Goal: Task Accomplishment & Management: Use online tool/utility

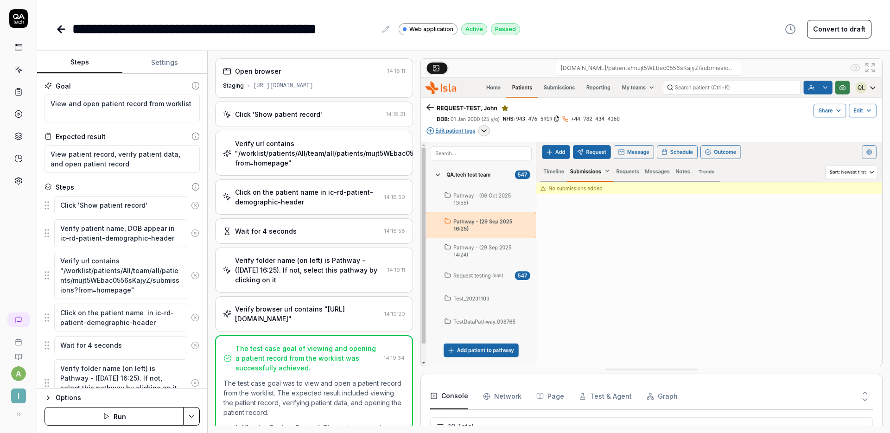
scroll to position [151, 0]
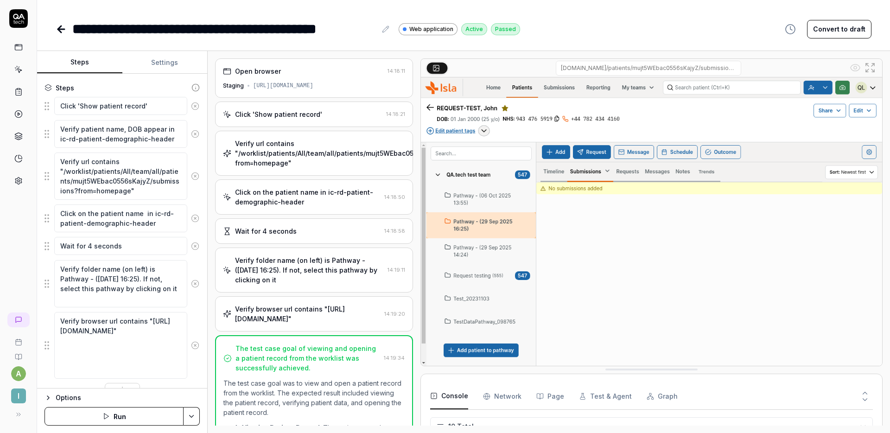
type textarea "*"
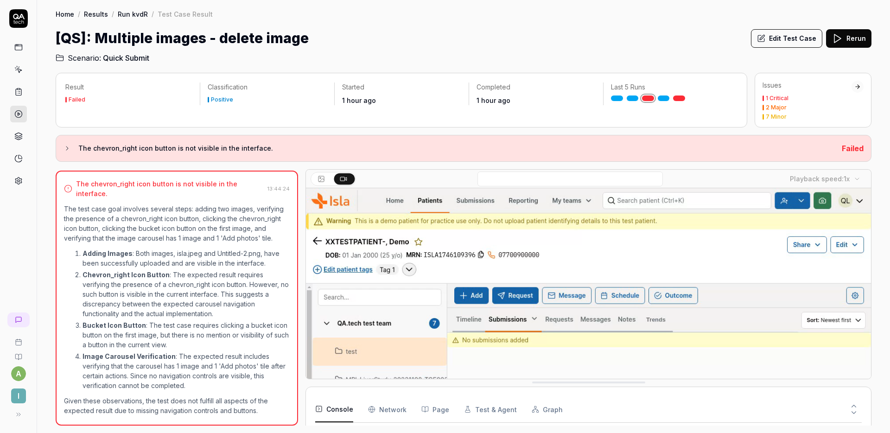
scroll to position [98, 0]
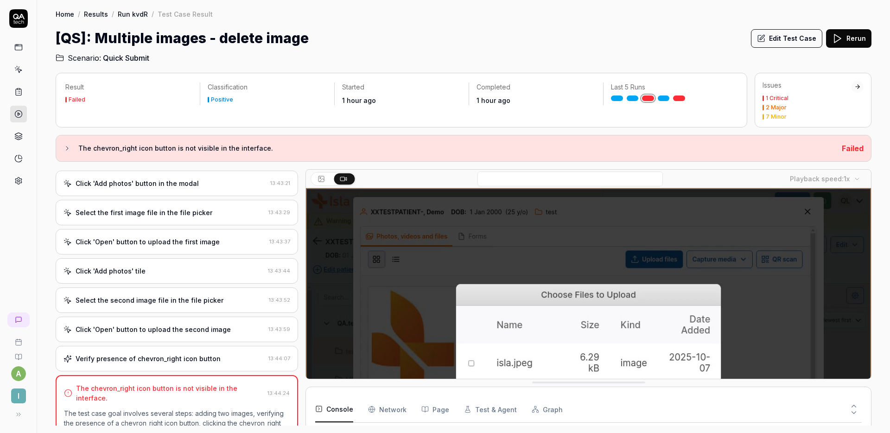
click at [151, 310] on div "Select the second image file in the file picker 13:43:52" at bounding box center [177, 301] width 243 height 26
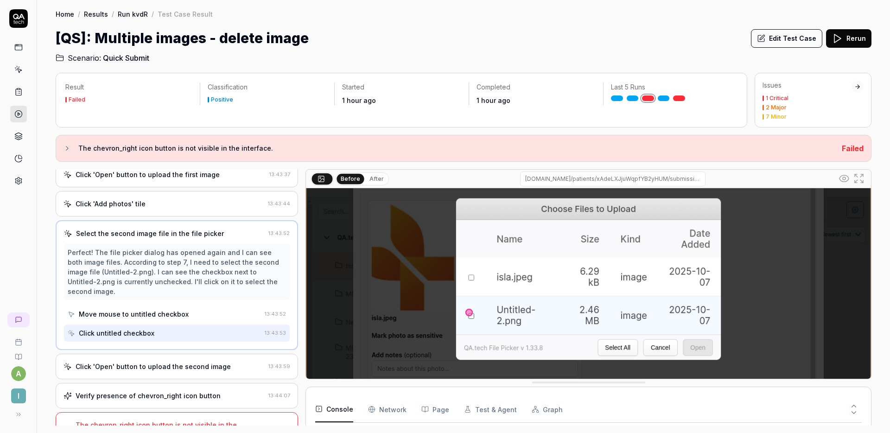
scroll to position [87, 0]
click at [196, 354] on div "Click 'Open' button to upload the second image 13:43:59" at bounding box center [177, 367] width 243 height 26
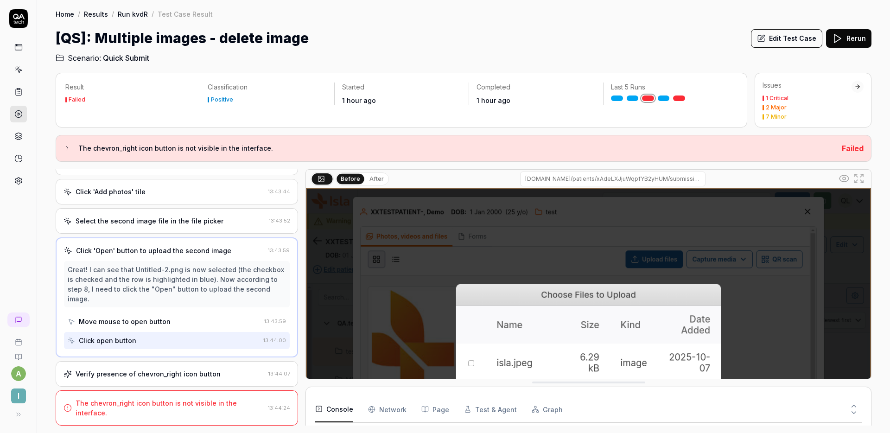
click at [184, 371] on div "Verify presence of chevron_right icon button" at bounding box center [148, 374] width 145 height 10
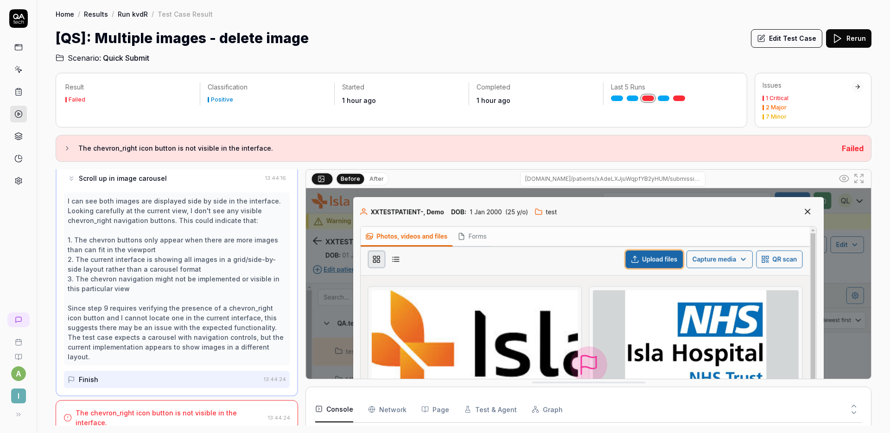
scroll to position [0, 0]
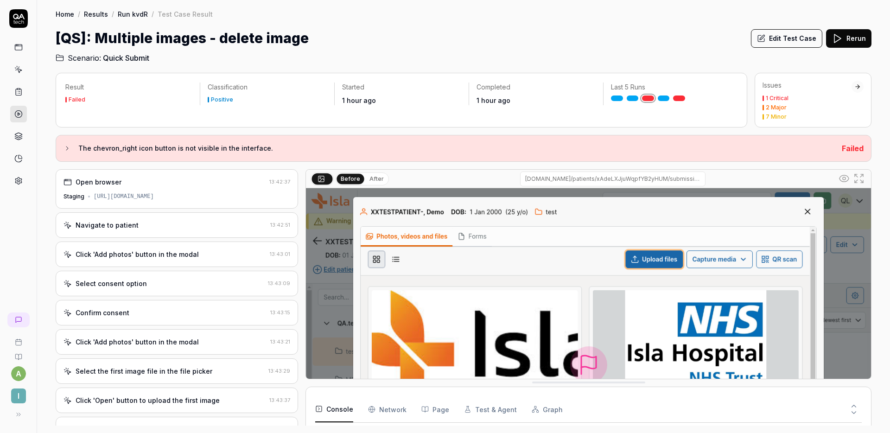
click at [792, 36] on button "Edit Test Case" at bounding box center [786, 38] width 71 height 19
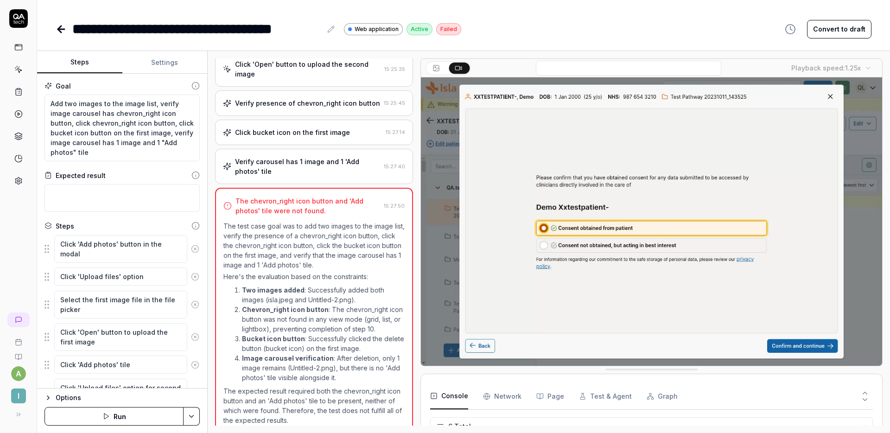
scroll to position [61, 0]
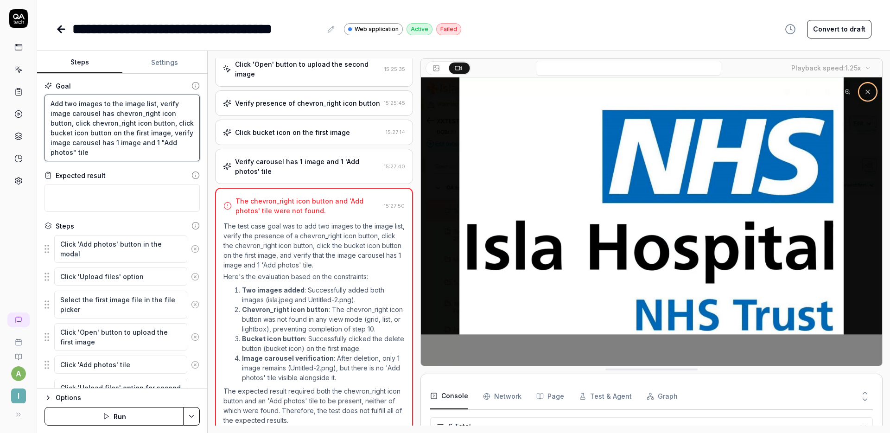
click at [51, 97] on textarea "Add two images to the image list, verify image carousel has chevron_right icon …" at bounding box center [122, 128] width 155 height 67
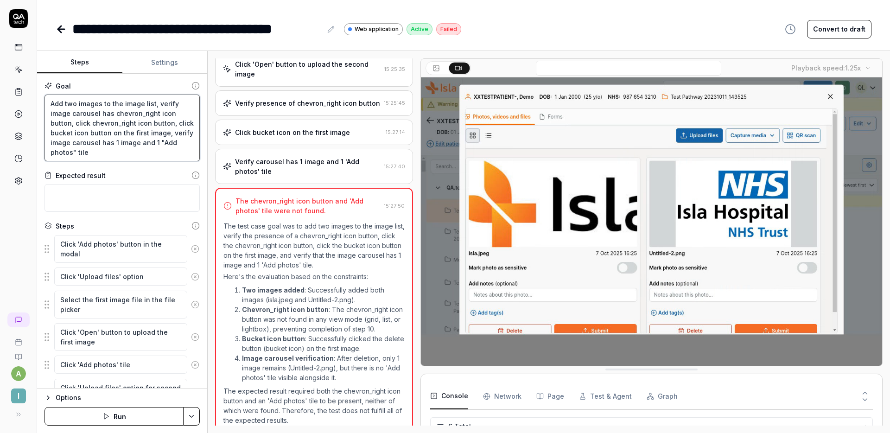
type textarea "*"
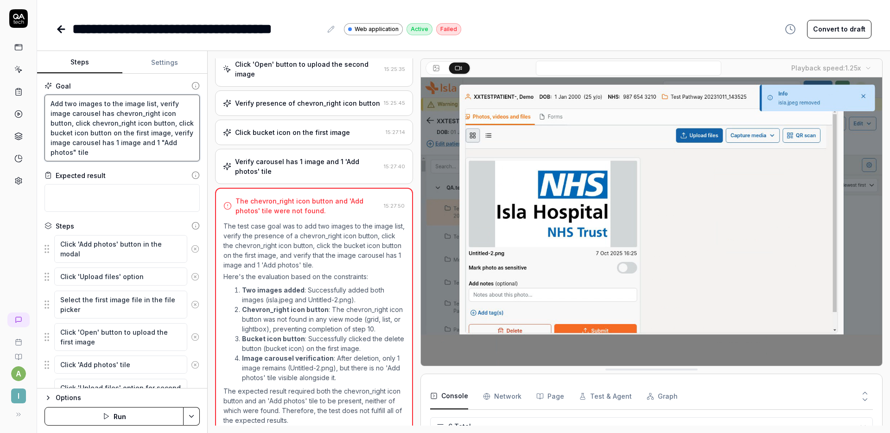
type textarea "Add two images to the image list, verify image carousel has chevron_right icon …"
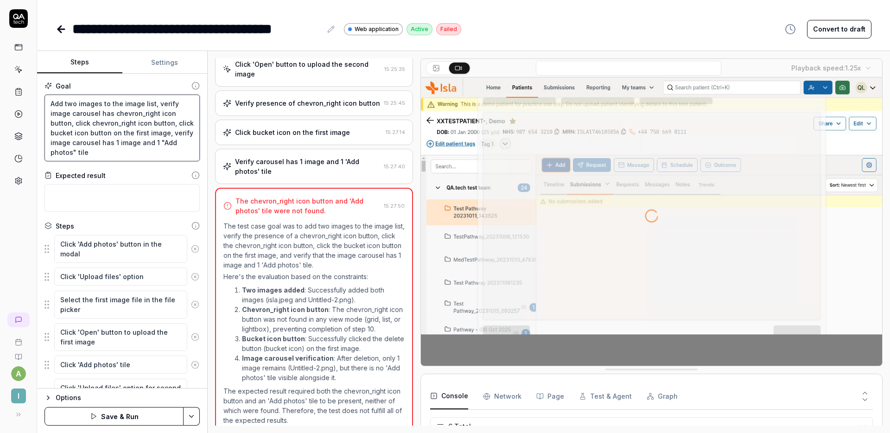
type textarea "*"
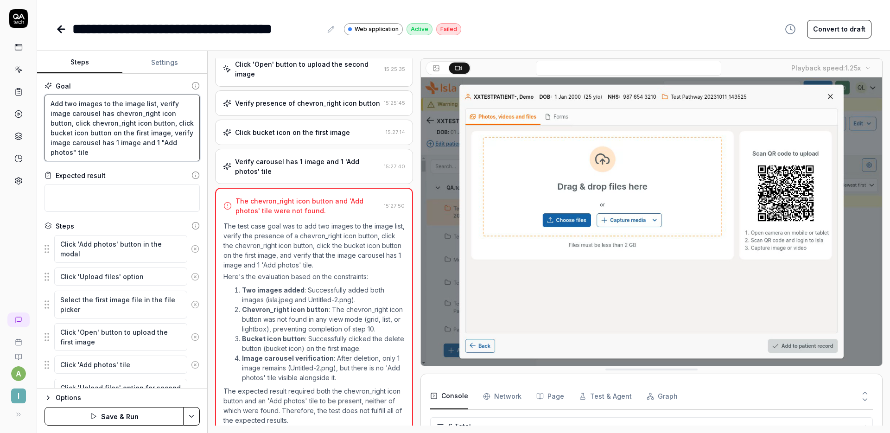
type textarea "Add two images to the image list, verify image carousel has chevron_right icon …"
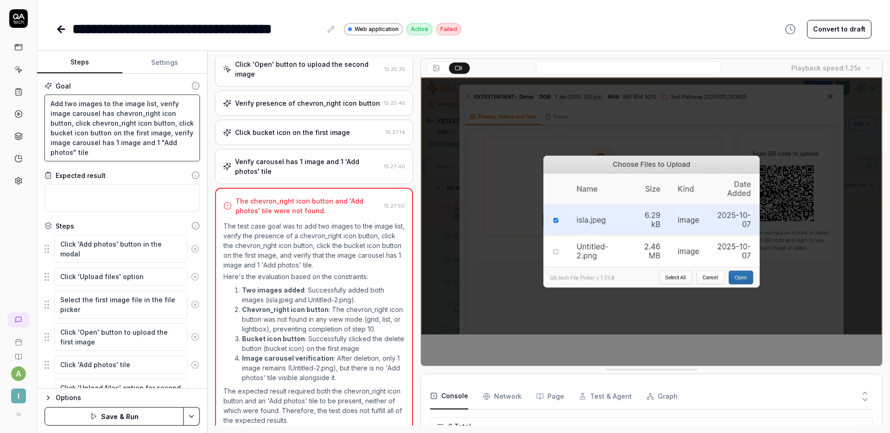
type textarea "*"
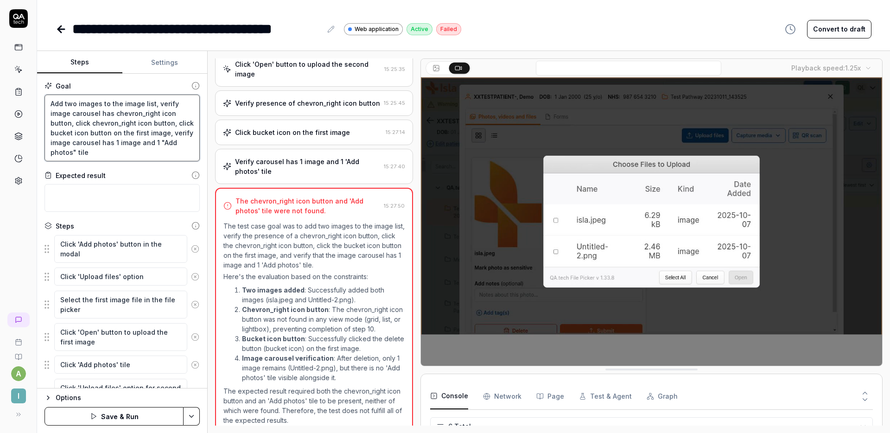
type textarea "C Add two images to the image list, verify image carousel has chevron_right ico…"
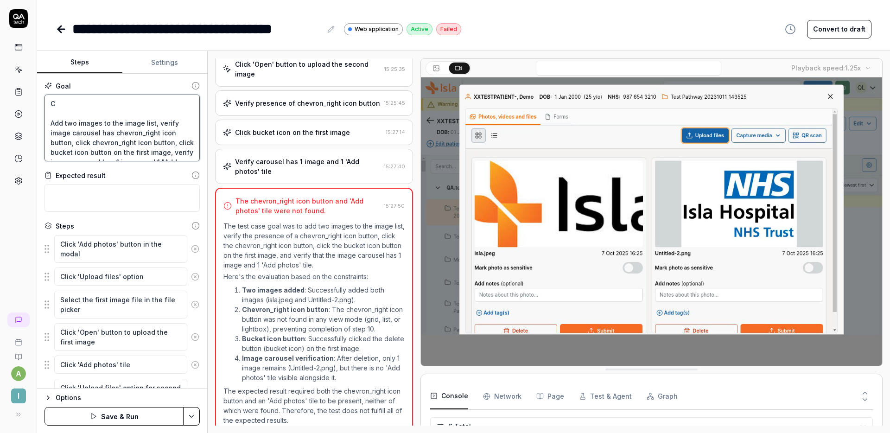
type textarea "*"
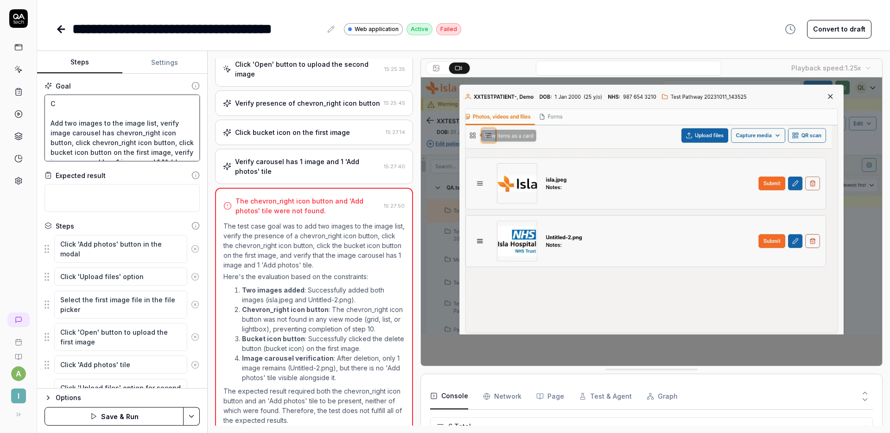
type textarea "Cl Add two images to the image list, verify image carousel has chevron_right ic…"
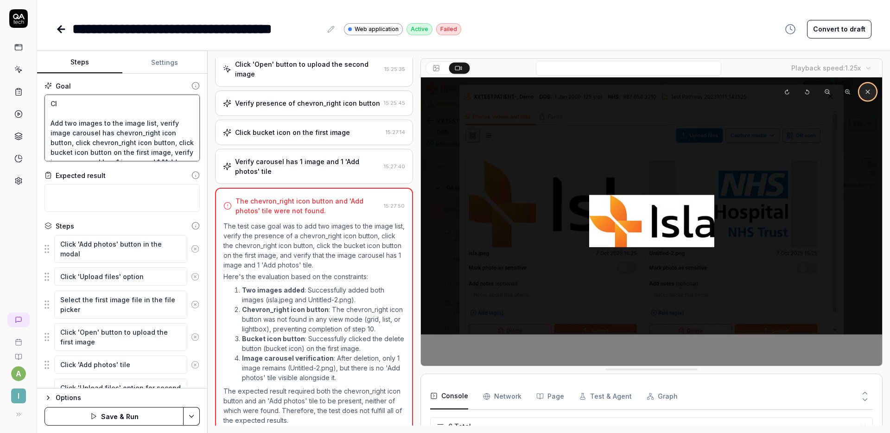
type textarea "*"
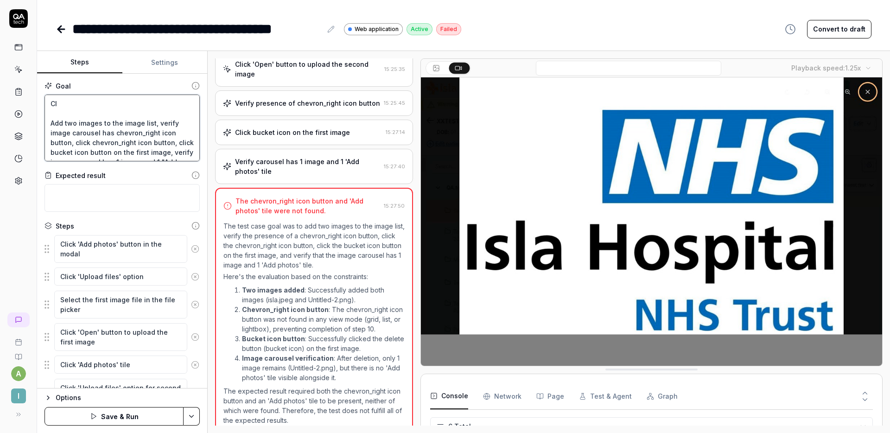
type textarea "Cli Add two images to the image list, verify image carousel has chevron_right i…"
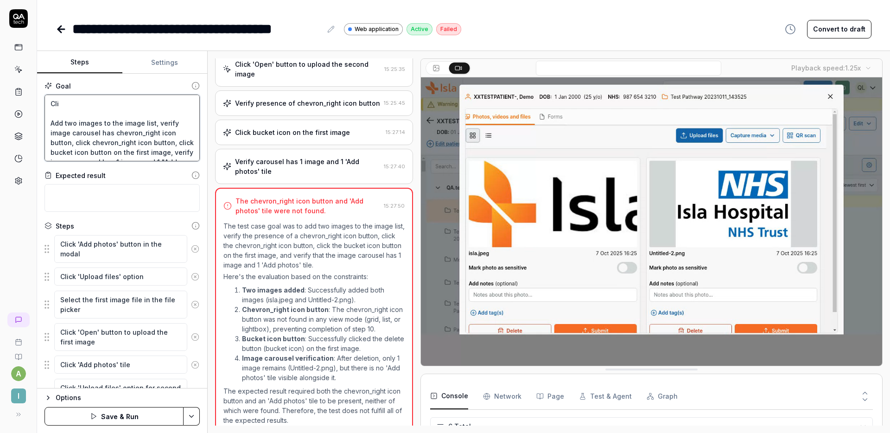
type textarea "*"
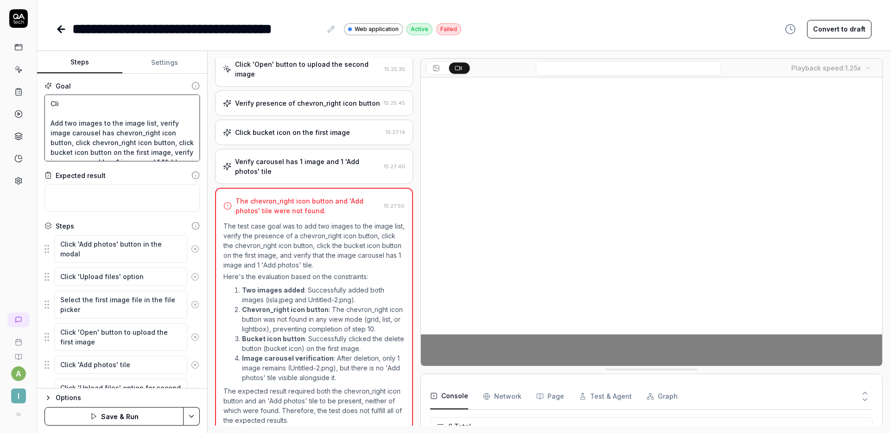
type textarea "Clic Add two images to the image list, verify image carousel has chevron_right …"
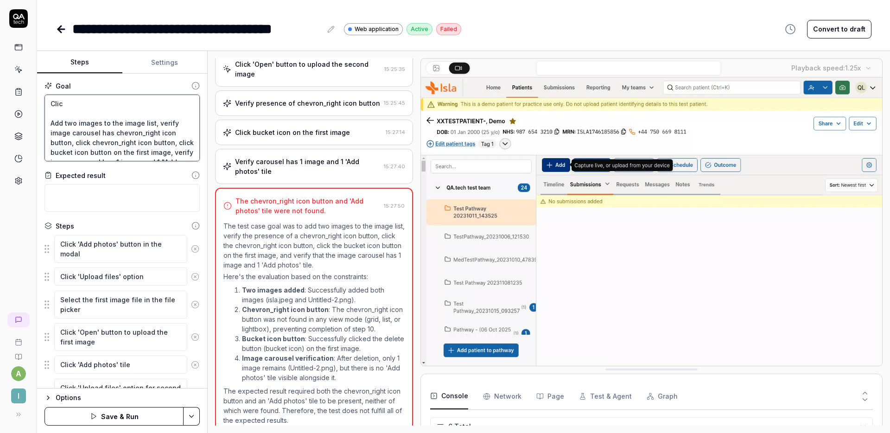
type textarea "*"
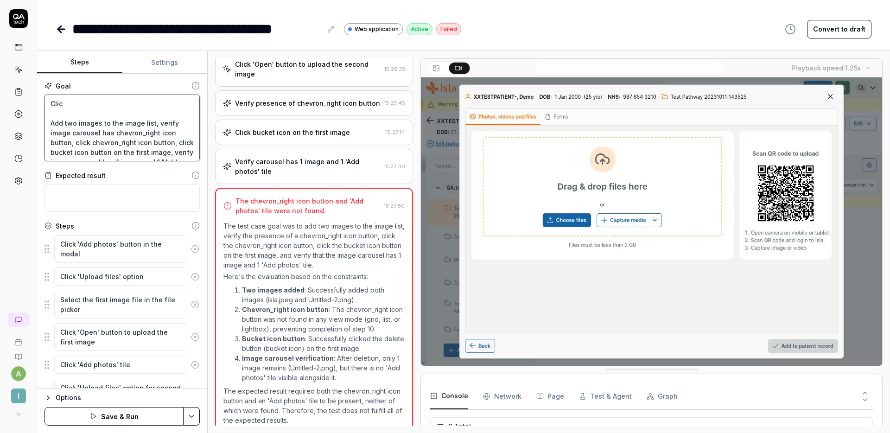
type textarea "Click Add two images to the image list, verify image carousel has chevron_right…"
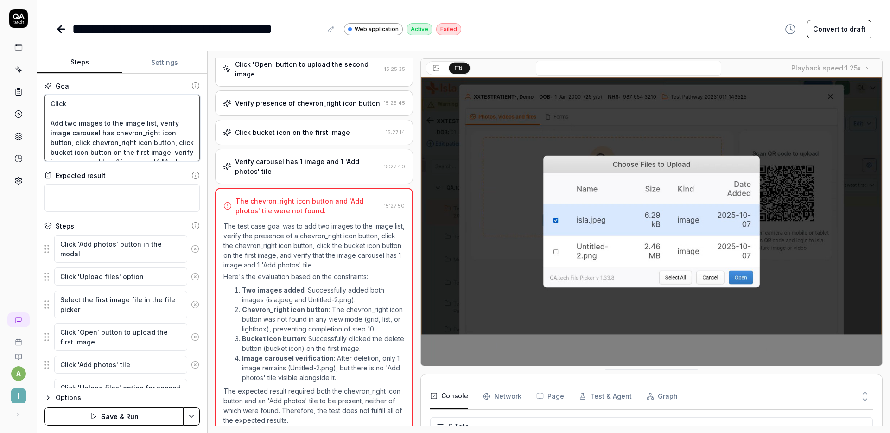
type textarea "*"
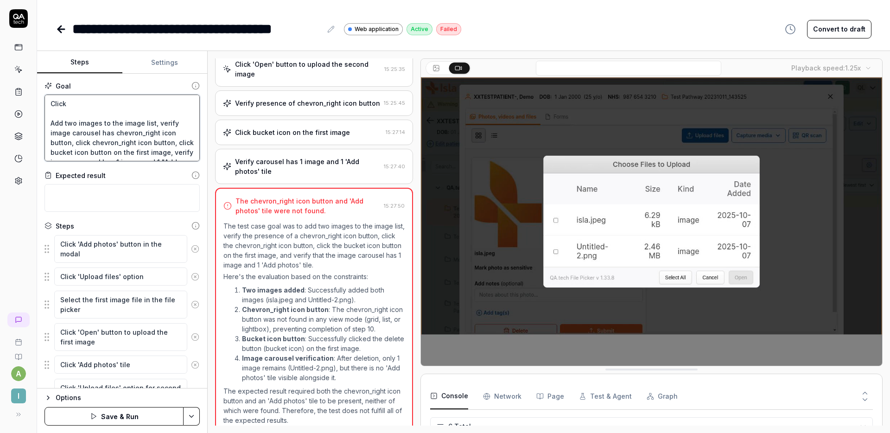
type textarea "Click Add two images to the image list, verify image carousel has chevron_right…"
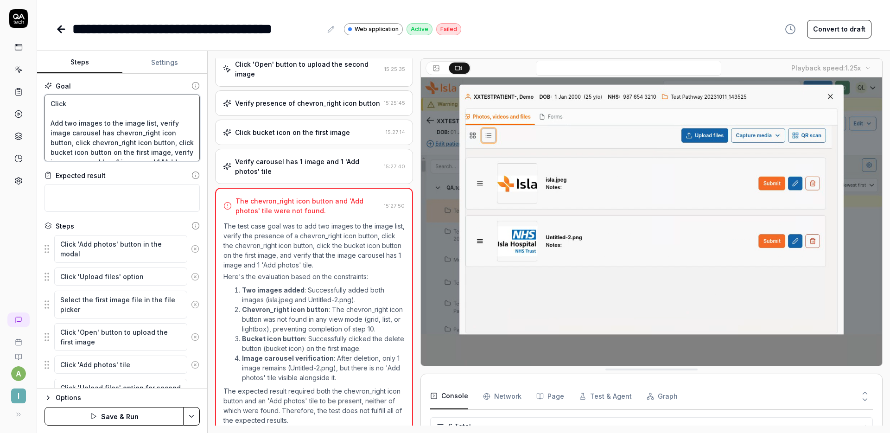
type textarea "*"
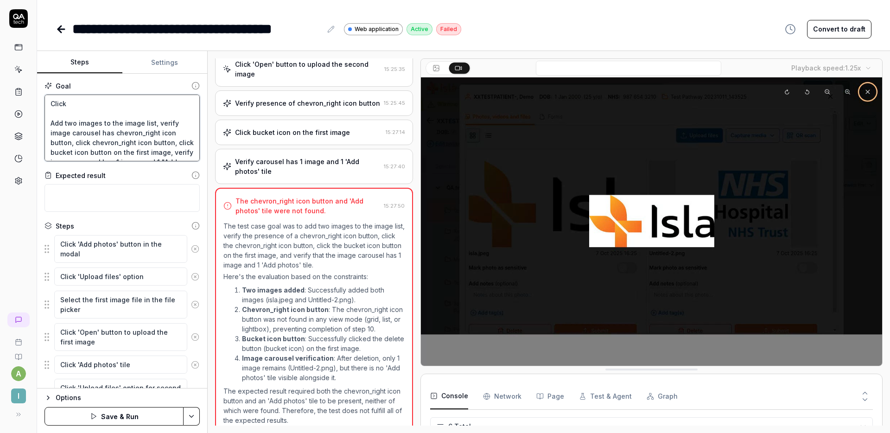
type textarea "Click t Add two images to the image list, verify image carousel has chevron_rig…"
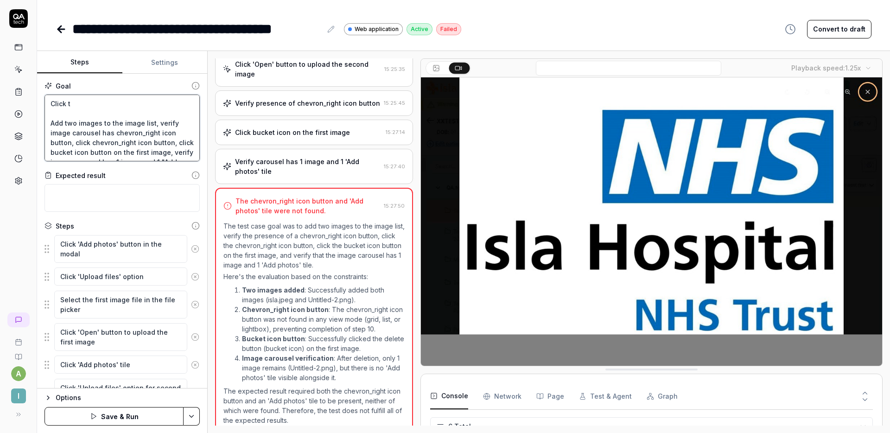
type textarea "*"
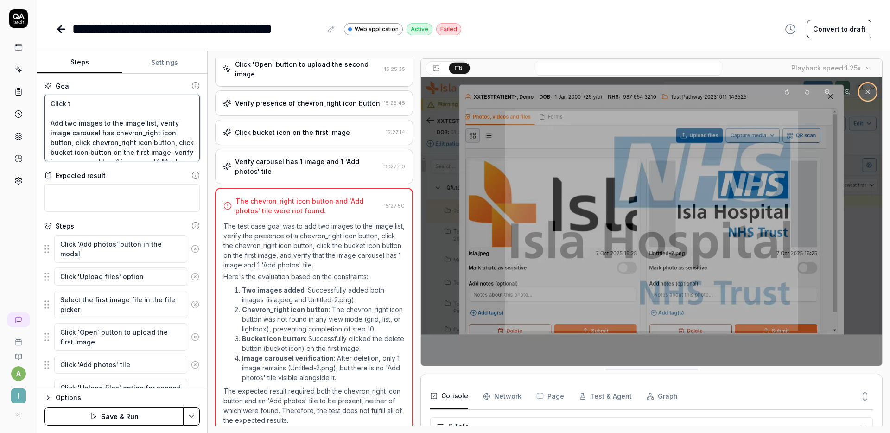
type textarea "Click th Add two images to the image list, verify image carousel has chevron_ri…"
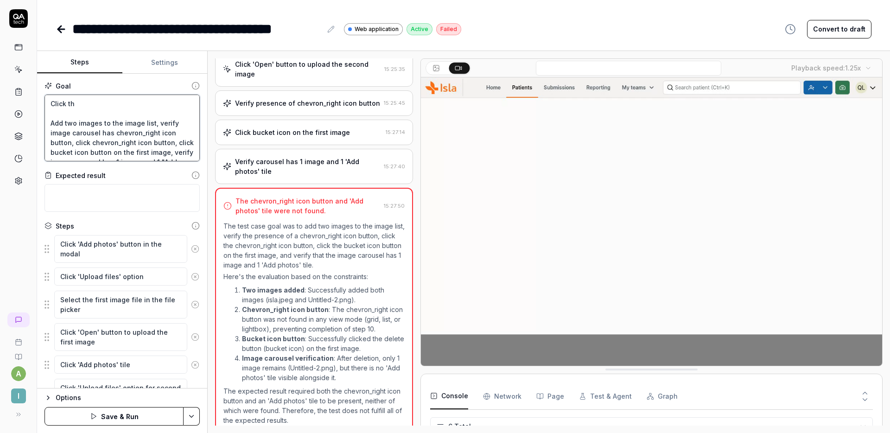
type textarea "*"
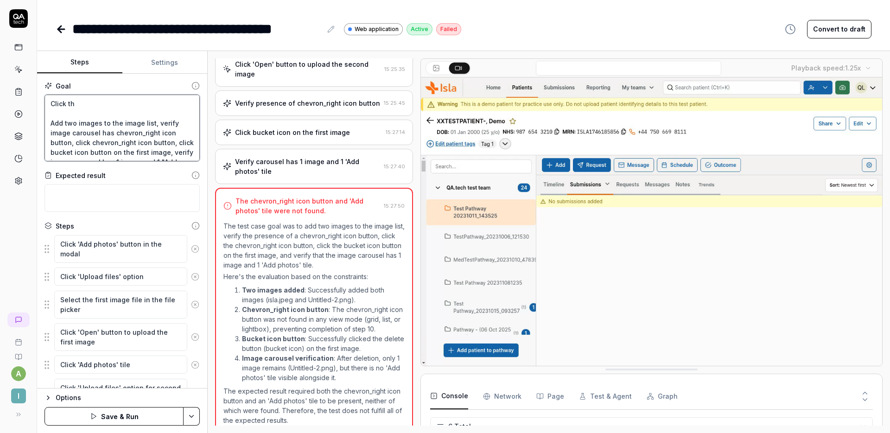
type textarea "Click the Add two images to the image list, verify image carousel has chevron_r…"
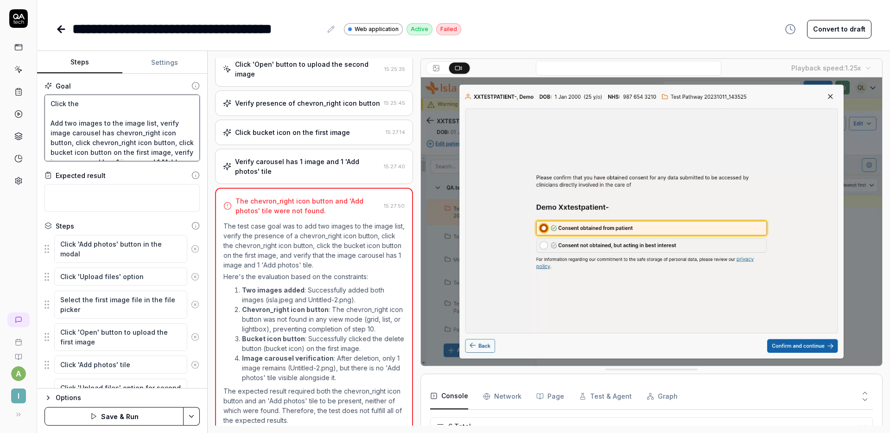
type textarea "*"
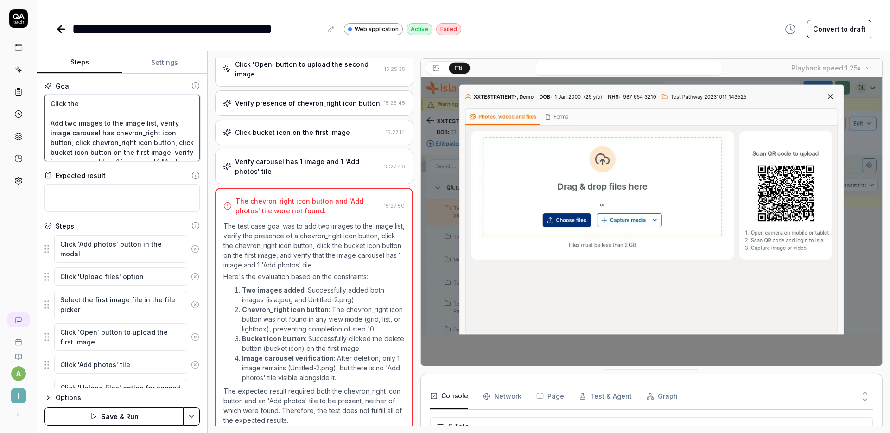
type textarea "Click the Add two images to the image list, verify image carousel has chevron_r…"
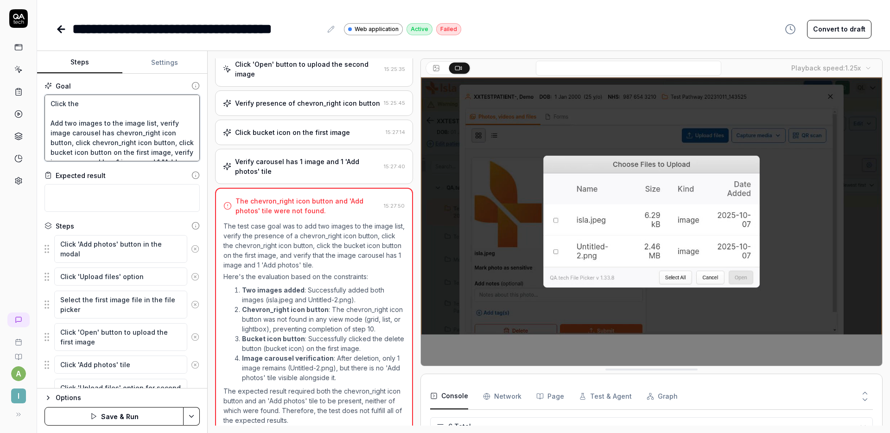
type textarea "*"
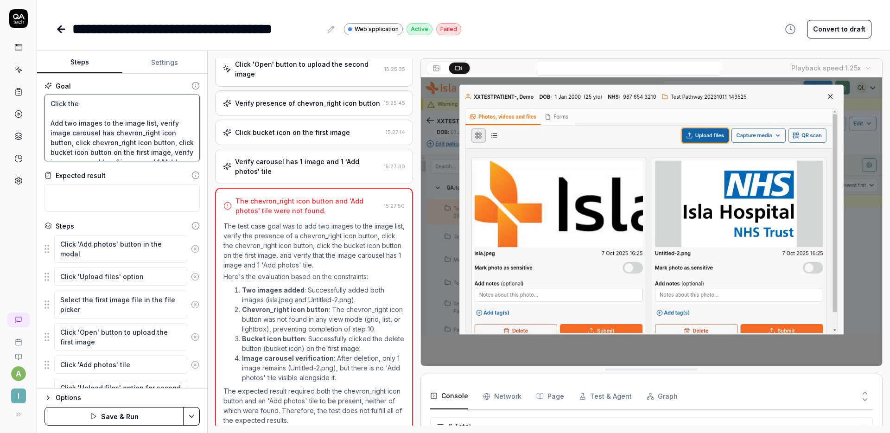
type textarea "Click the g Add two images to the image list, verify image carousel has chevron…"
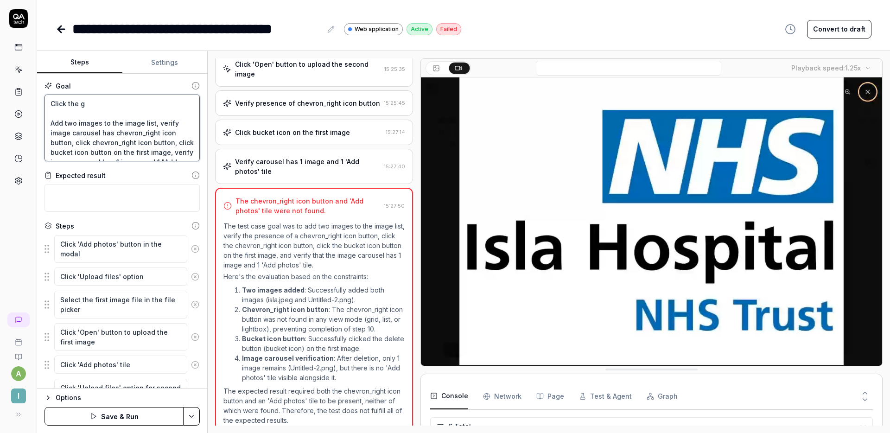
type textarea "*"
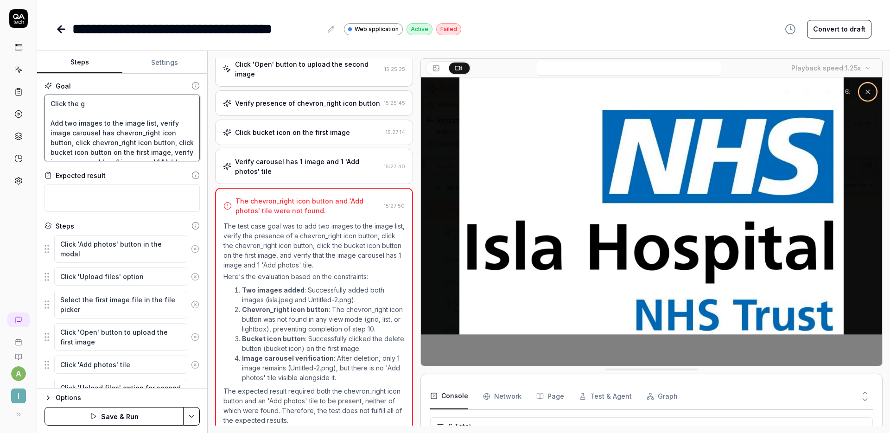
type textarea "Click the gr Add two images to the image list, verify image carousel has chevro…"
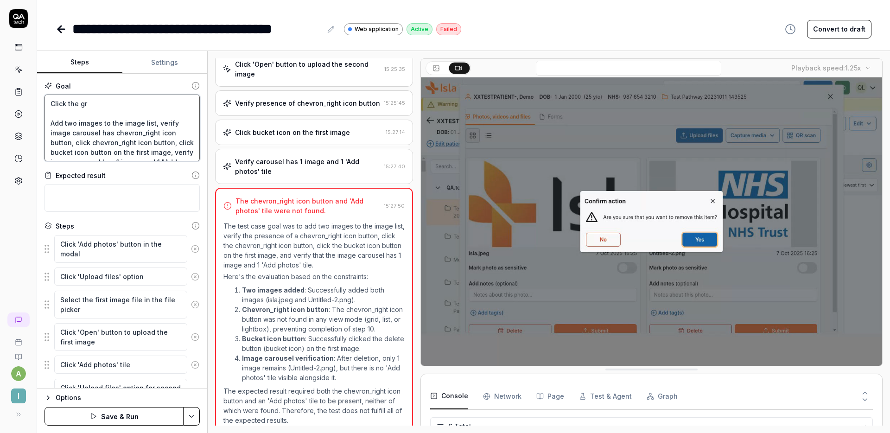
type textarea "*"
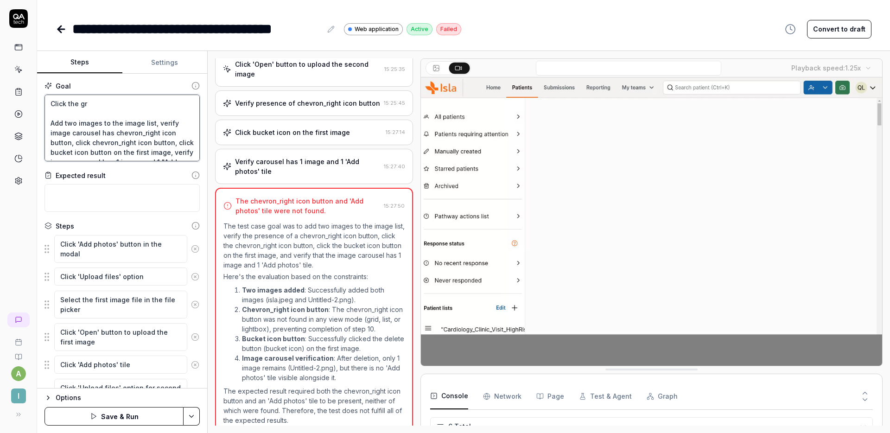
type textarea "Click the gre Add two images to the image list, verify image carousel has chevr…"
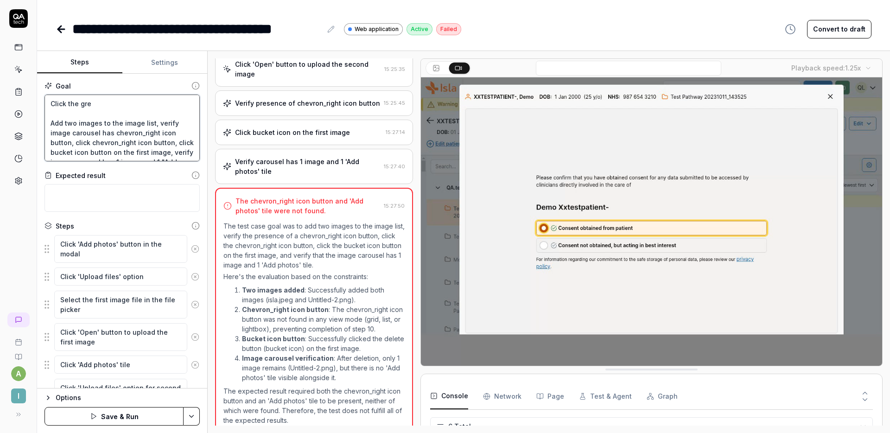
type textarea "*"
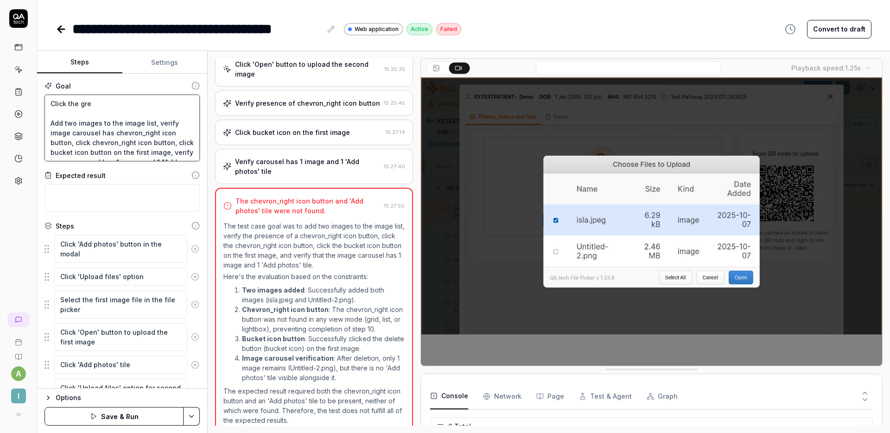
type textarea "Click the gree Add two images to the image list, verify image carousel has chev…"
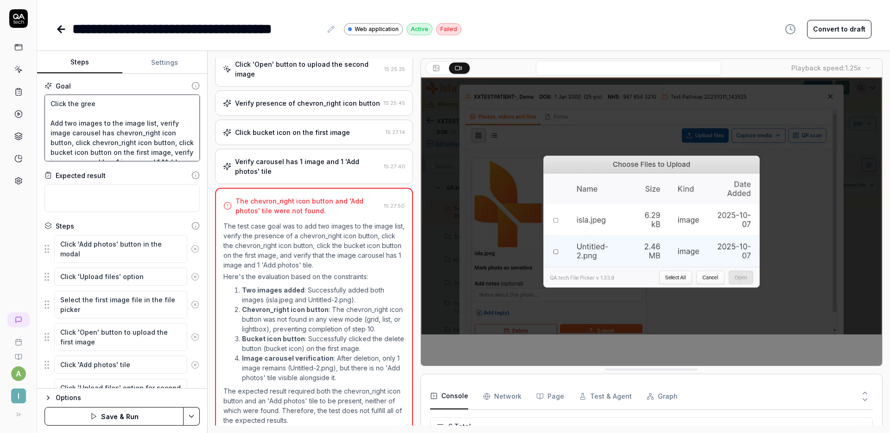
type textarea "*"
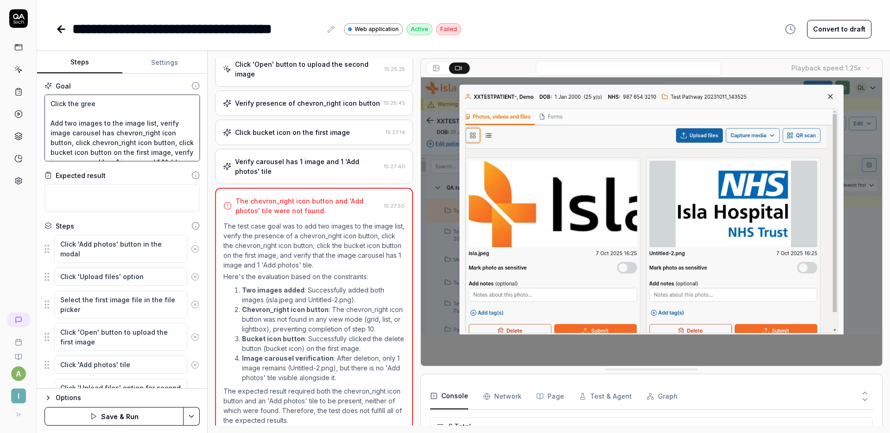
type textarea "Click the green Add two images to the image list, verify image carousel has che…"
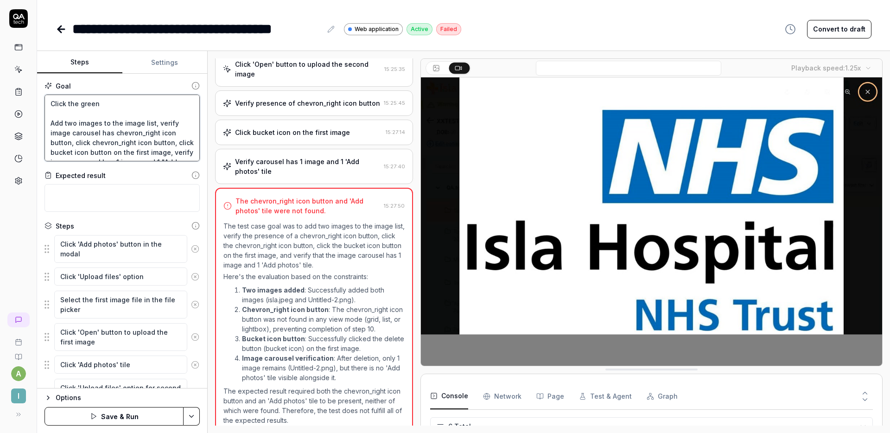
type textarea "*"
type textarea "Click the green Add two images to the image list, verify image carousel has che…"
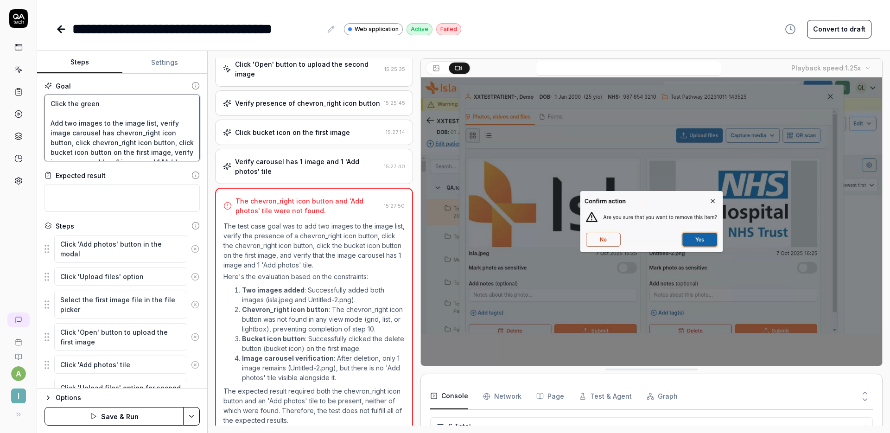
type textarea "*"
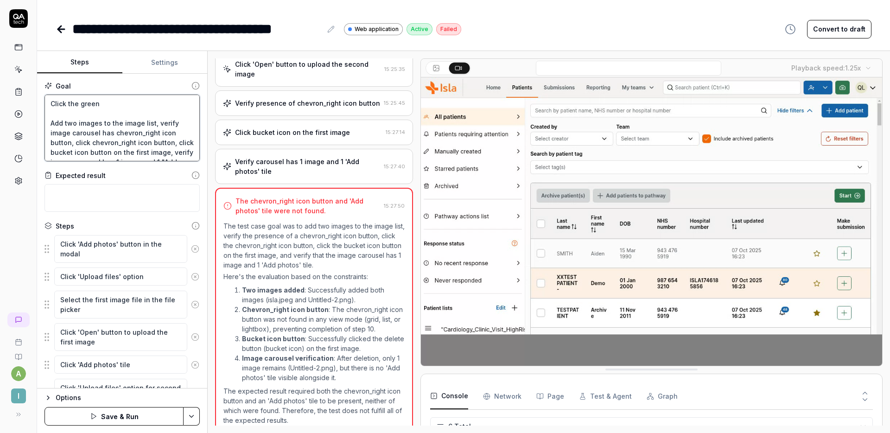
type textarea "Click the green b Add two images to the image list, verify image carousel has c…"
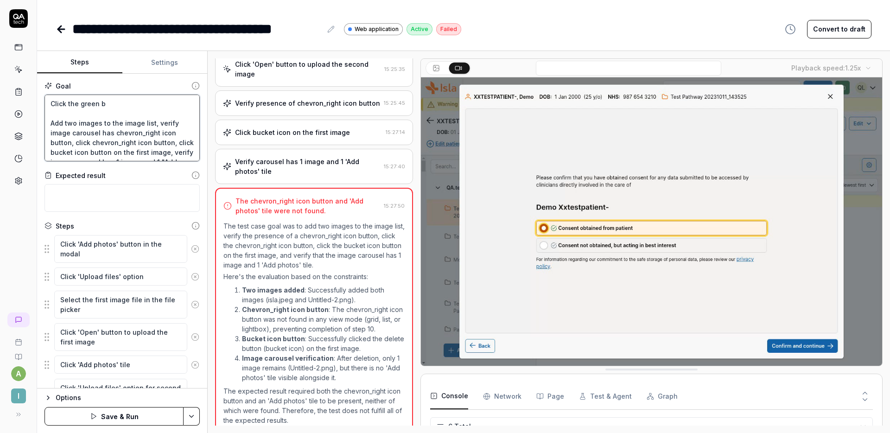
type textarea "*"
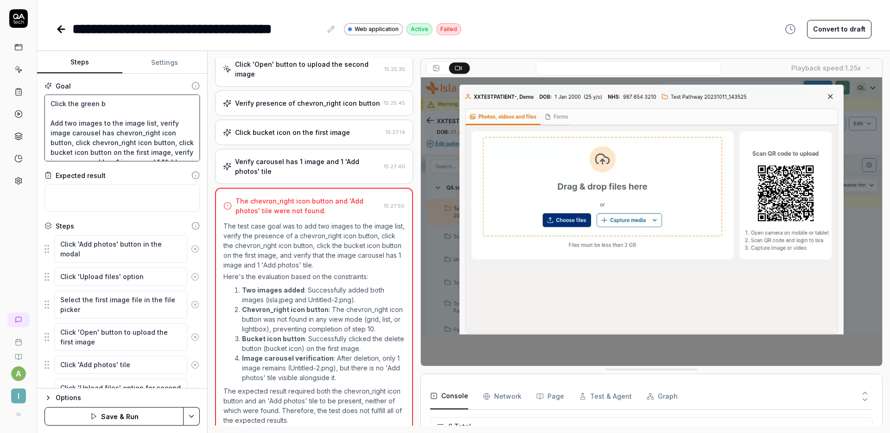
type textarea "Click the green bi Add two images to the image list, verify image carousel has …"
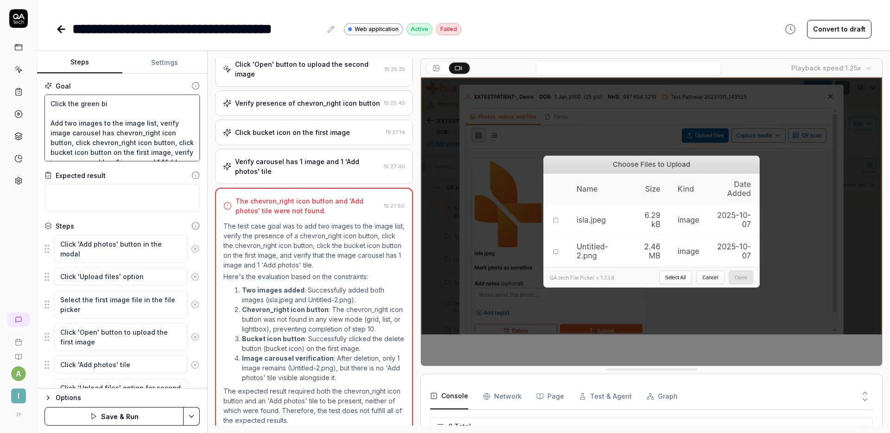
type textarea "*"
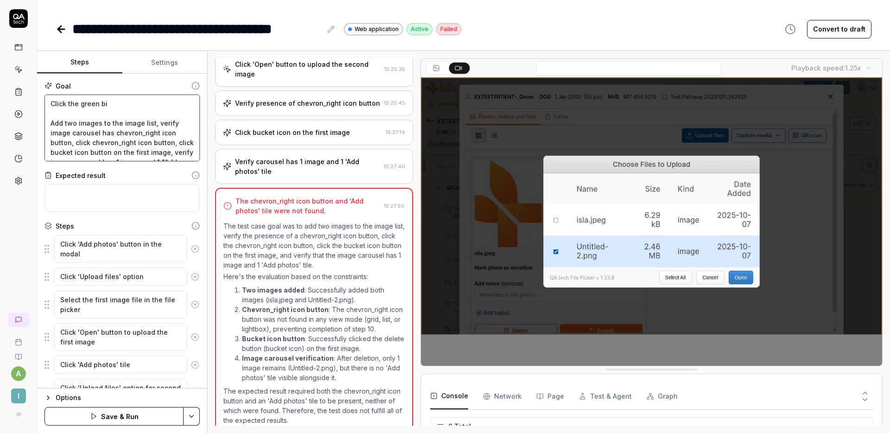
type textarea "Click the green bit Add two images to the image list, verify image carousel has…"
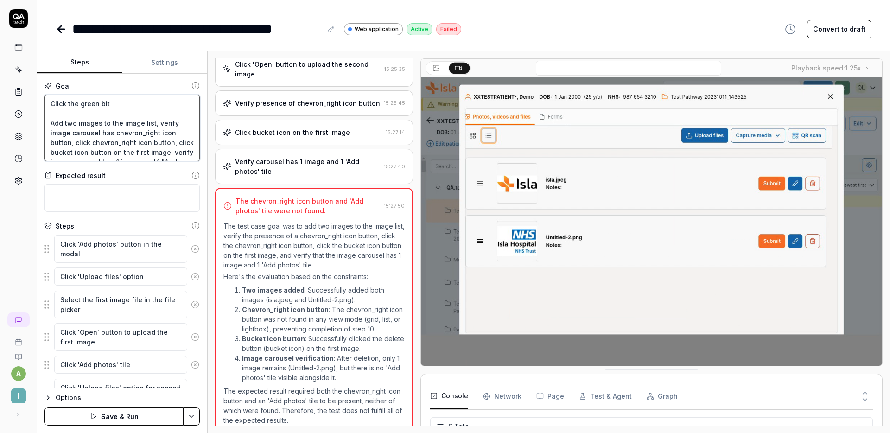
type textarea "*"
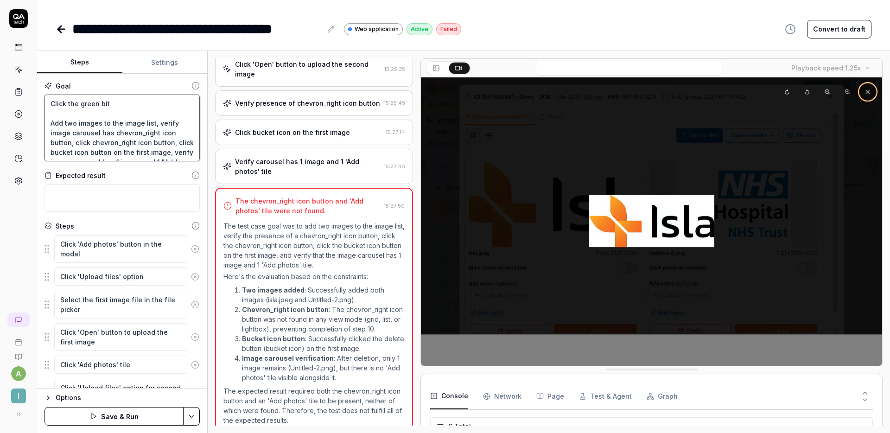
type textarea "Click the green bitt Add two images to the image list, verify image carousel ha…"
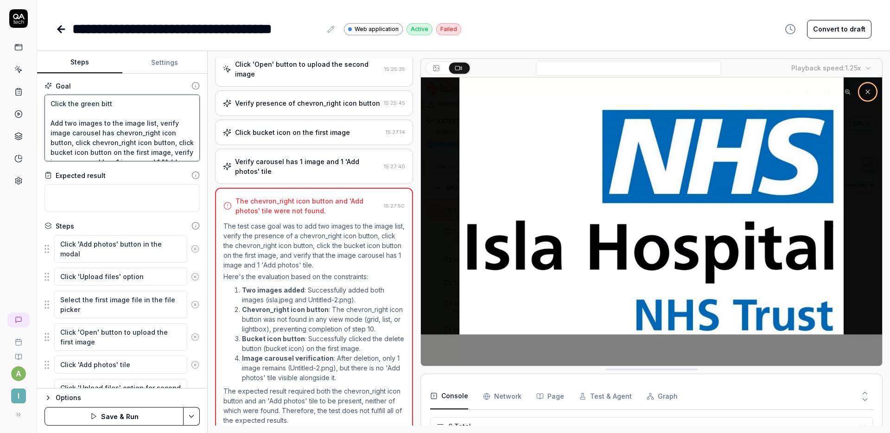
type textarea "*"
type textarea "Click the green bit Add two images to the image list, verify image carousel has…"
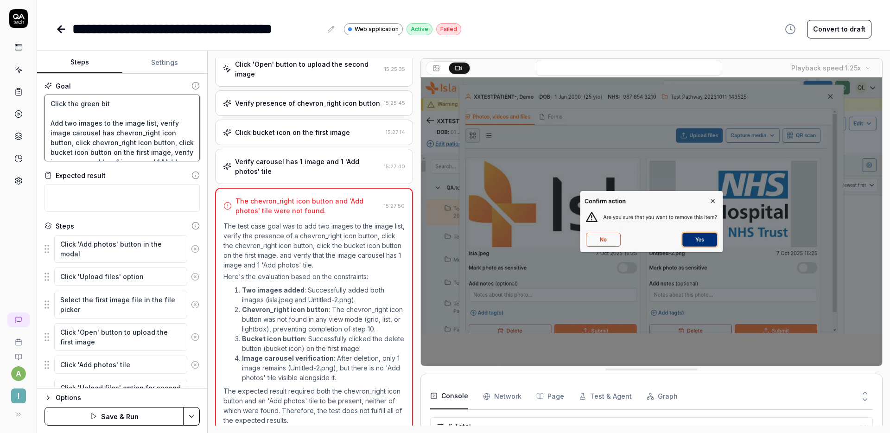
type textarea "*"
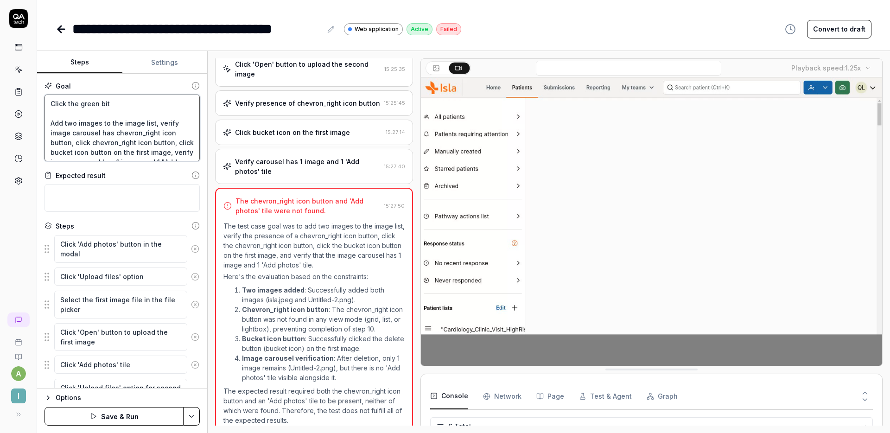
type textarea "Click the green bi Add two images to the image list, verify image carousel has …"
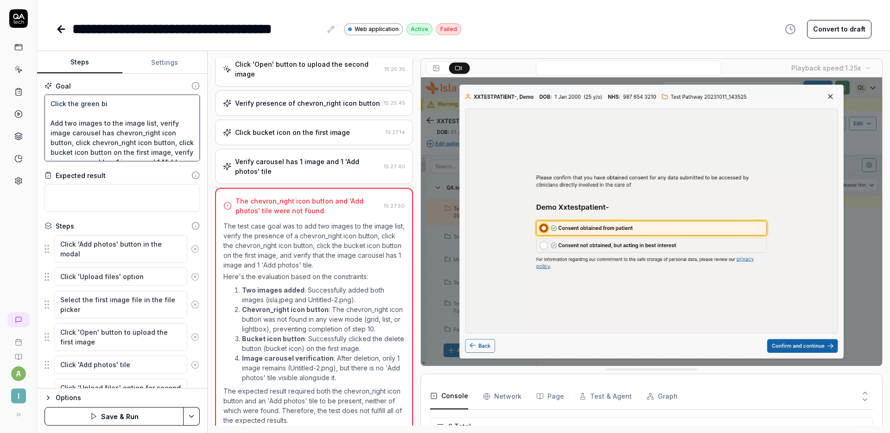
type textarea "*"
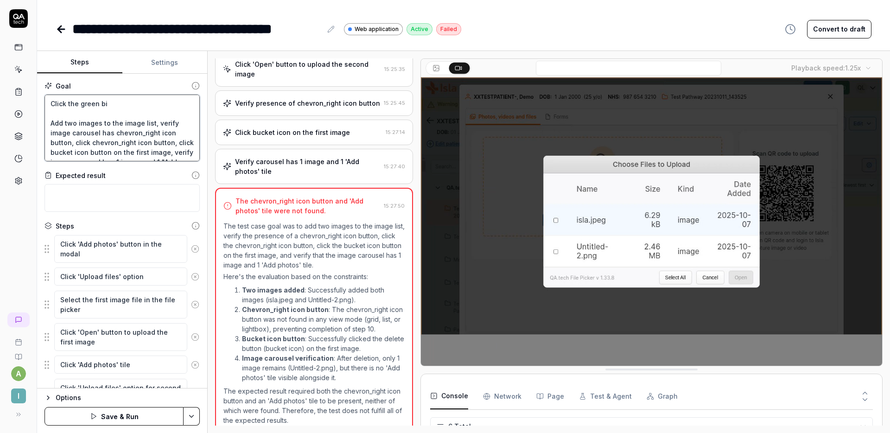
type textarea "Click the green b Add two images to the image list, verify image carousel has c…"
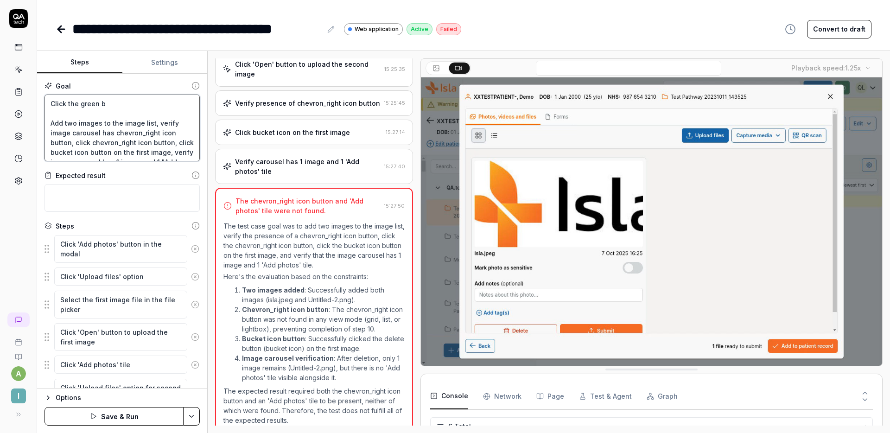
type textarea "*"
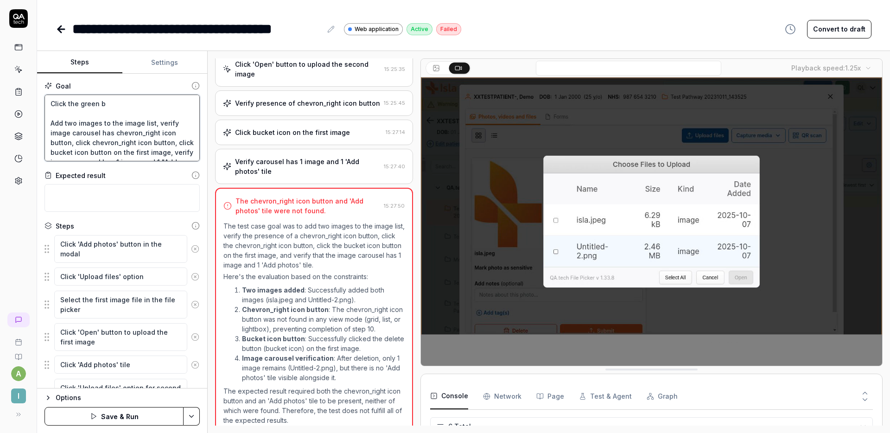
type textarea "Click the green bu Add two images to the image list, verify image carousel has …"
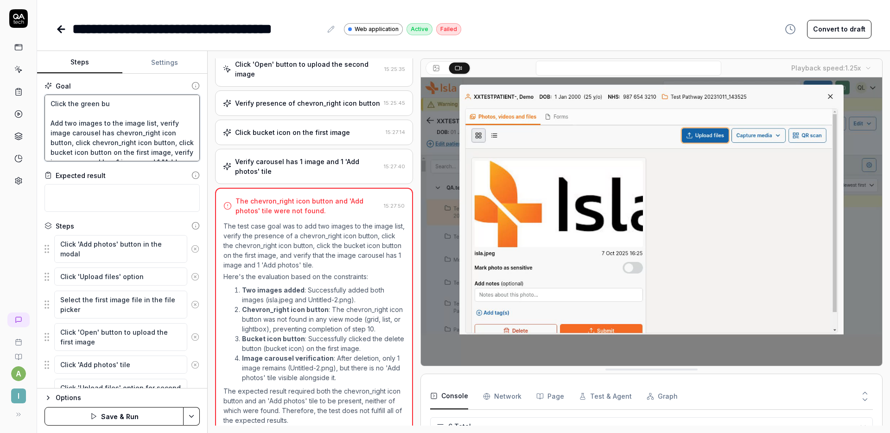
type textarea "*"
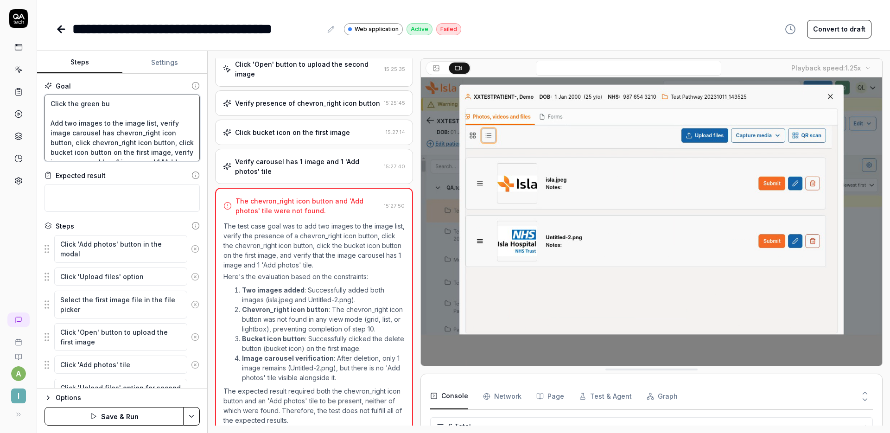
type textarea "Click the green but Add two images to the image list, verify image carousel has…"
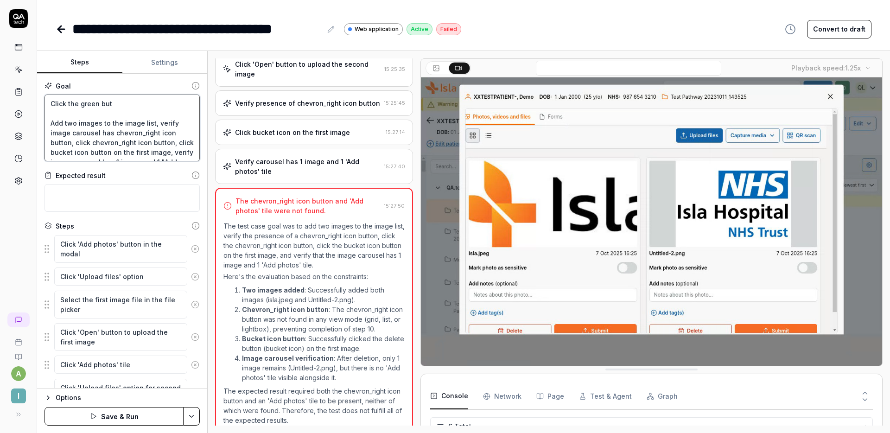
type textarea "*"
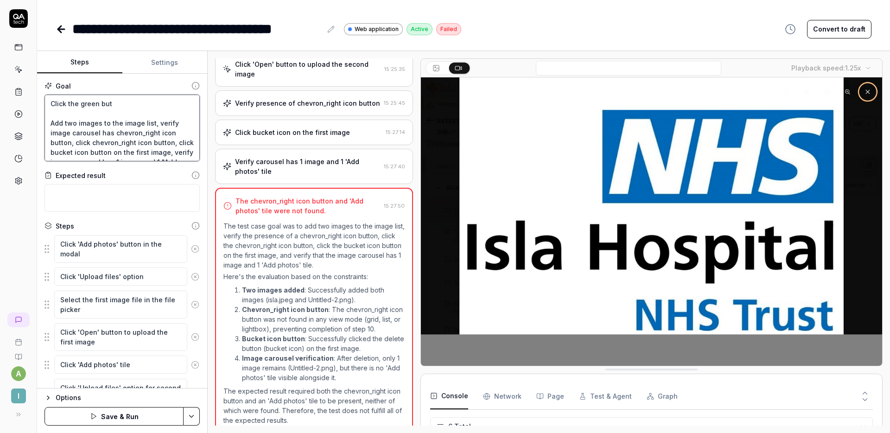
type textarea "Click the green butt Add two images to the image list, verify image carousel ha…"
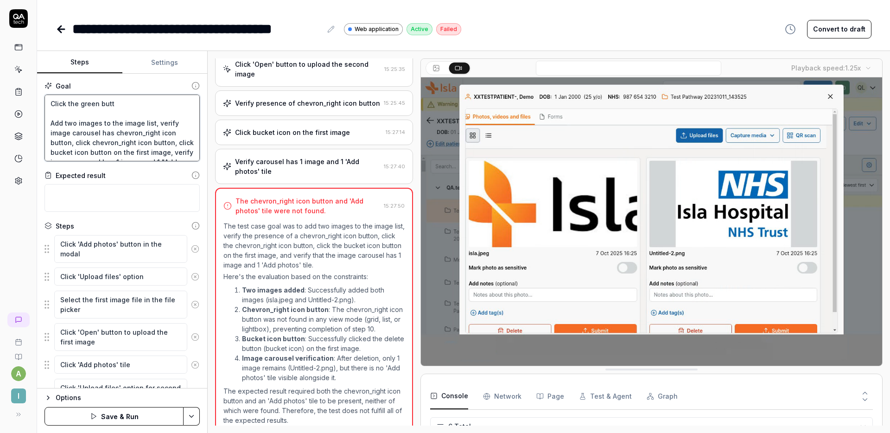
type textarea "*"
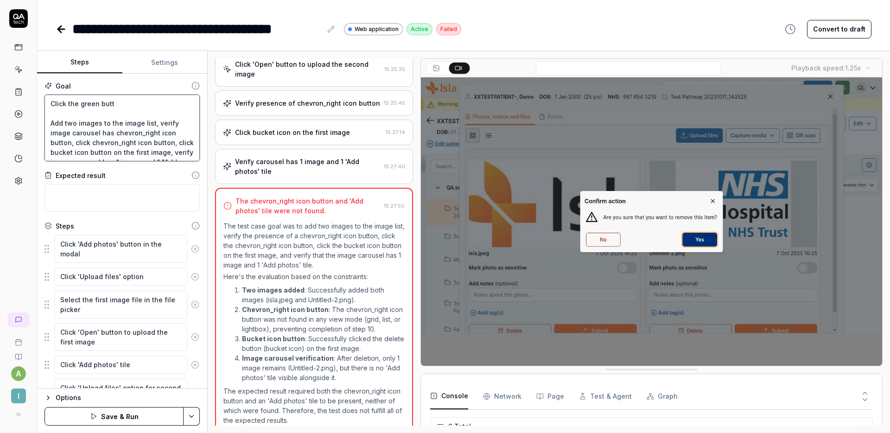
type textarea "Click the green butto Add two images to the image list, verify image carousel h…"
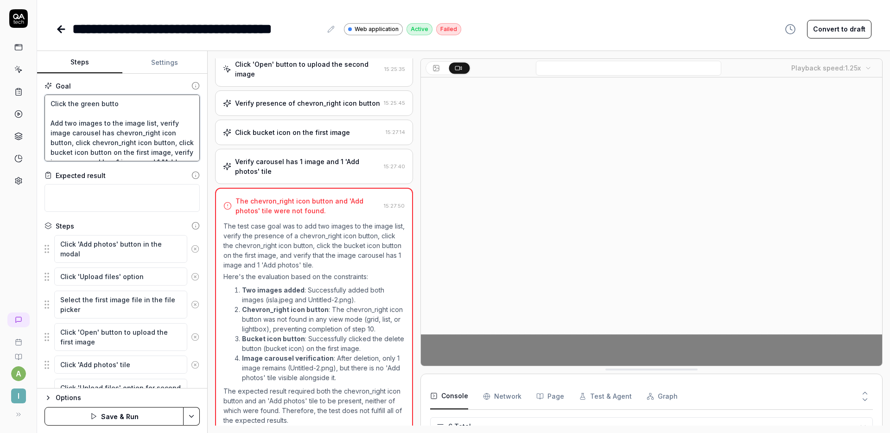
type textarea "*"
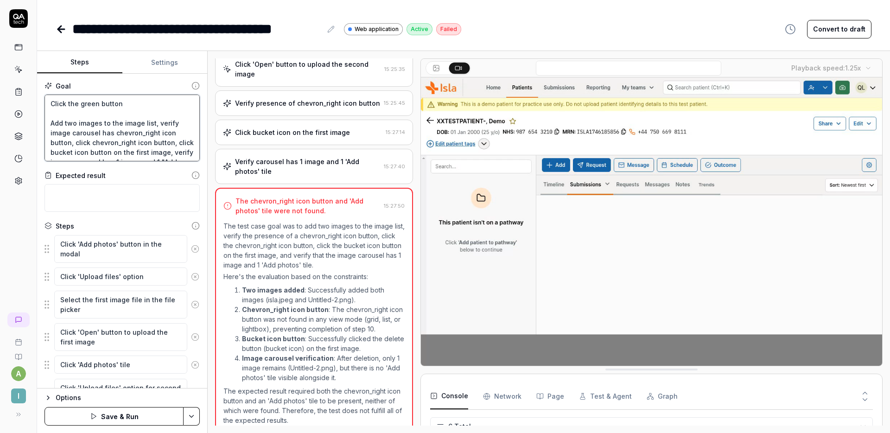
type textarea "Click the green button Add two images to the image list, verify image carousel …"
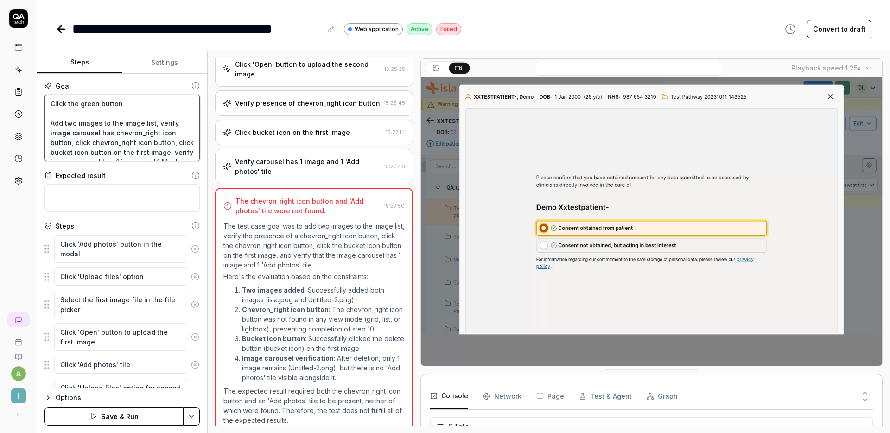
type textarea "*"
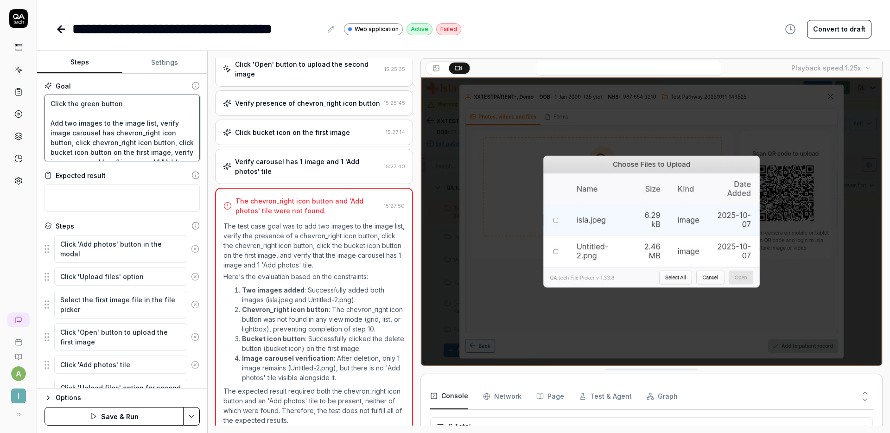
type textarea "Click the green button i Add two images to the image list, verify image carouse…"
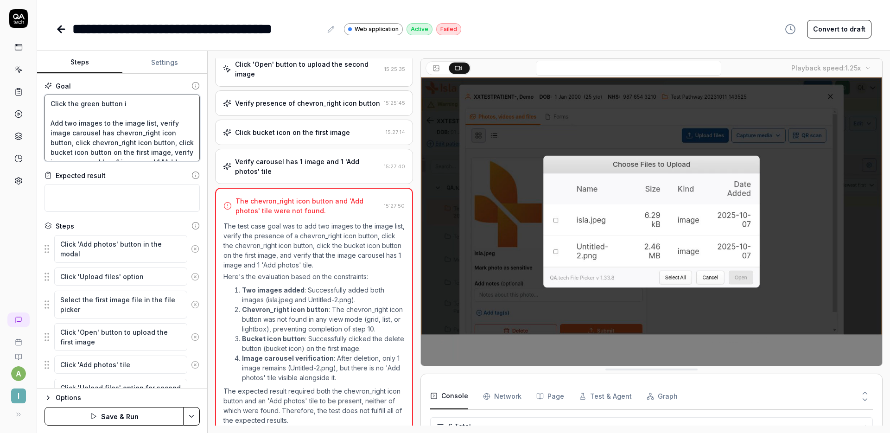
type textarea "*"
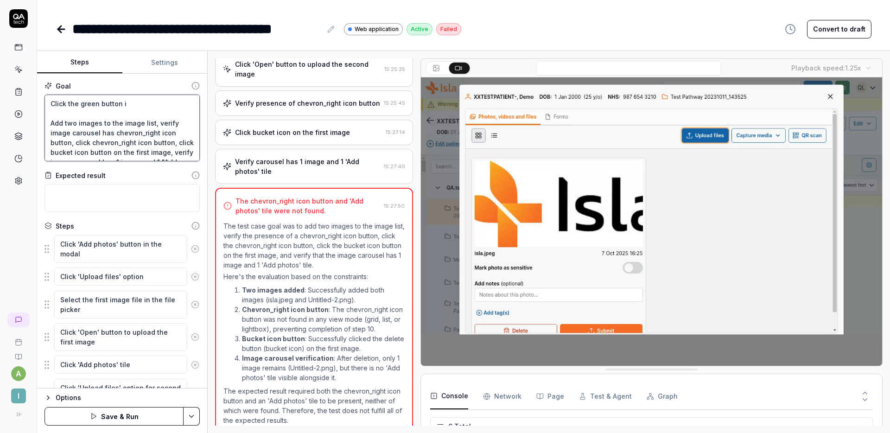
type textarea "Click the green button in Add two images to the image list, verify image carous…"
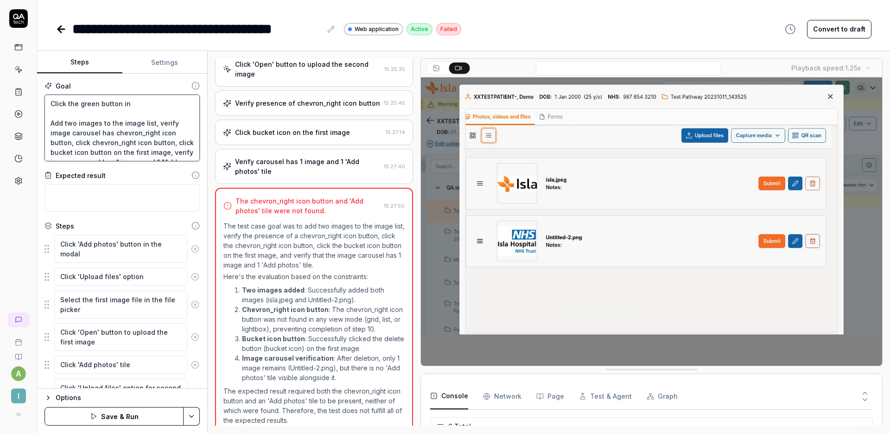
type textarea "*"
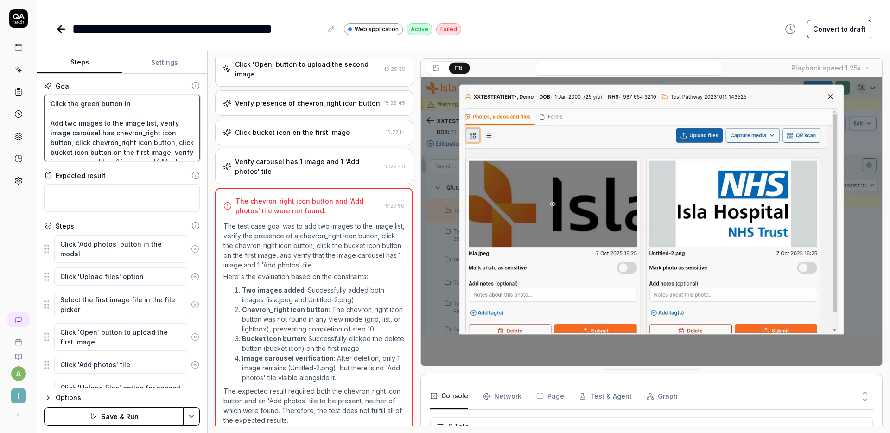
type textarea "Click the green button in Add two images to the image list, verify image carous…"
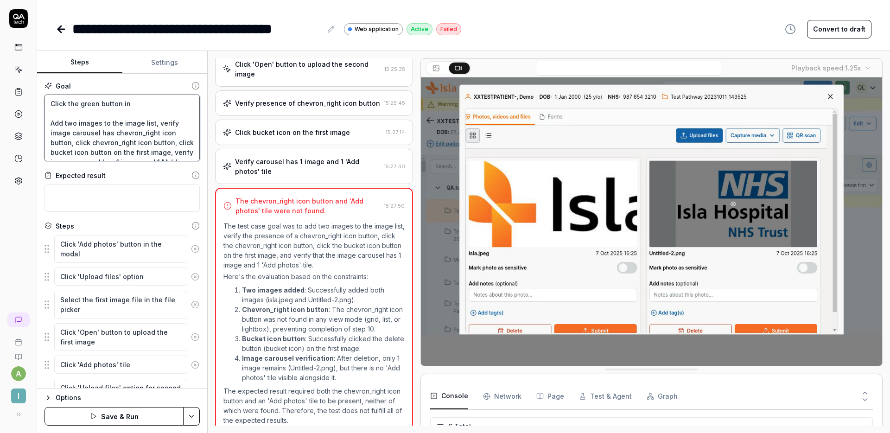
type textarea "*"
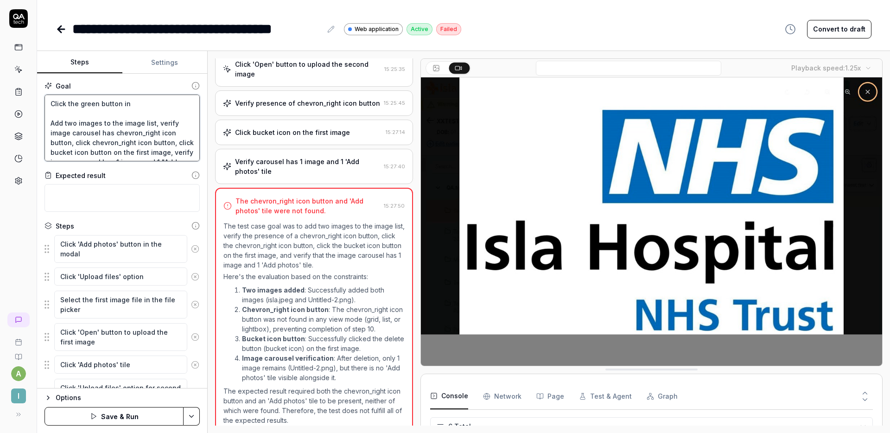
type textarea "Click the green button in t Add two images to the image list, verify image caro…"
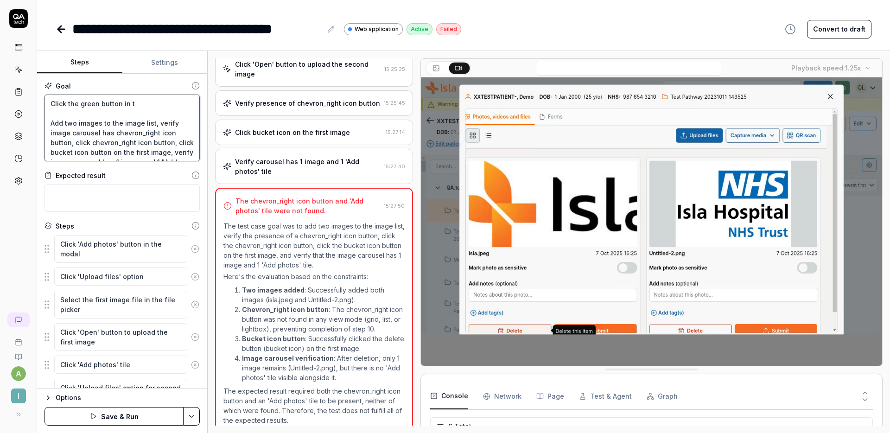
type textarea "*"
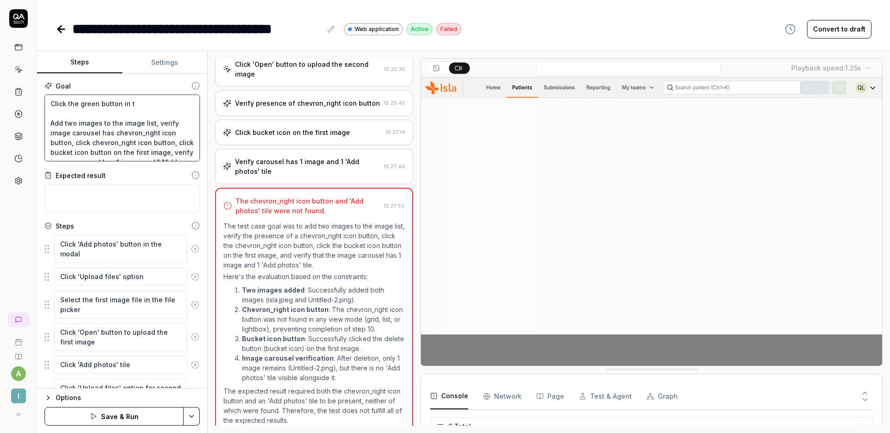
type textarea "Click the green button in th Add two images to the image list, verify image car…"
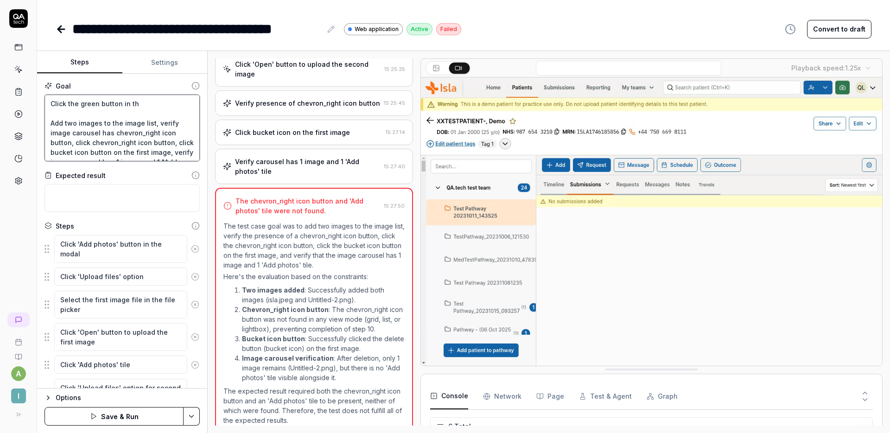
type textarea "*"
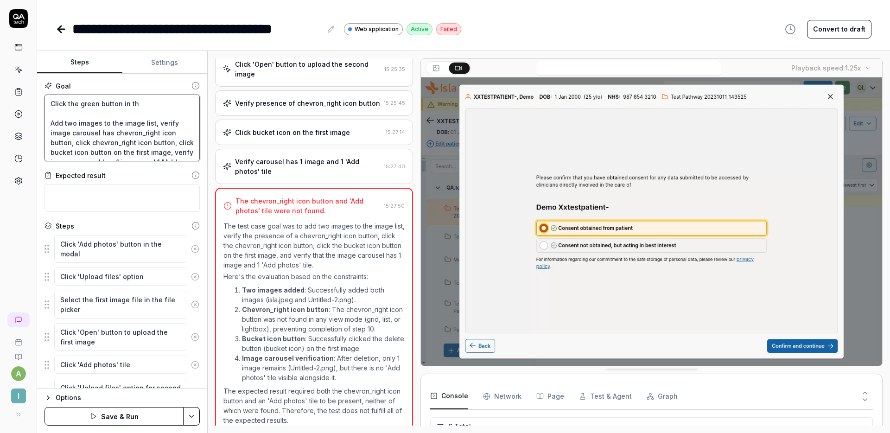
type textarea "Click the green button in the Add two images to the image list, verify image ca…"
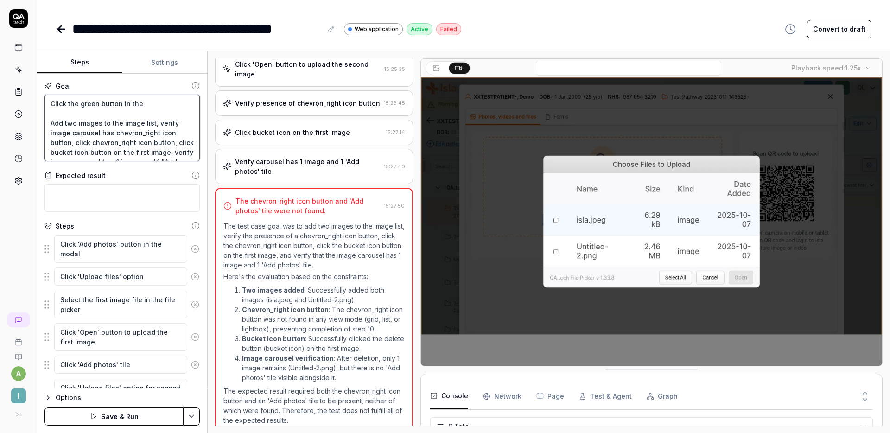
type textarea "*"
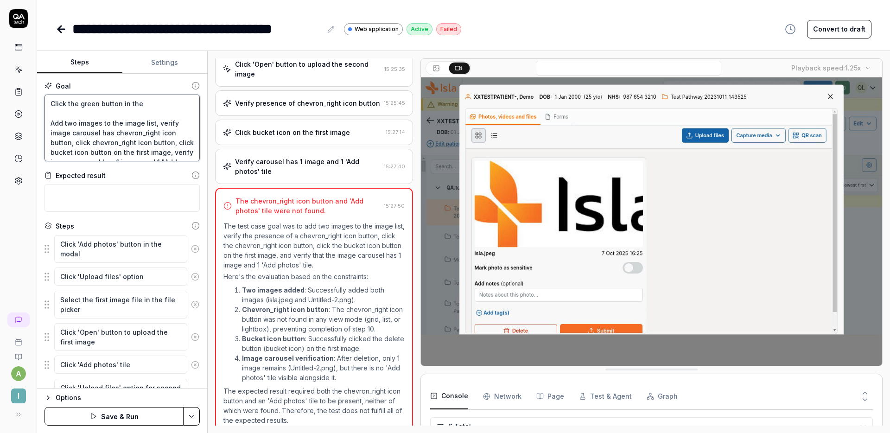
type textarea "Click the green button in the Add two images to the image list, verify image ca…"
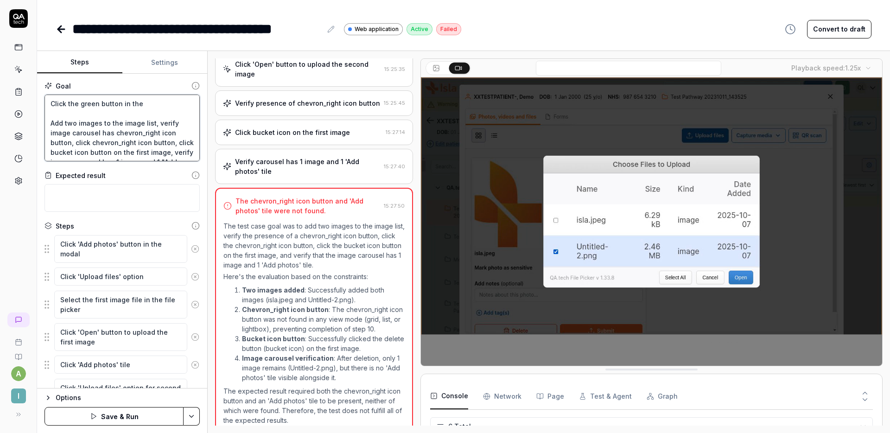
type textarea "*"
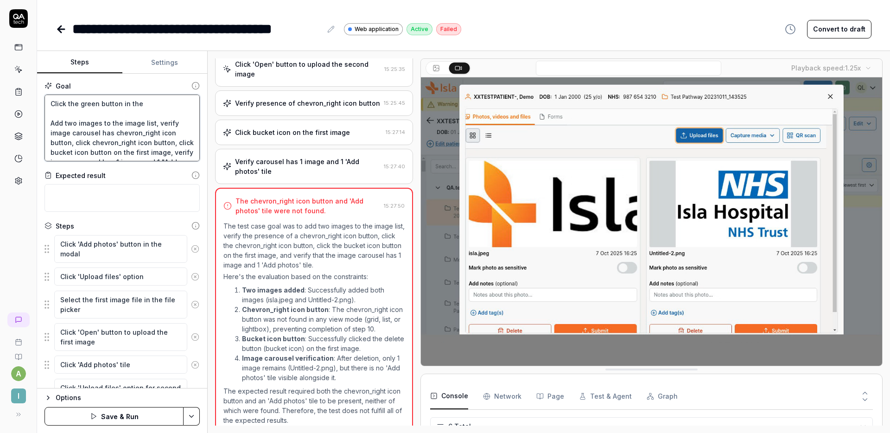
type textarea "Click the green button in Add two images to the image list, verify image carous…"
type textarea "*"
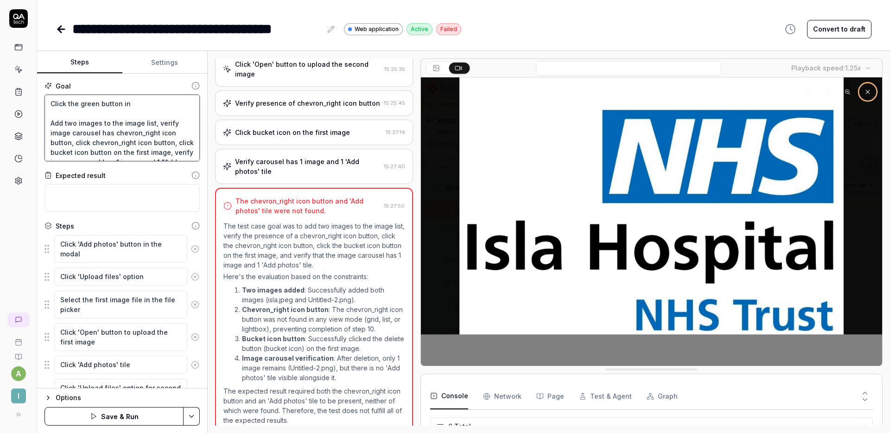
type textarea "Click the green button Add two images to the image list, verify image carousel …"
type textarea "*"
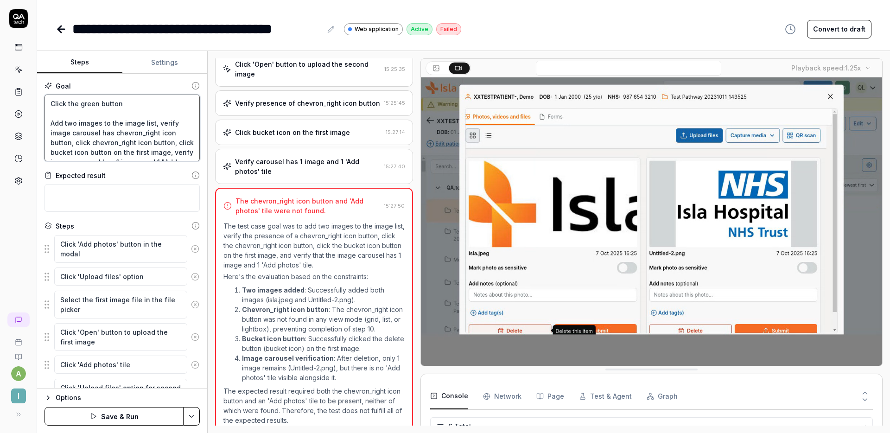
type textarea "Click the green button w Add two images to the image list, verify image carouse…"
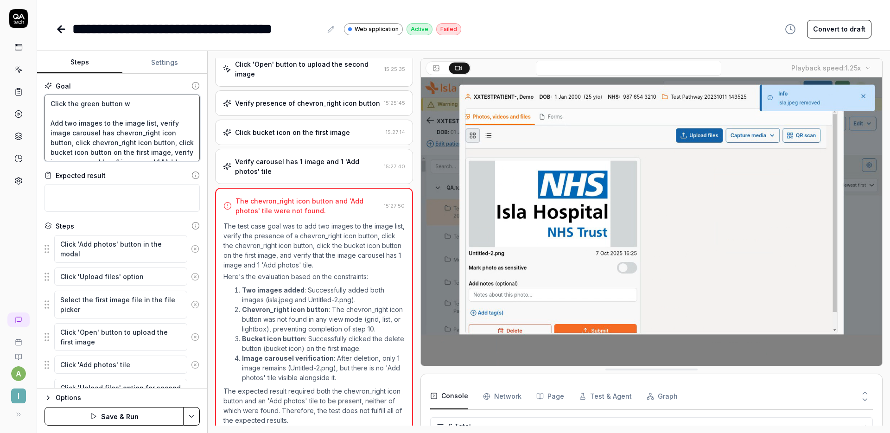
type textarea "*"
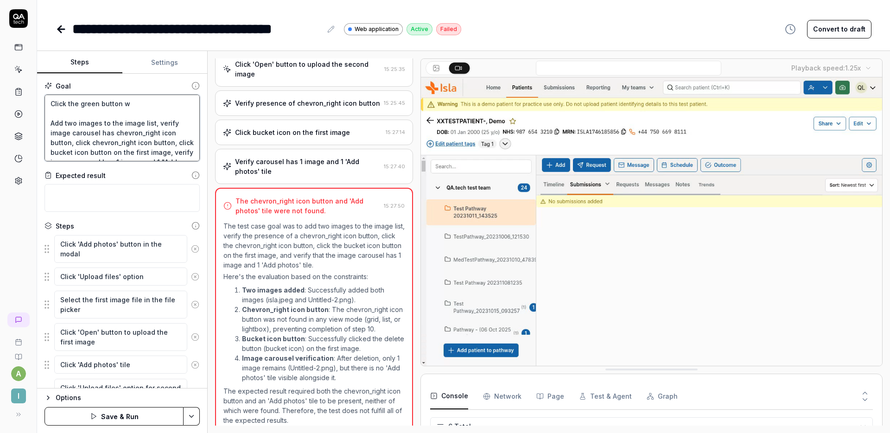
type textarea "Click the green button wi Add two images to the image list, verify image carous…"
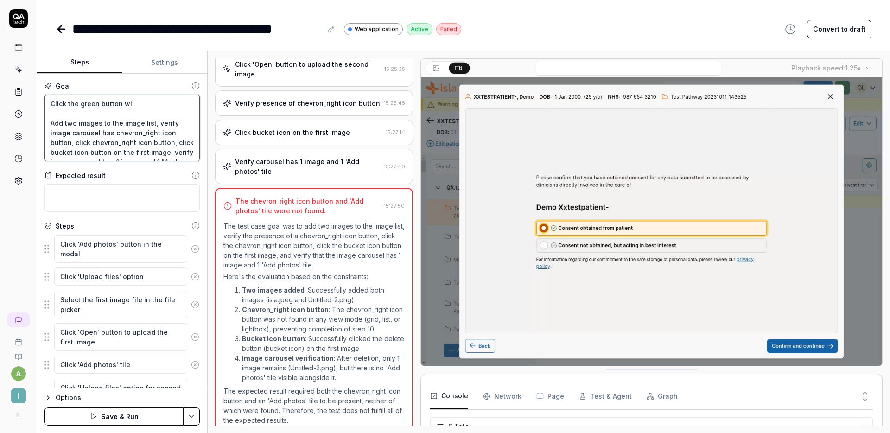
type textarea "*"
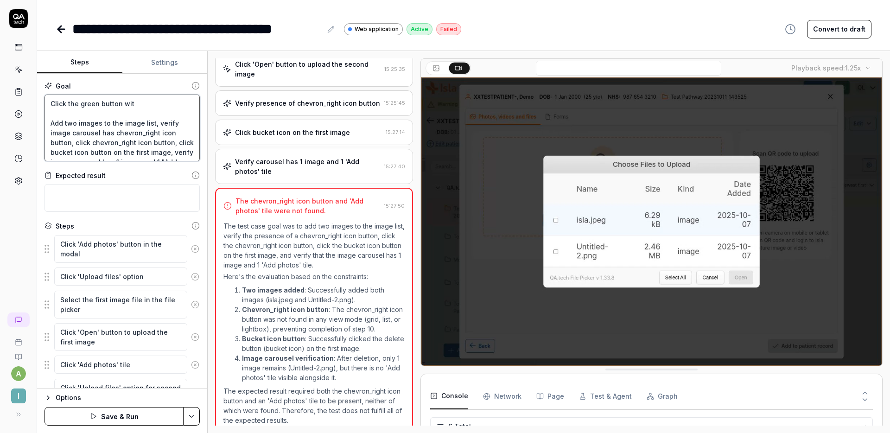
type textarea "Click the green button with Add two images to the image list, verify image caro…"
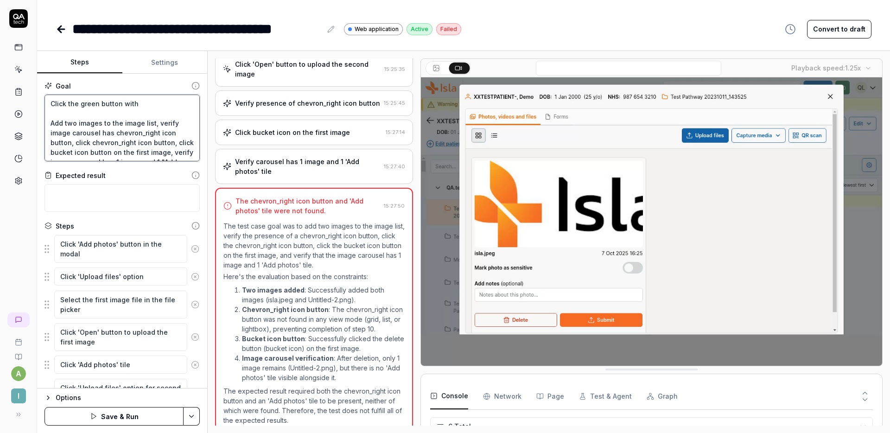
type textarea "*"
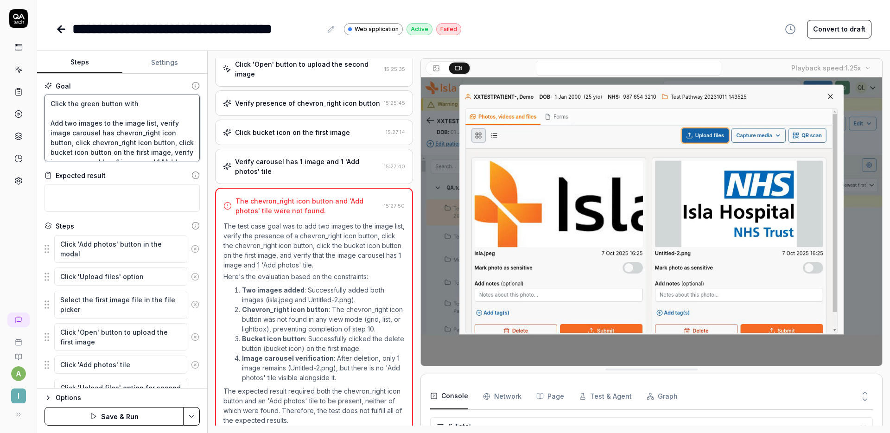
type textarea "Click the green button with Add two images to the image list, verify image caro…"
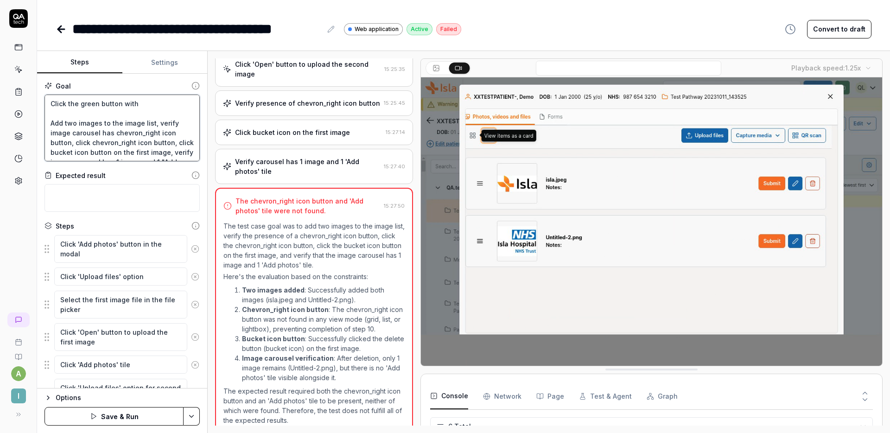
type textarea "*"
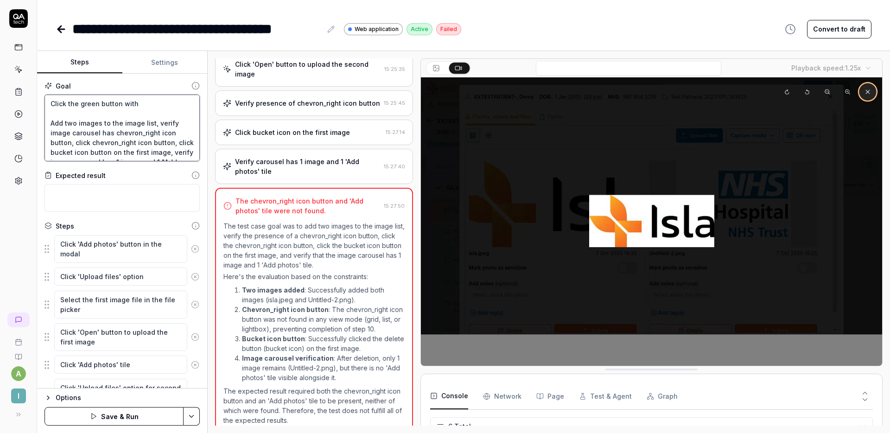
type textarea "Click the green button with t Add two images to the image list, verify image ca…"
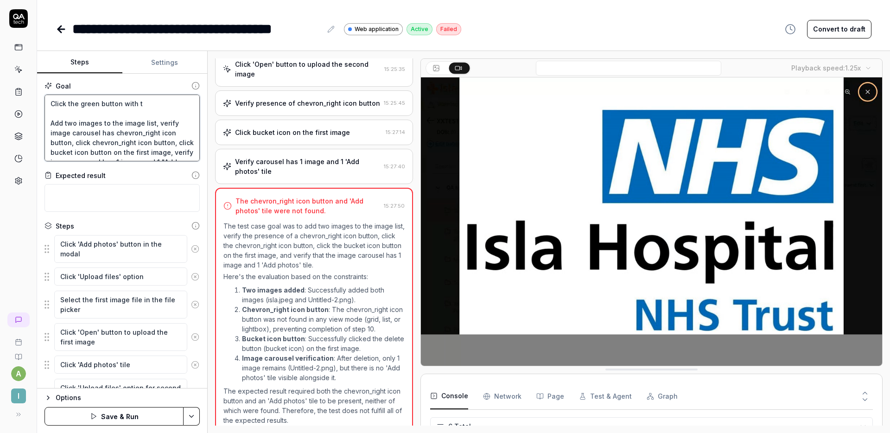
type textarea "*"
type textarea "Click the green button with th Add two images to the image list, verify image c…"
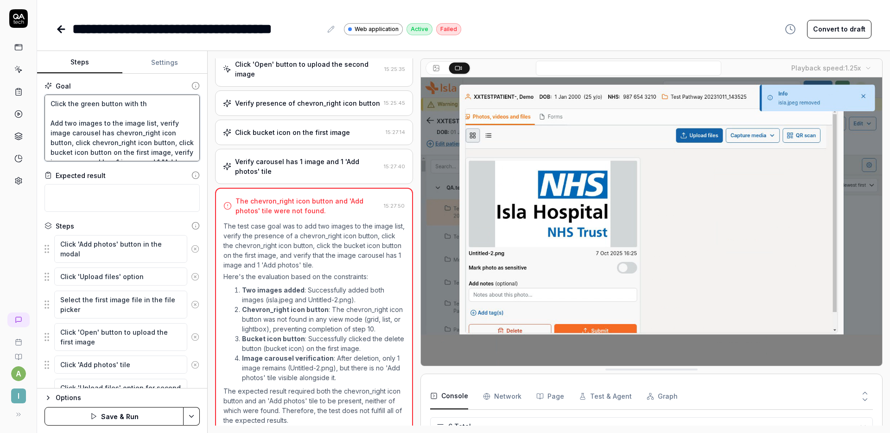
type textarea "*"
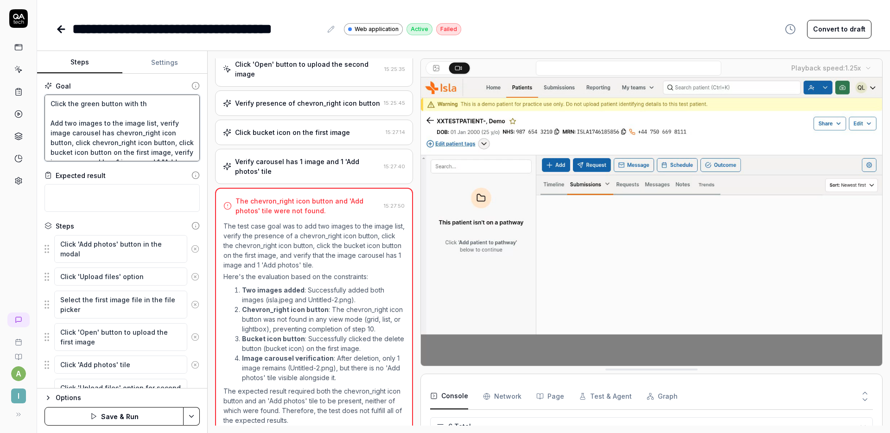
type textarea "Click the green button with the Add two images to the image list, verify image …"
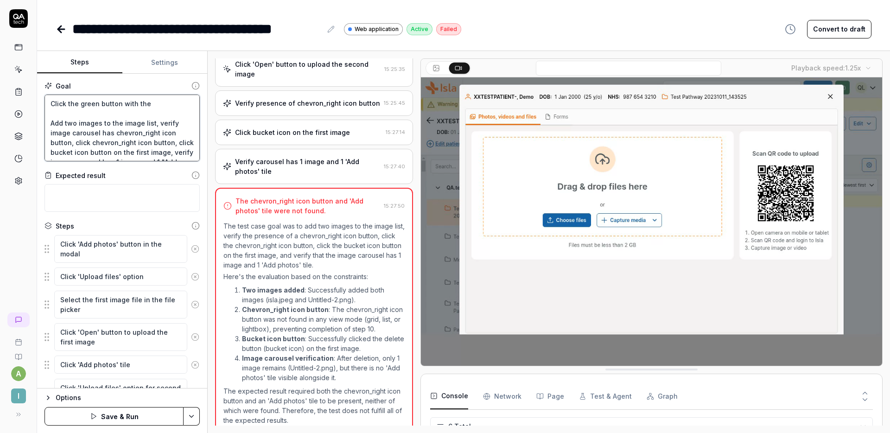
type textarea "*"
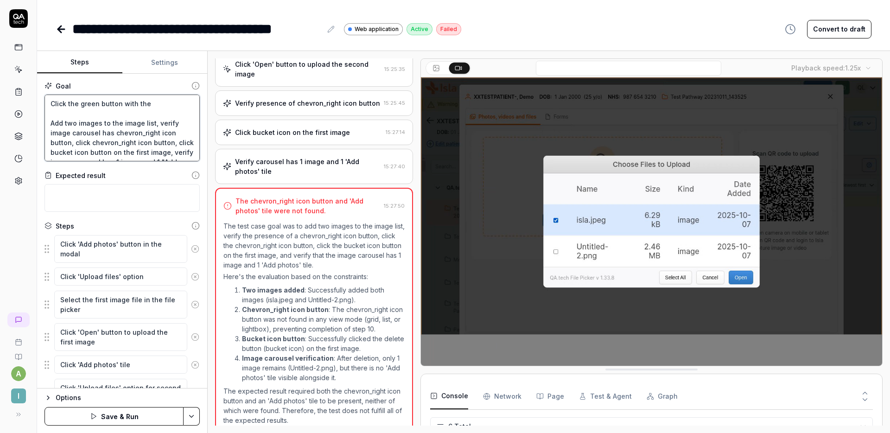
type textarea "Click the green button with the Add two images to the image list, verify image …"
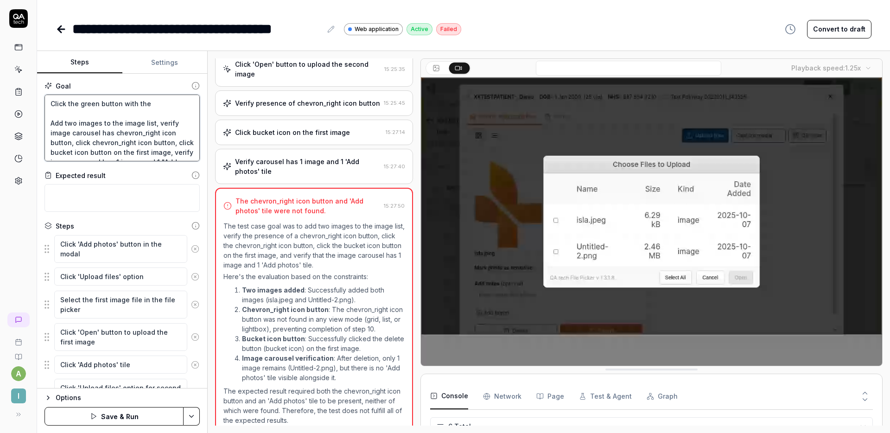
type textarea "*"
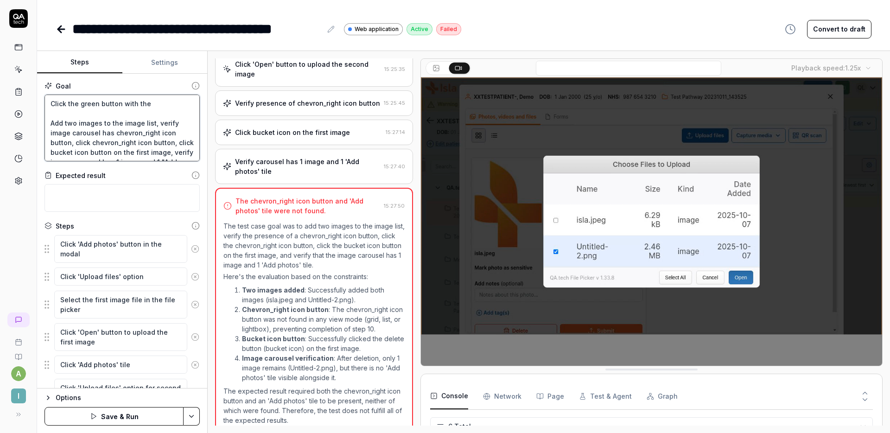
type textarea "Click the green button with the c Add two images to the image list, verify imag…"
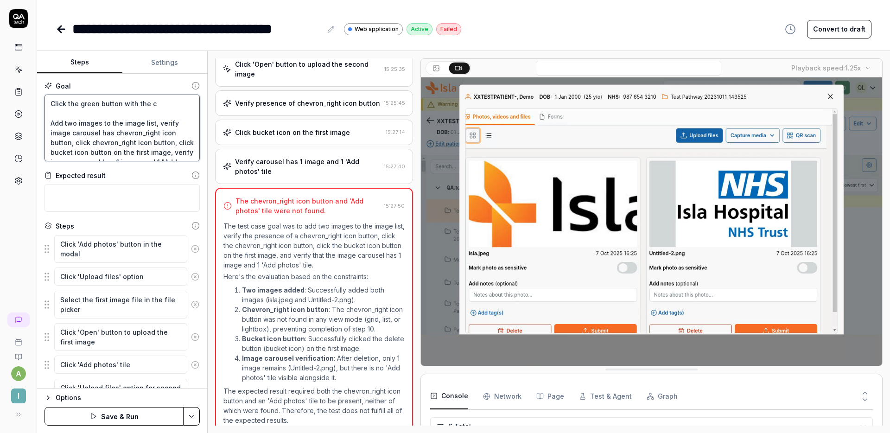
type textarea "*"
type textarea "Click the green button with the ca Add two images to the image list, verify ima…"
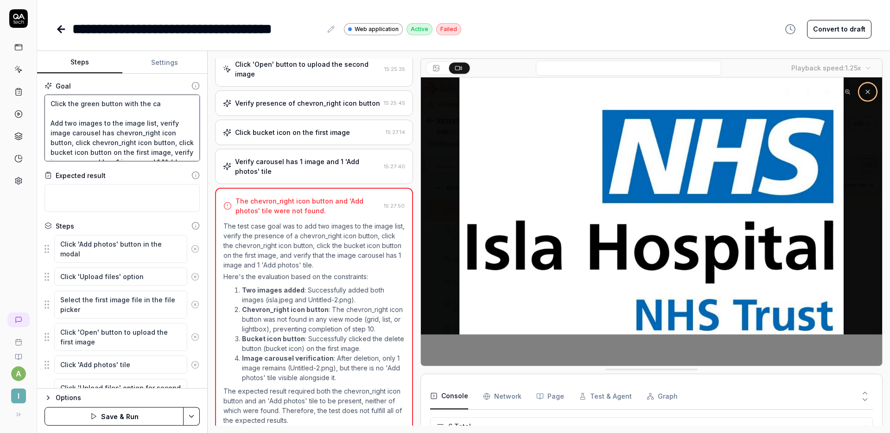
type textarea "*"
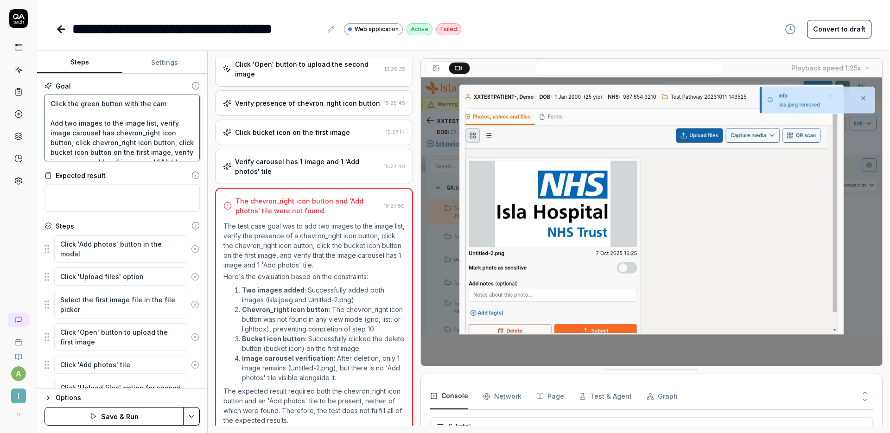
type textarea "Click the green button with the came Add two images to the image list, verify i…"
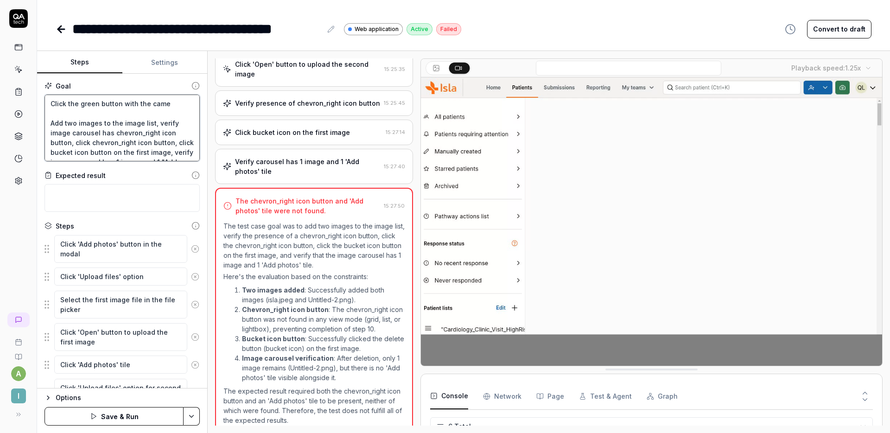
type textarea "*"
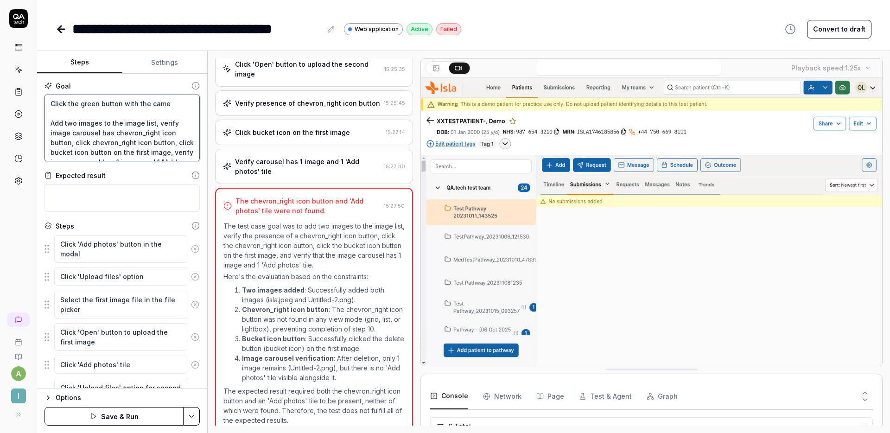
type textarea "Click the green button with the camer Add two images to the image list, verify …"
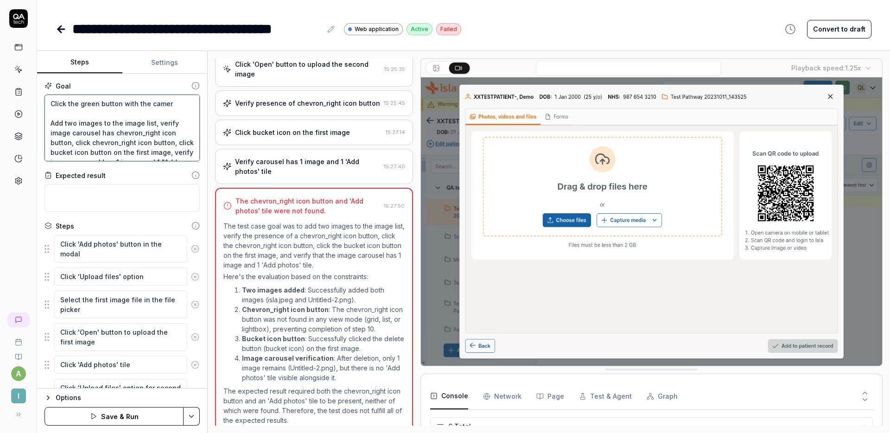
type textarea "*"
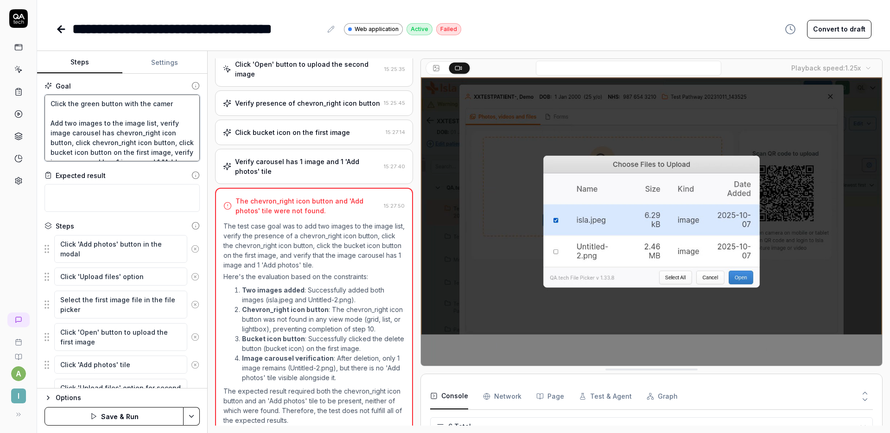
type textarea "Click the green button with the camera Add two images to the image list, verify…"
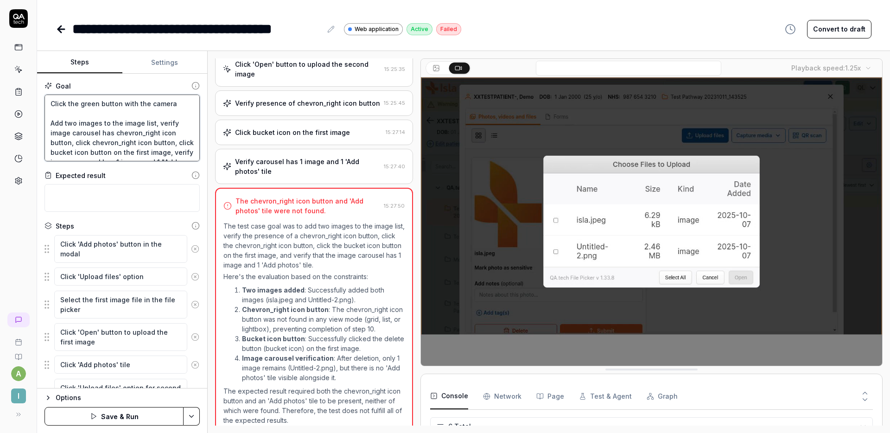
type textarea "*"
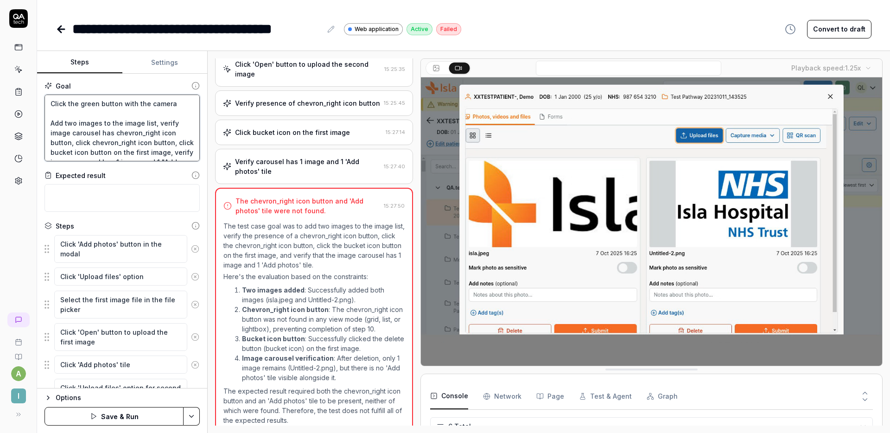
type textarea "Click the green button with the camera Add two images to the image list, verify…"
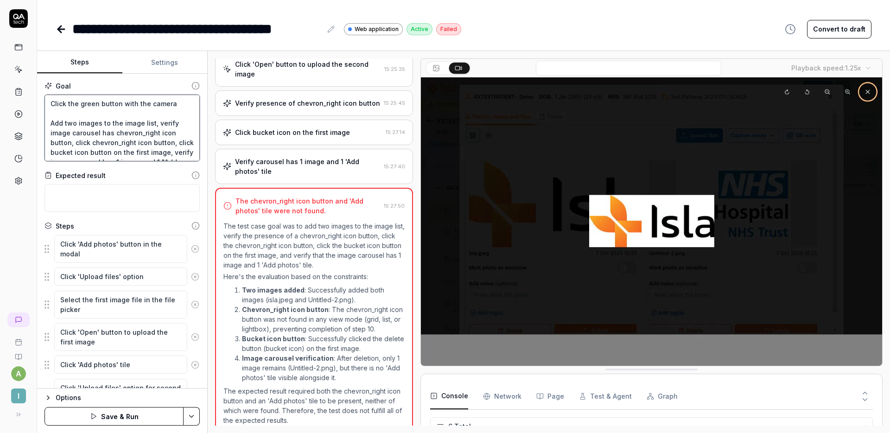
type textarea "*"
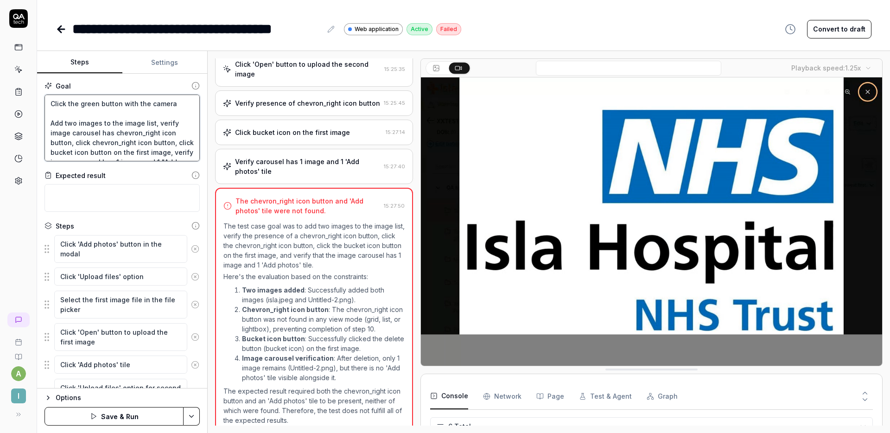
type textarea "Click the green button with the camera i Add two images to the image list, veri…"
type textarea "*"
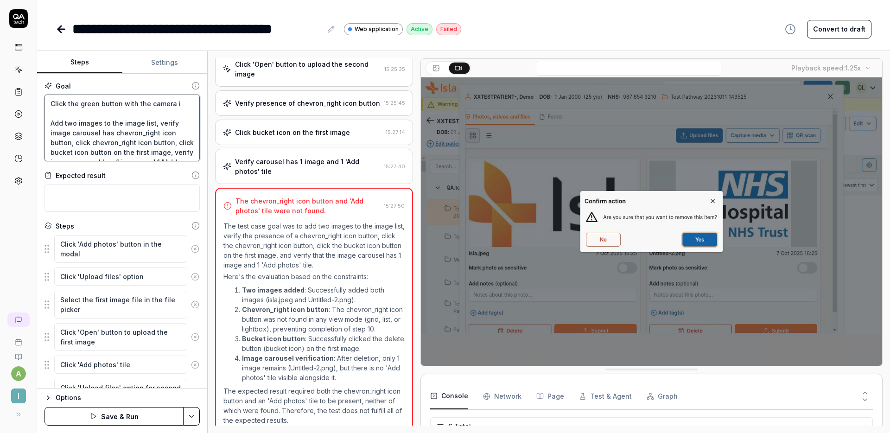
type textarea "Click the green button with the camera ic Add two images to the image list, ver…"
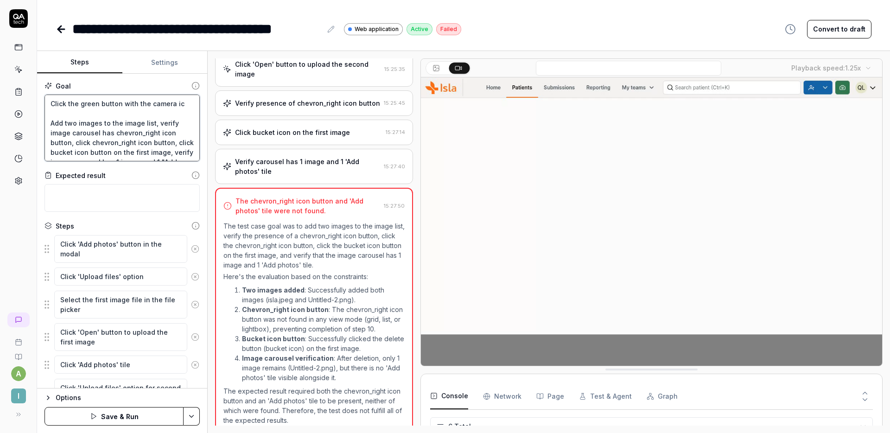
type textarea "*"
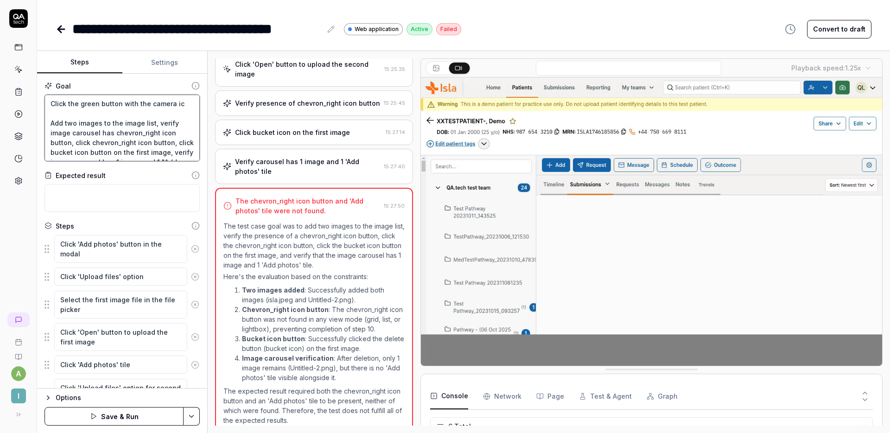
type textarea "Click the green button with the camera ico Add two images to the image list, ve…"
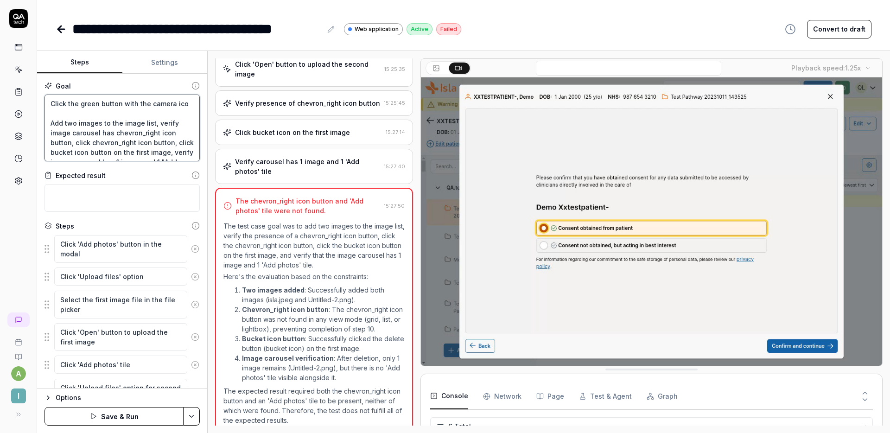
type textarea "*"
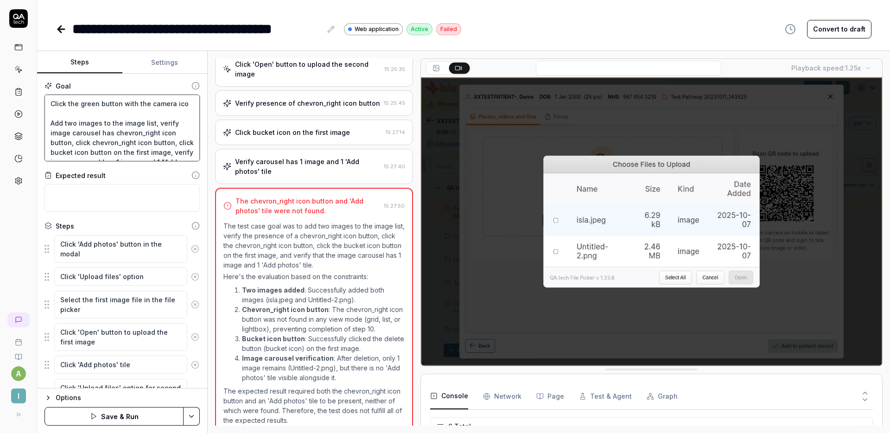
type textarea "Click the green button with the camera icon Add two images to the image list, v…"
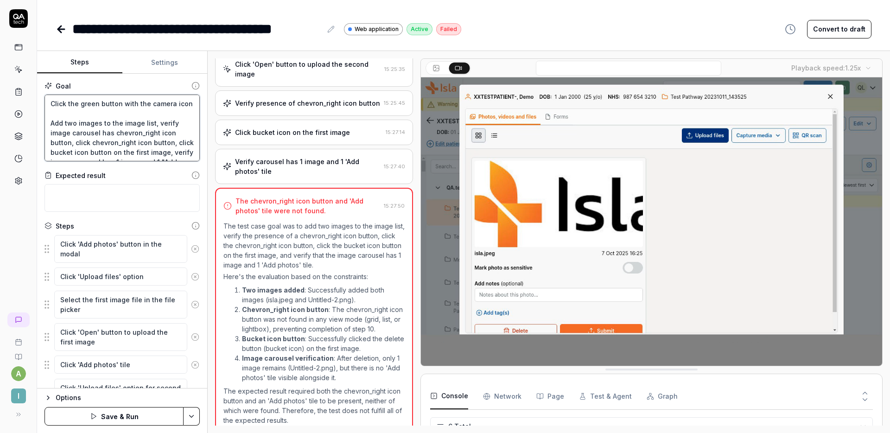
type textarea "*"
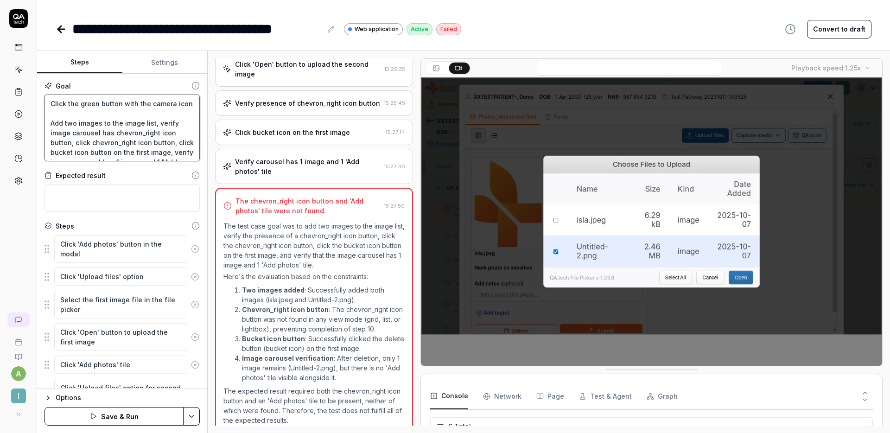
type textarea "Click the green button with the camera icon Add two images to the image list, v…"
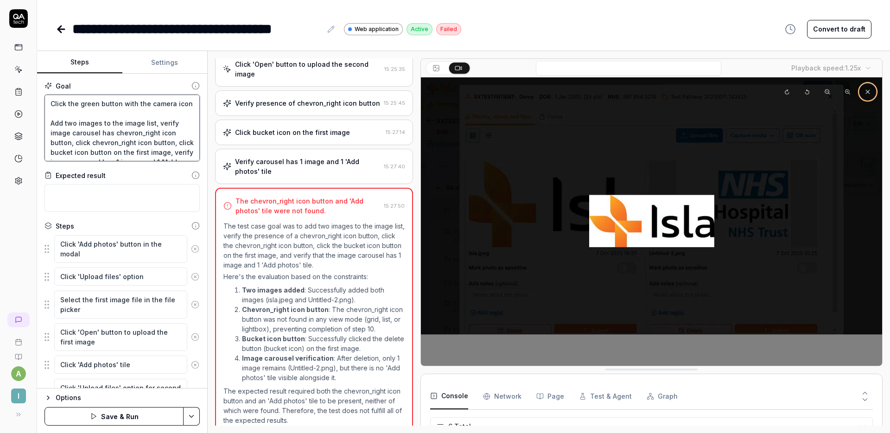
type textarea "*"
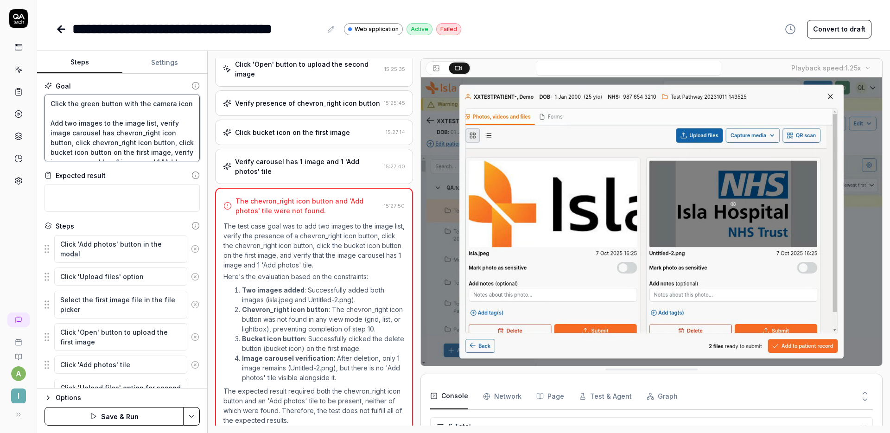
type textarea "Click the green button with the camera icon i Add two images to the image list,…"
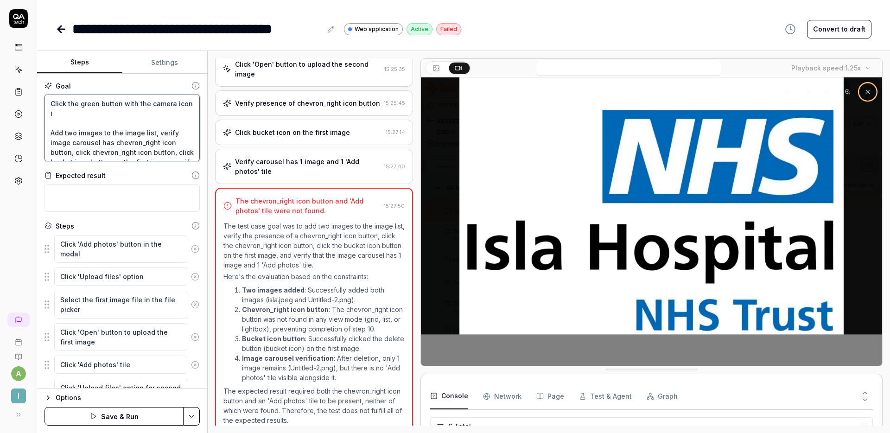
type textarea "*"
type textarea "Click the green button with the camera icon in Add two images to the image list…"
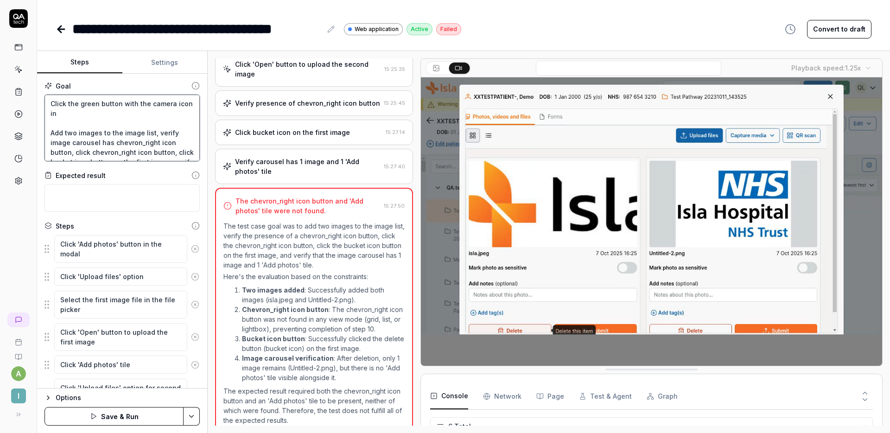
type textarea "*"
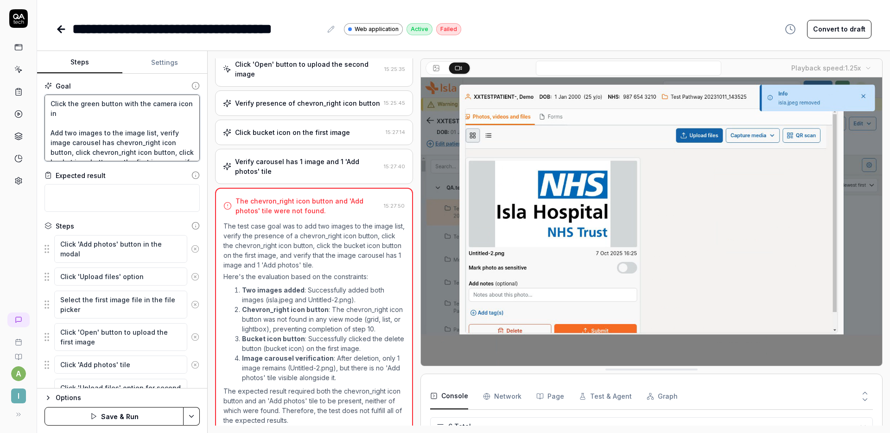
type textarea "Click the green button with the camera icon in Add two images to the image list…"
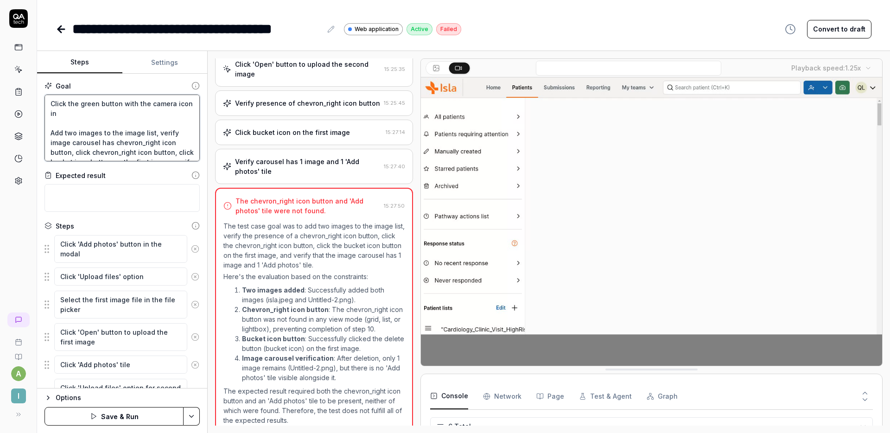
type textarea "*"
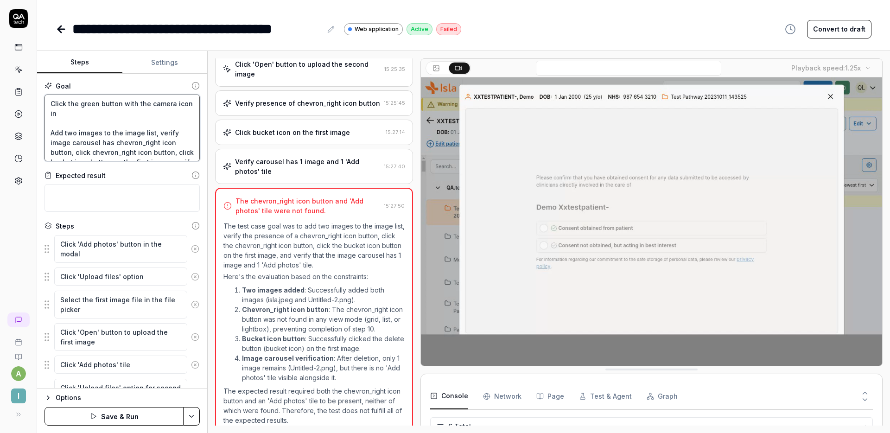
type textarea "Click the green button with the camera icon in t Add two images to the image li…"
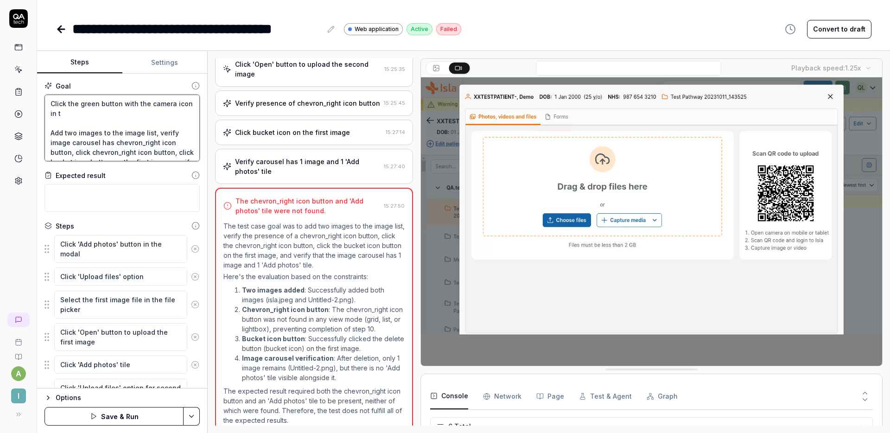
type textarea "*"
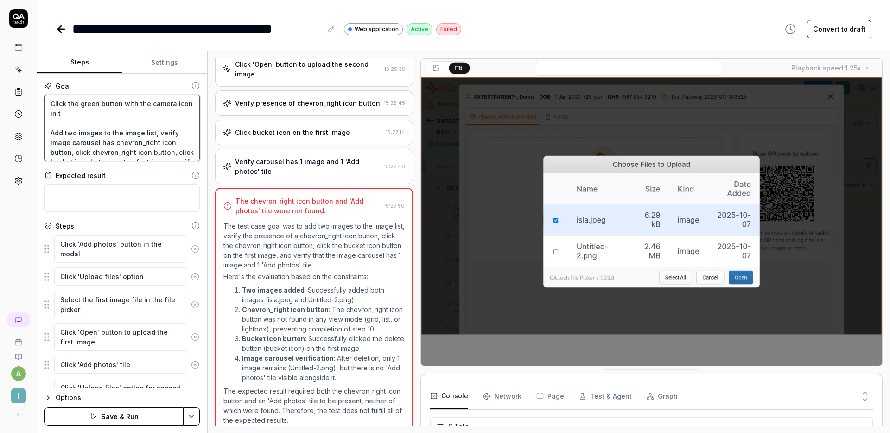
type textarea "Click the green button with the camera icon in th Add two images to the image l…"
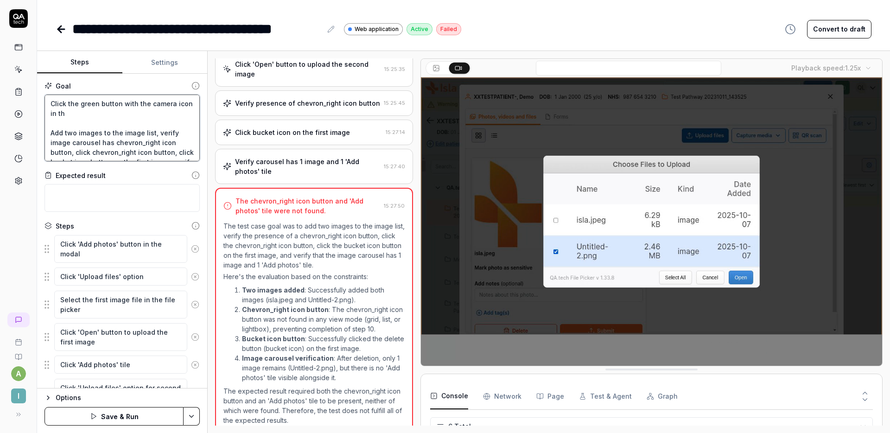
type textarea "*"
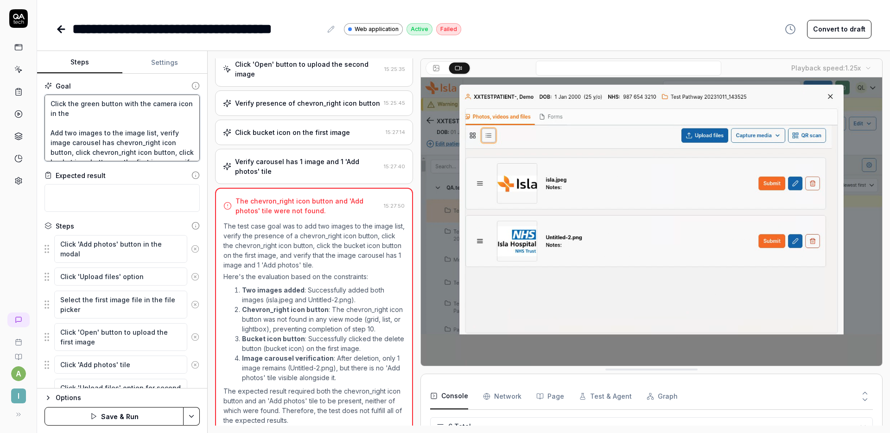
type textarea "Click the green button with the camera icon in the Add two images to the image …"
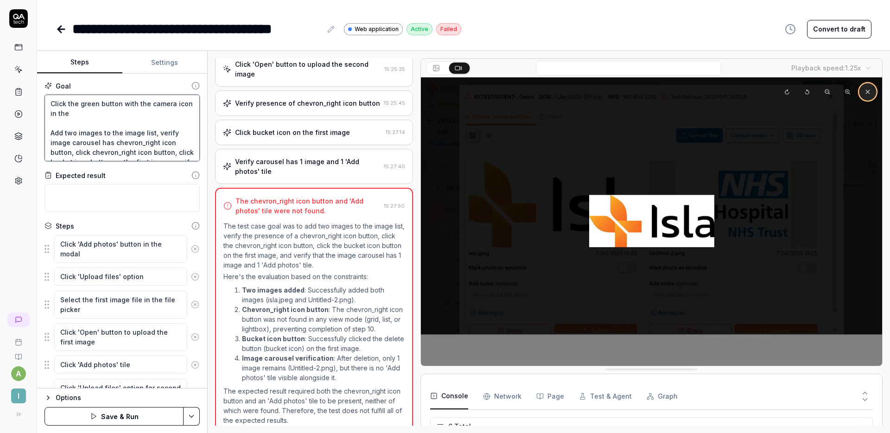
type textarea "*"
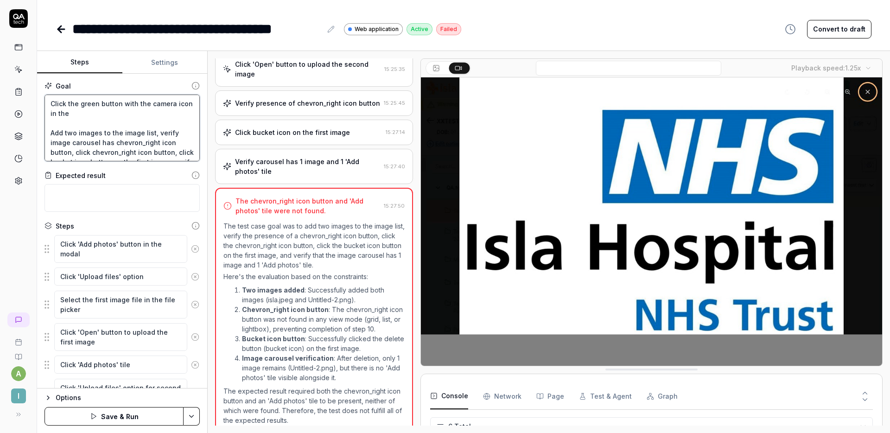
type textarea "Click the green button with the camera icon in the h Add two images to the imag…"
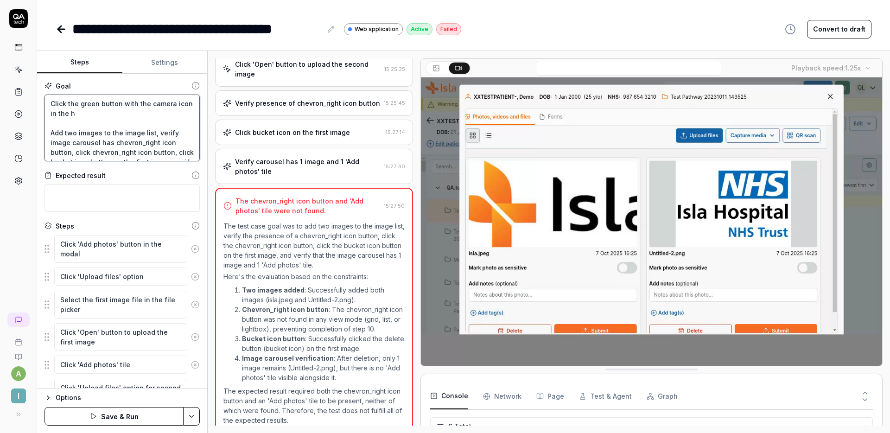
type textarea "*"
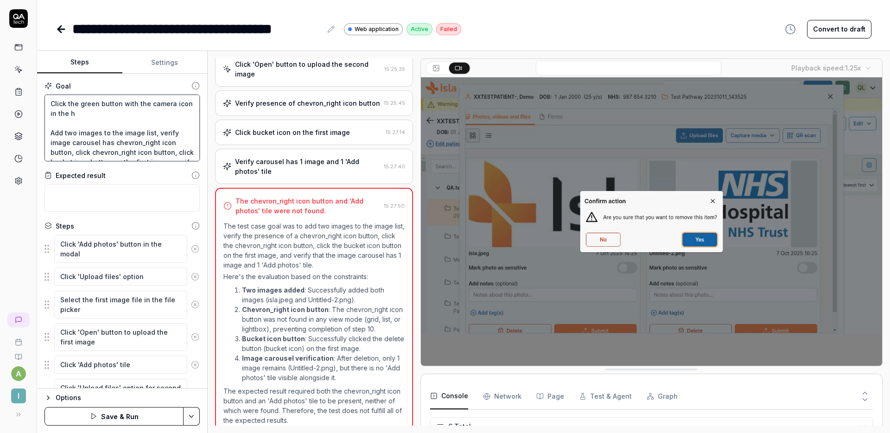
type textarea "Click the green button with the camera icon in the he Add two images to the ima…"
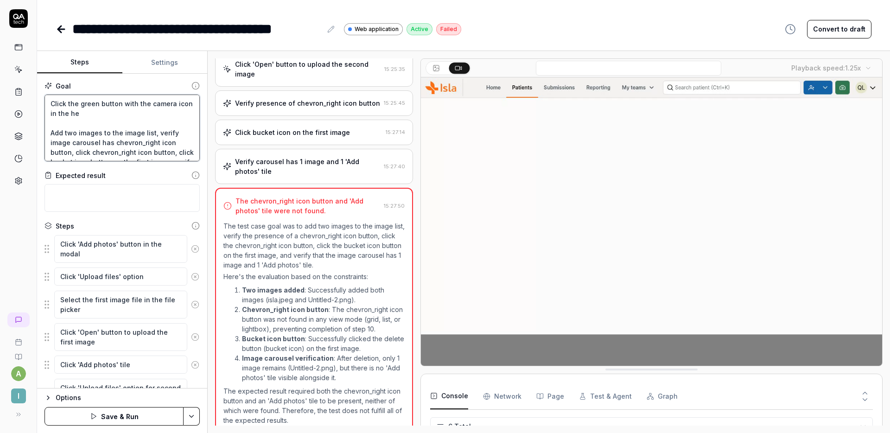
type textarea "*"
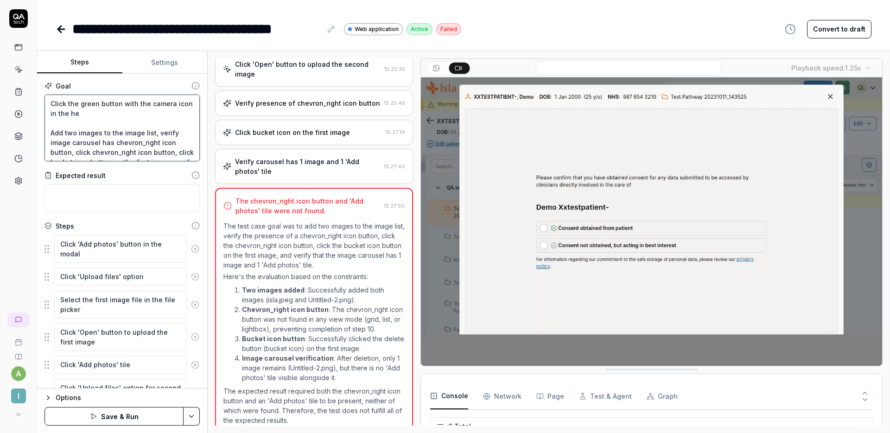
type textarea "Click the green button with the camera icon in the hea Add two images to the im…"
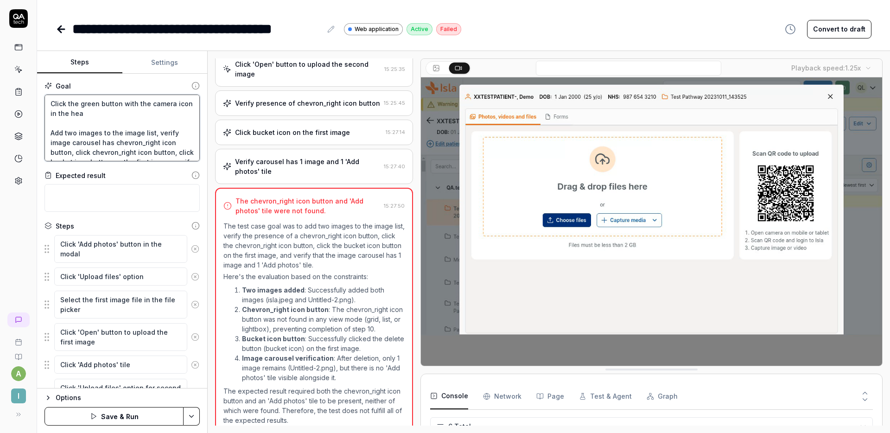
type textarea "*"
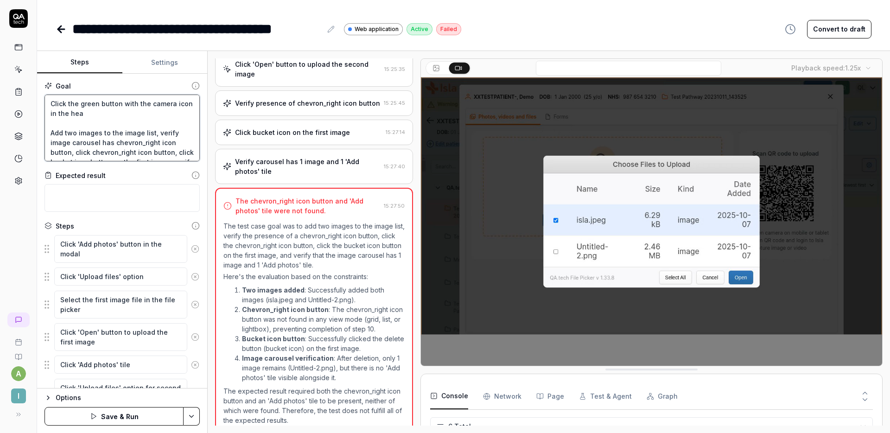
type textarea "Click the green button with the camera icon in the head Add two images to the i…"
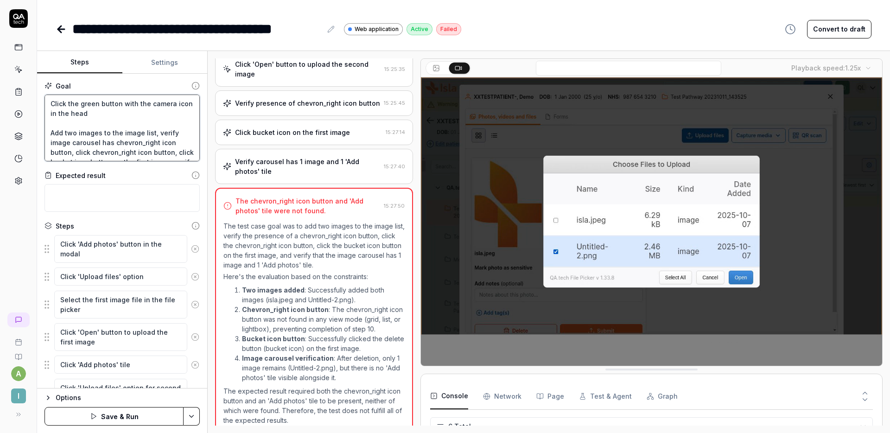
type textarea "*"
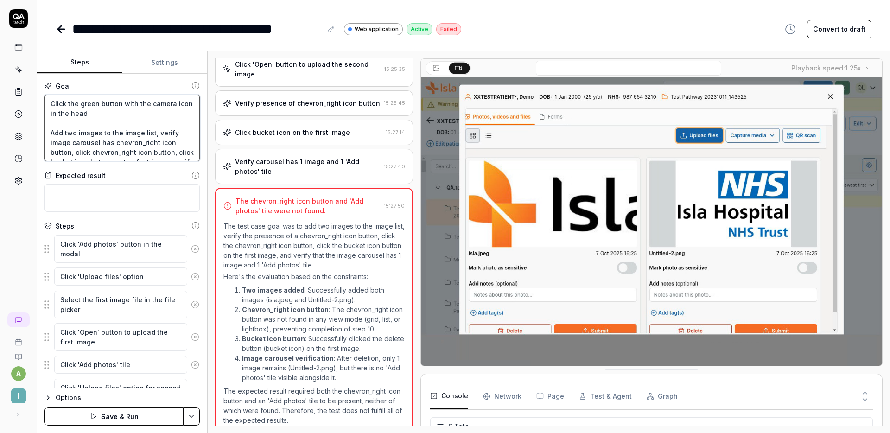
type textarea "Click the green button with the camera icon in the heade Add two images to the …"
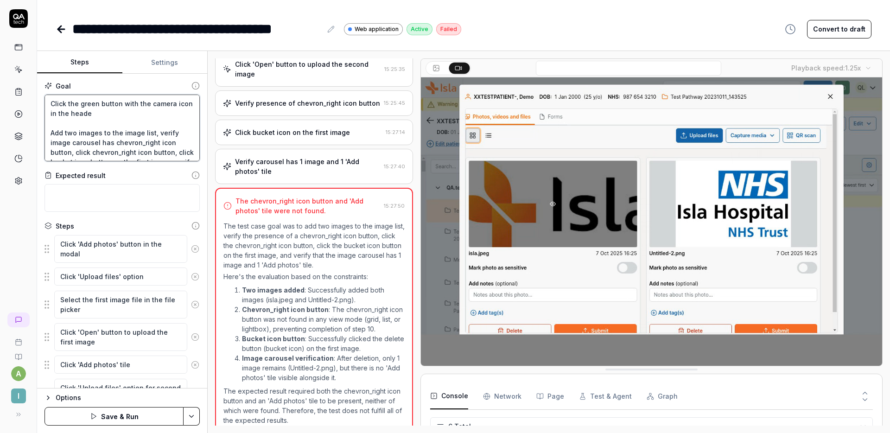
type textarea "*"
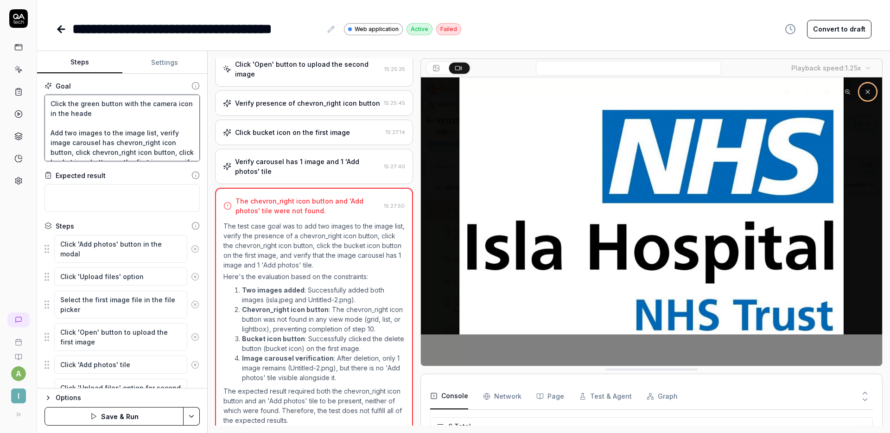
type textarea "Click the green button with the camera icon in the header Add two images to the…"
type textarea "*"
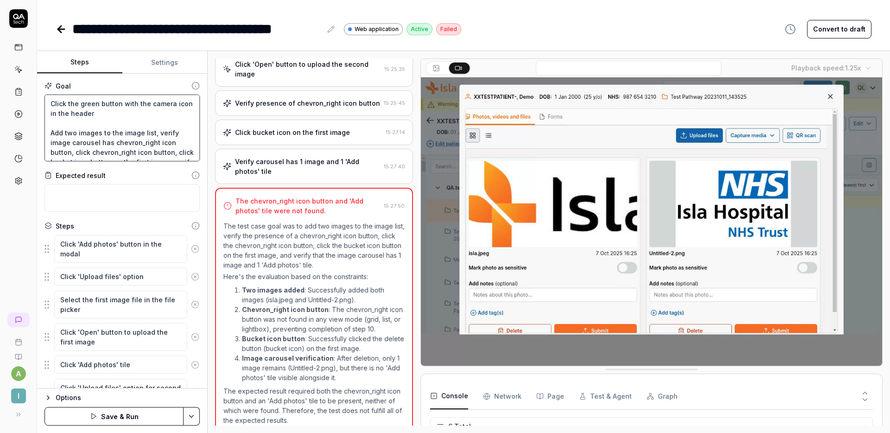
type textarea "Click the green button with the camera icon in the header Add two images to the…"
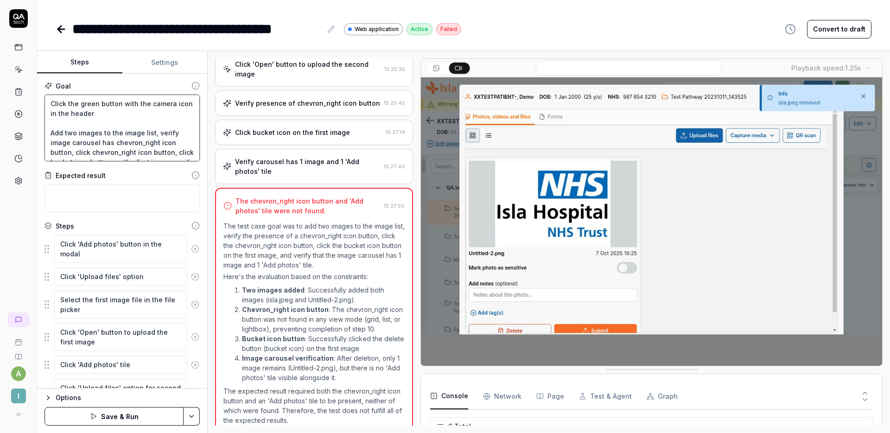
type textarea "*"
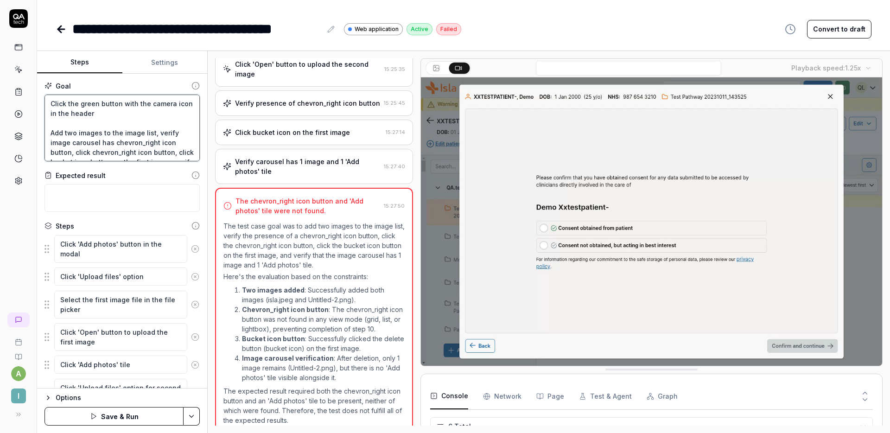
type textarea "Click the green button with the camera icon in the header b Add two images to t…"
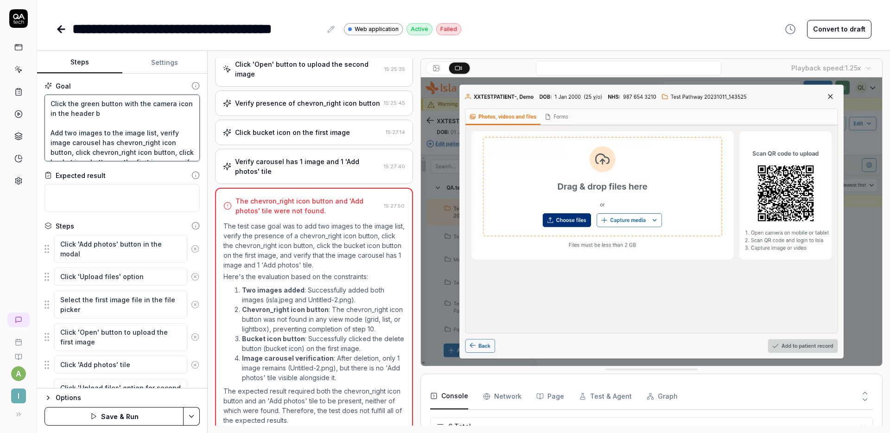
type textarea "*"
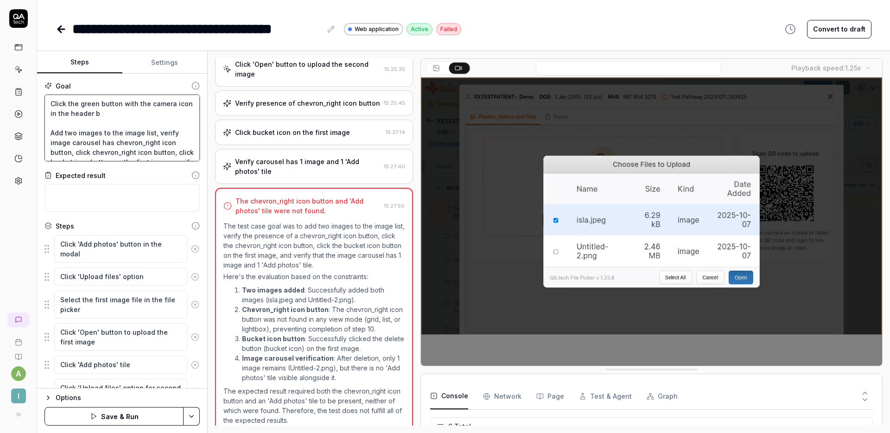
type textarea "Click the green button with the camera icon in the header ba Add two images to …"
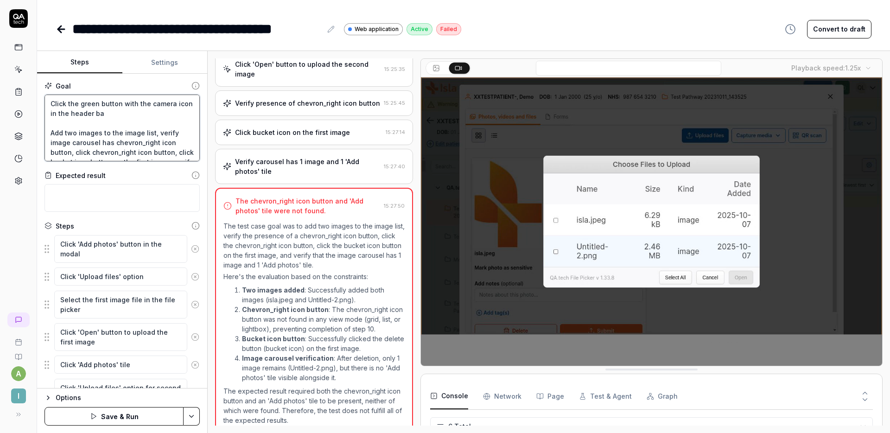
type textarea "*"
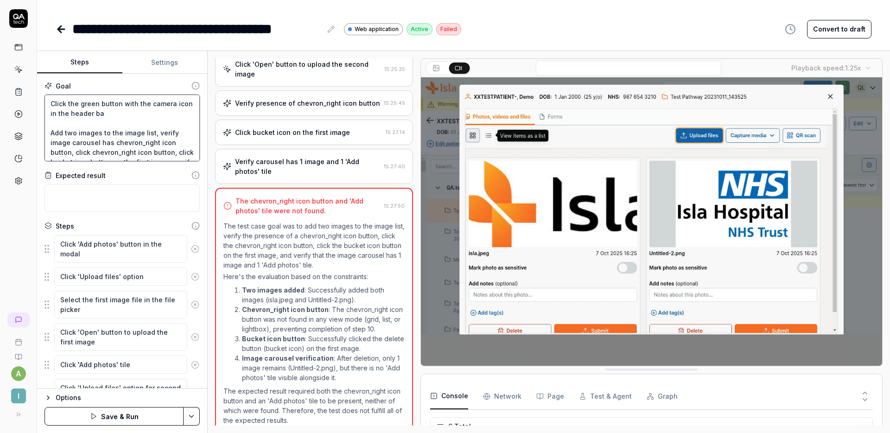
type textarea "Click the green button with the camera icon in the header bar Add two images to…"
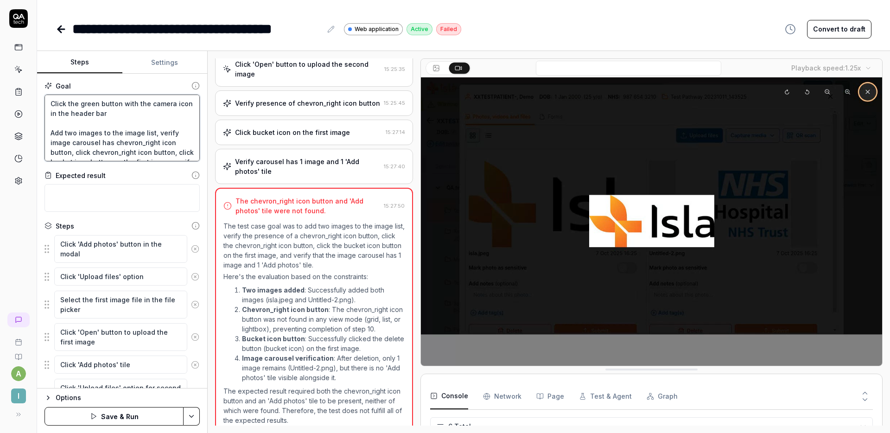
type textarea "*"
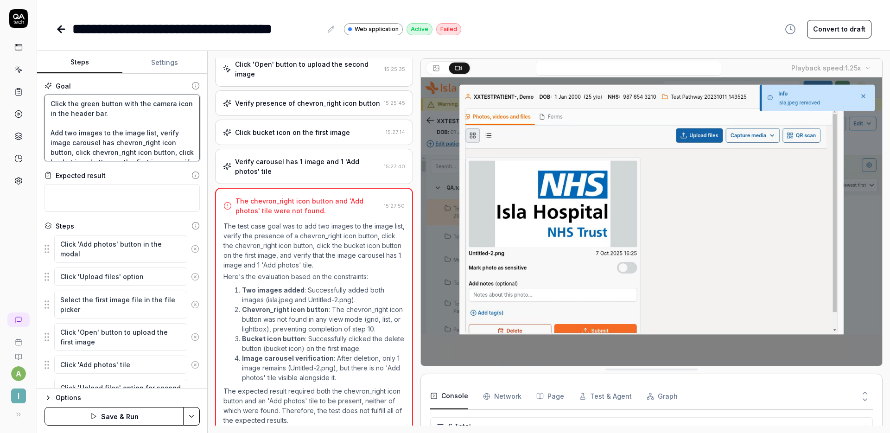
type textarea "Click the green button with the camera icon in the header bar. Add two images t…"
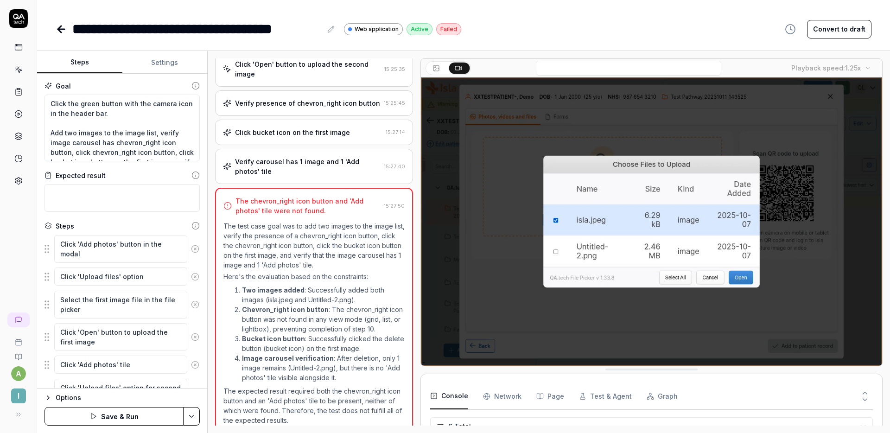
click at [122, 415] on button "Save & Run" at bounding box center [114, 416] width 139 height 19
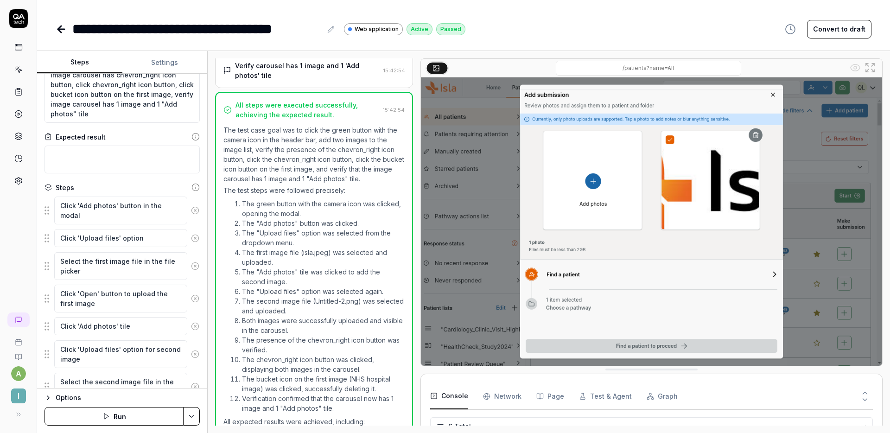
scroll to position [405, 0]
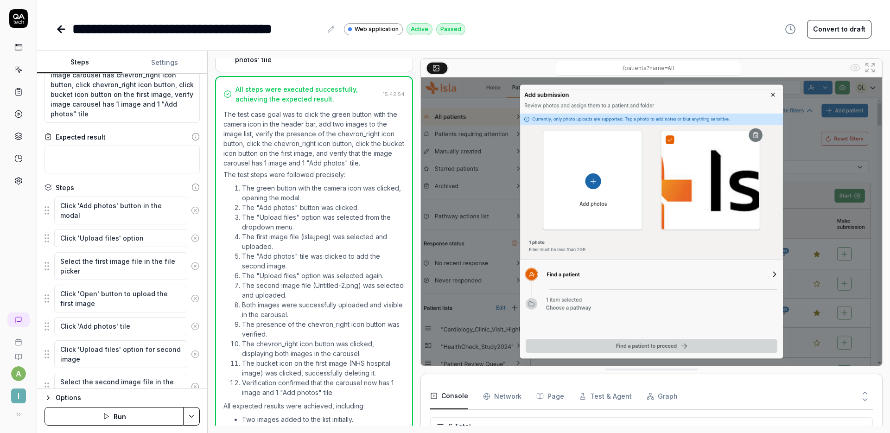
type textarea "*"
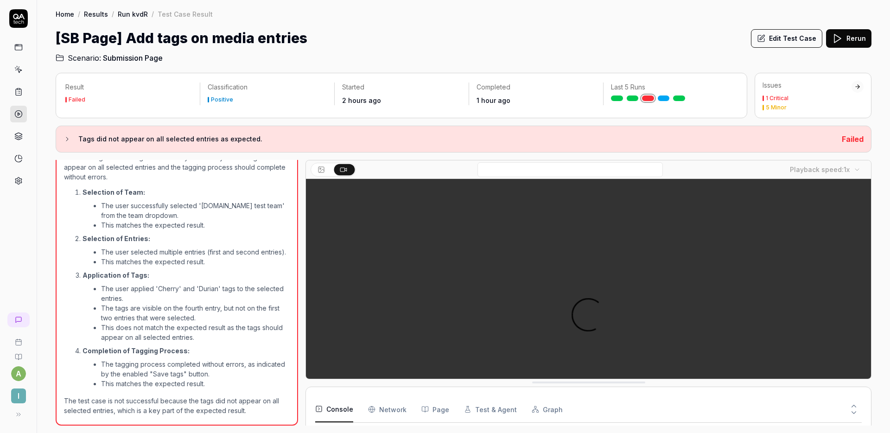
scroll to position [61, 0]
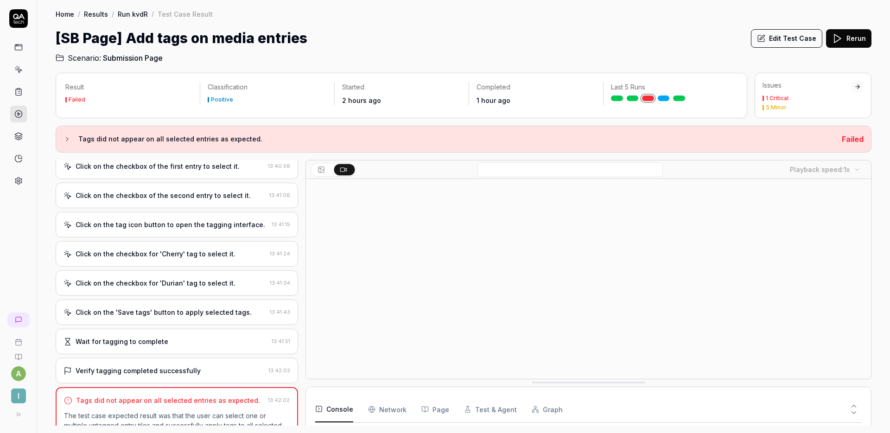
click at [170, 248] on div "Click on the checkbox for 'Cherry' tag to select it. 13:41:24" at bounding box center [177, 254] width 243 height 26
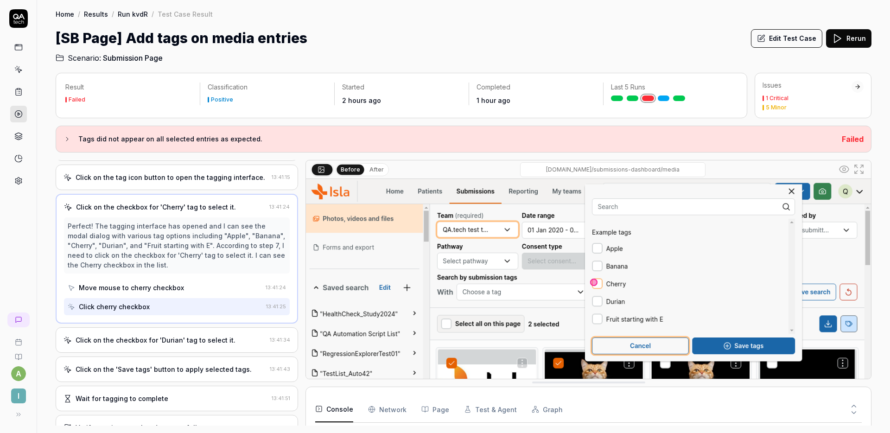
click at [186, 336] on div "Click on the checkbox for 'Durian' tag to select it." at bounding box center [156, 340] width 160 height 10
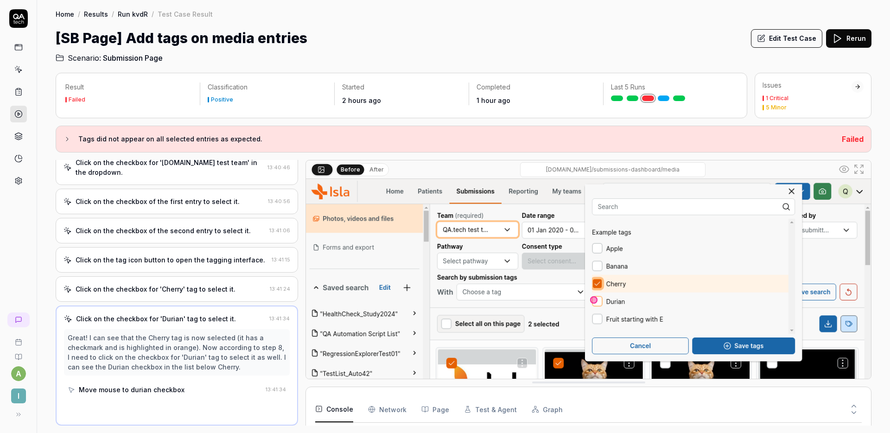
scroll to position [229, 0]
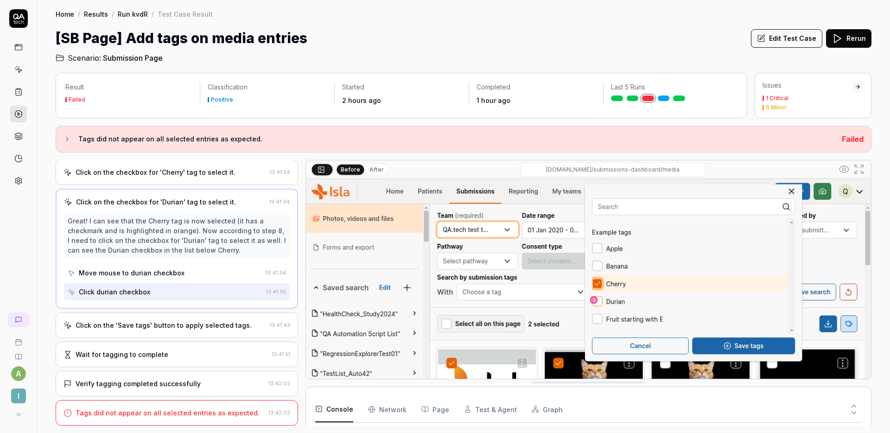
click at [188, 328] on div "Click on the 'Save tags' button to apply selected tags." at bounding box center [164, 325] width 176 height 10
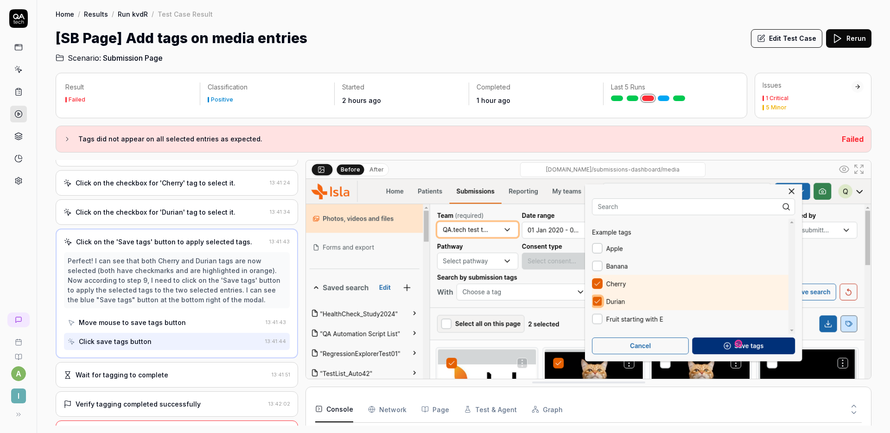
scroll to position [238, 0]
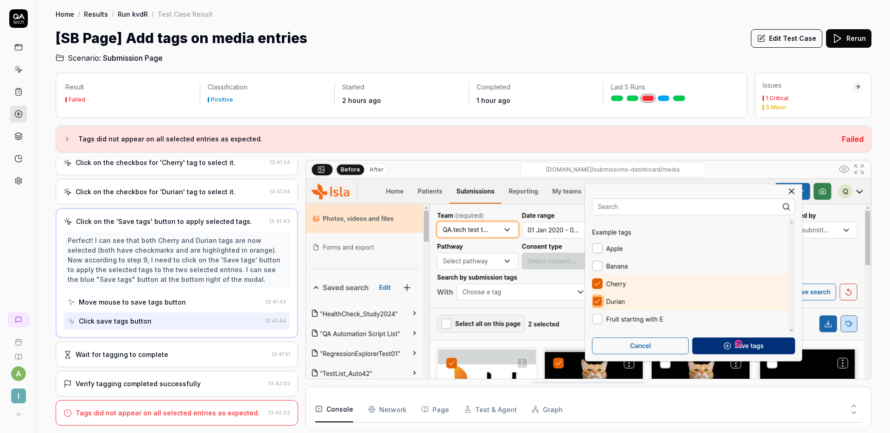
click at [170, 349] on div "Wait for tagging to complete 13:41:51" at bounding box center [177, 355] width 243 height 26
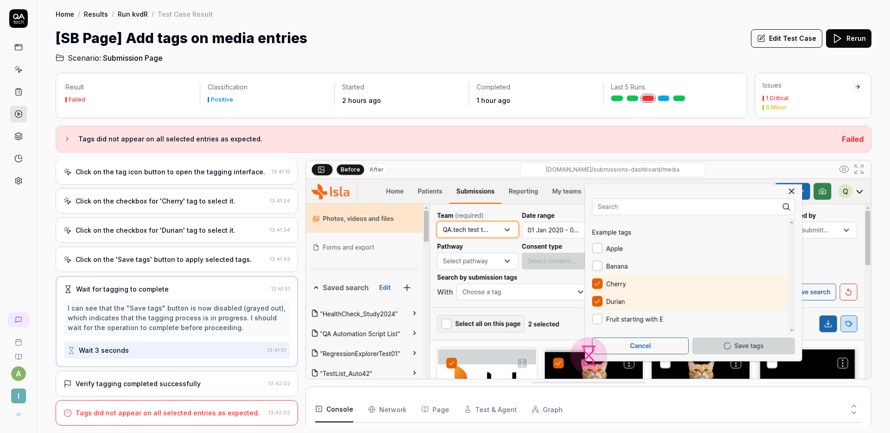
click at [193, 380] on div "Verify tagging completed successfully" at bounding box center [138, 384] width 125 height 10
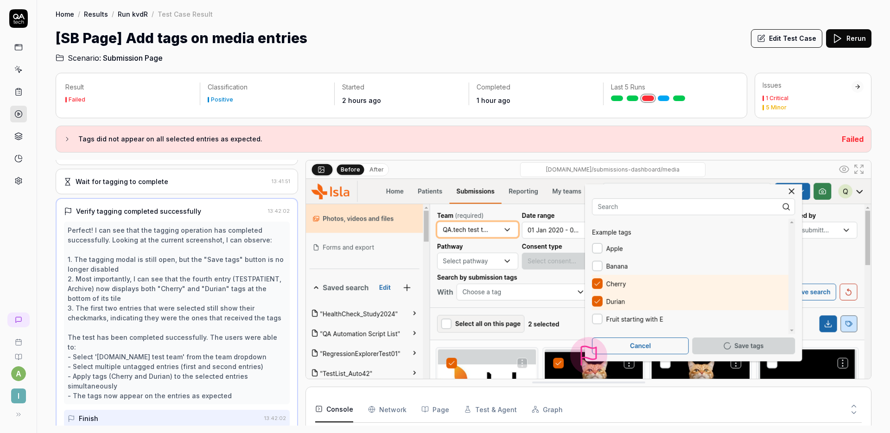
scroll to position [336, 0]
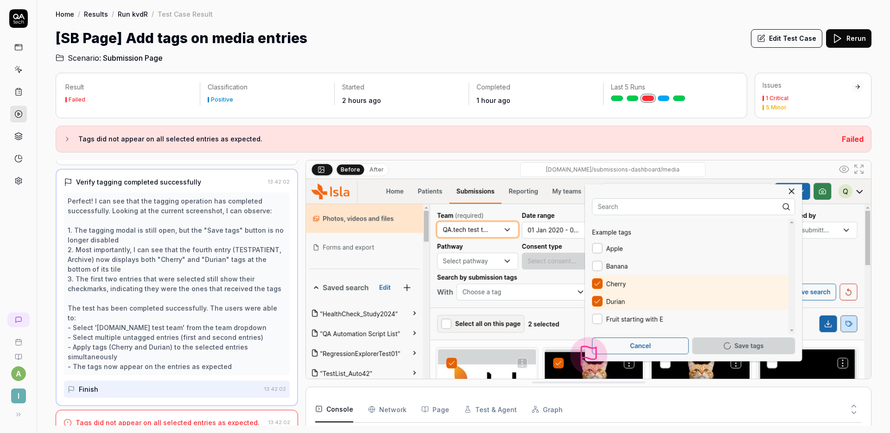
click at [195, 418] on div "Tags did not appear on all selected entries as expected." at bounding box center [168, 423] width 184 height 10
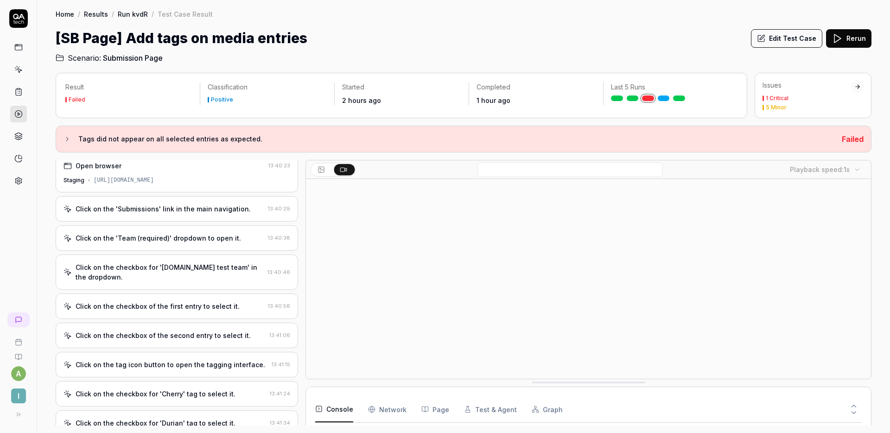
scroll to position [0, 0]
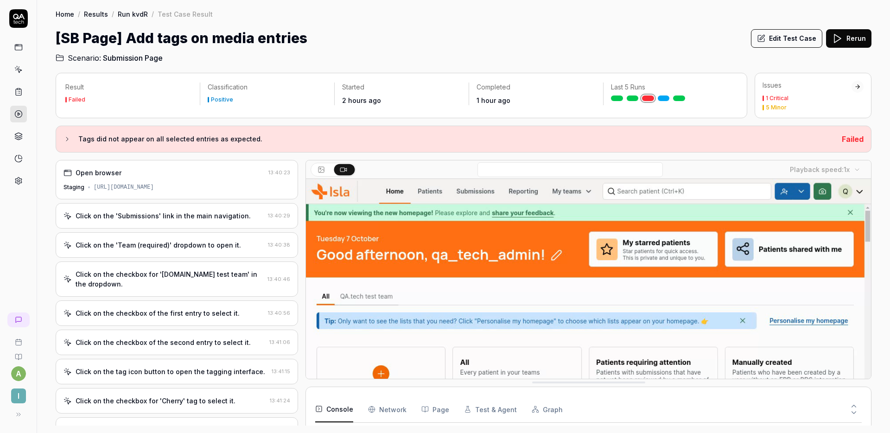
click at [788, 40] on button "Edit Test Case" at bounding box center [786, 38] width 71 height 19
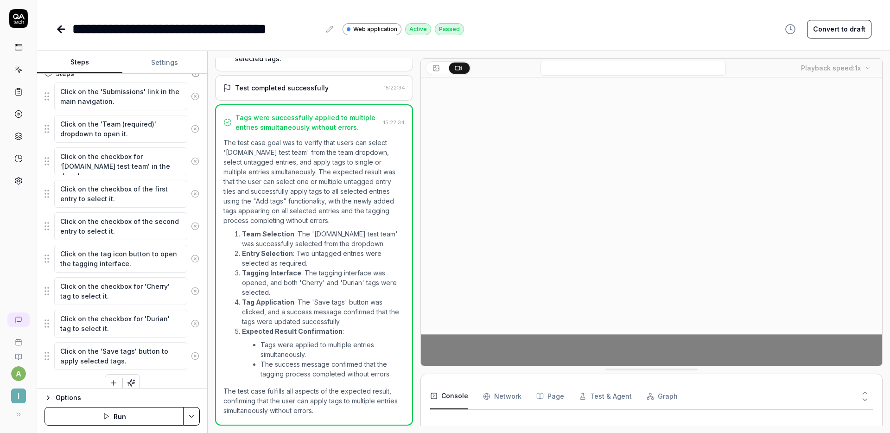
scroll to position [192, 0]
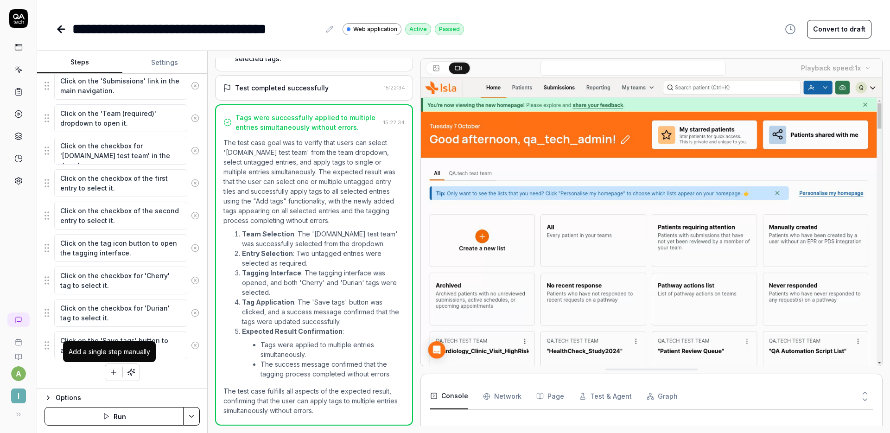
click at [112, 370] on icon "button" at bounding box center [113, 372] width 8 height 8
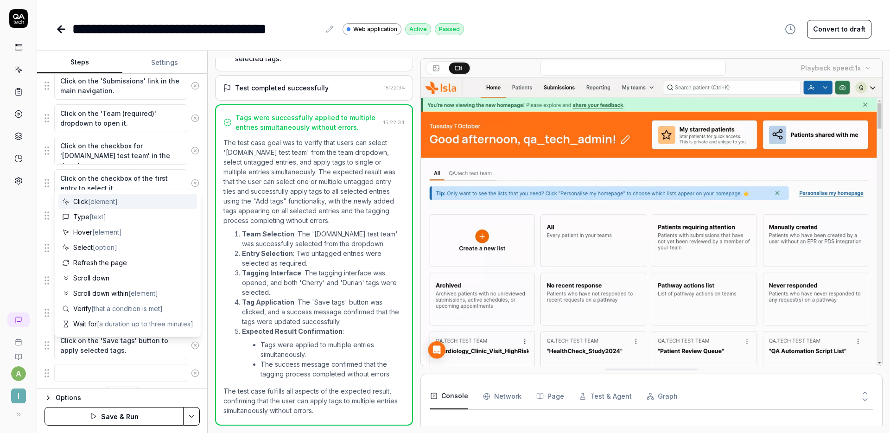
scroll to position [216, 0]
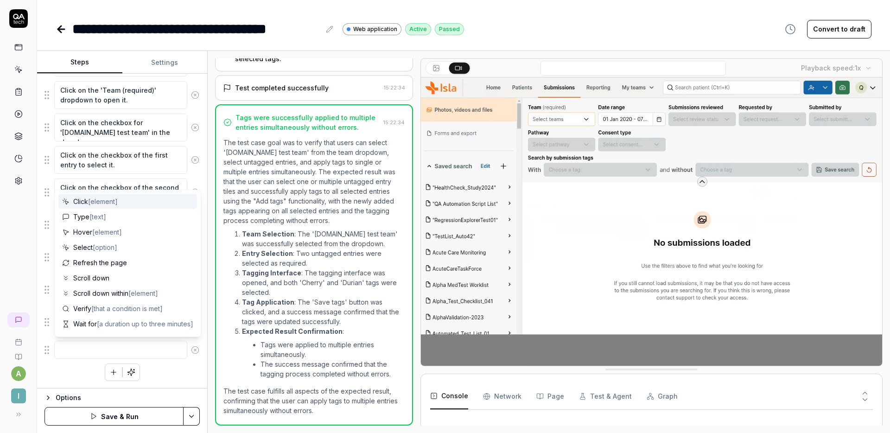
click at [135, 357] on textarea at bounding box center [120, 350] width 133 height 18
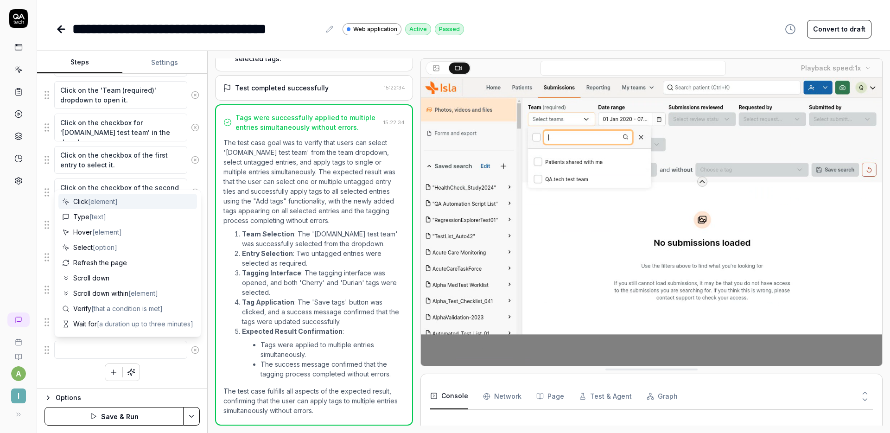
type textarea "*"
type textarea "W"
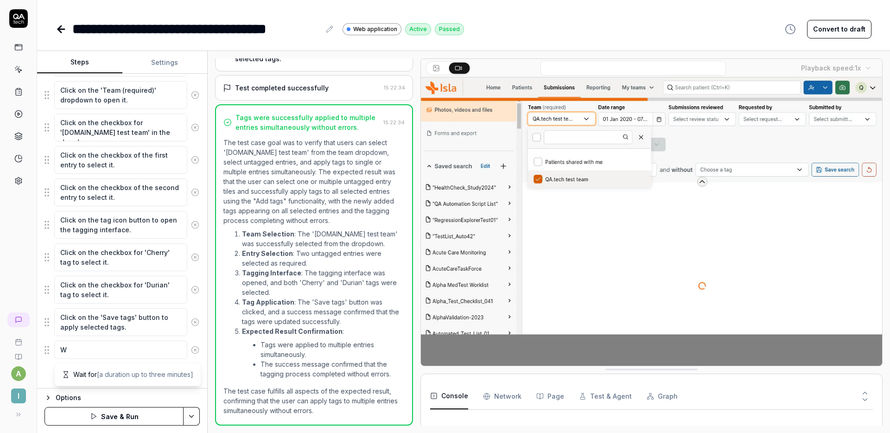
type textarea "*"
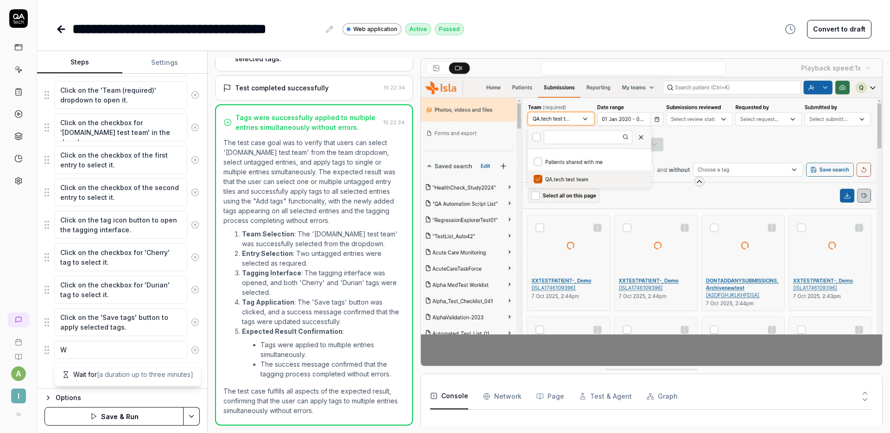
type textarea "Wa"
type textarea "*"
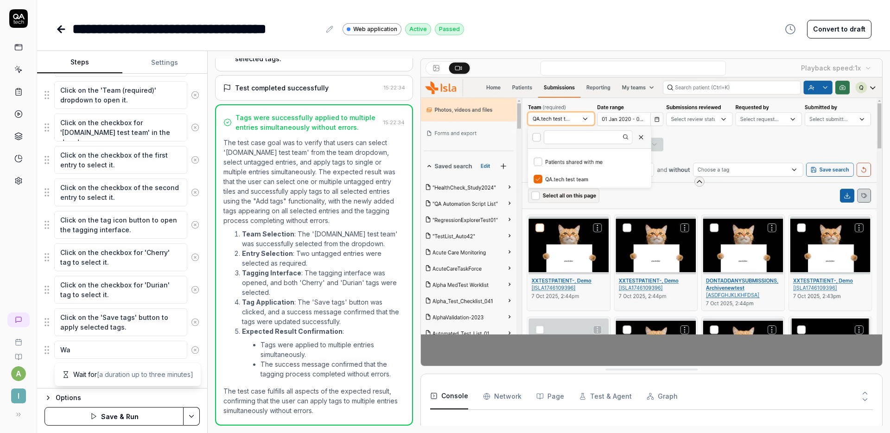
type textarea "Wai"
type textarea "*"
type textarea "Wait"
type textarea "*"
type textarea "Wait"
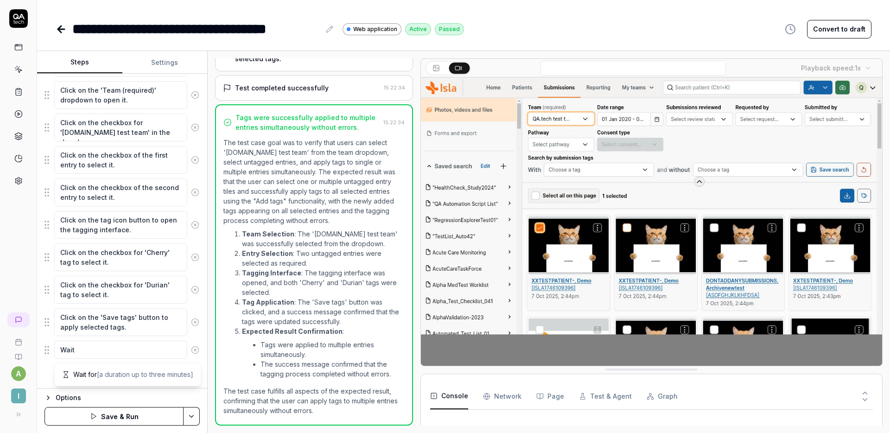
type textarea "*"
type textarea "Wait f"
type textarea "*"
type textarea "Wait for"
type textarea "*"
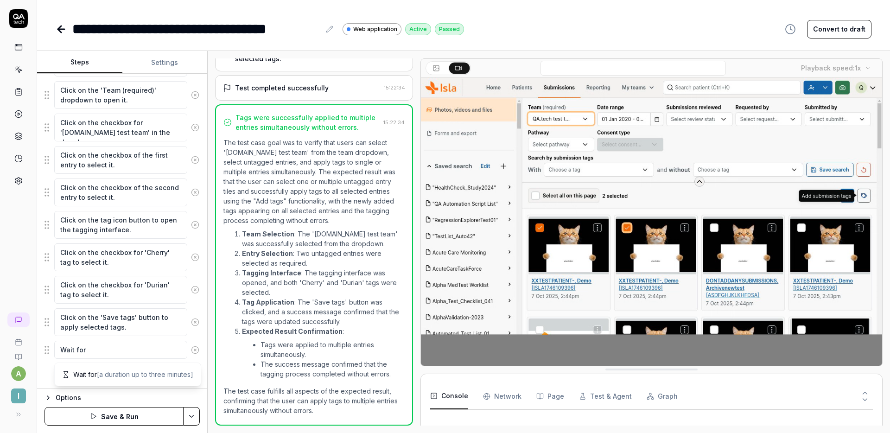
type textarea "Wait for"
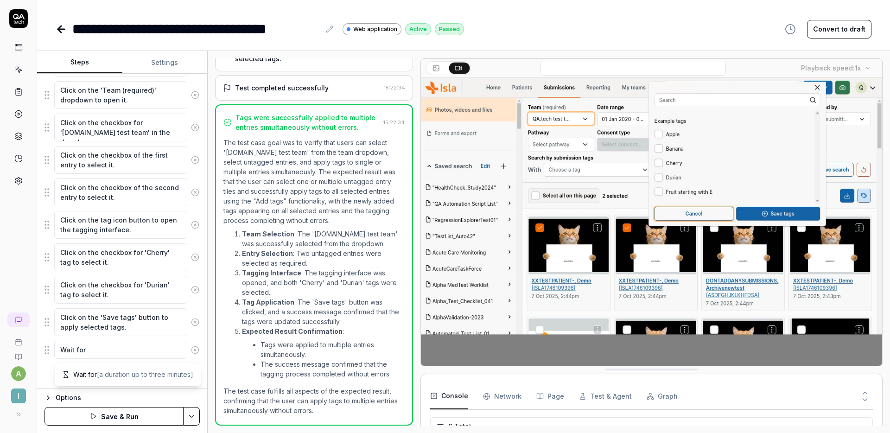
scroll to position [61, 0]
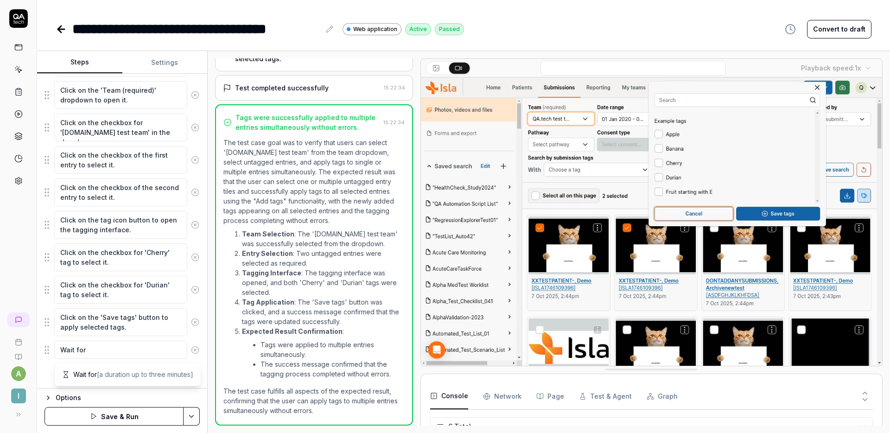
type textarea "*"
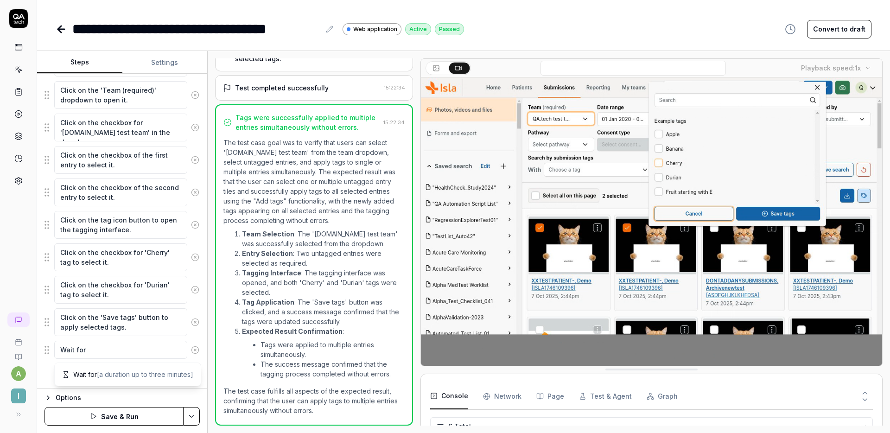
type textarea "Wait for t"
type textarea "*"
type textarea "Wait for ta"
type textarea "*"
type textarea "Wait for tag"
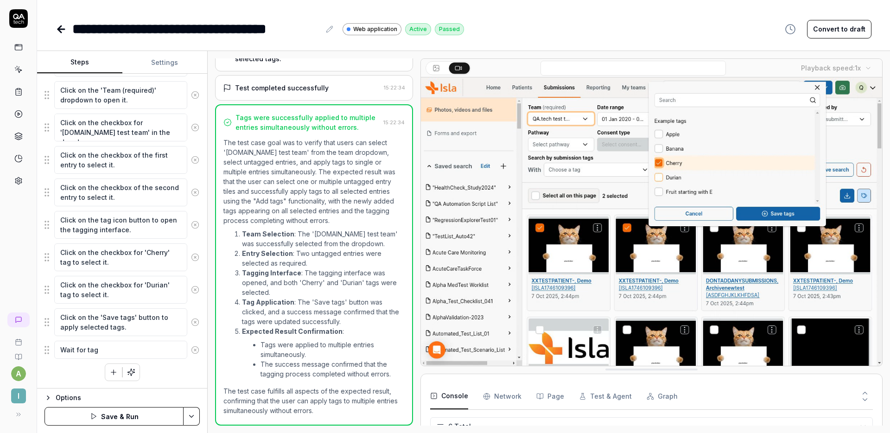
type textarea "*"
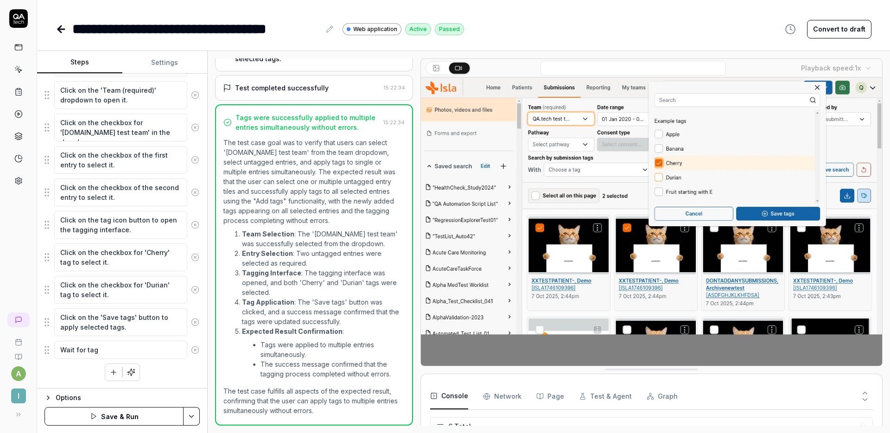
type textarea "Wait for tag"
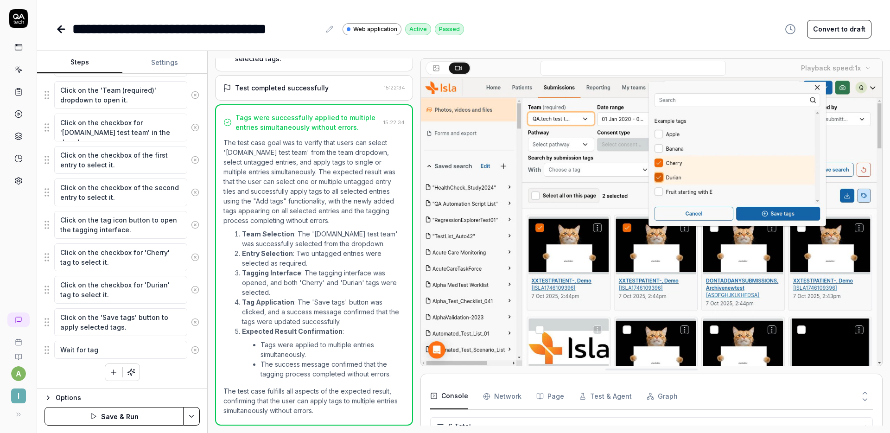
type textarea "*"
type textarea "Wait for tag me"
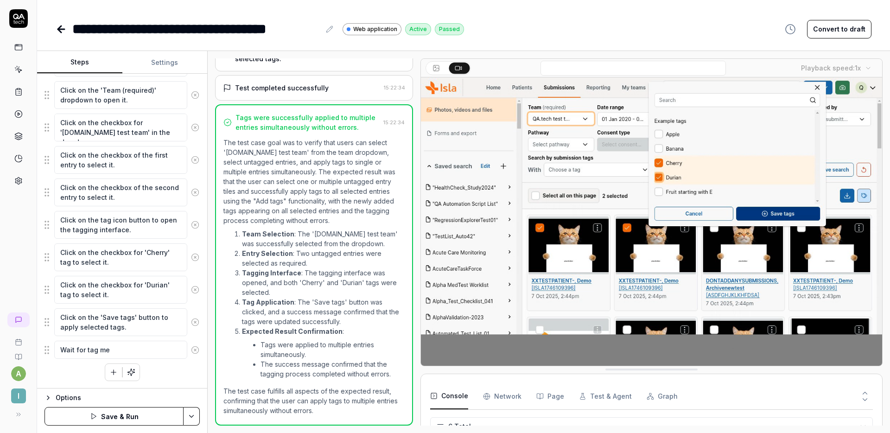
type textarea "*"
type textarea "Wait for tag men"
type textarea "*"
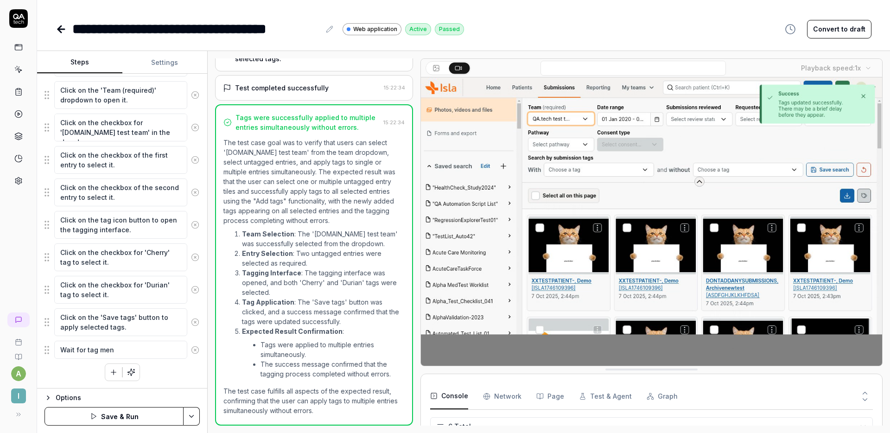
type textarea "Wait for tag menu"
type textarea "*"
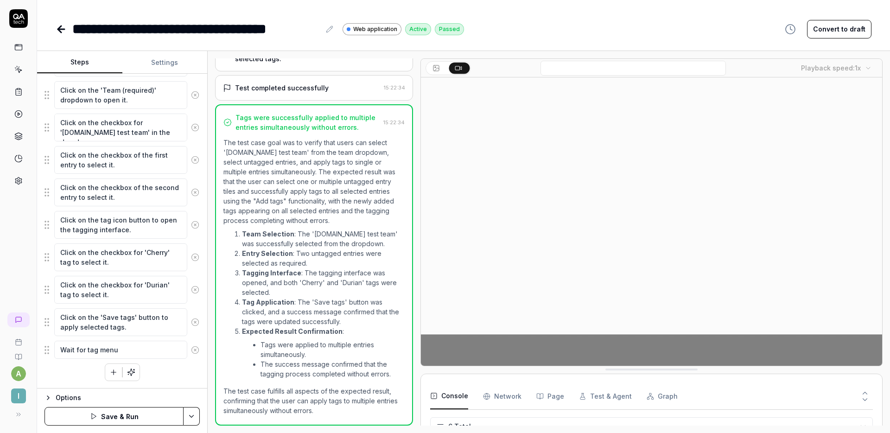
type textarea "Wait for tag menu"
type textarea "*"
type textarea "Wait for tag menu to"
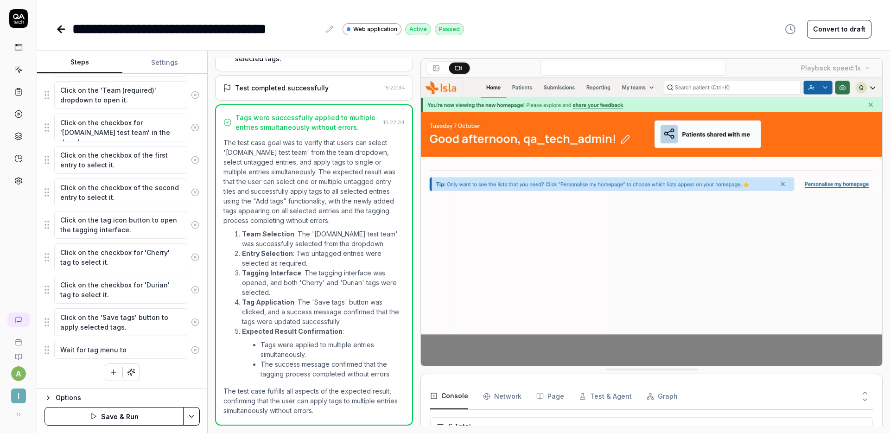
type textarea "*"
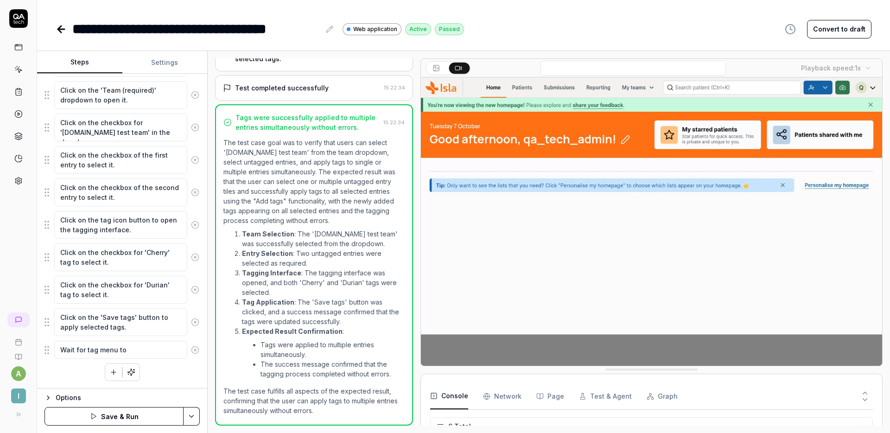
type textarea "Wait for tag menu to"
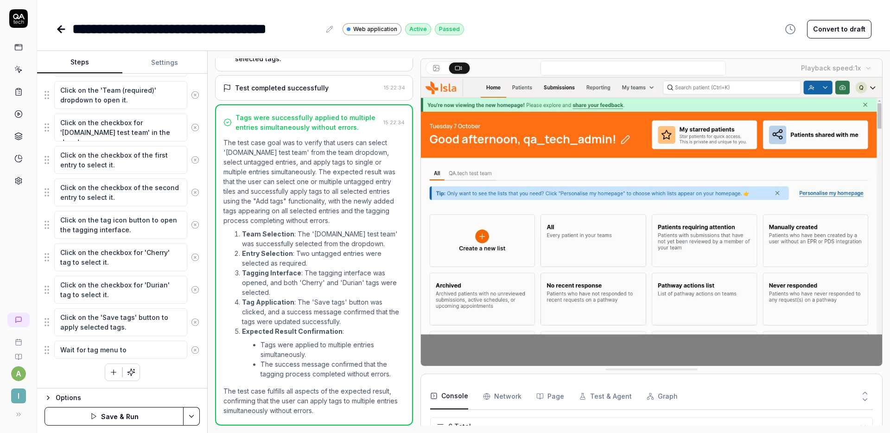
type textarea "*"
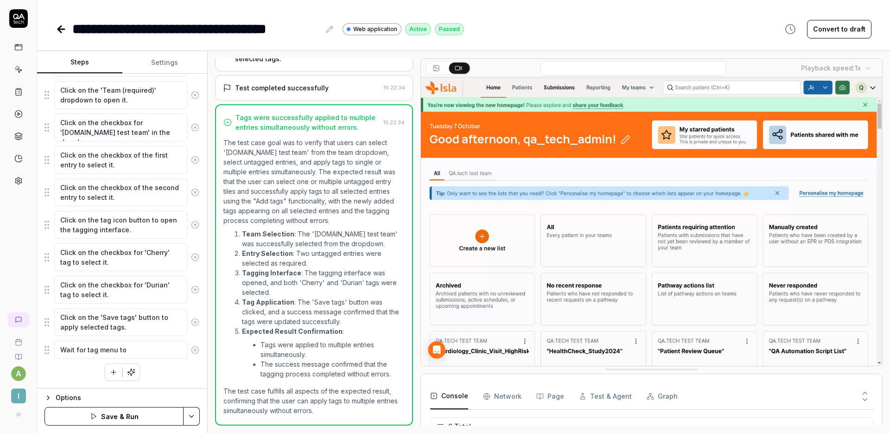
type textarea "Wait for tag menu to c"
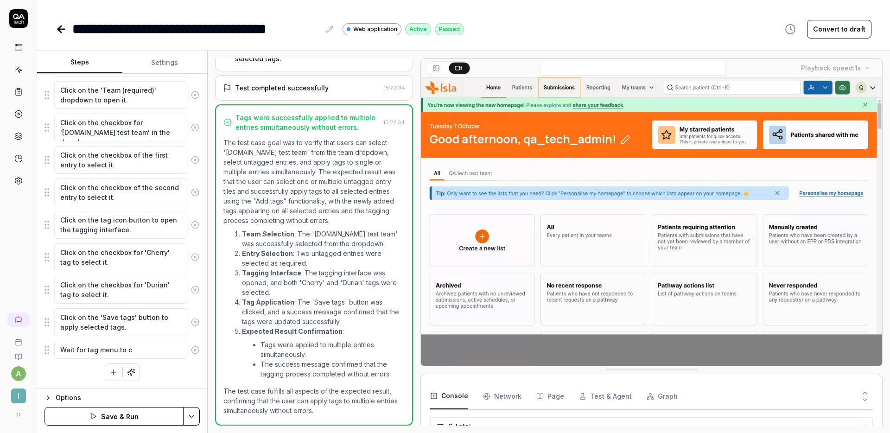
type textarea "*"
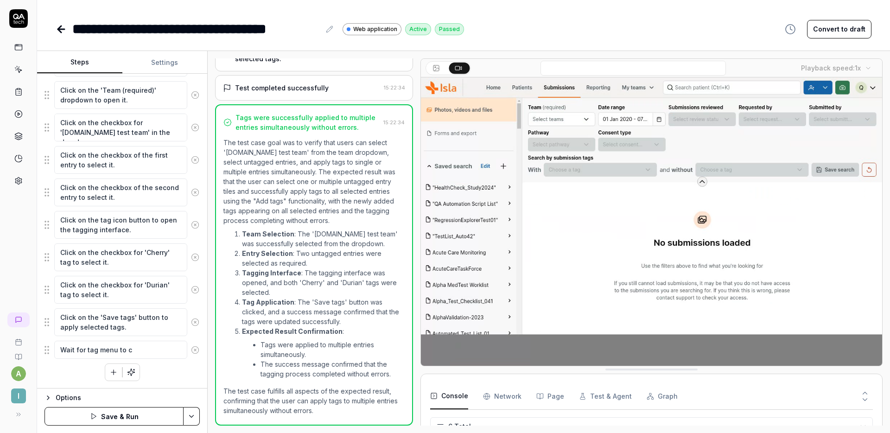
type textarea "Wait for tag menu to cl"
type textarea "*"
type textarea "Wait for tag menu to clo"
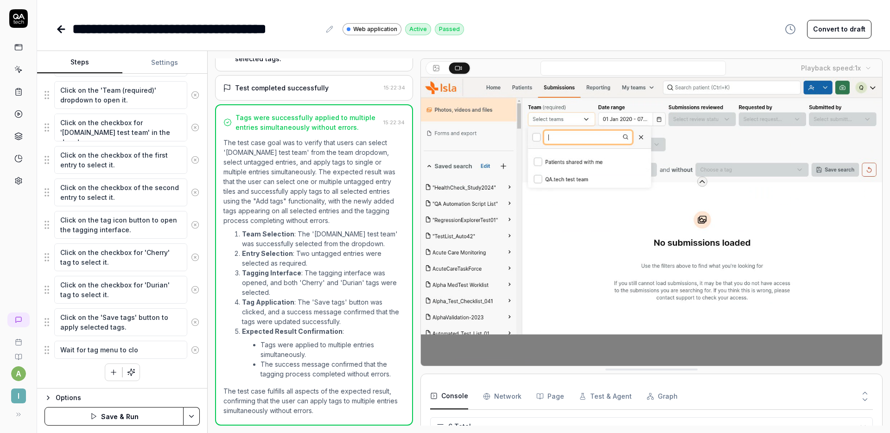
type textarea "*"
type textarea "Wait for tag menu to clos"
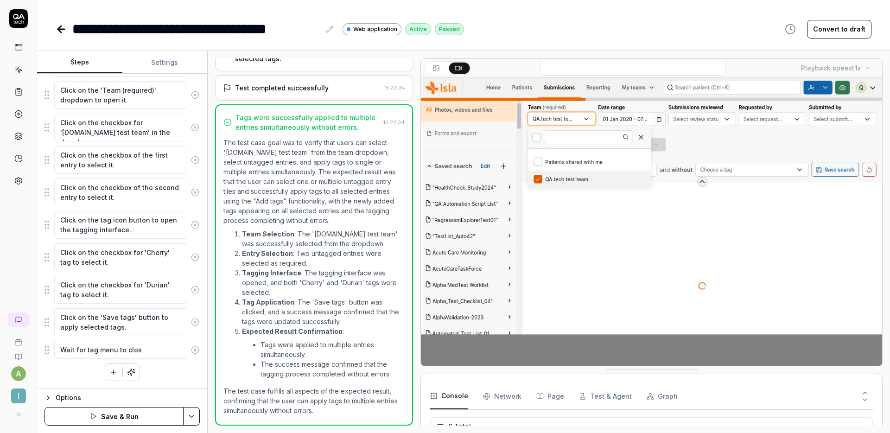
type textarea "*"
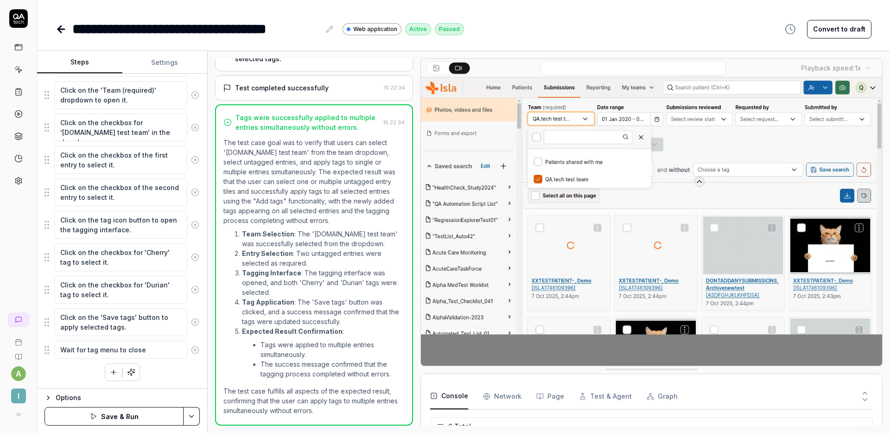
type textarea "Wait for tag menu to close"
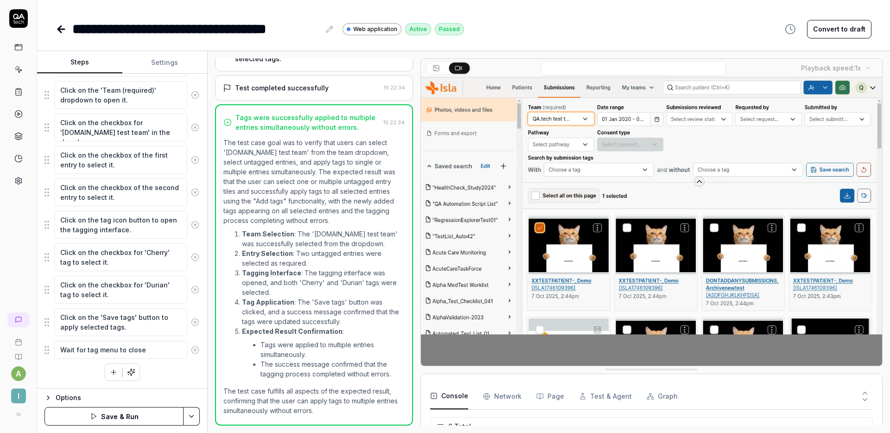
click at [165, 368] on div "Click on the 'Submissions' link in the main navigation. Click on the 'Team (req…" at bounding box center [122, 214] width 155 height 333
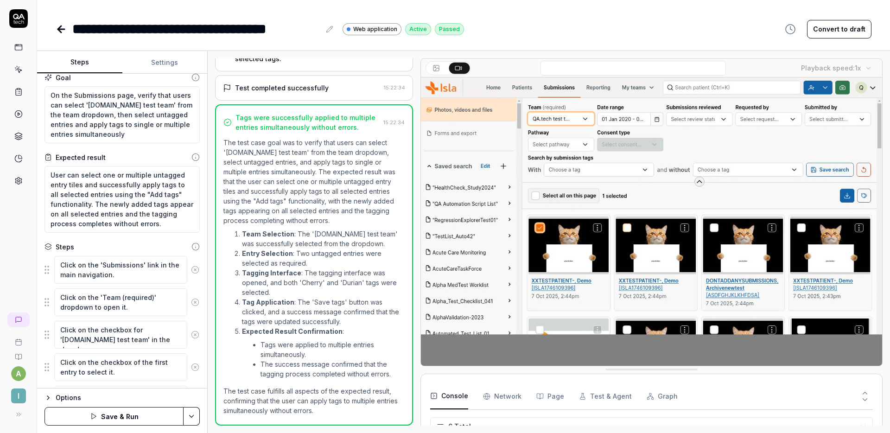
scroll to position [4, 0]
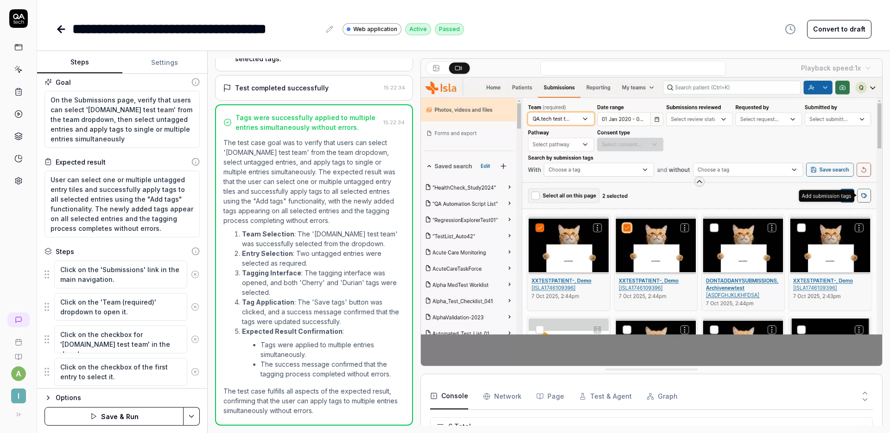
click at [115, 409] on button "Save & Run" at bounding box center [114, 416] width 139 height 19
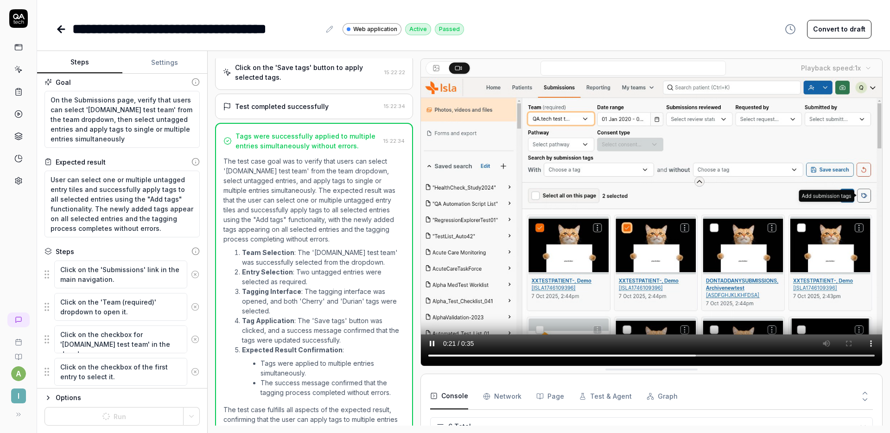
scroll to position [349, 0]
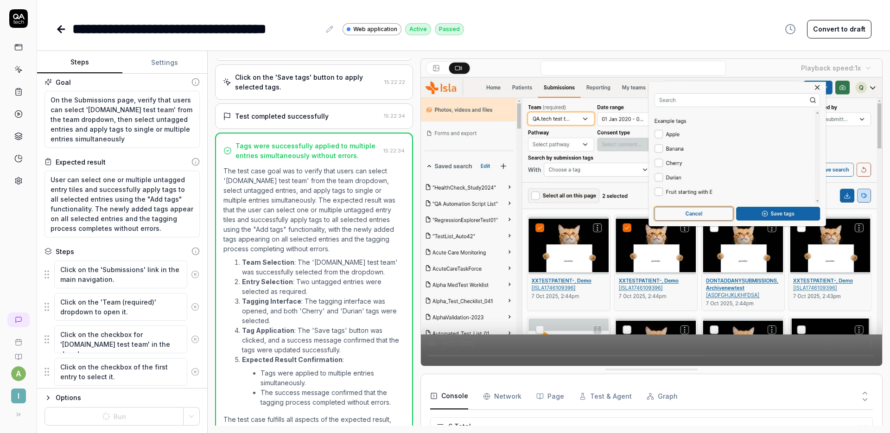
type textarea "*"
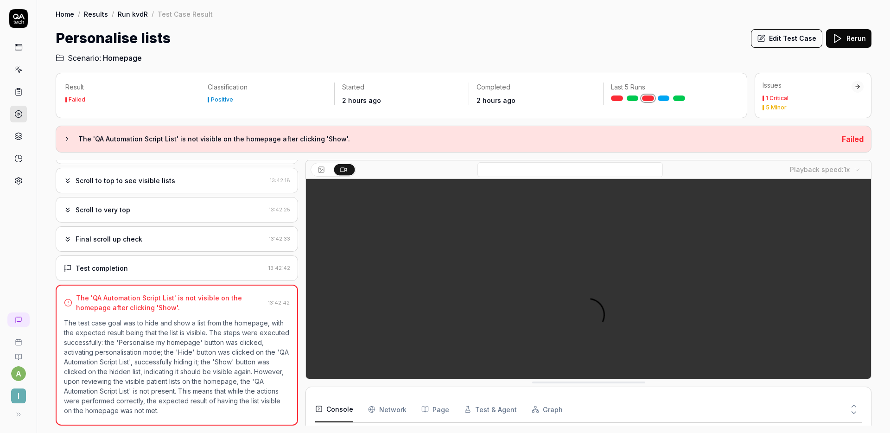
scroll to position [61, 0]
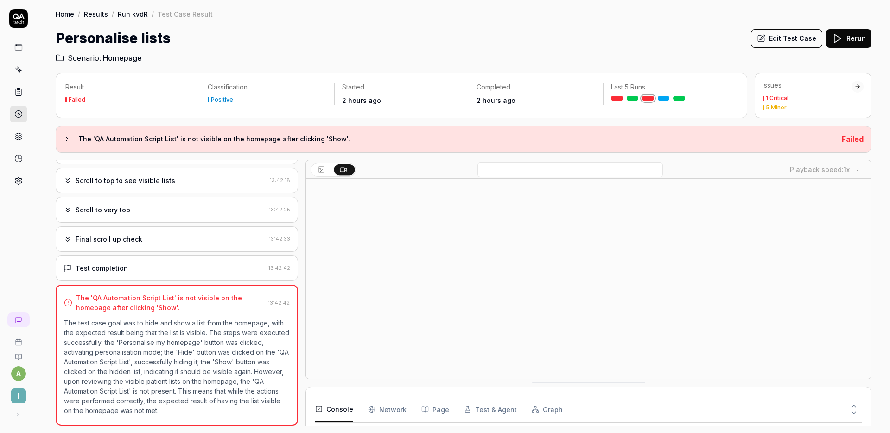
click at [147, 243] on div "Final scroll up check" at bounding box center [165, 239] width 202 height 10
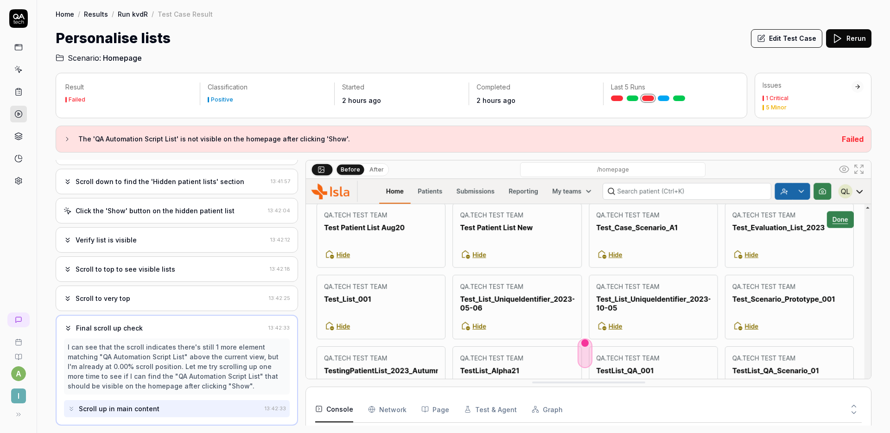
scroll to position [0, 0]
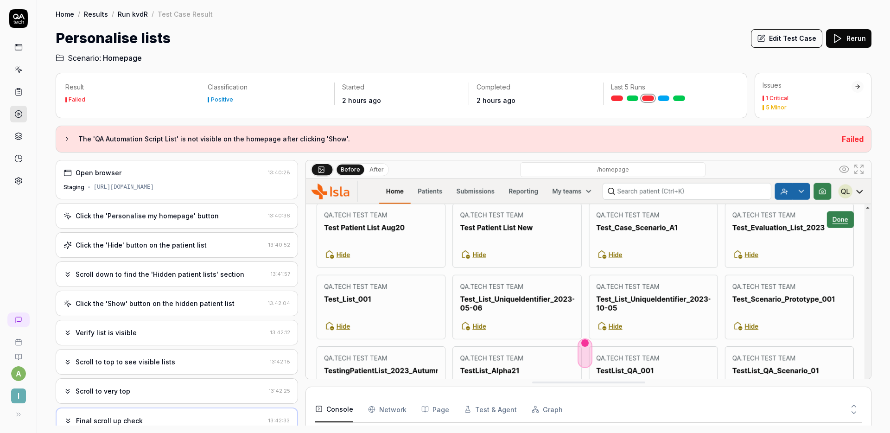
click at [165, 276] on div "Scroll down to find the 'Hidden patient lists' section" at bounding box center [160, 274] width 169 height 10
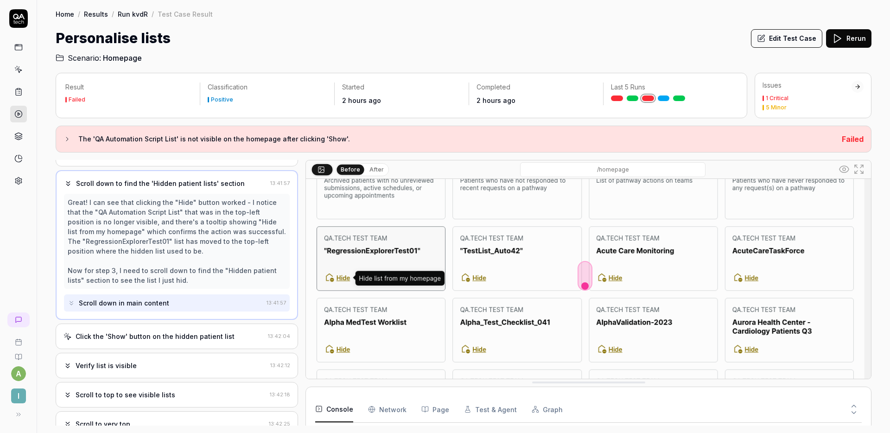
scroll to position [149, 0]
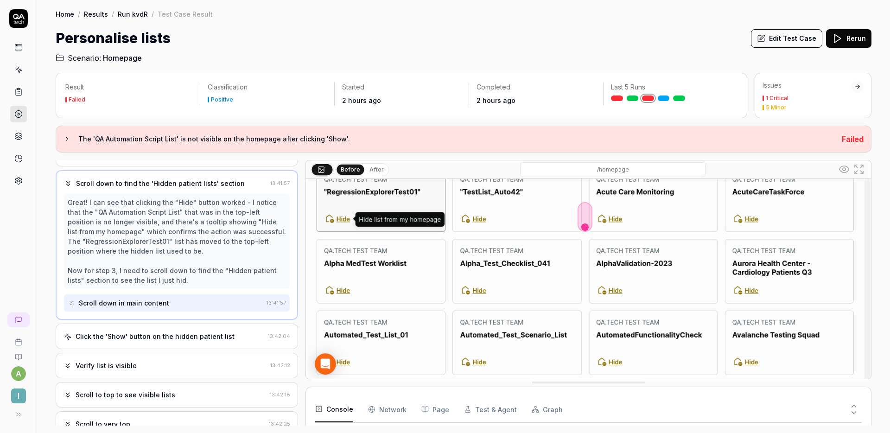
click at [191, 330] on div "Click the 'Show' button on the hidden patient list 13:42:04" at bounding box center [177, 337] width 243 height 26
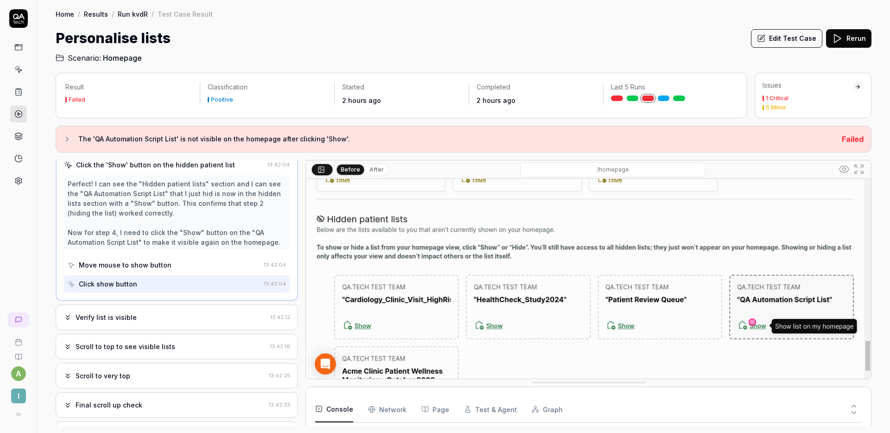
scroll to position [139, 0]
click at [204, 318] on div "Verify list is visible" at bounding box center [165, 318] width 203 height 10
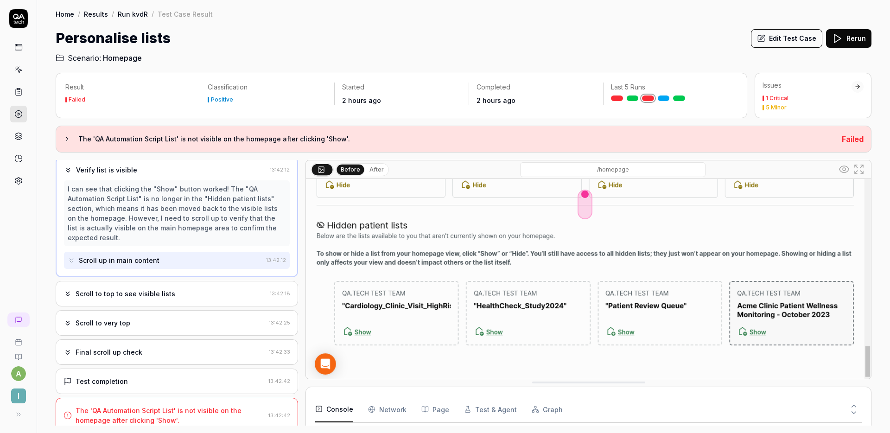
scroll to position [166, 0]
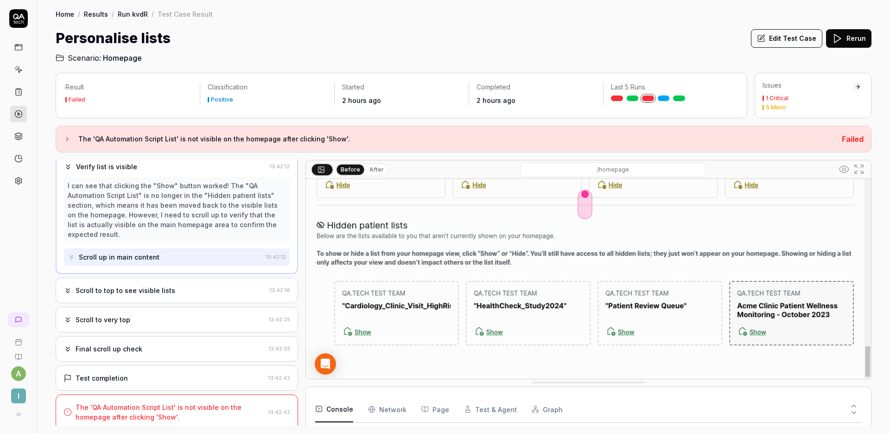
click at [198, 295] on div "Scroll to top to see visible lists" at bounding box center [165, 291] width 203 height 10
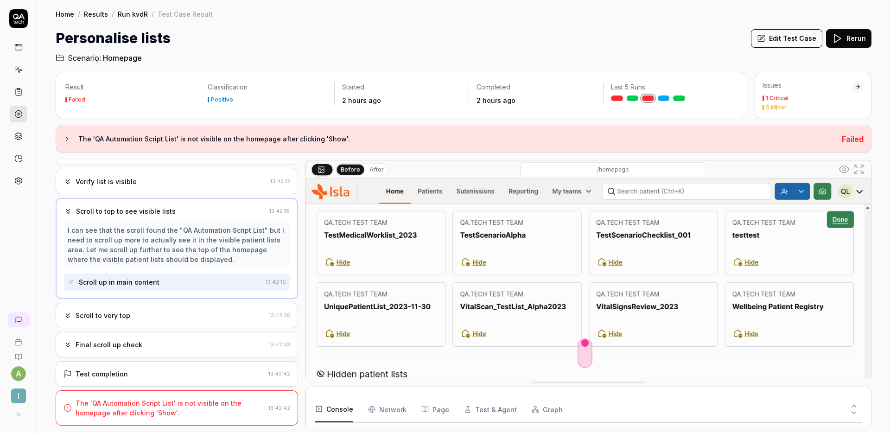
click at [188, 315] on div "Scroll to very top" at bounding box center [165, 316] width 202 height 10
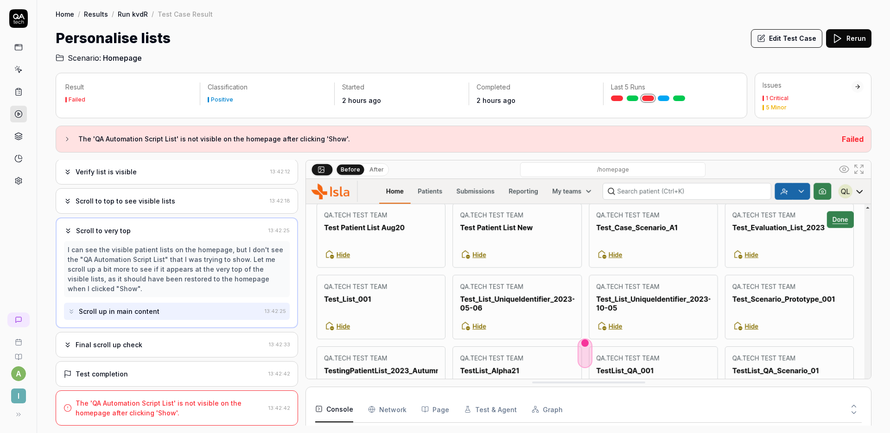
click at [179, 337] on div "Final scroll up check 13:42:33" at bounding box center [177, 345] width 243 height 26
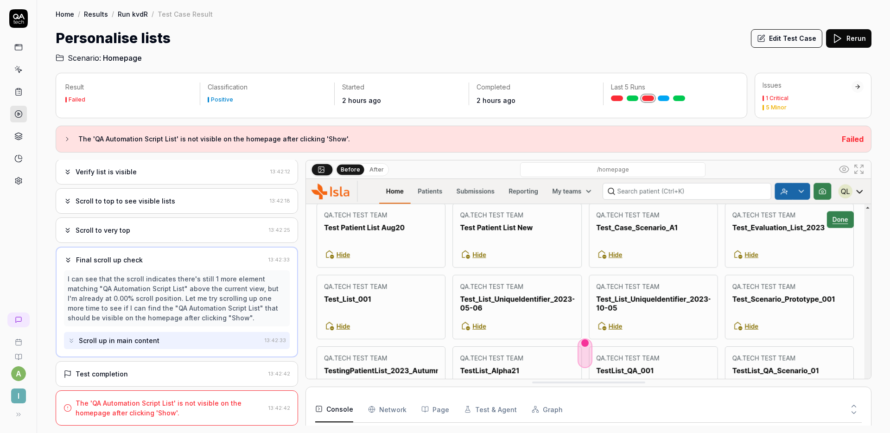
click at [166, 375] on div "Test completion" at bounding box center [164, 374] width 201 height 10
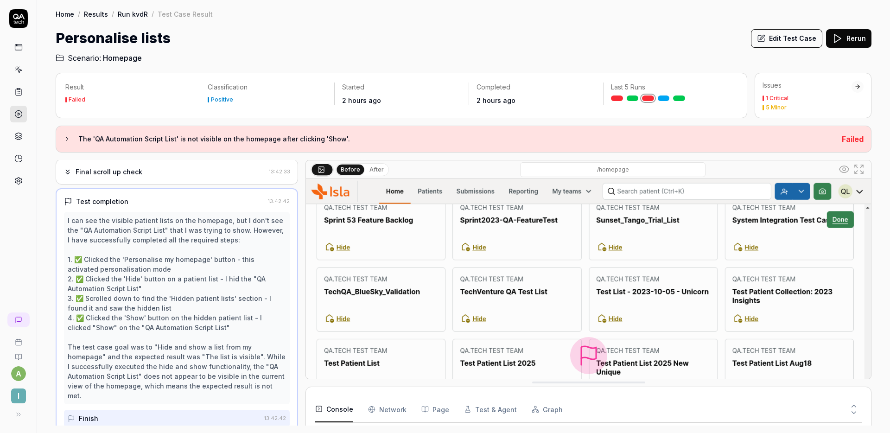
scroll to position [288, 0]
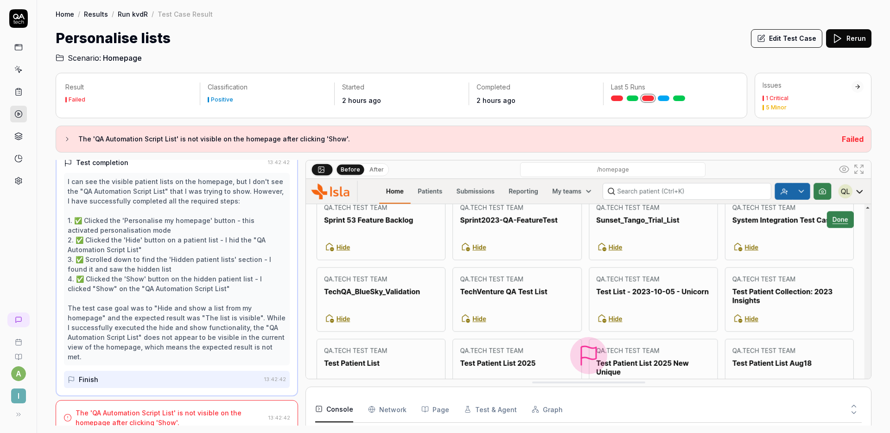
click at [788, 42] on button "Edit Test Case" at bounding box center [786, 38] width 71 height 19
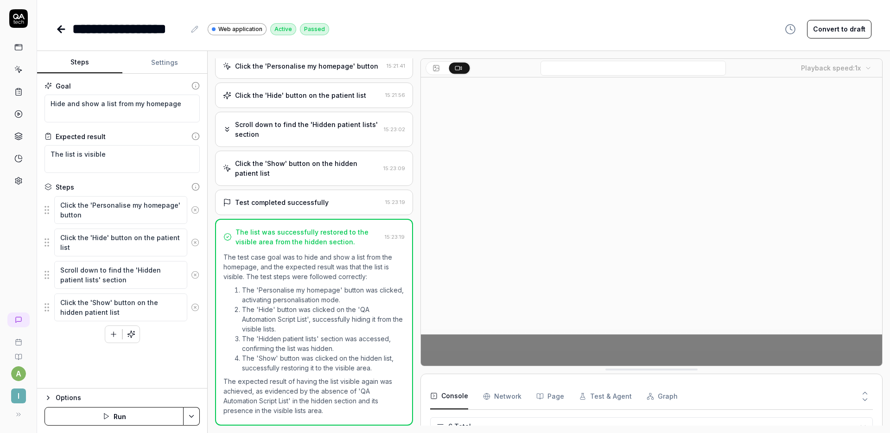
scroll to position [61, 0]
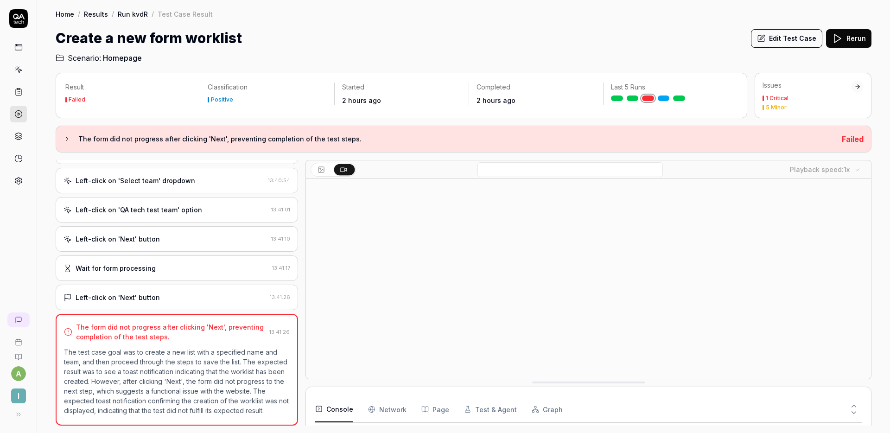
scroll to position [61, 0]
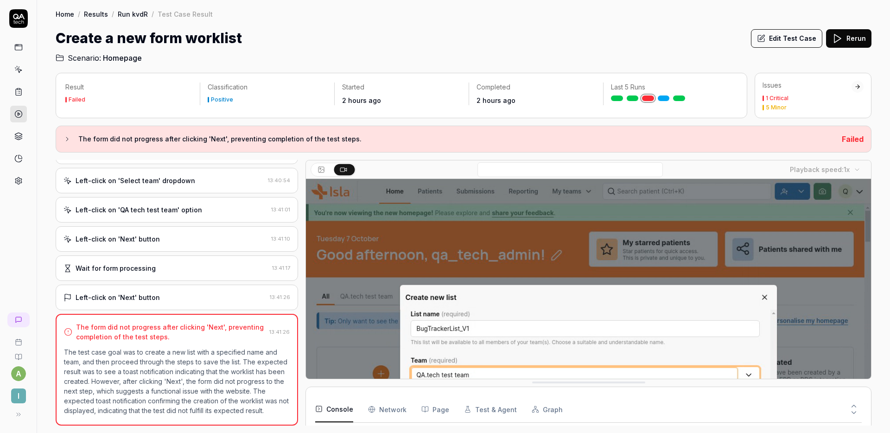
click at [129, 234] on div "Left-click on 'Next' button 13:41:10" at bounding box center [177, 239] width 243 height 26
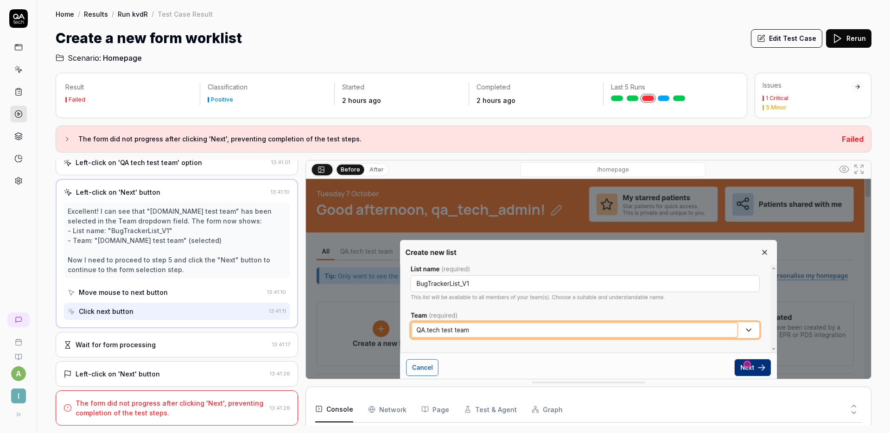
scroll to position [149, 0]
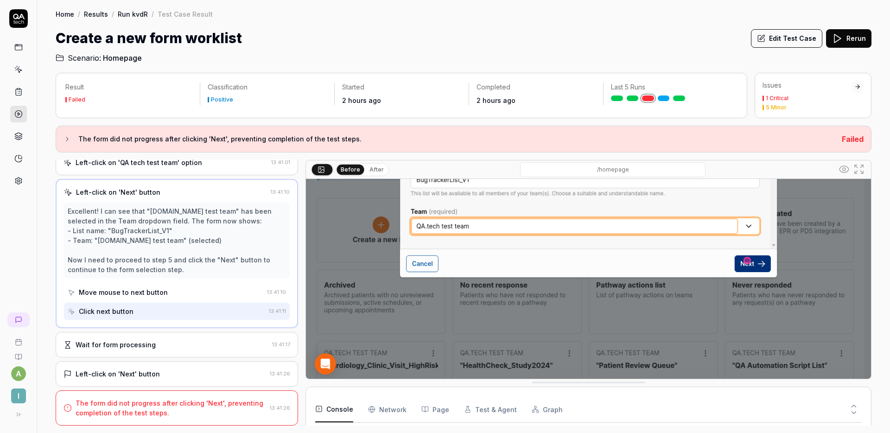
click at [167, 335] on div "Wait for form processing 13:41:17" at bounding box center [177, 345] width 243 height 26
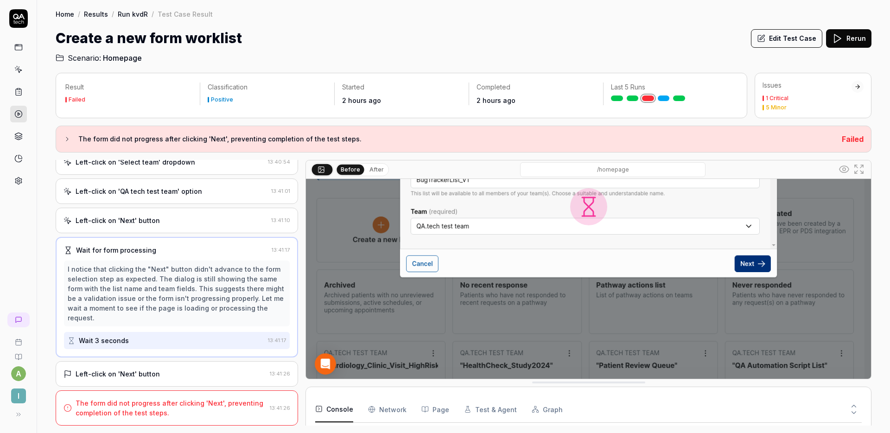
click at [200, 369] on div "Left-click on 'Next' button" at bounding box center [165, 374] width 203 height 10
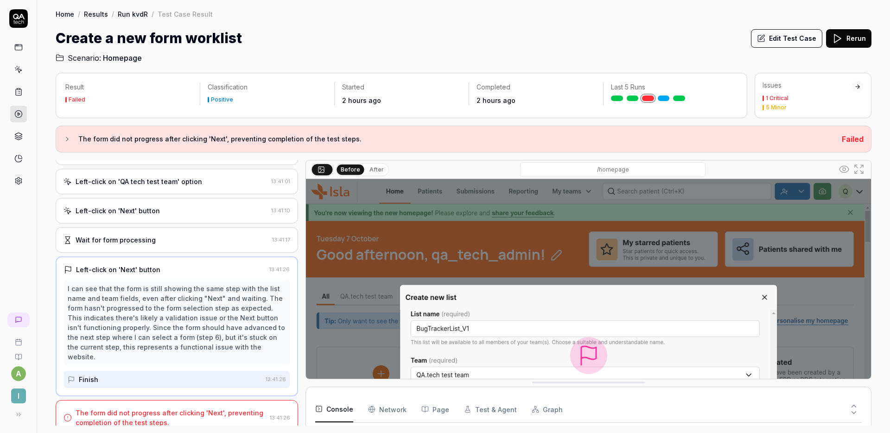
scroll to position [85, 0]
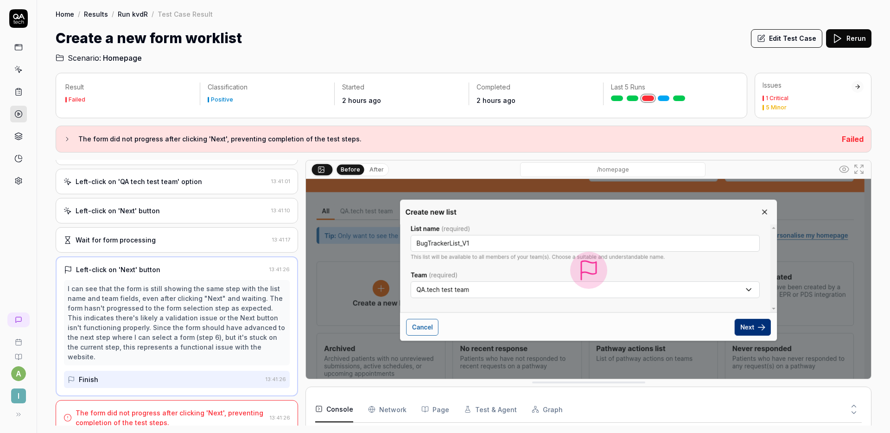
click at [859, 405] on button at bounding box center [854, 404] width 16 height 12
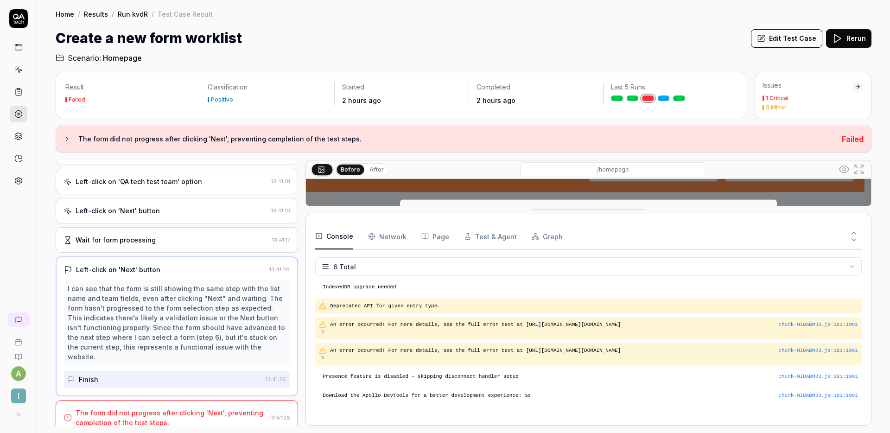
click at [858, 239] on icon at bounding box center [854, 240] width 8 height 8
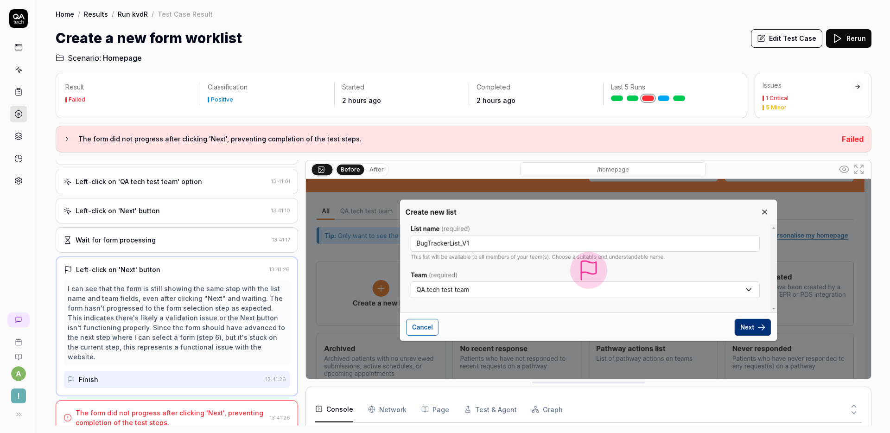
click at [780, 36] on button "Edit Test Case" at bounding box center [786, 38] width 71 height 19
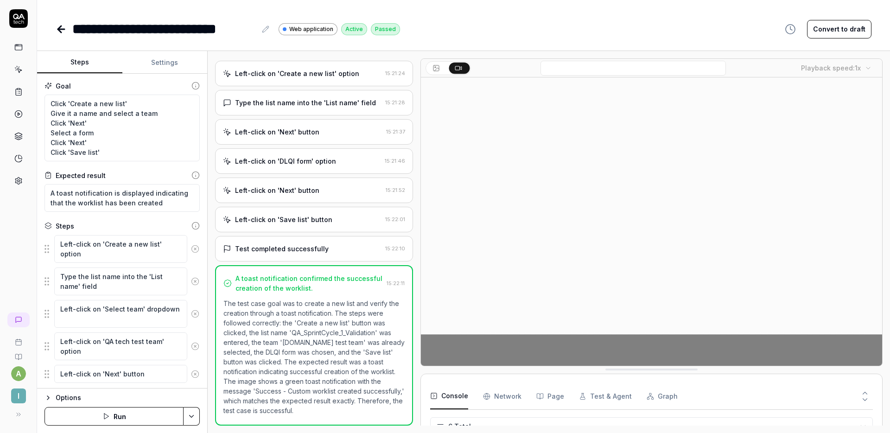
scroll to position [61, 0]
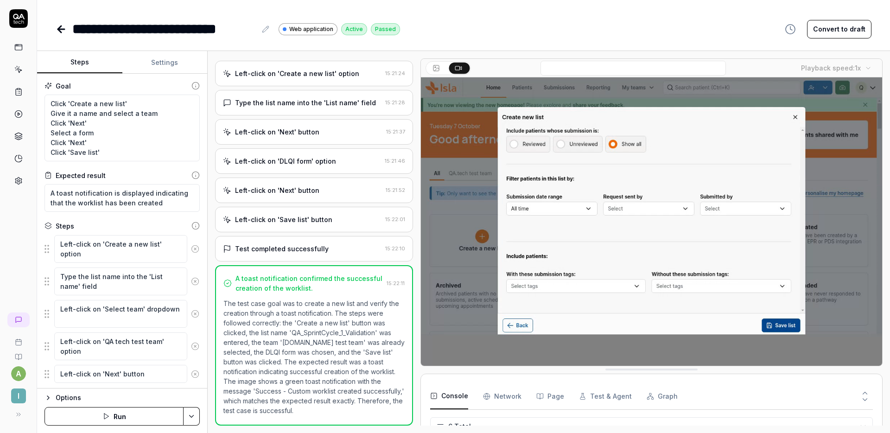
type textarea "*"
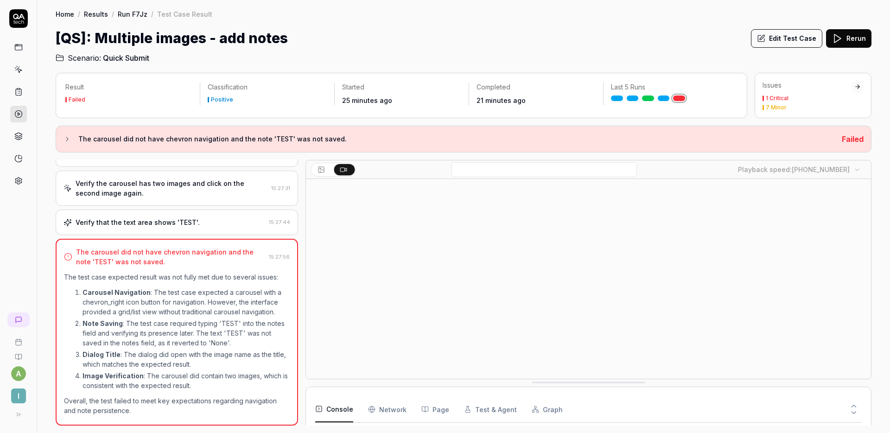
scroll to position [155, 0]
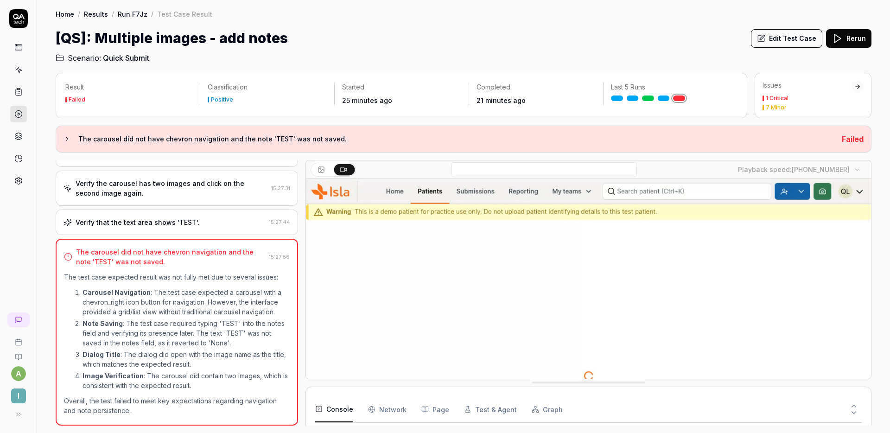
click at [175, 185] on div "Verify the carousel has two images and click on the second image again." at bounding box center [172, 188] width 192 height 19
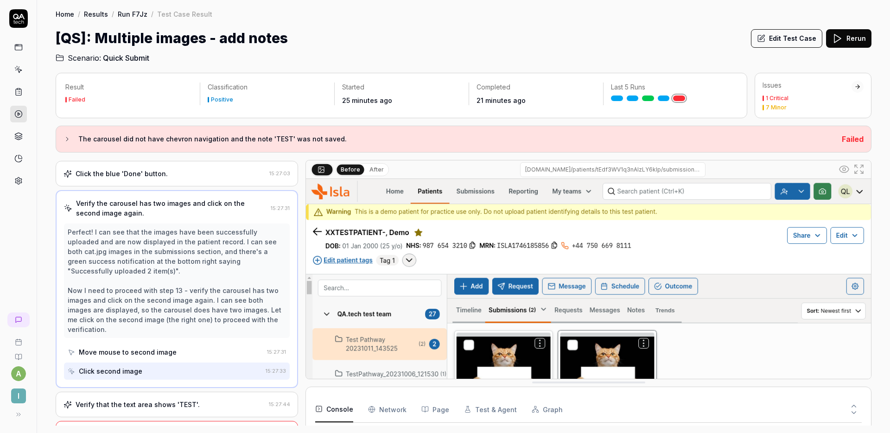
scroll to position [589, 0]
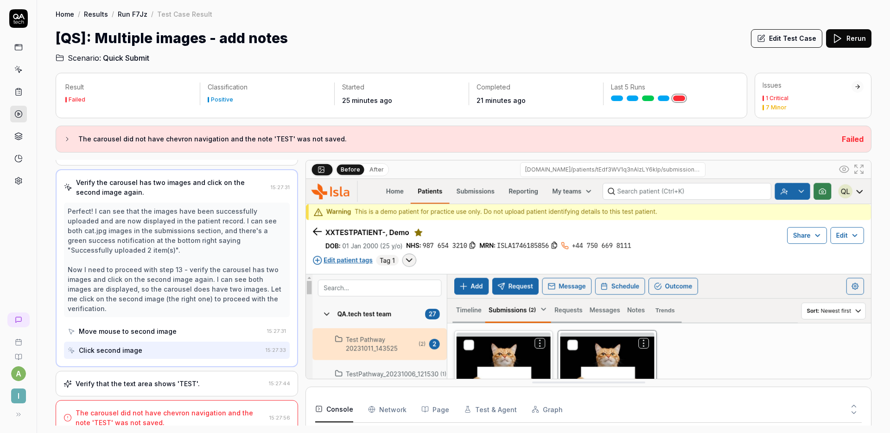
click at [182, 371] on div "Verify that the text area shows 'TEST'. 15:27:44" at bounding box center [177, 384] width 243 height 26
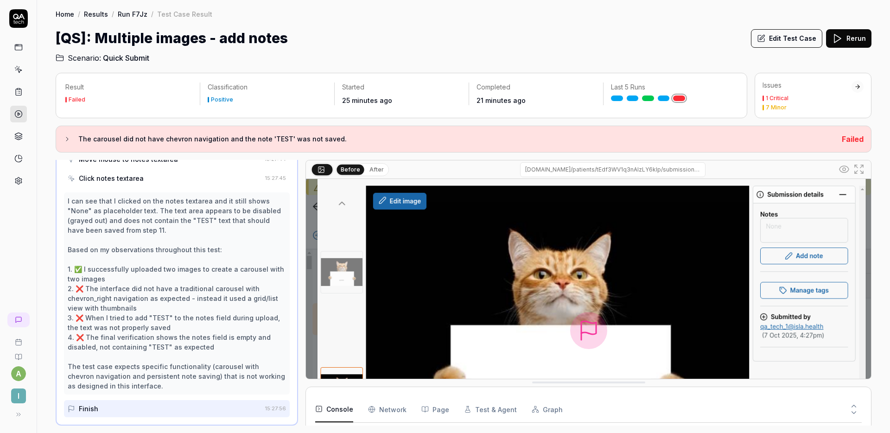
scroll to position [24, 0]
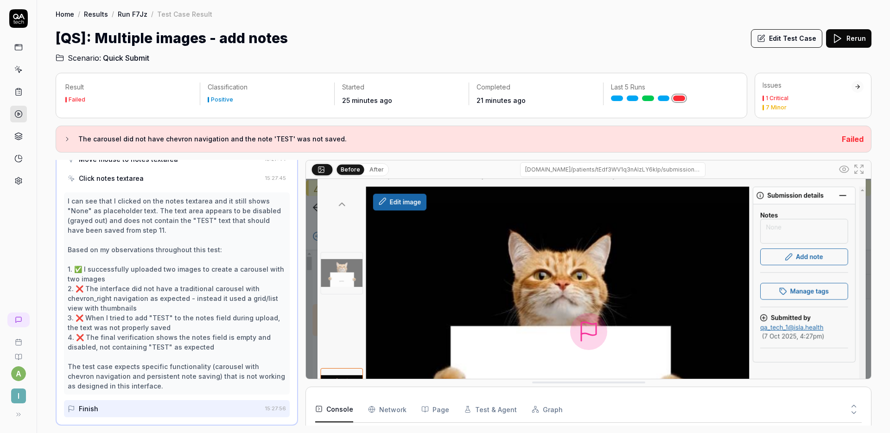
click at [793, 34] on button "Edit Test Case" at bounding box center [786, 38] width 71 height 19
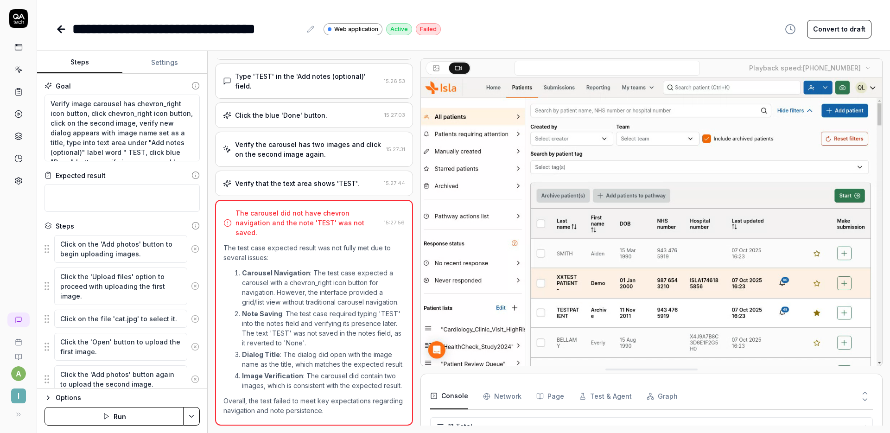
scroll to position [603, 0]
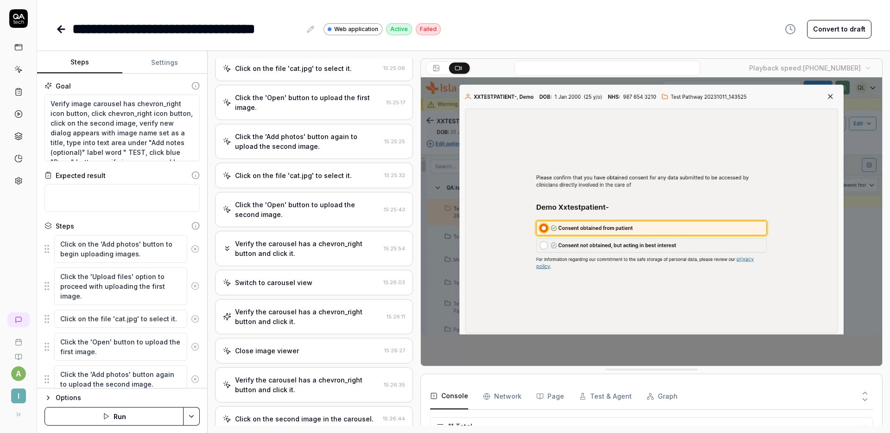
click at [307, 177] on div "Click on the file 'cat.jpg' to select it." at bounding box center [293, 176] width 117 height 10
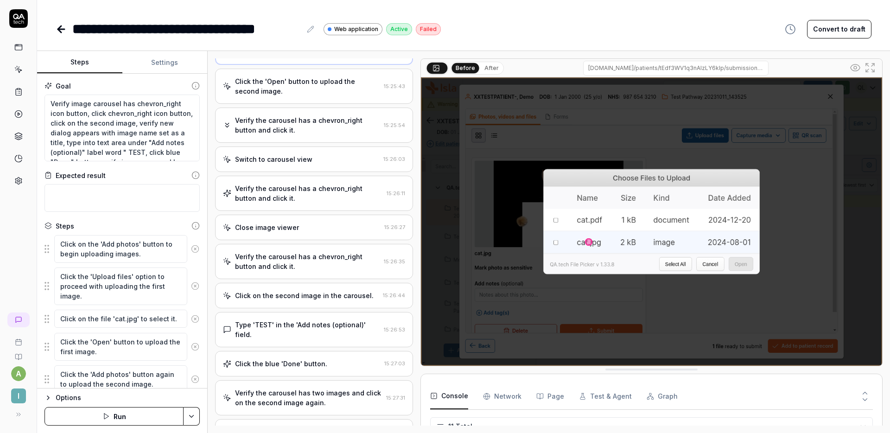
click at [321, 182] on div "Verify the carousel has a chevron_right button and click it. 15:26:11" at bounding box center [314, 193] width 198 height 35
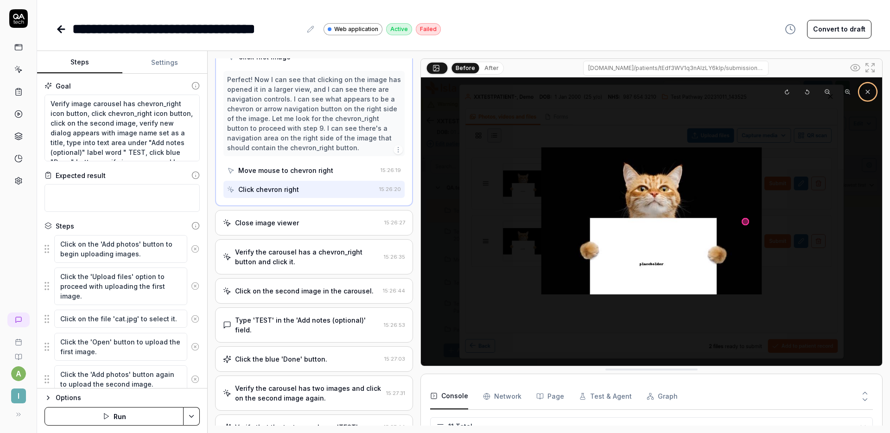
click at [329, 221] on div "Close image viewer" at bounding box center [302, 223] width 158 height 10
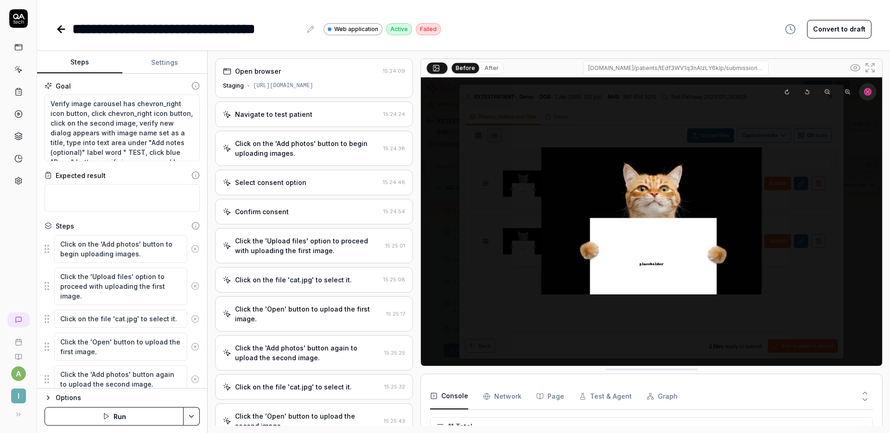
click at [292, 117] on div "Navigate to test patient" at bounding box center [273, 114] width 77 height 10
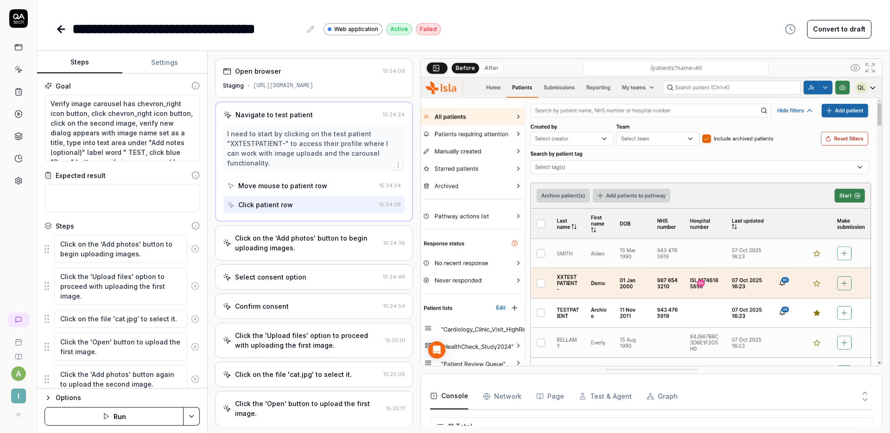
click at [304, 231] on div "Click on the 'Add photos' button to begin uploading images. 15:24:38" at bounding box center [314, 242] width 198 height 35
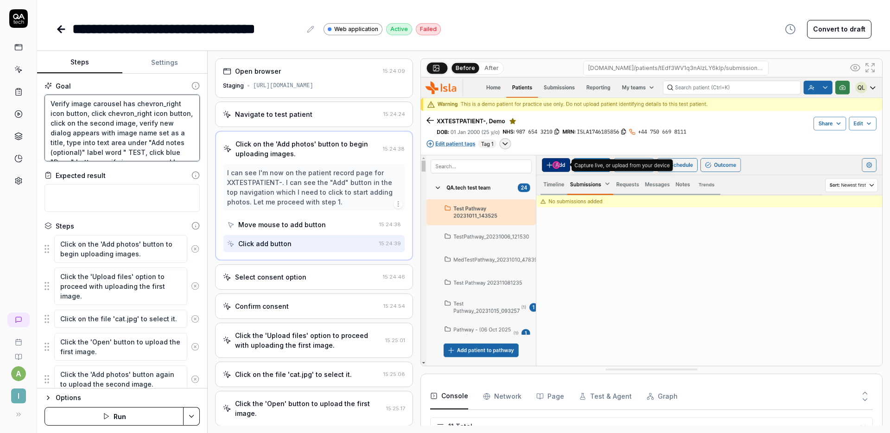
click at [50, 104] on textarea "Verify image carousel has chevron_right icon button, click chevron_right icon b…" at bounding box center [122, 128] width 155 height 67
type textarea "*"
type textarea "Verify image carousel has chevron_right icon button, click chevron_right icon b…"
type textarea "*"
type textarea "Verify image carousel has chevron_right icon button, click chevron_right icon b…"
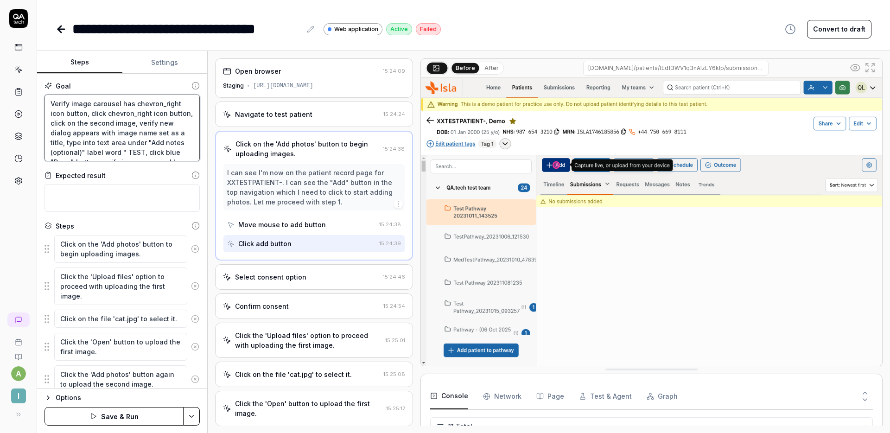
type textarea "*"
type textarea "C Verify image carousel has chevron_right icon button, click chevron_right icon…"
type textarea "*"
type textarea "Cl Verify image carousel has chevron_right icon button, click chevron_right ico…"
type textarea "*"
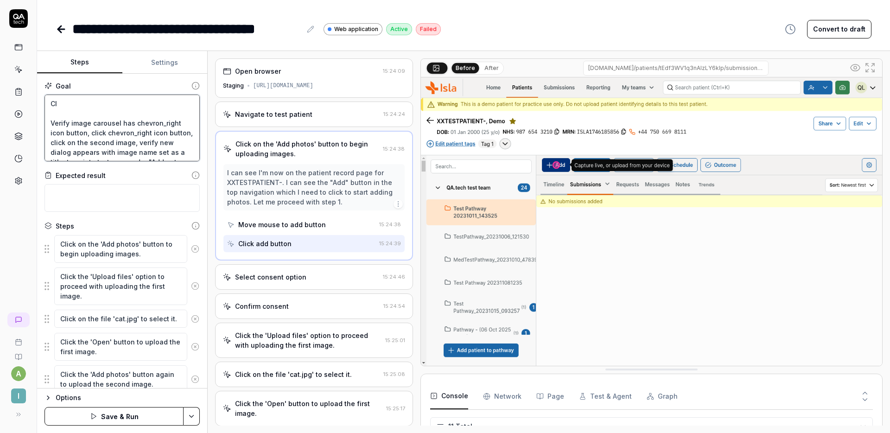
type textarea "Cli Verify image carousel has chevron_right icon button, click chevron_right ic…"
type textarea "*"
type textarea "Clic Verify image carousel has chevron_right icon button, click chevron_right i…"
type textarea "*"
type textarea "Click Verify image carousel has chevron_right icon button, click chevron_right …"
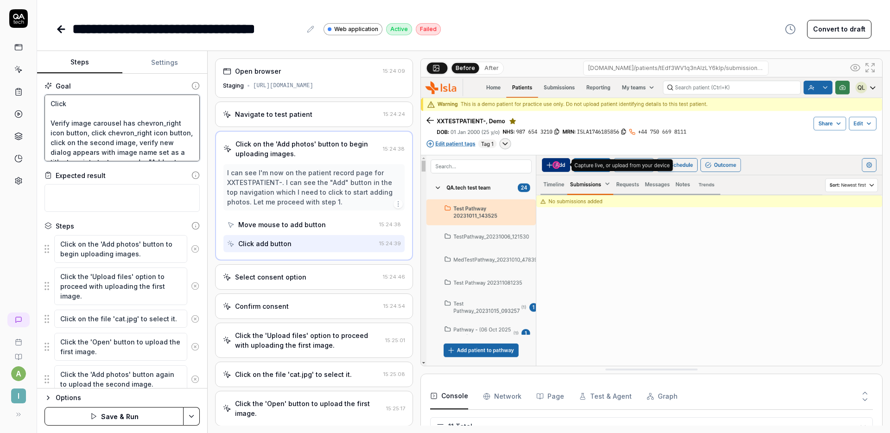
type textarea "*"
type textarea "Click Verify image carousel has chevron_right icon button, click chevron_right …"
type textarea "*"
type textarea "Click th Verify image carousel has chevron_right icon button, click chevron_rig…"
type textarea "*"
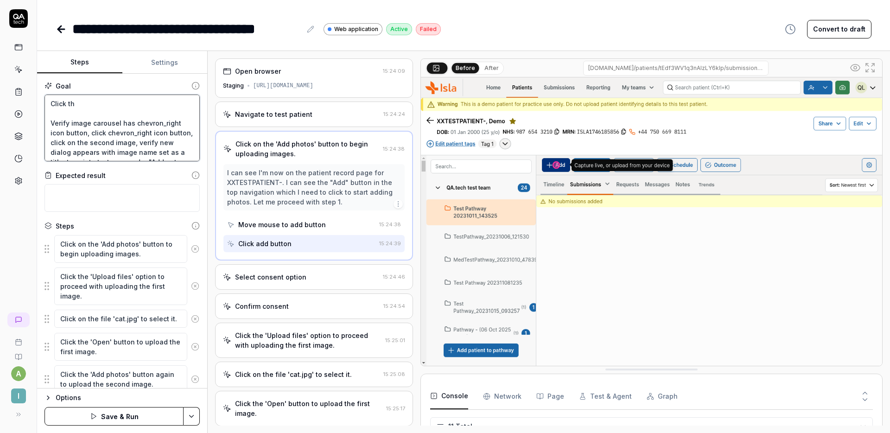
type textarea "Click the Verify image carousel has chevron_right icon button, click chevron_ri…"
type textarea "*"
type textarea "Click the Verify image carousel has chevron_right icon button, click chevron_ri…"
type textarea "*"
type textarea "Click the g Verify image carousel has chevron_right icon button, click chevron_…"
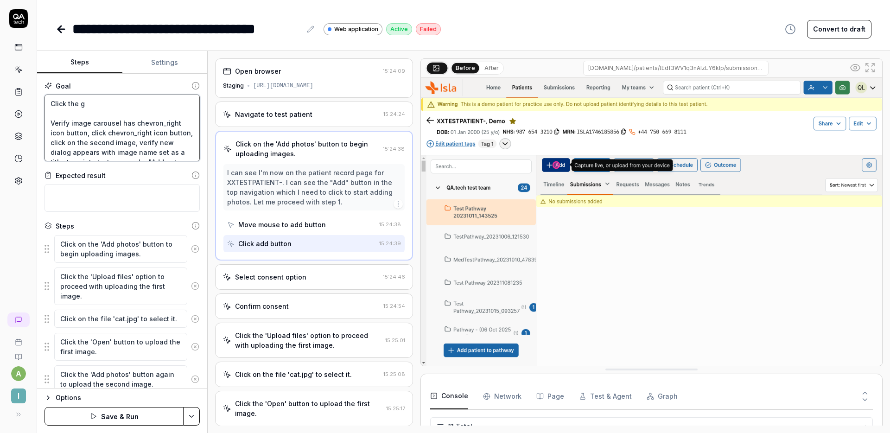
type textarea "*"
type textarea "Click the gr Verify image carousel has chevron_right icon button, click chevron…"
type textarea "*"
type textarea "Click the gre Verify image carousel has chevron_right icon button, click chevro…"
type textarea "*"
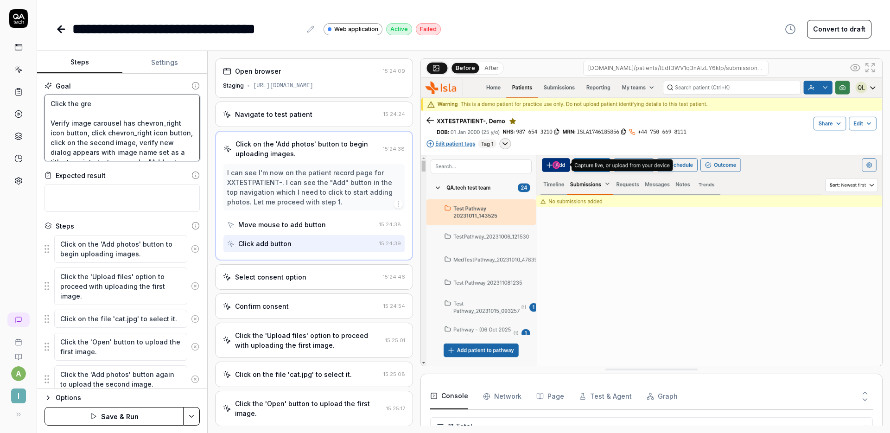
type textarea "Click the gree Verify image carousel has chevron_right icon button, click chevr…"
type textarea "*"
type textarea "Click the green Verify image carousel has chevron_right icon button, click chev…"
type textarea "*"
type textarea "Click the green Verify image carousel has chevron_right icon button, click chev…"
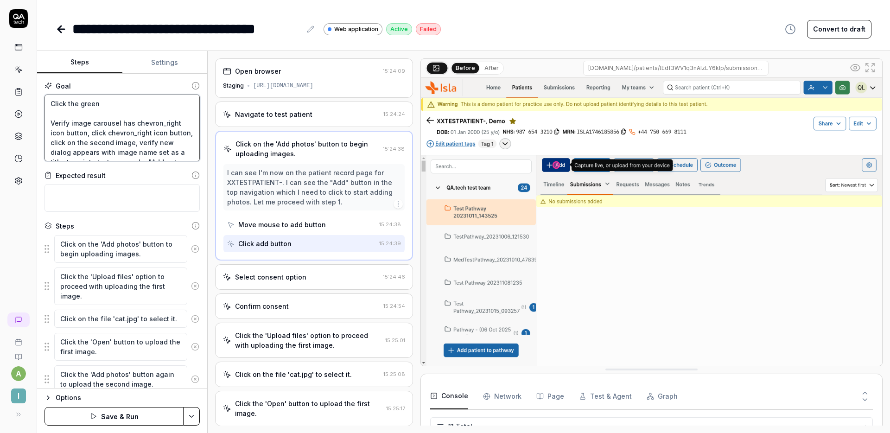
type textarea "*"
type textarea "Click the green b Verify image carousel has chevron_right icon button, click ch…"
type textarea "*"
type textarea "Click the green bu Verify image carousel has chevron_right icon button, click c…"
type textarea "*"
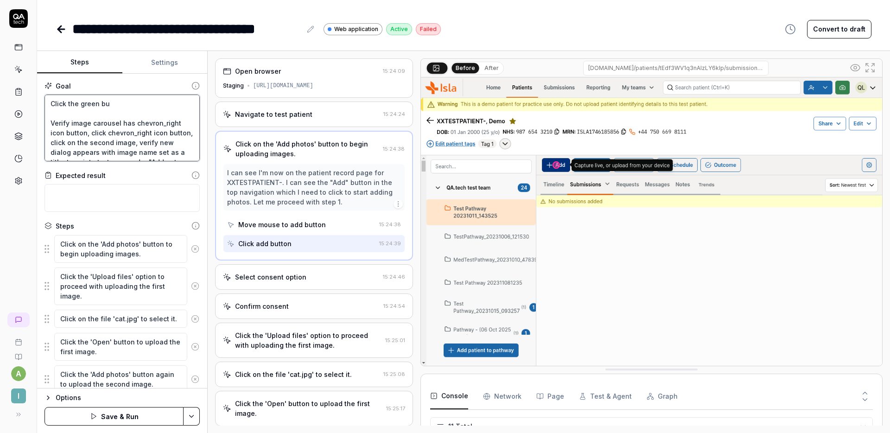
type textarea "Click the green but Verify image carousel has chevron_right icon button, click …"
type textarea "*"
type textarea "Click the green butt Verify image carousel has chevron_right icon button, click…"
type textarea "*"
type textarea "Click the green butto Verify image carousel has chevron_right icon button, clic…"
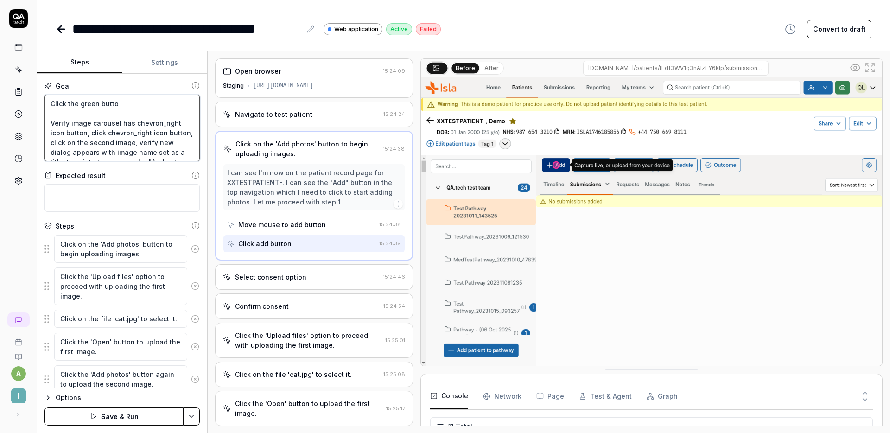
type textarea "*"
type textarea "Click the green button Verify image carousel has chevron_right icon button, cli…"
type textarea "*"
type textarea "Click the green button Verify image carousel has chevron_right icon button, cli…"
type textarea "*"
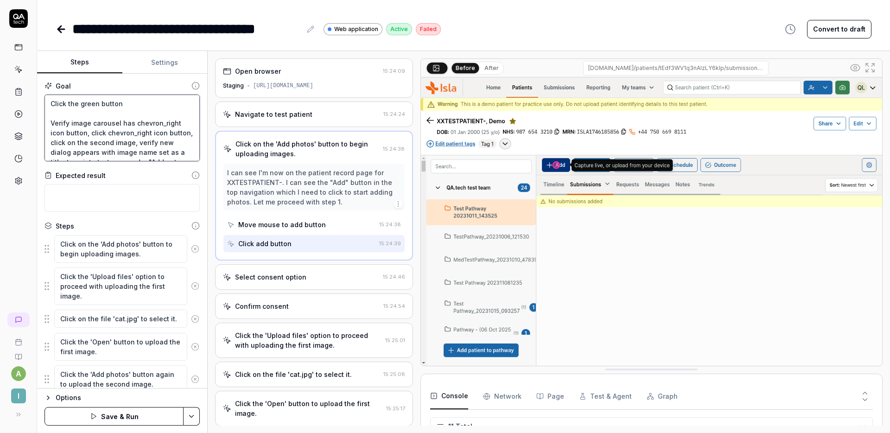
type textarea "Click the green button i Verify image carousel has chevron_right icon button, c…"
type textarea "*"
type textarea "Click the green button in Verify image carousel has chevron_right icon button, …"
type textarea "*"
type textarea "Click the green button in Verify image carousel has chevron_right icon button, …"
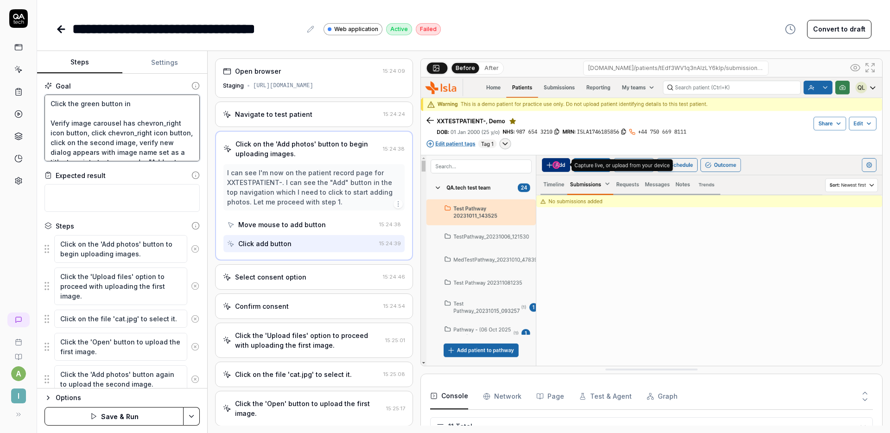
type textarea "*"
type textarea "Click the green button in t Verify image carousel has chevron_right icon button…"
type textarea "*"
type textarea "Click the green button in th Verify image carousel has chevron_right icon butto…"
type textarea "*"
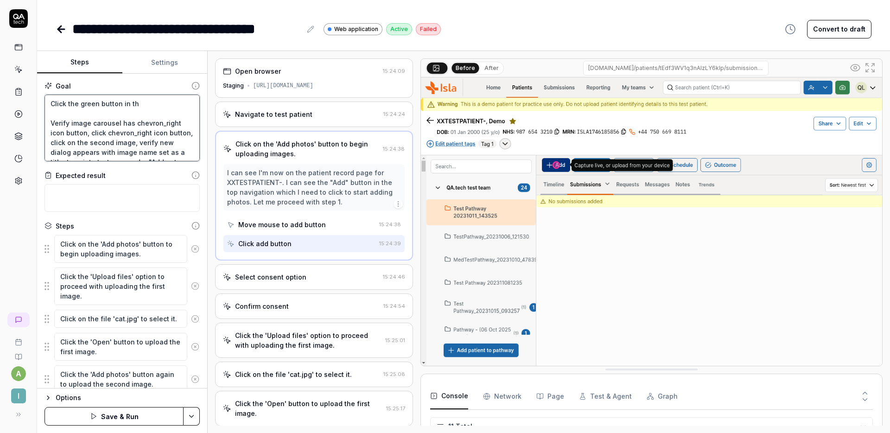
type textarea "Click the green button in the Verify image carousel has chevron_right icon butt…"
type textarea "*"
type textarea "Click the green button in the Verify image carousel has chevron_right icon butt…"
click at [120, 103] on textarea "Click the green button in the Verify image carousel has chevron_right icon butt…" at bounding box center [122, 128] width 155 height 67
type textarea "*"
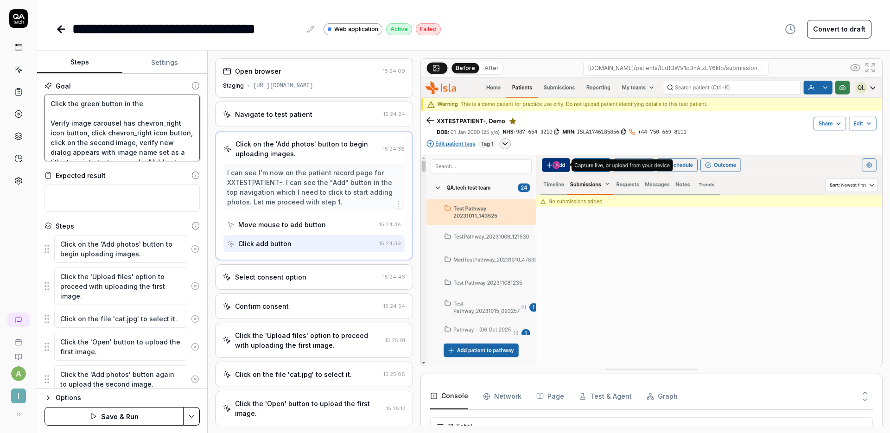
type textarea "Click the green button win the Verify image carousel has chevron_right icon but…"
type textarea "*"
type textarea "Click the green button wihin the Verify image carousel has chevron_right icon b…"
type textarea "*"
type textarea "Click the green button wihtin the Verify image carousel has chevron_right icon …"
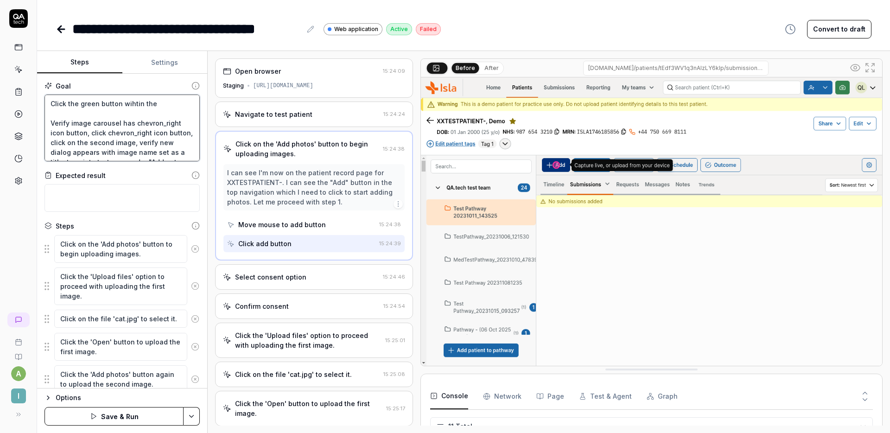
type textarea "*"
type textarea "Click the green button wiht in the Verify image carousel has chevron_right icon…"
type textarea "*"
type textarea "Click the green button wiht tin the Verify image carousel has chevron_right ico…"
type textarea "*"
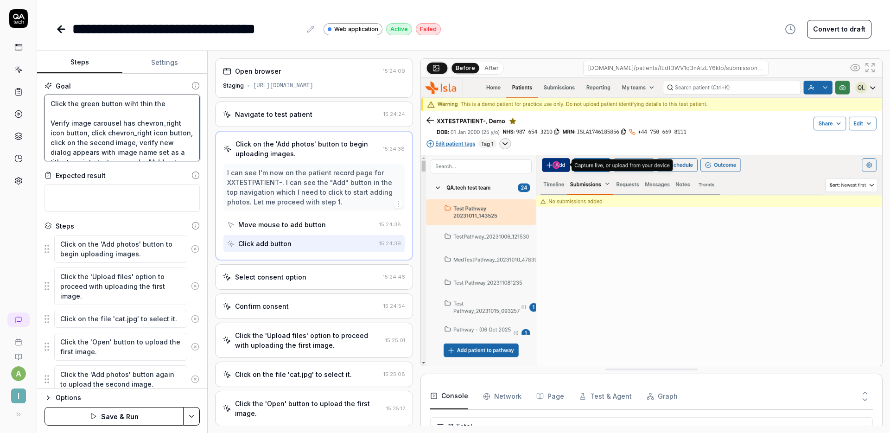
type textarea "Click the green button wiht thein the Verify image carousel has chevron_right i…"
type textarea "*"
type textarea "Click the green button wiht the in the Verify image carousel has chevron_right …"
type textarea "*"
type textarea "Click the green button wiht in the Verify image carousel has chevron_right icon…"
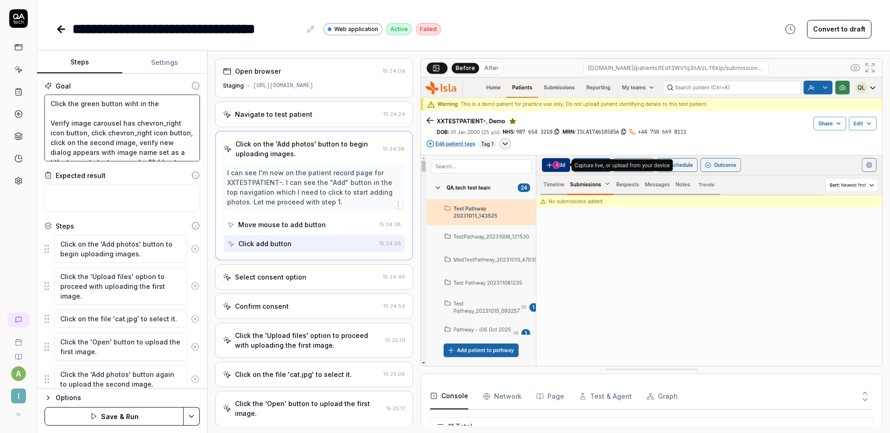
type textarea "*"
type textarea "Click the green button wihtin the Verify image carousel has chevron_right icon …"
type textarea "*"
type textarea "Click the green button wihin the Verify image carousel has chevron_right icon b…"
type textarea "*"
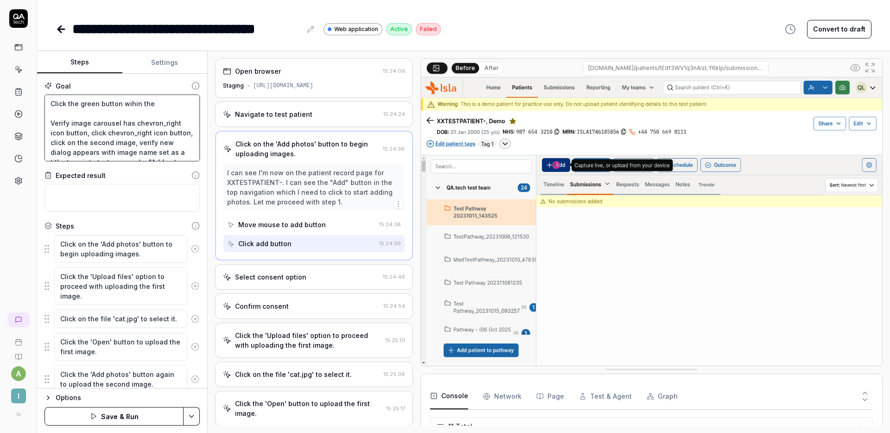
type textarea "Click the green button wihtin the Verify image carousel has chevron_right icon …"
type textarea "*"
type textarea "Click the green button wihthin the Verify image carousel has chevron_right icon…"
type textarea "*"
type textarea "Click the green button wihtin the Verify image carousel has chevron_right icon …"
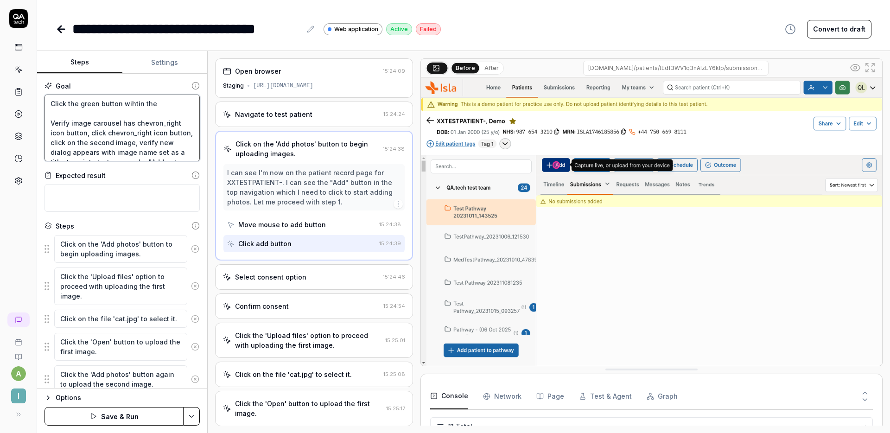
type textarea "*"
type textarea "Click the green button wihin the Verify image carousel has chevron_right icon b…"
type textarea "*"
type textarea "Click the green button wiin the Verify image carousel has chevron_right icon bu…"
type textarea "*"
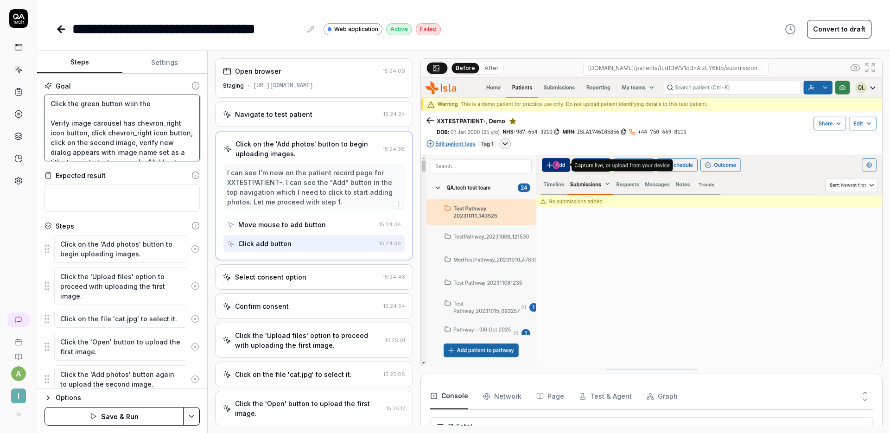
type textarea "Click the green button witin the Verify image carousel has chevron_right icon b…"
type textarea "*"
type textarea "Click the green button within the Verify image carousel has chevron_right icon …"
type textarea "*"
type textarea "Click the green button withe in the Verify image carousel has chevron_right ico…"
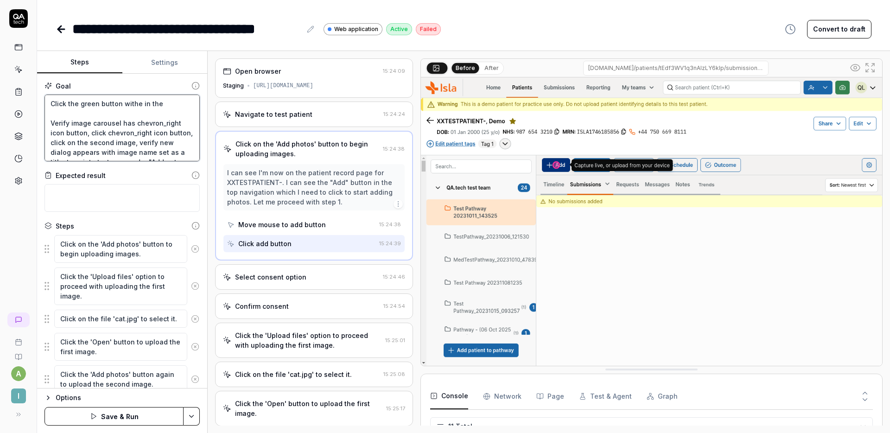
type textarea "*"
type textarea "Click the green button withe tin the Verify image carousel has chevron_right ic…"
type textarea "*"
type textarea "Click the green button withe thin the Verify image carousel has chevron_right i…"
type textarea "*"
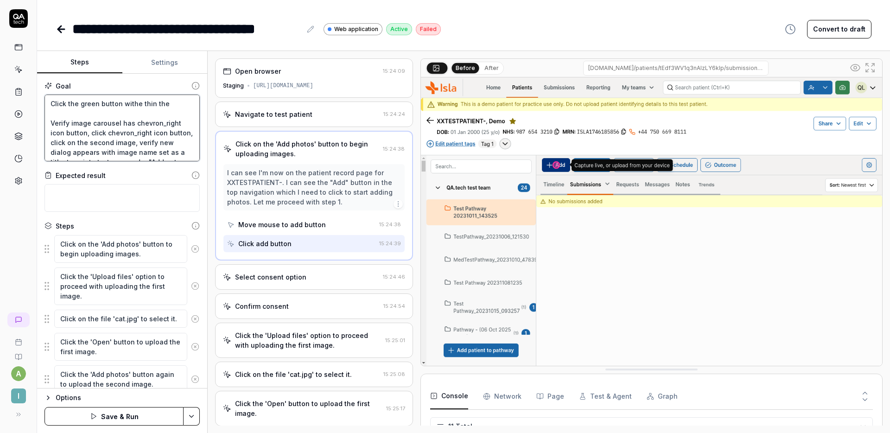
type textarea "Click the green button withe thein the Verify image carousel has chevron_right …"
type textarea "*"
type textarea "Click the green button withe the in the Verify image carousel has chevron_right…"
type textarea "*"
type textarea "Click the green button withe in the Verify image carousel has chevron_right ico…"
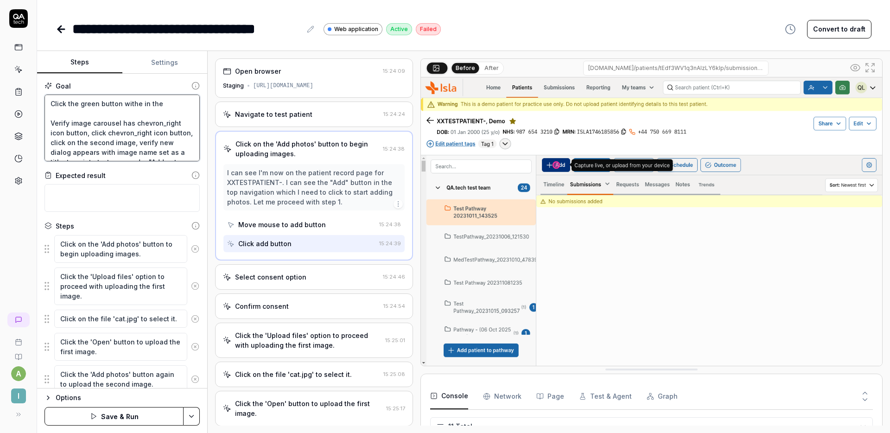
type textarea "*"
type textarea "Click the green button withein the Verify image carousel has chevron_right icon…"
type textarea "*"
type textarea "Click the green button within the Verify image carousel has chevron_right icon …"
type textarea "*"
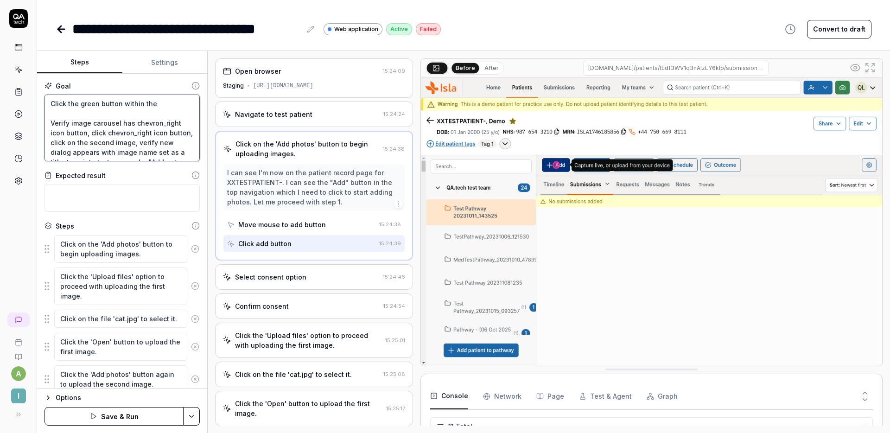
type textarea "Click the green button with in the Verify image carousel has chevron_right icon…"
type textarea "*"
type textarea "Click the green button with tin the Verify image carousel has chevron_right ico…"
type textarea "*"
type textarea "Click the green button with thin the Verify image carousel has chevron_right ic…"
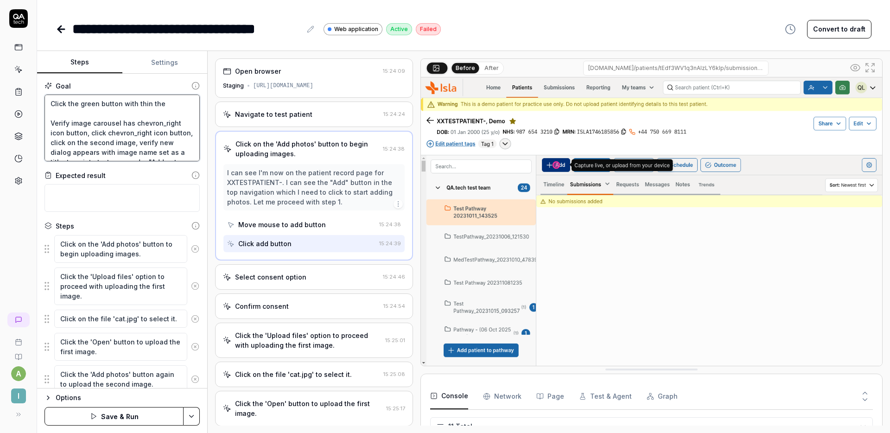
type textarea "*"
type textarea "Click the green button with thein the Verify image carousel has chevron_right i…"
type textarea "*"
type textarea "Click the green button with the in the Verify image carousel has chevron_right …"
type textarea "*"
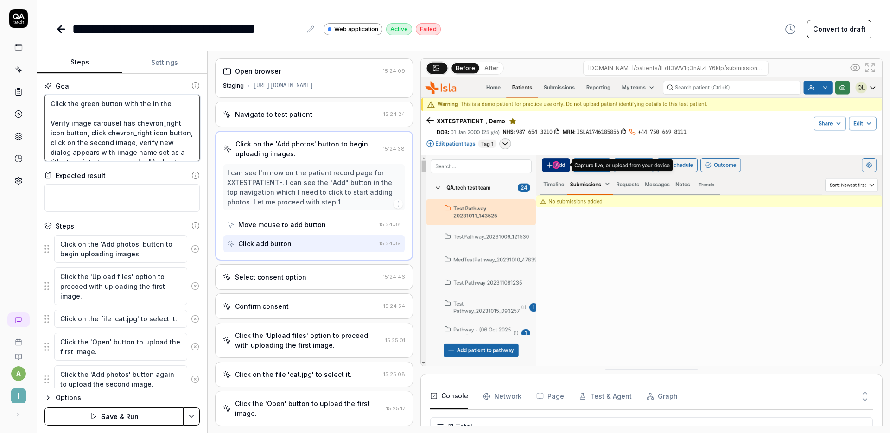
type textarea "Click the green button with the cin the Verify image carousel has chevron_right…"
type textarea "*"
type textarea "Click the green button with the cain the Verify image carousel has chevron_righ…"
type textarea "*"
type textarea "Click the green button with the camin the Verify image carousel has chevron_rig…"
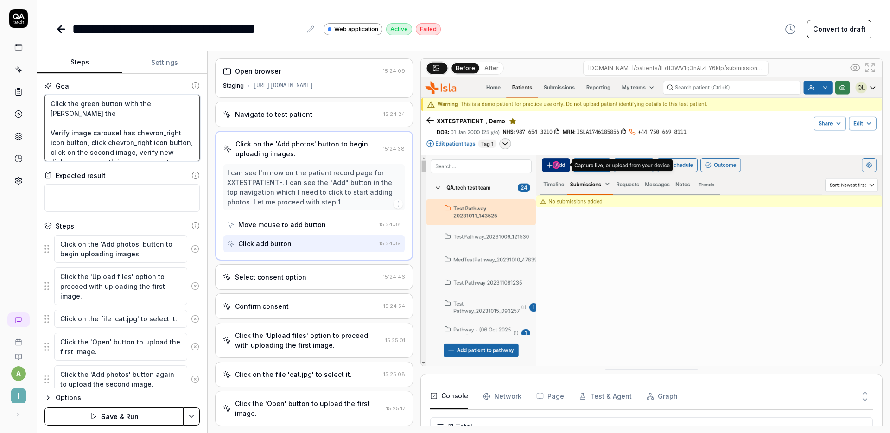
type textarea "*"
type textarea "Click the green button with the camein the Verify image carousel has chevron_ri…"
type textarea "*"
type textarea "Click the green button with the camerin the Verify image carousel has chevron_r…"
type textarea "*"
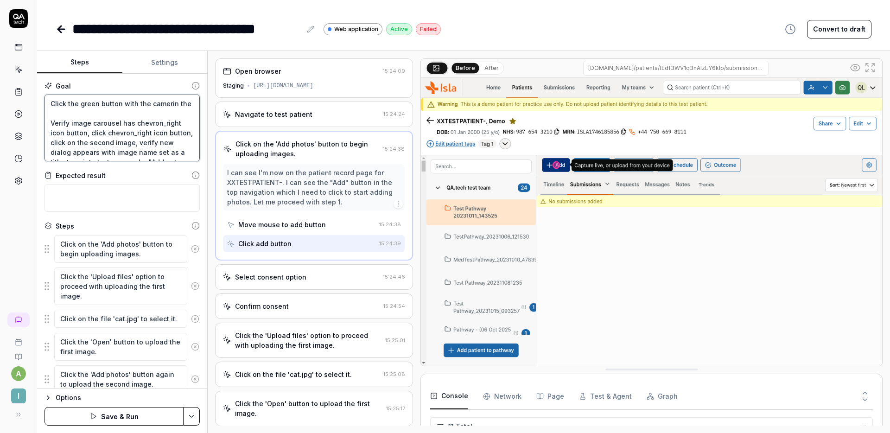
type textarea "Click the green button with the camerain the Verify image carousel has chevron_…"
type textarea "*"
type textarea "Click the green button with the camera in the Verify image carousel has chevron…"
type textarea "*"
type textarea "Click the green button with the camera iin the Verify image carousel has chevro…"
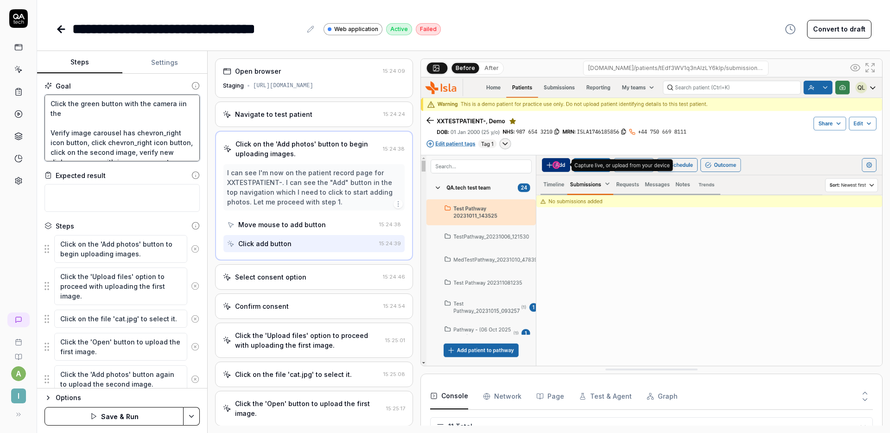
type textarea "*"
type textarea "Click the green button with the camera icin the Verify image carousel has chevr…"
type textarea "*"
type textarea "Click the green button with the camera icoin the Verify image carousel has chev…"
type textarea "*"
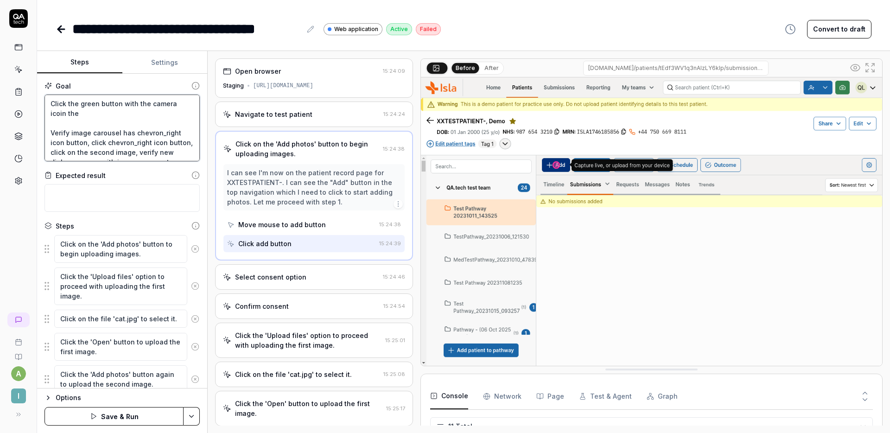
type textarea "Click the green button with the camera iconin the Verify image carousel has che…"
type textarea "*"
type textarea "Click the green button with the camera icon iin the Verify image carousel has c…"
type textarea "*"
type textarea "Click the green button with the camera icon inin the Verify image carousel has …"
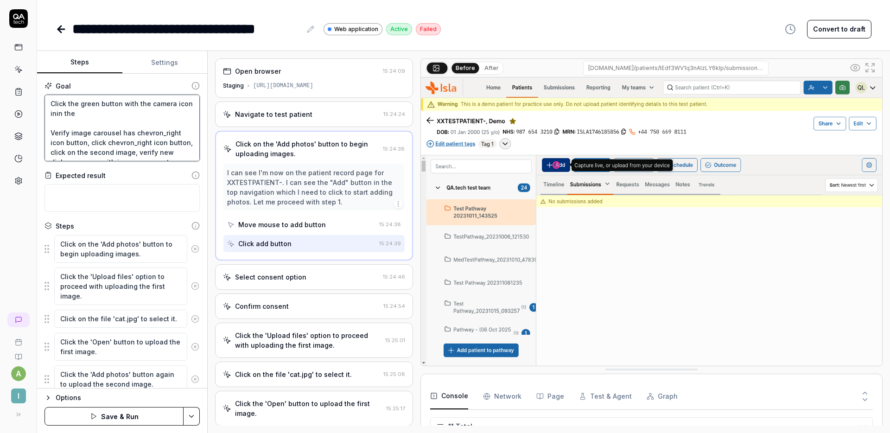
type textarea "*"
type textarea "Click the green button with the camera icon in in the Verify image carousel has…"
type textarea "*"
type textarea "Click the green button with the camera icon inin the Verify image carousel has …"
type textarea "*"
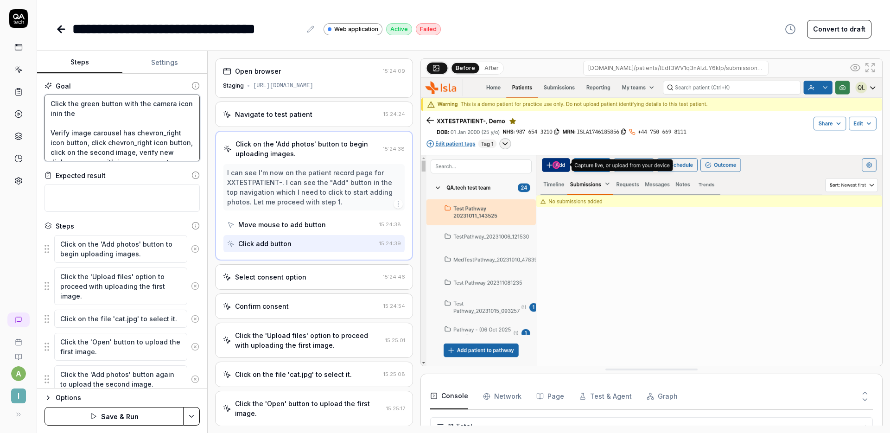
type textarea "Click the green button with the camera icon in the Verify image carousel has ch…"
type textarea "*"
type textarea "Click the green button with the camera icon in the h Verify image carousel has …"
type textarea "*"
type textarea "Click the green button with the camera icon in the he Verify image carousel has…"
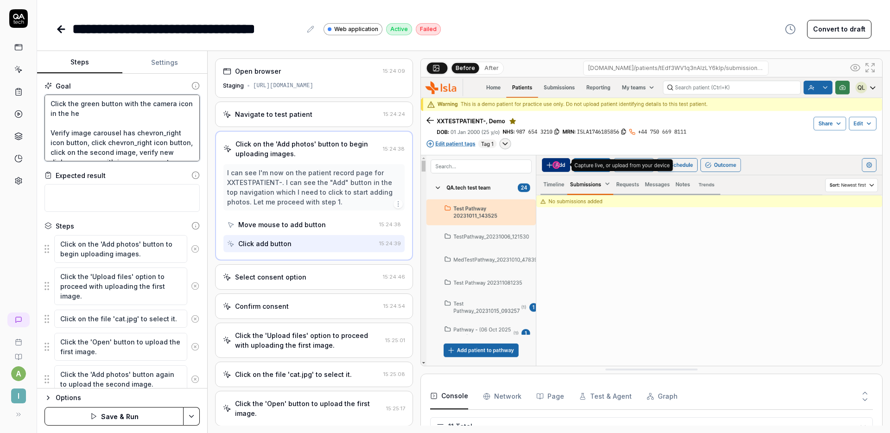
type textarea "*"
type textarea "Click the green button with the camera icon in the hea Verify image carousel ha…"
type textarea "*"
type textarea "Click the green button with the camera icon in the head Verify image carousel h…"
type textarea "*"
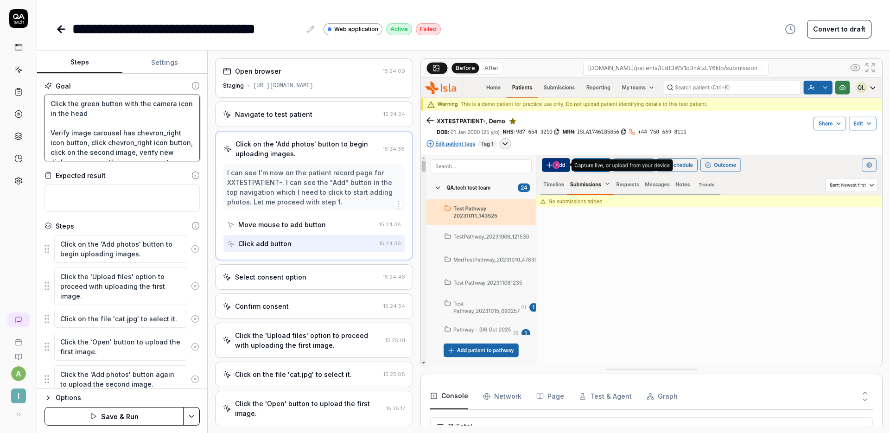
type textarea "Click the green button with the camera icon in the heade Verify image carousel …"
type textarea "*"
type textarea "Click the green button with the camera icon in the header Verify image carousel…"
type textarea "*"
type textarea "Click the green button with the camera icon in the header Verify image carousel…"
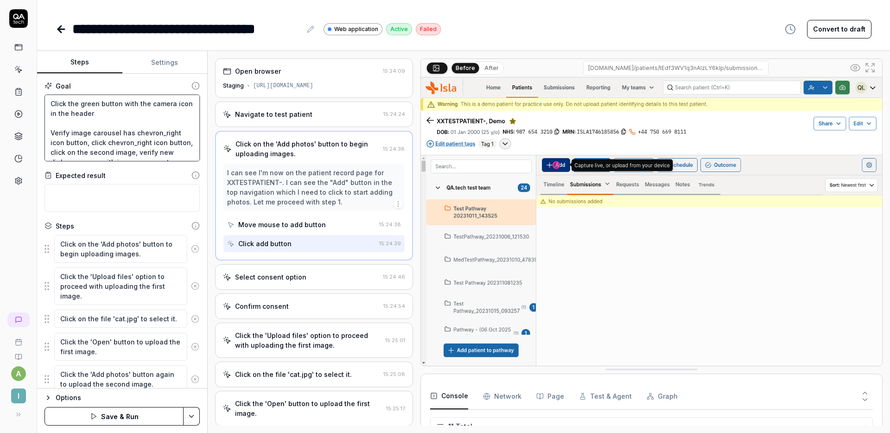
type textarea "*"
type textarea "Click the green button with the camera icon in the header b Verify image carous…"
type textarea "*"
type textarea "Click the green button with the camera icon in the header ba Verify image carou…"
type textarea "*"
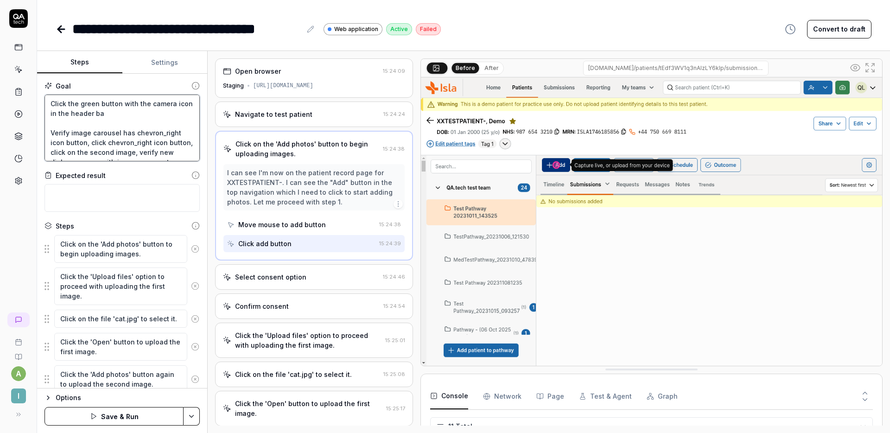
type textarea "Click the green button with the camera icon in the header bar Verify image caro…"
type textarea "*"
type textarea "Click the green button with the camera icon in the header bar. Verify image car…"
click at [122, 418] on button "Save & Run" at bounding box center [114, 416] width 139 height 19
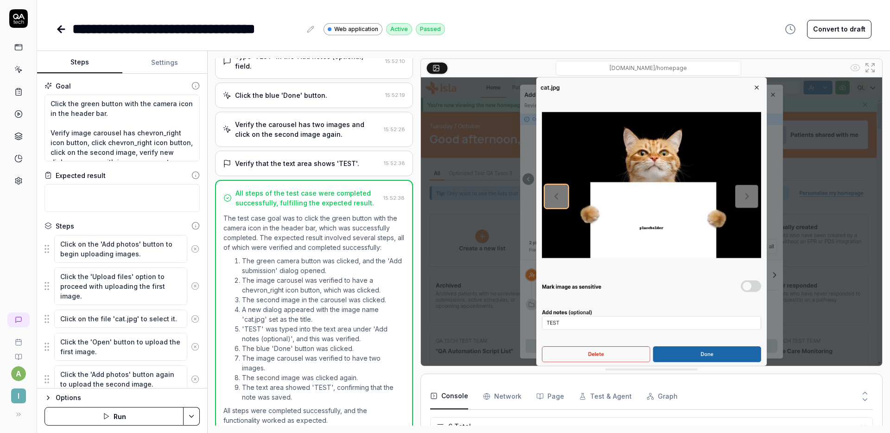
scroll to position [428, 0]
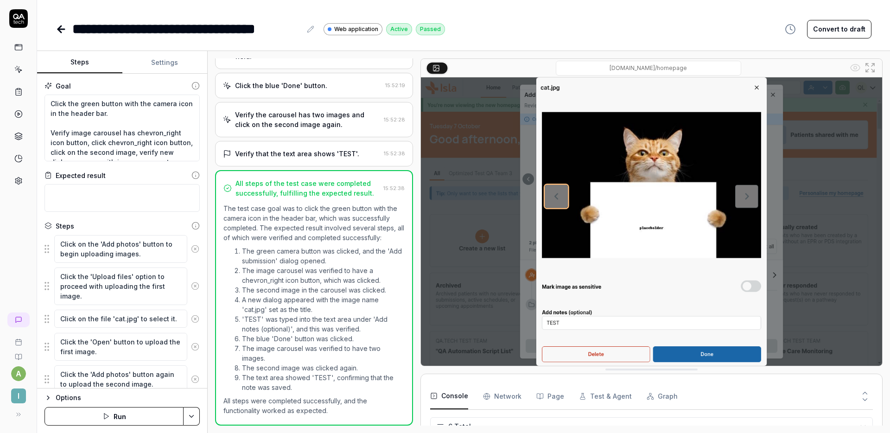
type textarea "*"
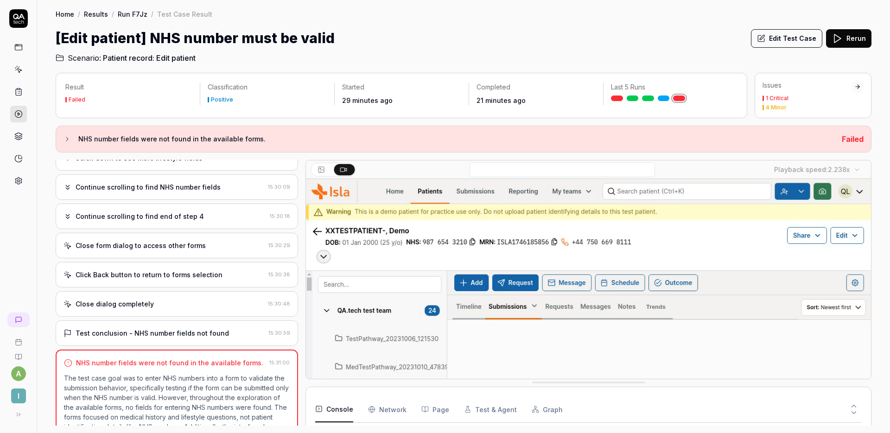
scroll to position [1223, 0]
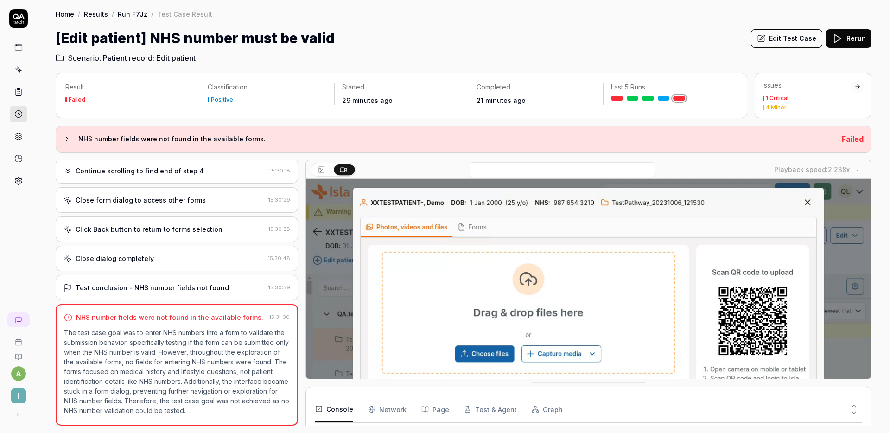
click at [154, 246] on div "Close dialog completely 15:30:48" at bounding box center [177, 259] width 243 height 26
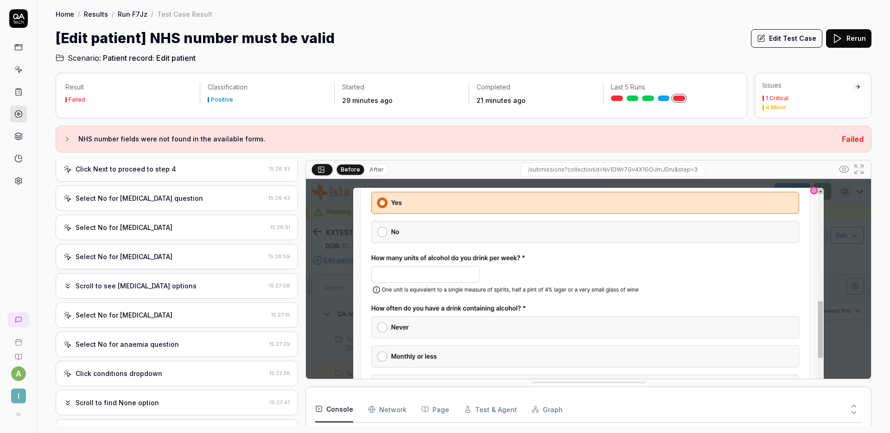
scroll to position [0, 0]
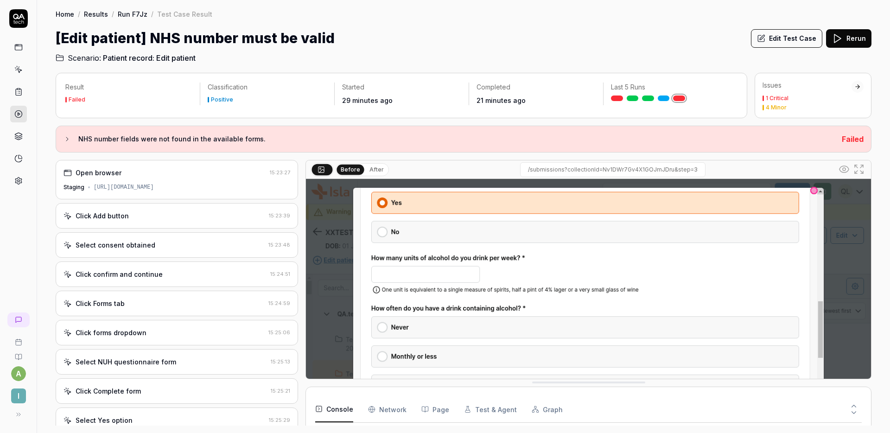
click at [172, 237] on div "Select consent obtained 15:23:48" at bounding box center [177, 245] width 243 height 26
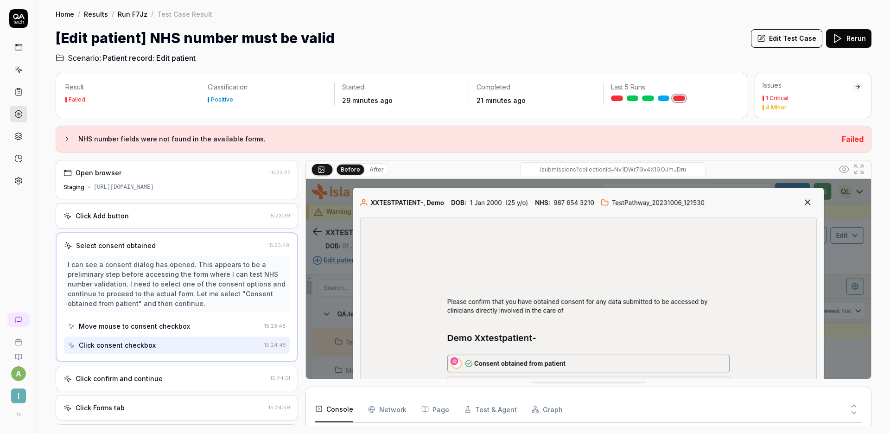
click at [183, 220] on div "Click Add button" at bounding box center [165, 216] width 202 height 10
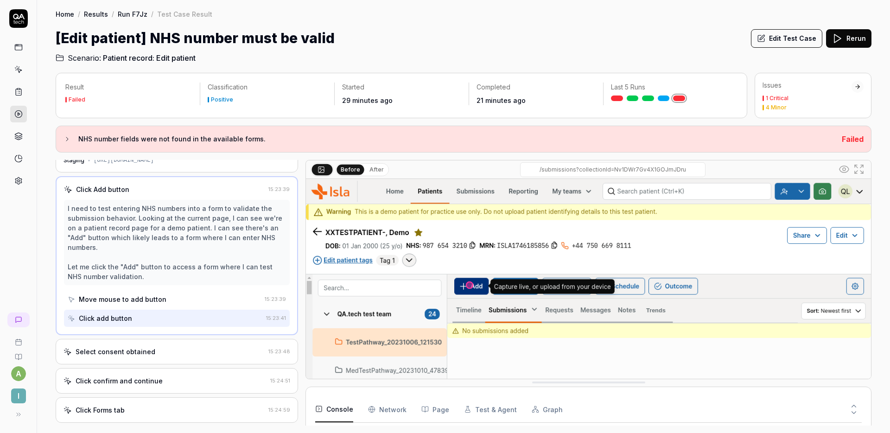
scroll to position [38, 0]
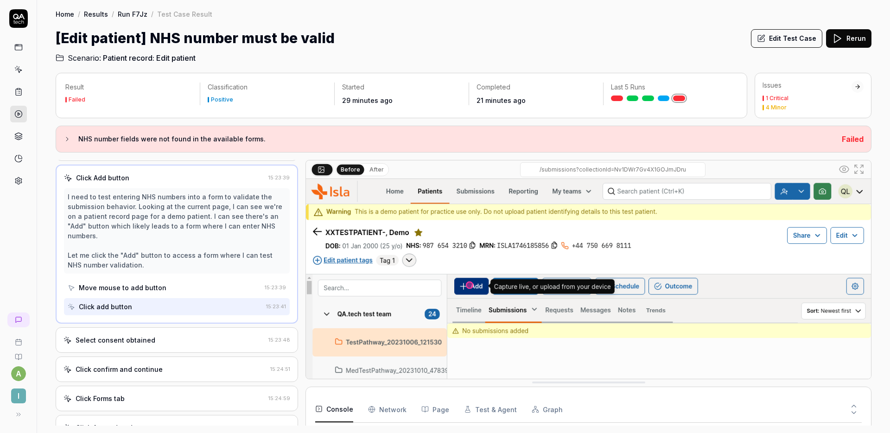
click at [434, 42] on div "[Edit patient] NHS number must be valid Edit Test Case Rerun" at bounding box center [464, 38] width 816 height 21
click at [448, 38] on div "[Edit patient] NHS number must be valid Edit Test Case Rerun" at bounding box center [464, 38] width 816 height 21
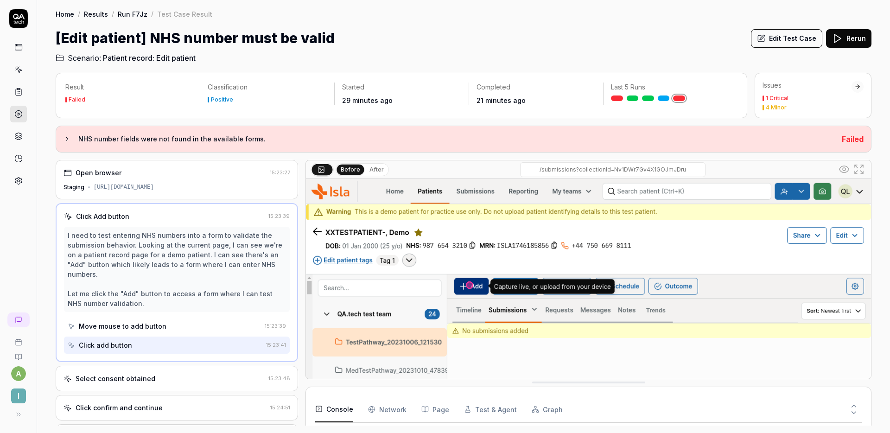
click at [398, 49] on h2 "Scenario: Patient record: Edit patient" at bounding box center [464, 56] width 816 height 15
click at [454, 29] on div "[Edit patient] NHS number must be valid Edit Test Case Rerun" at bounding box center [464, 38] width 816 height 21
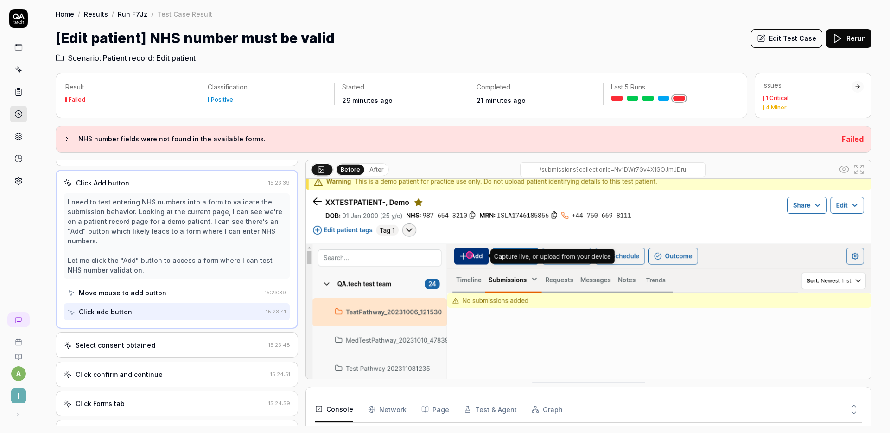
scroll to position [45, 0]
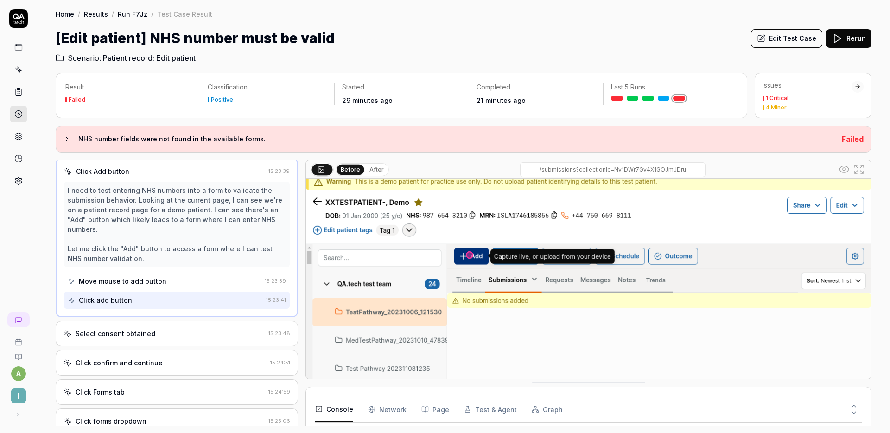
click at [463, 55] on h2 "Scenario: Patient record: Edit patient" at bounding box center [464, 56] width 816 height 15
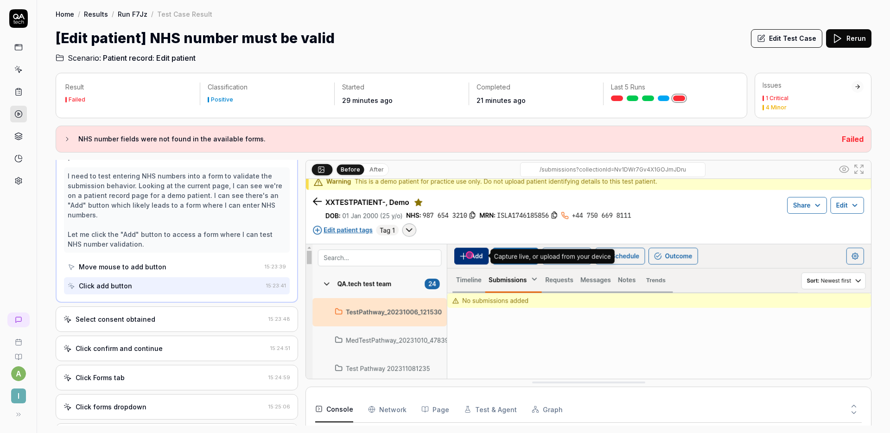
scroll to position [70, 0]
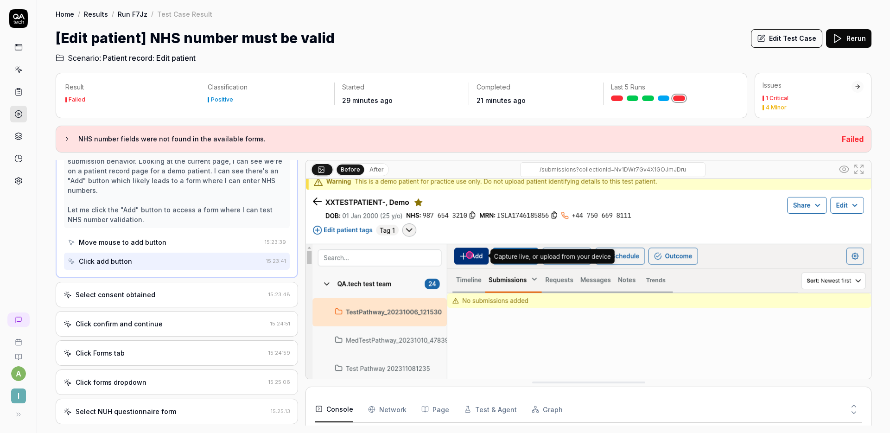
click at [176, 302] on div "Select consent obtained 15:23:48" at bounding box center [177, 295] width 243 height 26
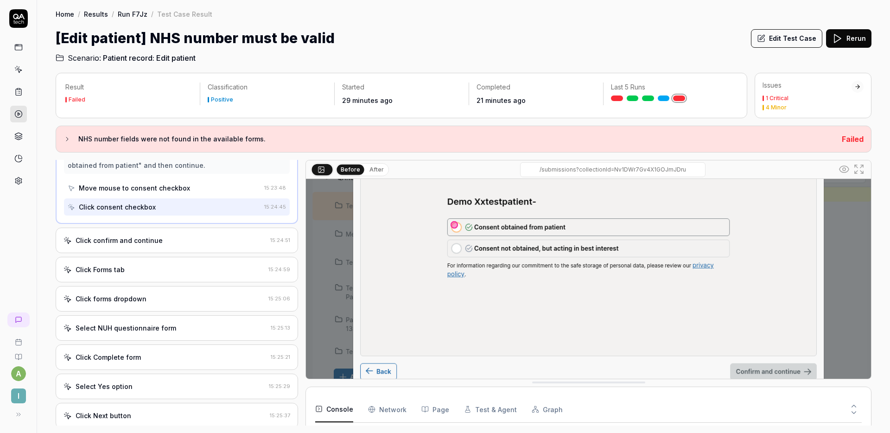
scroll to position [137, 0]
click at [196, 245] on div "Click confirm and continue 15:24:51" at bounding box center [177, 241] width 243 height 26
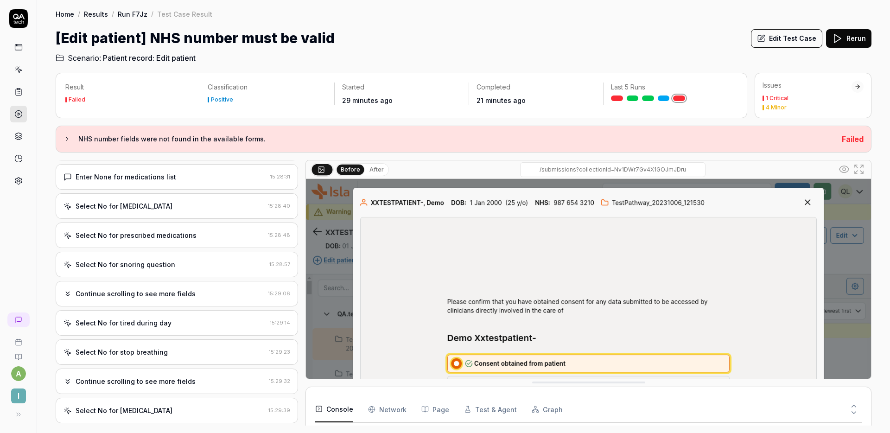
scroll to position [1212, 0]
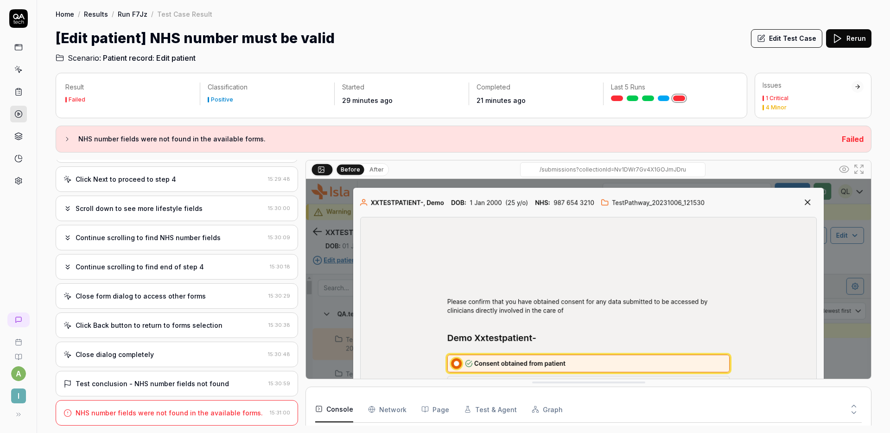
click at [192, 301] on div "Close form dialog to access other forms 15:30:29" at bounding box center [177, 296] width 243 height 26
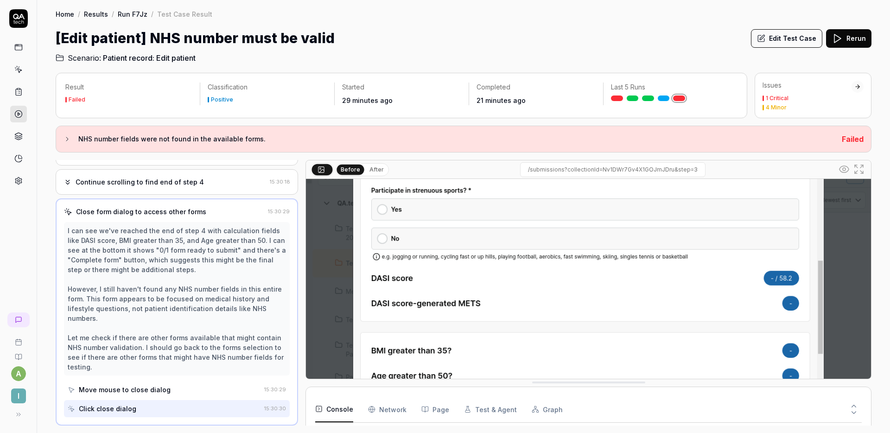
scroll to position [149, 0]
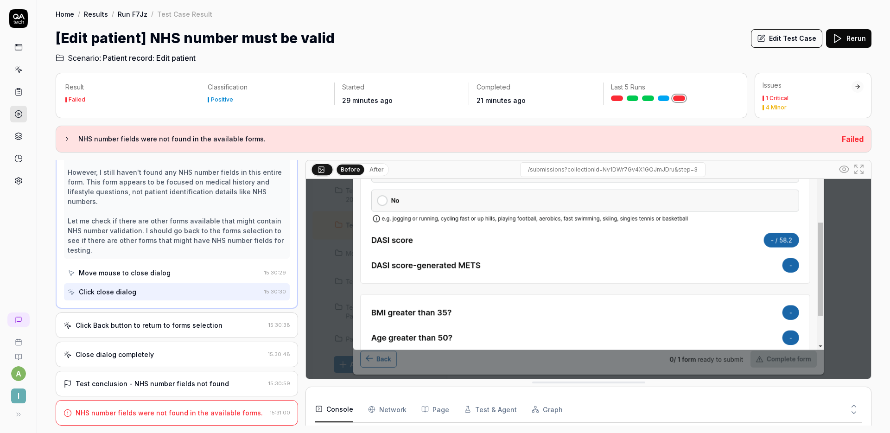
click at [211, 323] on div "Click Back button to return to forms selection" at bounding box center [149, 325] width 147 height 10
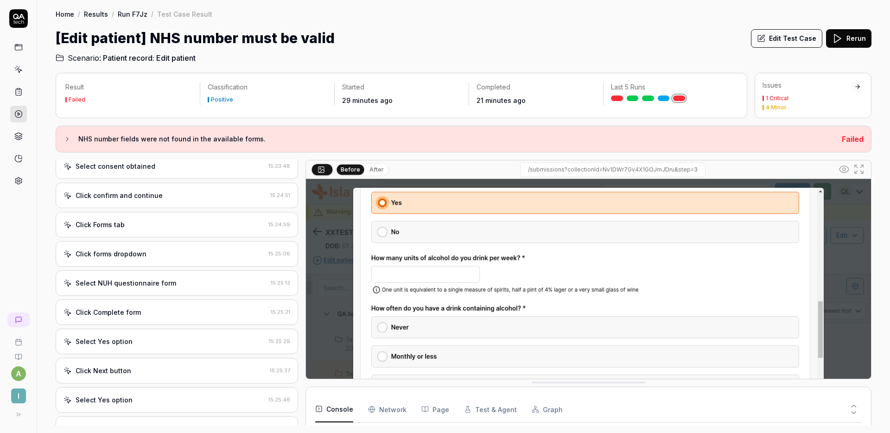
scroll to position [0, 0]
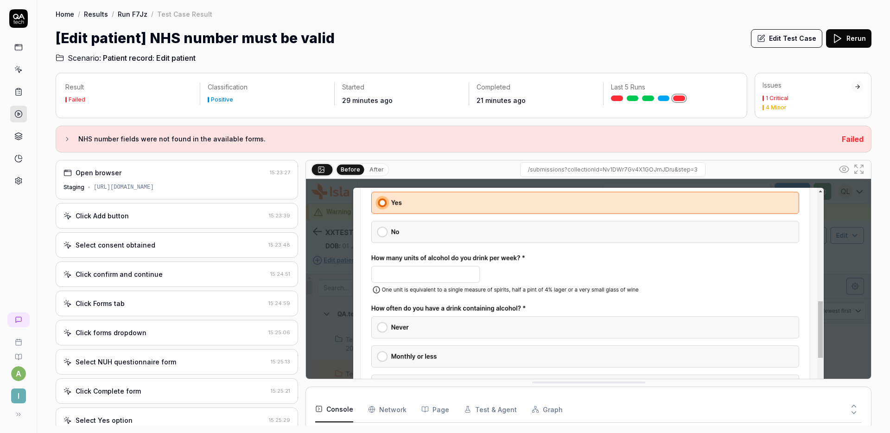
click at [779, 43] on button "Edit Test Case" at bounding box center [786, 38] width 71 height 19
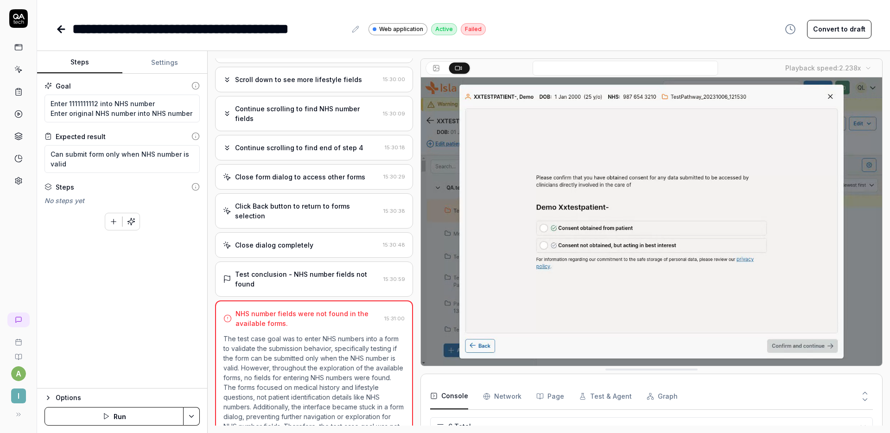
scroll to position [1171, 0]
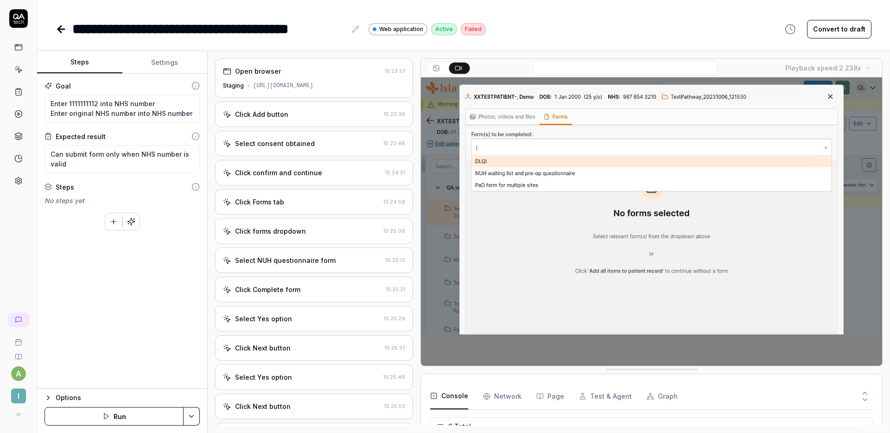
click at [319, 205] on div "Click Forms tab" at bounding box center [301, 202] width 157 height 10
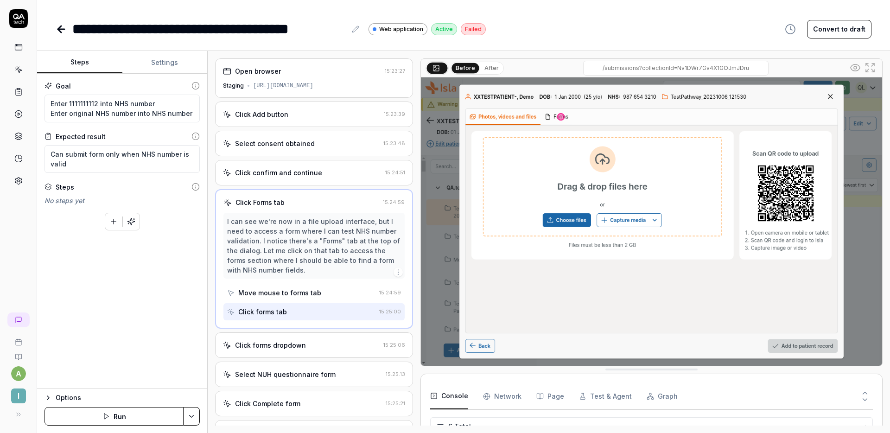
click at [329, 177] on div "Click confirm and continue" at bounding box center [302, 173] width 159 height 10
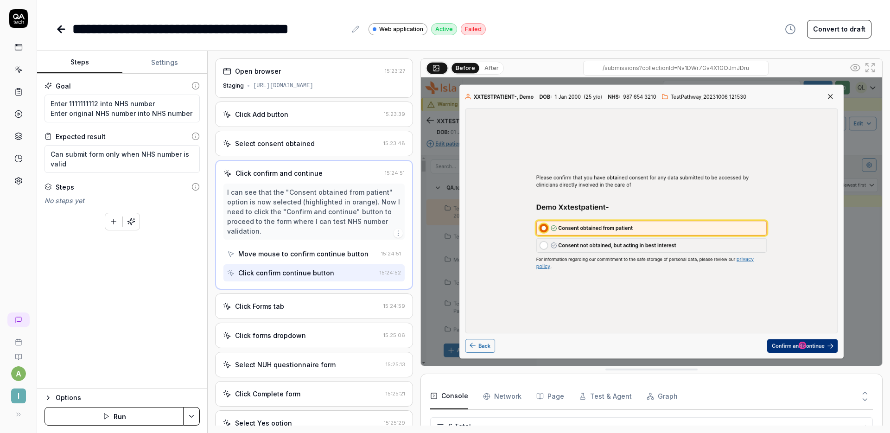
click at [327, 147] on div "Select consent obtained" at bounding box center [301, 144] width 157 height 10
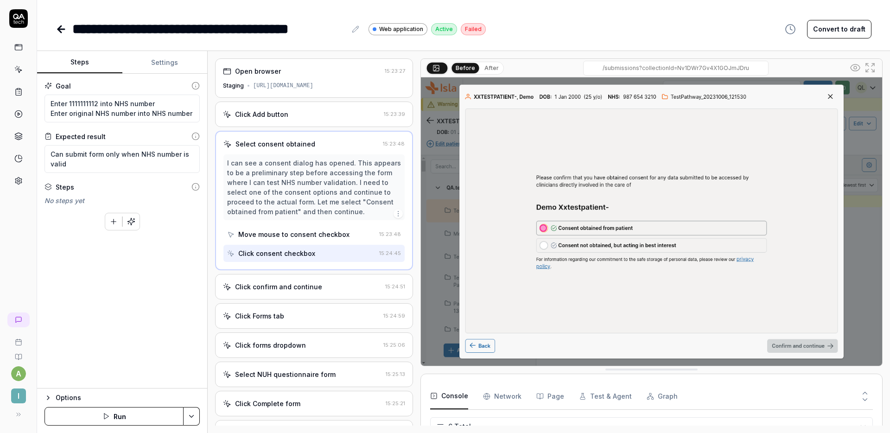
click at [328, 117] on div "Click Add button" at bounding box center [301, 114] width 157 height 10
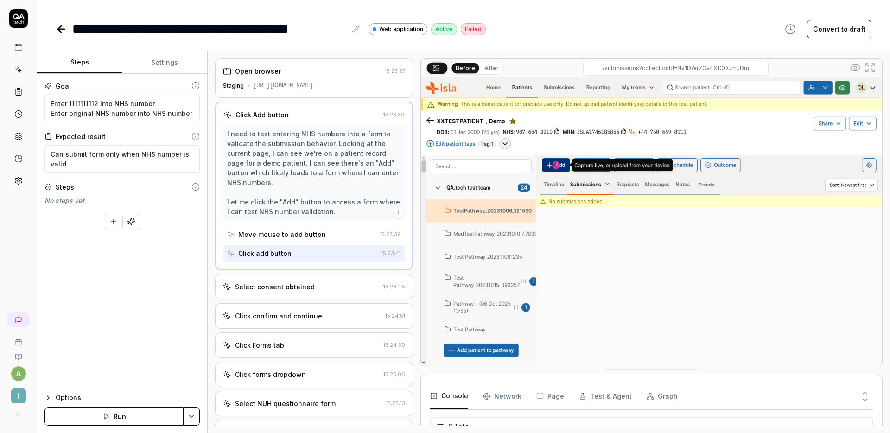
click at [314, 85] on div "[URL][DOMAIN_NAME]" at bounding box center [283, 86] width 60 height 8
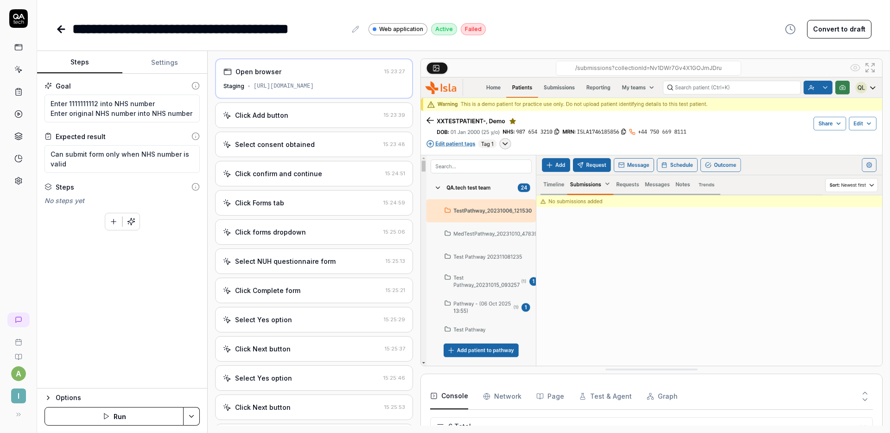
click at [314, 85] on div "[URL][DOMAIN_NAME]" at bounding box center [284, 86] width 60 height 8
copy div "[URL][DOMAIN_NAME]"
click at [573, 37] on div "**********" at bounding box center [464, 29] width 816 height 21
click at [111, 219] on icon "button" at bounding box center [113, 222] width 8 height 8
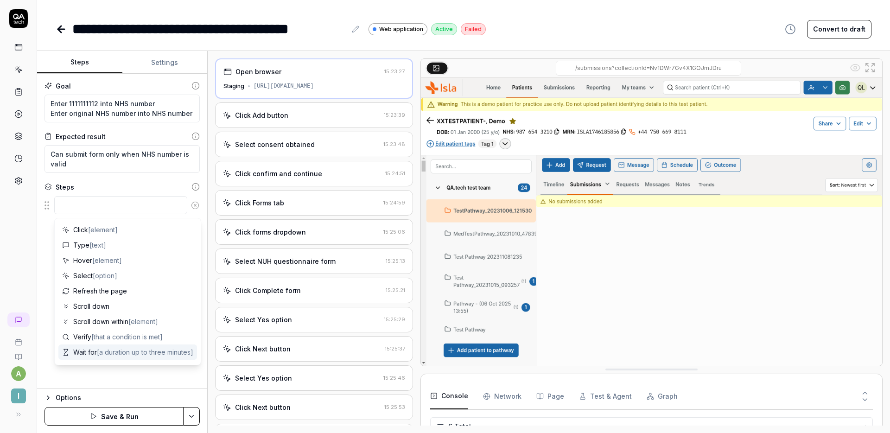
click at [48, 363] on div "Goal Enter 1111111112 into NHS number Enter original NHS number into NHS number…" at bounding box center [122, 231] width 170 height 315
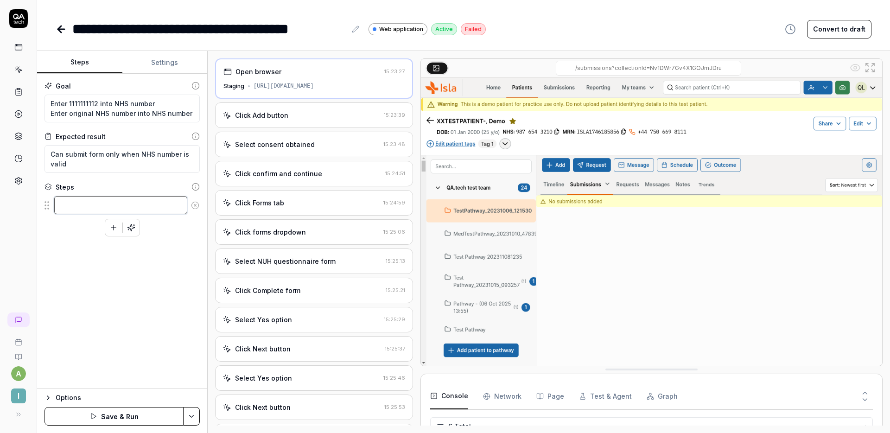
click at [96, 207] on textarea at bounding box center [120, 205] width 133 height 18
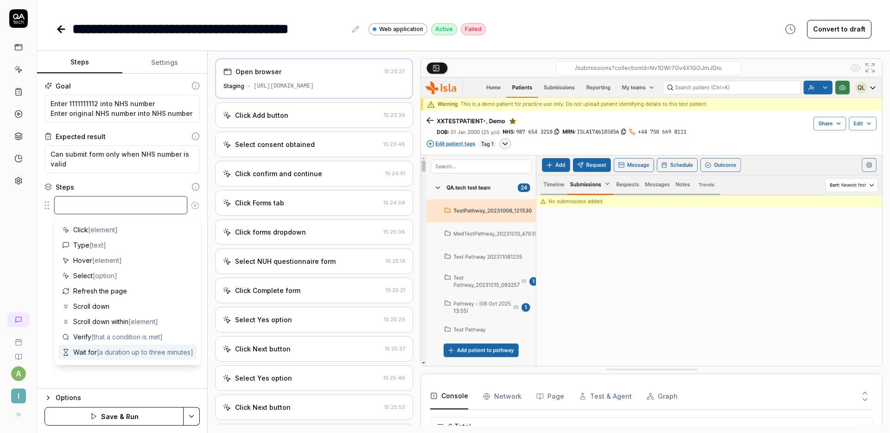
type textarea "*"
type textarea "C"
type textarea "*"
type textarea "Cl"
type textarea "*"
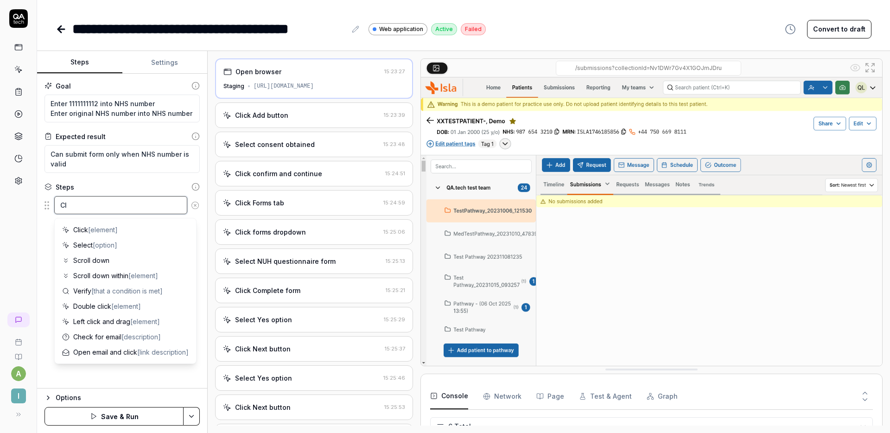
type textarea "Cli"
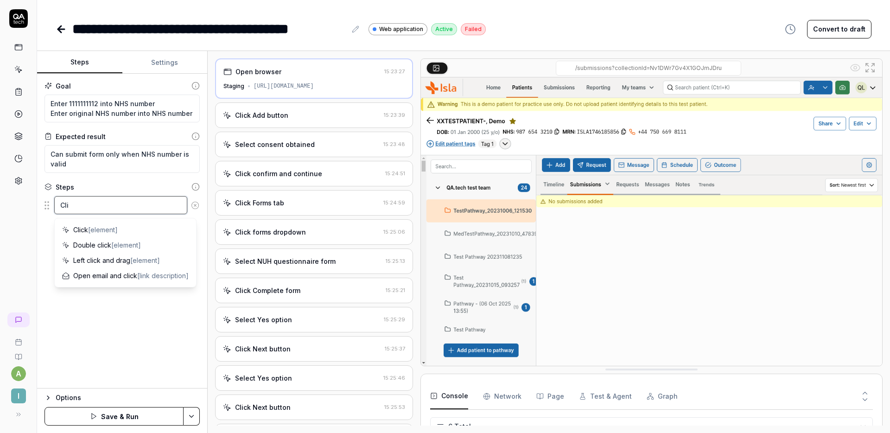
type textarea "*"
type textarea "Clic"
type textarea "*"
type textarea "Click"
type textarea "*"
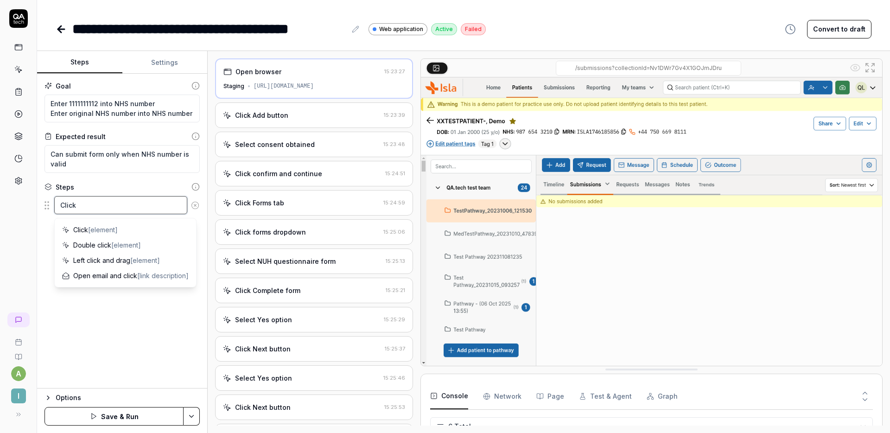
type textarea "Click '"
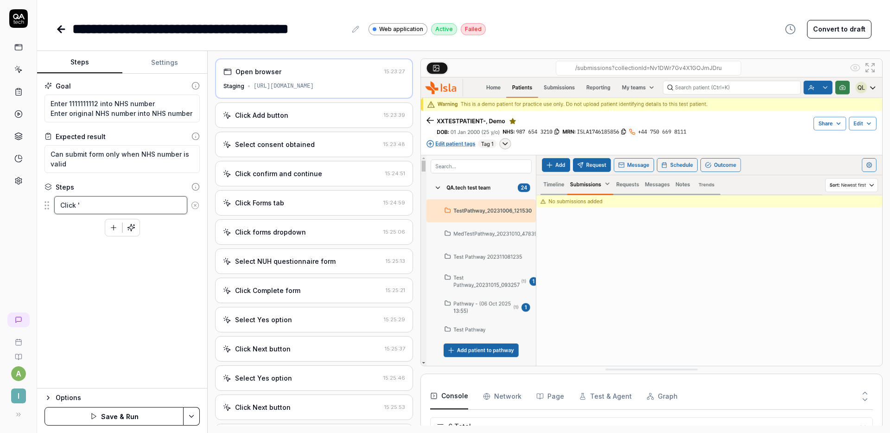
type textarea "*"
type textarea "Click 'E"
type textarea "*"
type textarea "Click 'Ed"
type textarea "*"
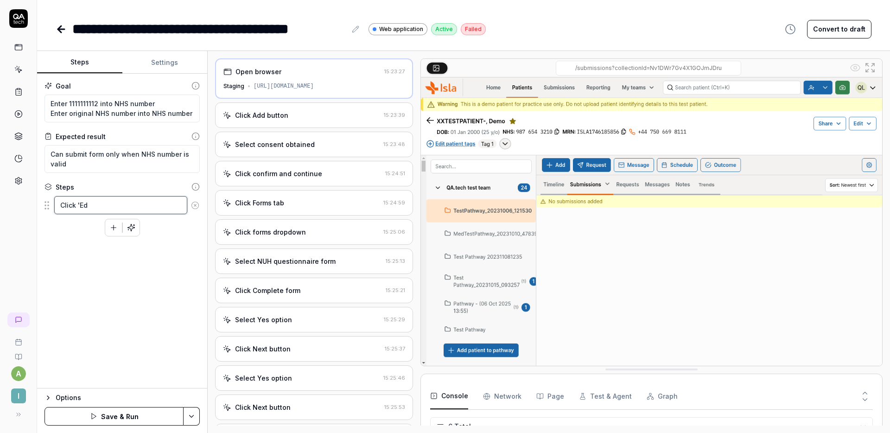
type textarea "Click 'Edi"
type textarea "*"
type textarea "Click 'Edit"
type textarea "*"
type textarea "Click 'Edit'"
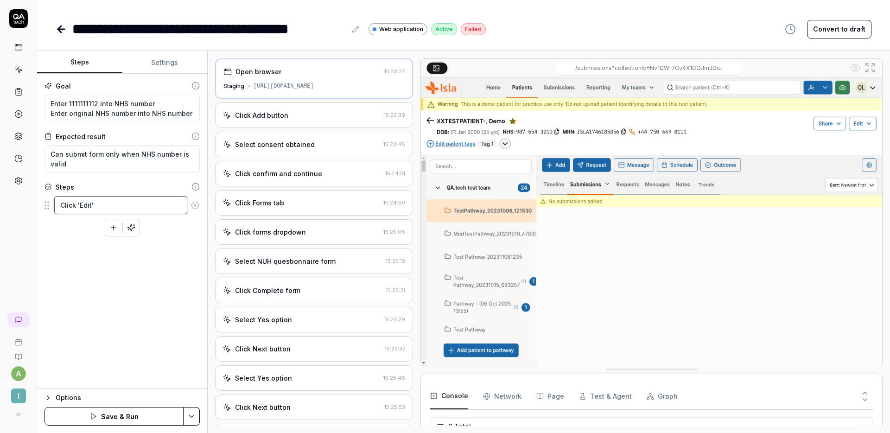
type textarea "*"
type textarea "Click 'Edit'"
type textarea "*"
type textarea "Click 'Edit' o"
type textarea "*"
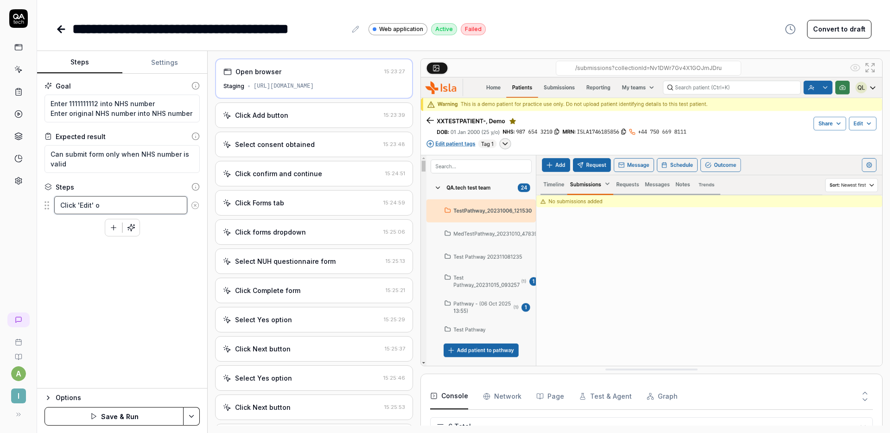
type textarea "Click 'Edit' on"
type textarea "*"
type textarea "Click 'Edit' on"
type textarea "*"
type textarea "Click 'Edit' on h"
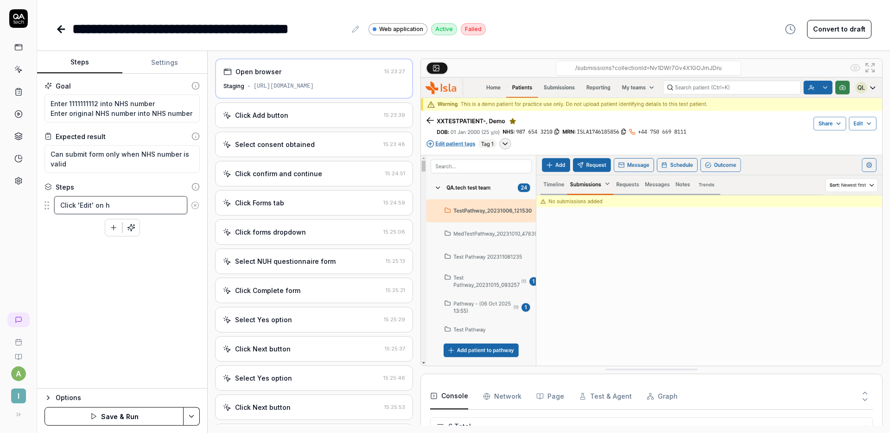
type textarea "*"
type textarea "Click 'Edit' on he"
type textarea "*"
type textarea "Click 'Edit' on h"
type textarea "*"
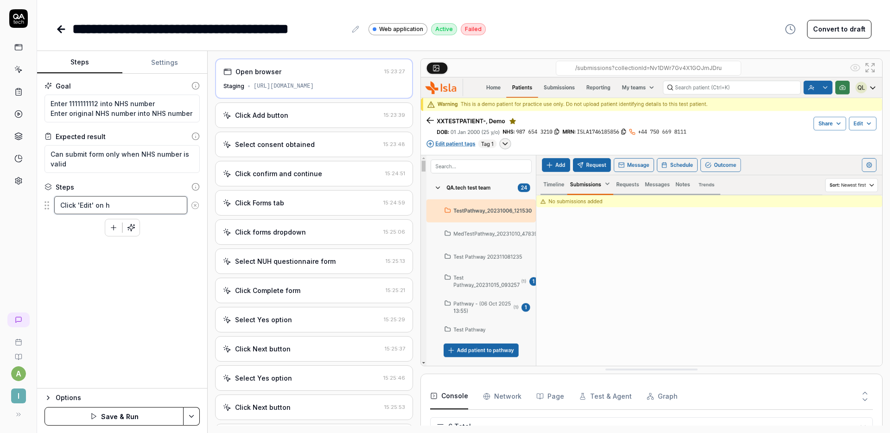
type textarea "Click 'Edit' on"
type textarea "*"
type textarea "Click 'Edit' on t"
type textarea "*"
type textarea "Click 'Edit' on th"
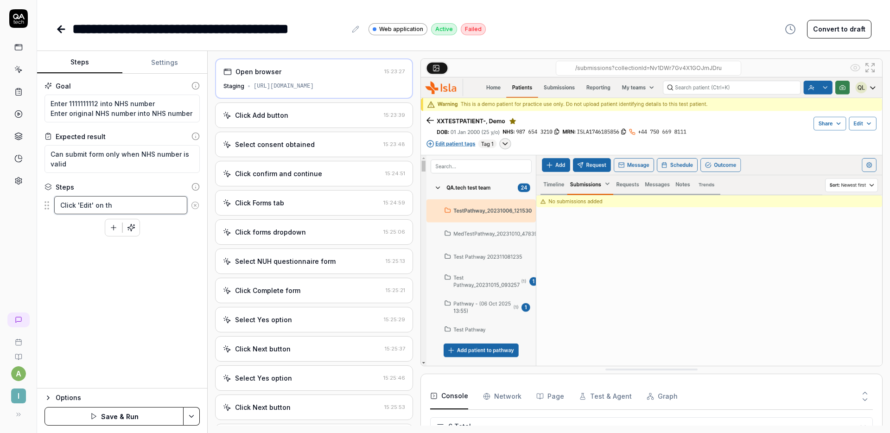
type textarea "*"
type textarea "Click 'Edit' on the"
type textarea "*"
type textarea "Click 'Edit' on the"
type textarea "*"
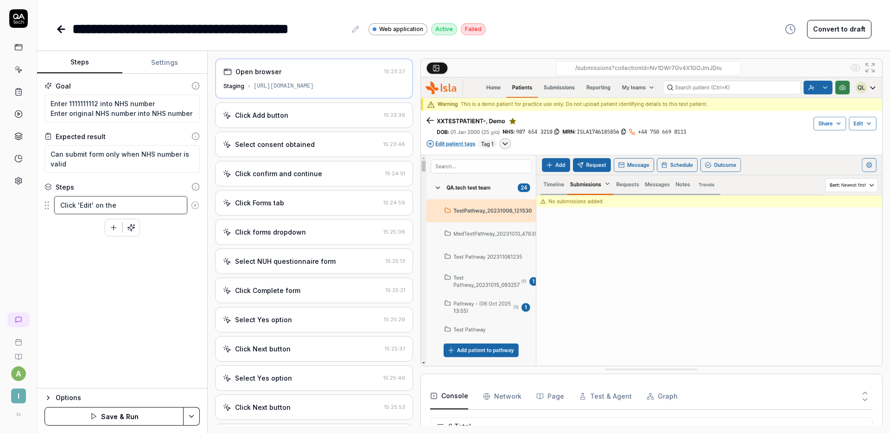
type textarea "Click 'Edit' on the r"
type textarea "*"
type textarea "Click 'Edit' on the ri"
type textarea "*"
type textarea "Click 'Edit' on the rig"
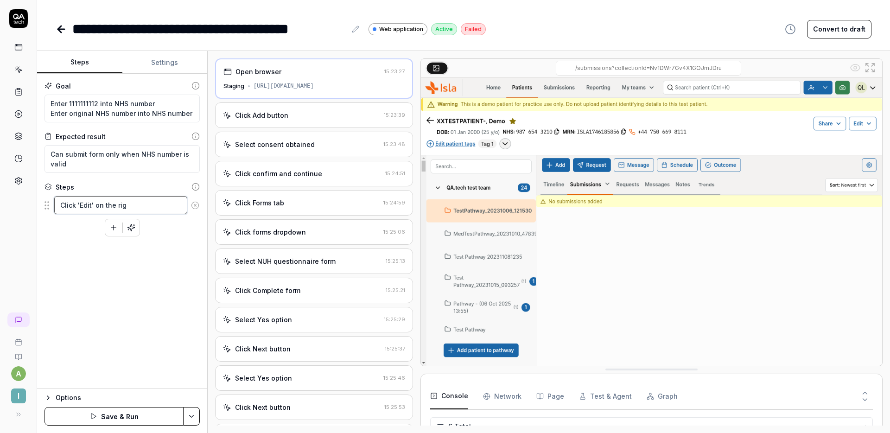
type textarea "*"
type textarea "Click 'Edit' on the righ"
type textarea "*"
type textarea "Click 'Edit' on the right"
type textarea "*"
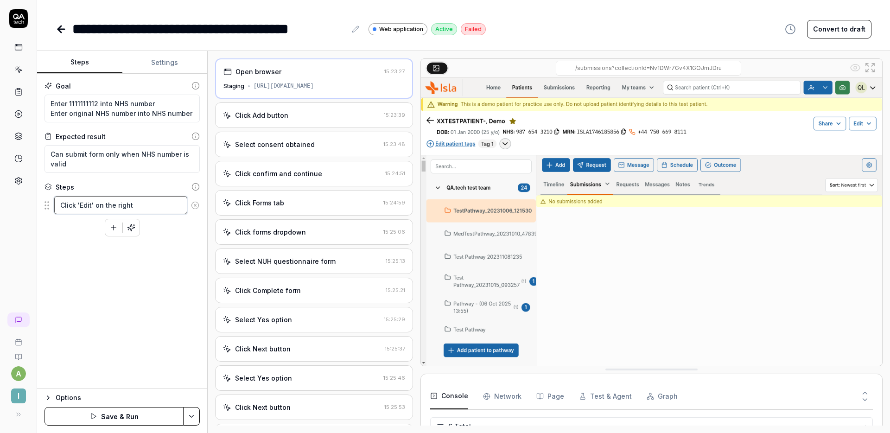
type textarea "Click 'Edit' on the"
type textarea "*"
type textarea "Click 'Edit' on"
type textarea "*"
type textarea "Click 'Edit'"
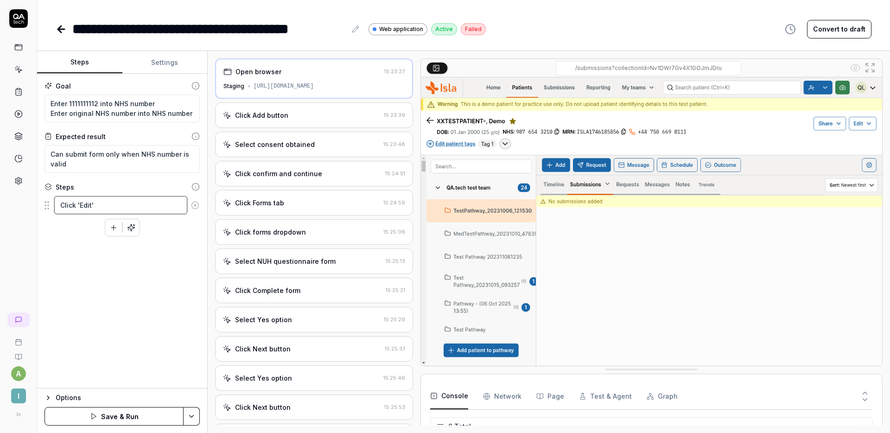
type textarea "*"
type textarea "Click 'Edit'"
click at [109, 225] on icon "button" at bounding box center [113, 228] width 8 height 8
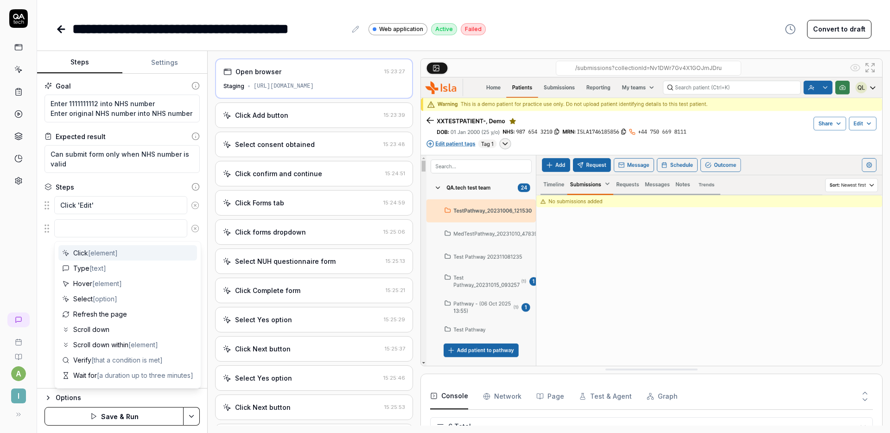
click at [102, 224] on textarea at bounding box center [120, 228] width 133 height 18
type textarea "*"
type textarea "C"
type textarea "*"
type textarea "Cl"
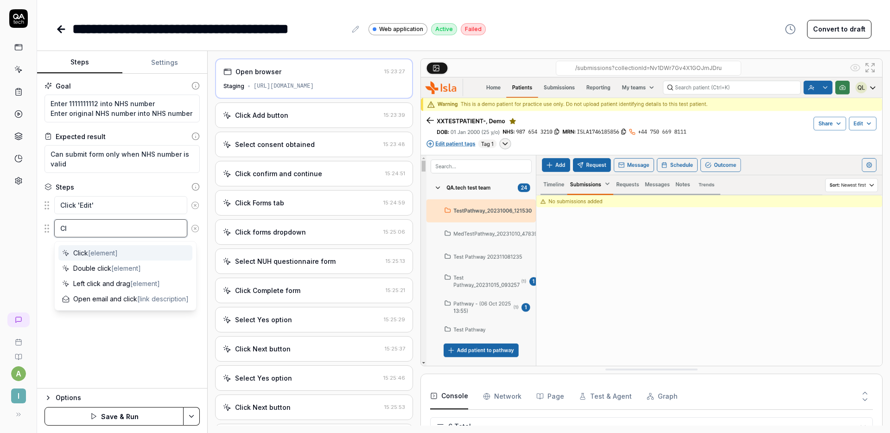
type textarea "*"
type textarea "Cli"
type textarea "*"
type textarea "Clic"
type textarea "*"
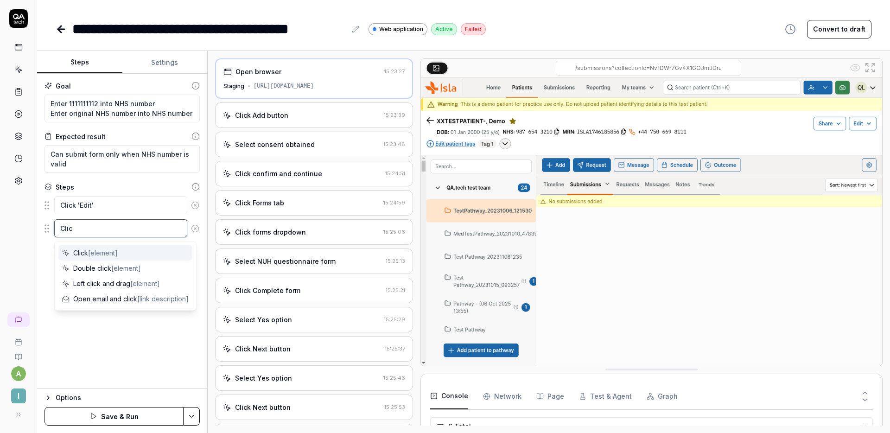
type textarea "Click"
type textarea "*"
type textarea "Click"
type textarea "*"
type textarea "Click '"
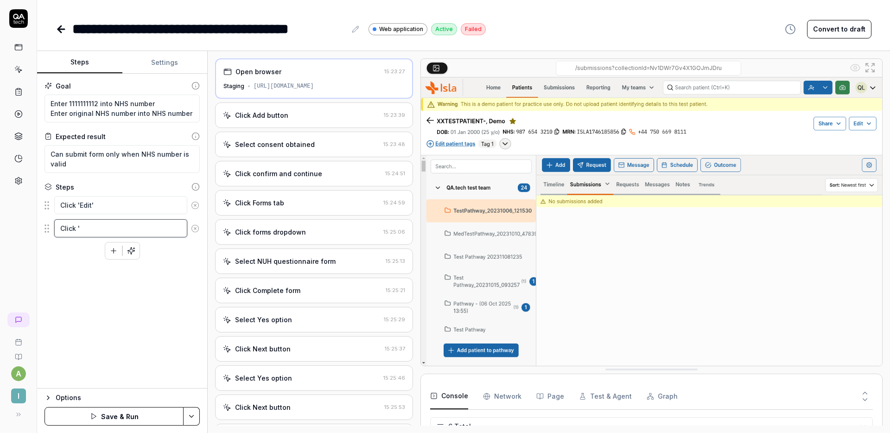
type textarea "*"
type textarea "Click 'E"
type textarea "*"
type textarea "Click 'Ed"
type textarea "*"
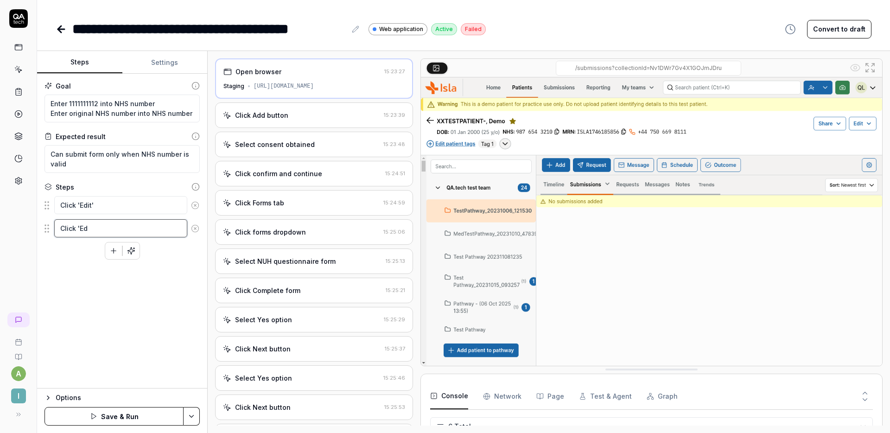
type textarea "Click 'Edi"
type textarea "*"
type textarea "Click 'Edit"
type textarea "*"
type textarea "Click 'Edit"
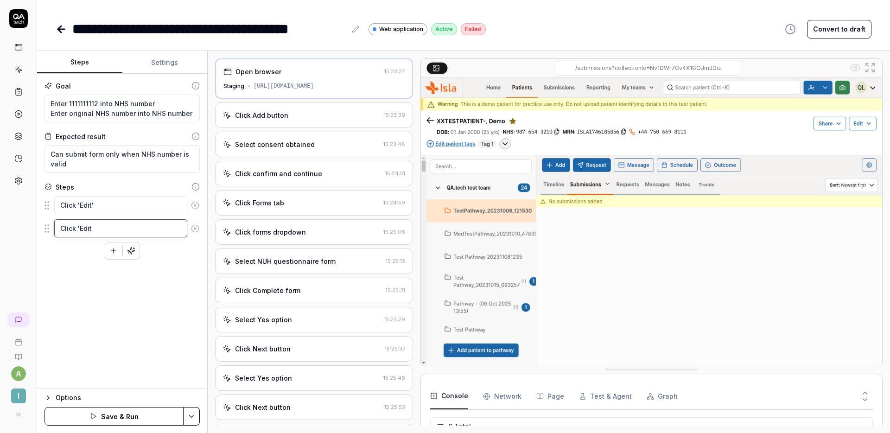
type textarea "*"
type textarea "Click 'Edit m"
type textarea "*"
type textarea "Click 'Edit"
type textarea "*"
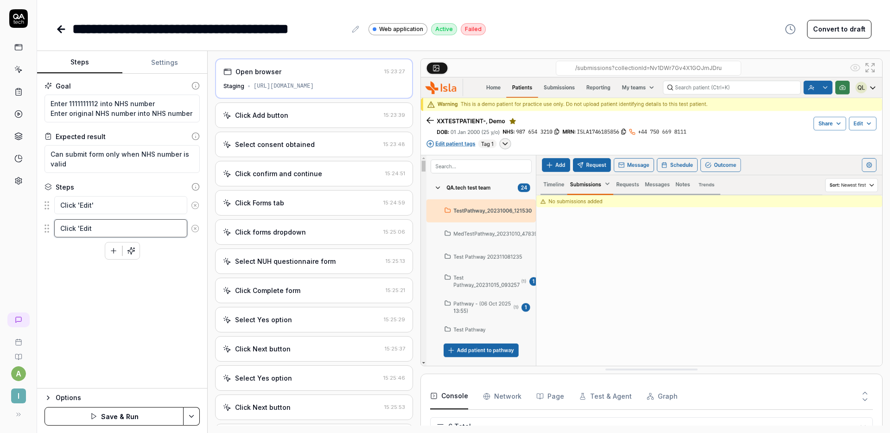
type textarea "Click 'Edit p"
type textarea "*"
type textarea "Click 'Edit pa"
type textarea "*"
type textarea "Click 'Edit pati"
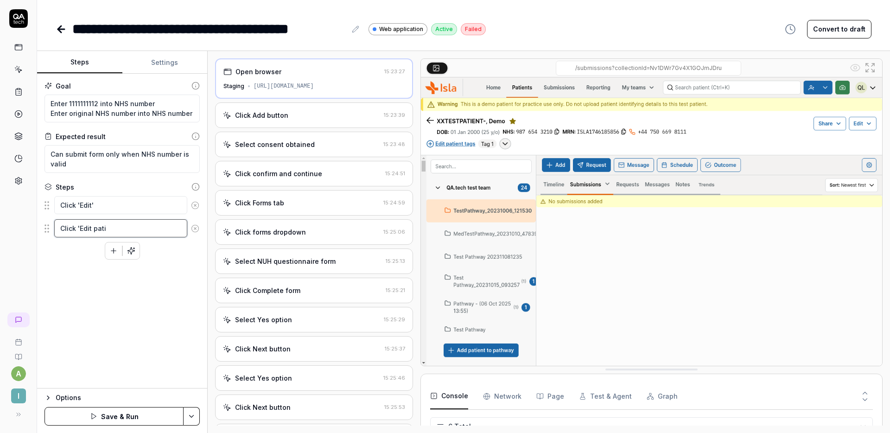
type textarea "*"
type textarea "Click 'Edit patie"
type textarea "*"
type textarea "Click 'Edit patien"
type textarea "*"
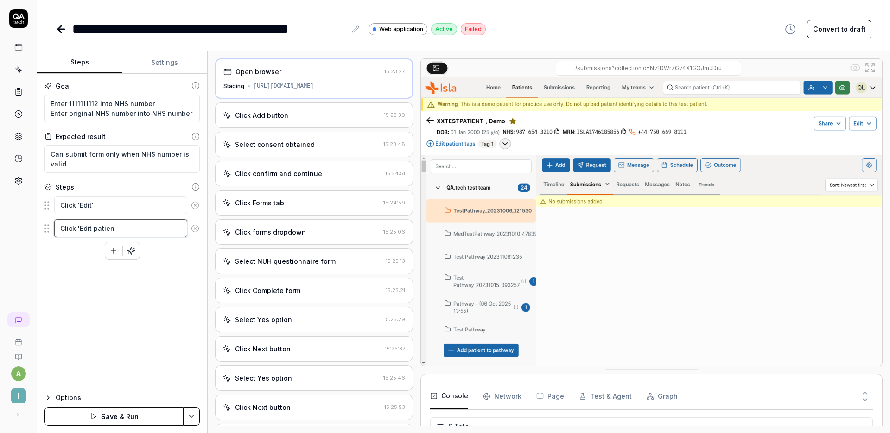
type textarea "Click 'Edit patient"
type textarea "*"
type textarea "Click 'Edit patient"
type textarea "*"
type textarea "Click 'Edit patient d"
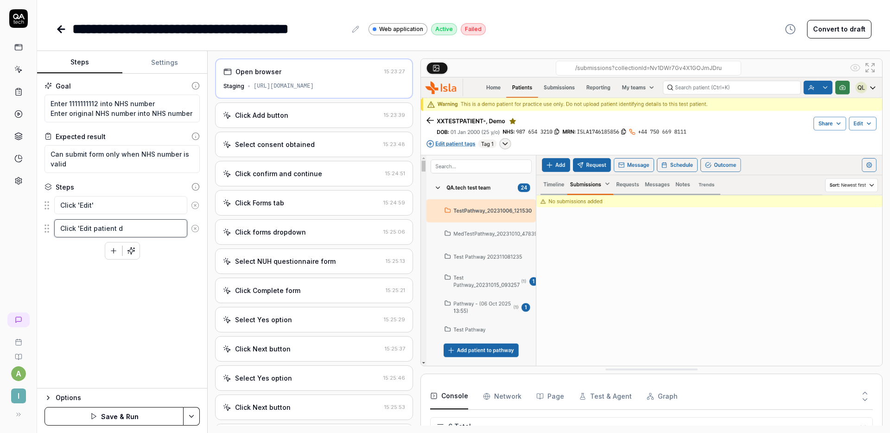
type textarea "*"
type textarea "Click 'Edit patient de"
type textarea "*"
type textarea "Click 'Edit patient deta"
type textarea "*"
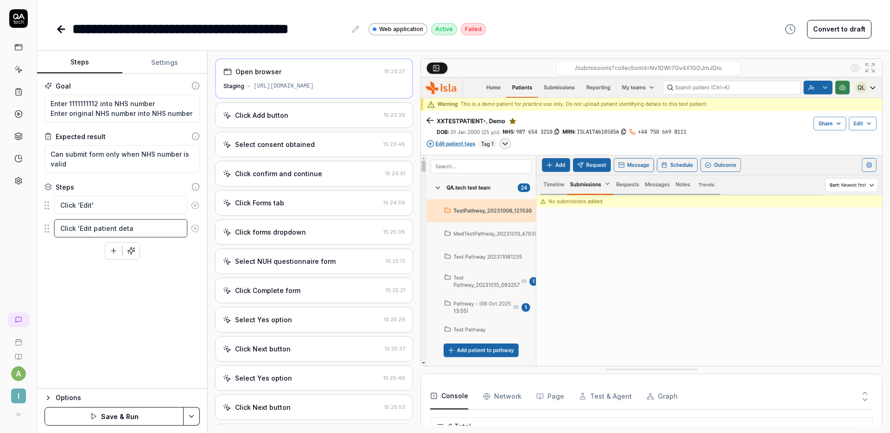
type textarea "Click 'Edit patient detai"
type textarea "*"
type textarea "Click 'Edit patient detail"
type textarea "*"
type textarea "Click 'Edit patient details"
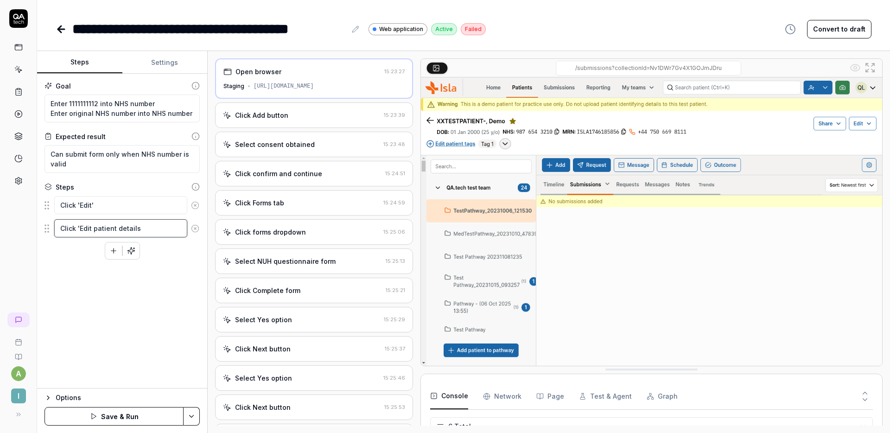
type textarea "*"
type textarea "Click 'Edit patient details'"
click at [114, 252] on icon "button" at bounding box center [113, 251] width 8 height 8
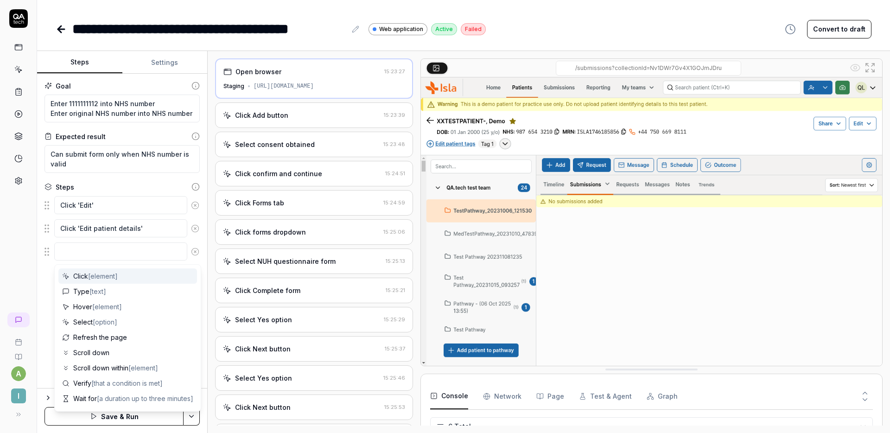
click at [102, 252] on textarea at bounding box center [120, 252] width 133 height 18
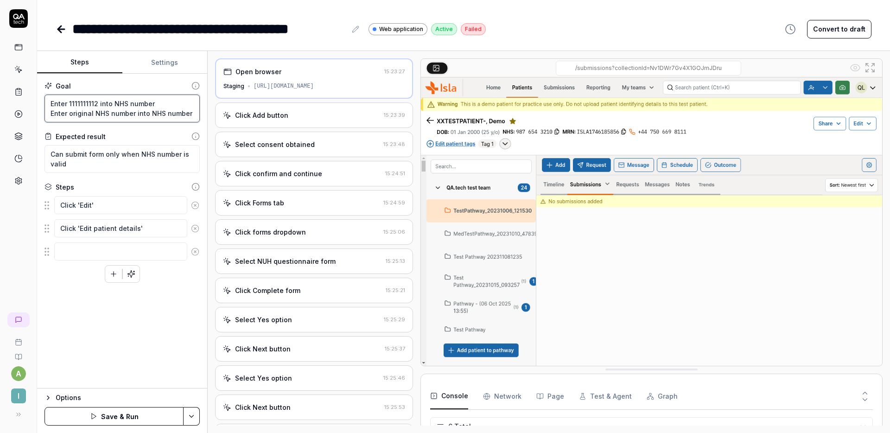
drag, startPoint x: 161, startPoint y: 106, endPoint x: 17, endPoint y: 90, distance: 144.6
click at [17, 90] on div "**********" at bounding box center [445, 216] width 890 height 433
click at [91, 246] on textarea at bounding box center [120, 252] width 133 height 18
paste textarea "Enter 1111111112 into NHS number"
type textarea "*"
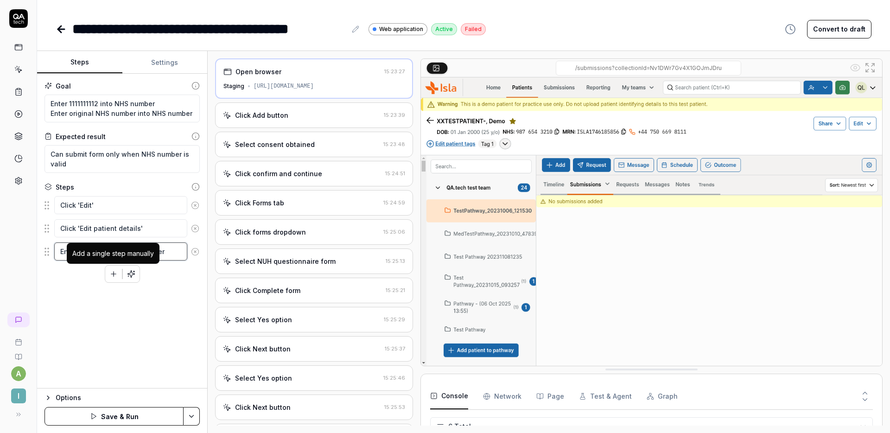
type textarea "Enter 1111111112 into NHS number"
click at [114, 272] on icon "button" at bounding box center [113, 274] width 8 height 8
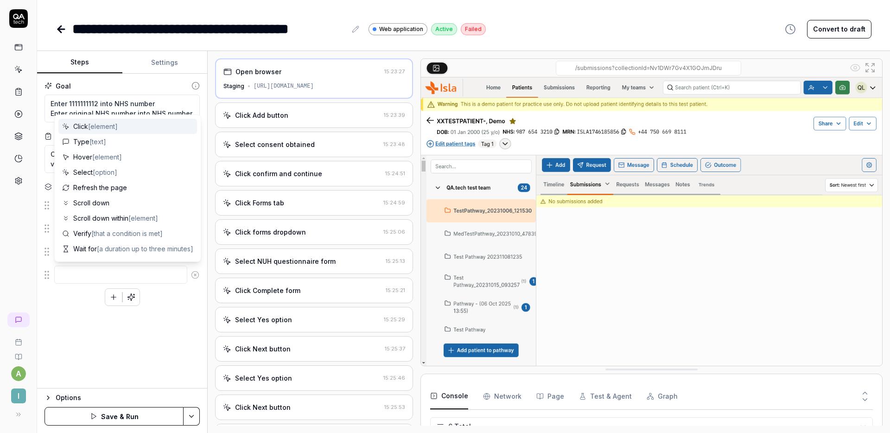
click at [108, 275] on textarea at bounding box center [120, 275] width 133 height 18
click at [173, 108] on textarea "Enter 1111111112 into NHS number Enter original NHS number into NHS number" at bounding box center [122, 109] width 155 height 28
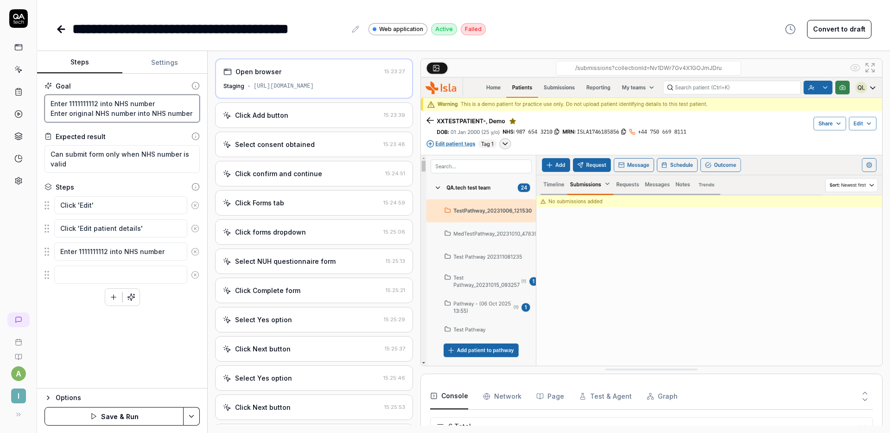
drag, startPoint x: 192, startPoint y: 115, endPoint x: 24, endPoint y: 113, distance: 167.4
click at [24, 113] on div "**********" at bounding box center [445, 216] width 890 height 433
click at [70, 273] on textarea at bounding box center [120, 275] width 133 height 18
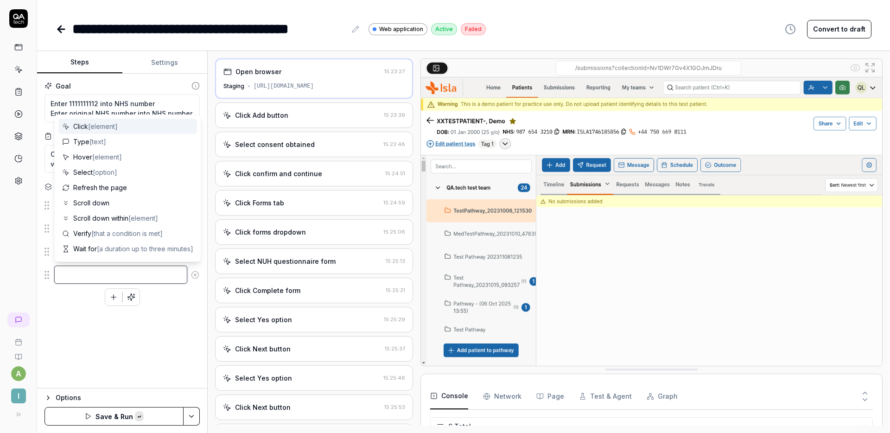
paste textarea "Enter original NHS number into NHS number"
type textarea "*"
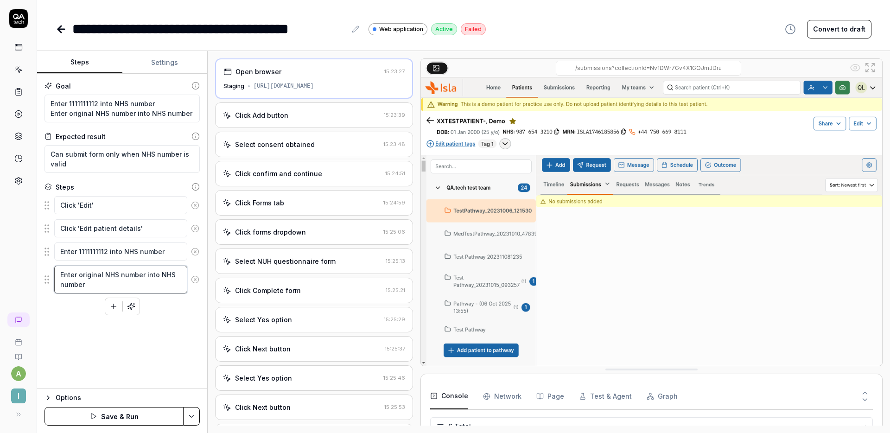
type textarea "Enter original NHS number into NHS number"
click at [141, 273] on textarea "Enter original NHS number into NHS number" at bounding box center [120, 280] width 133 height 28
type textarea "*"
type textarea "Enter original NHS number into NHS number"
type textarea "*"
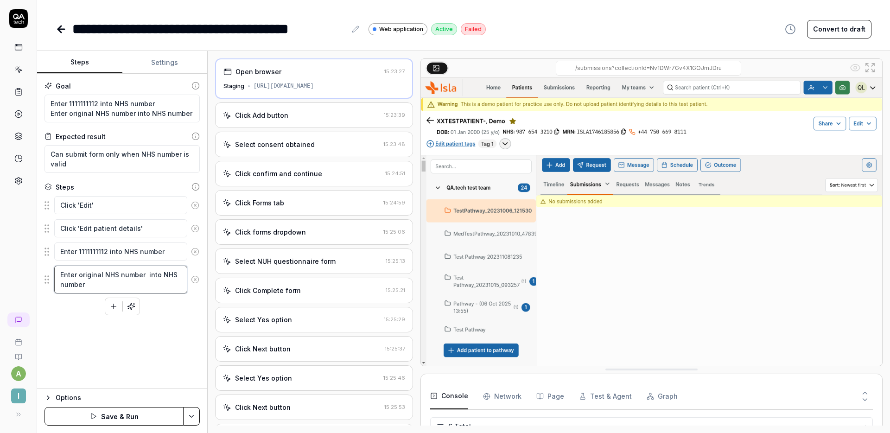
type textarea "Enter original NHS number ( into NHS number"
paste textarea "9876543210"
type textarea "*"
type textarea "Enter original NHS number (9876543210 into NHS number"
type textarea "*"
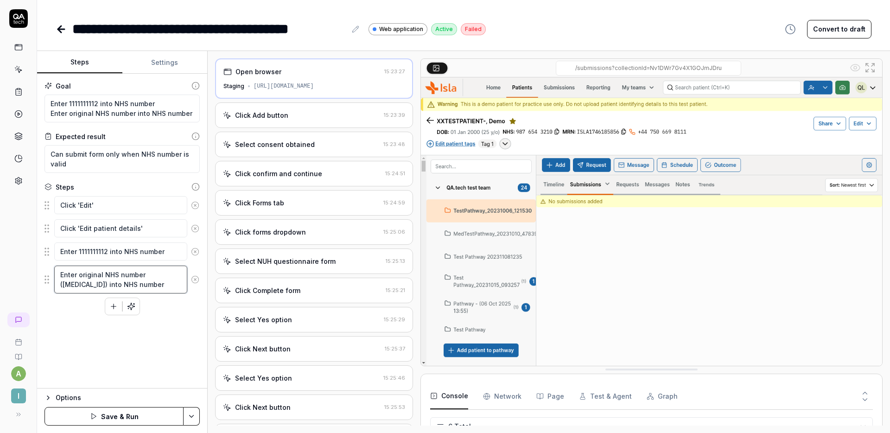
type textarea "Enter original NHS number (9876543210) into NHS number"
click at [109, 416] on button "Save & Run" at bounding box center [114, 416] width 139 height 19
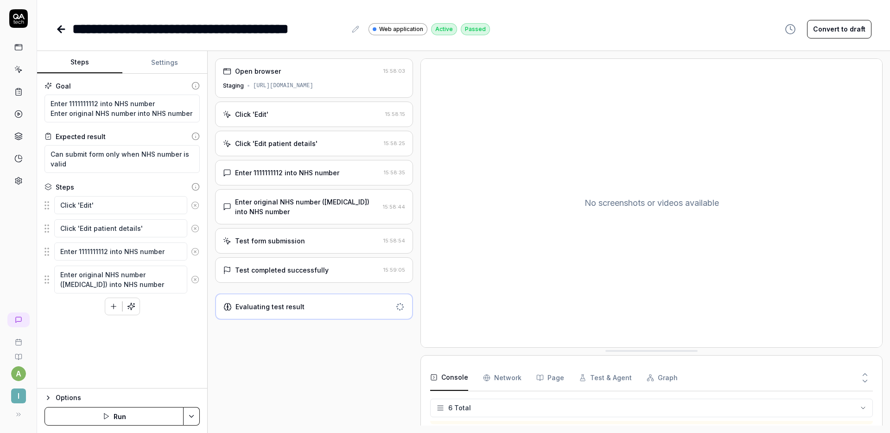
scroll to position [61, 0]
type textarea "*"
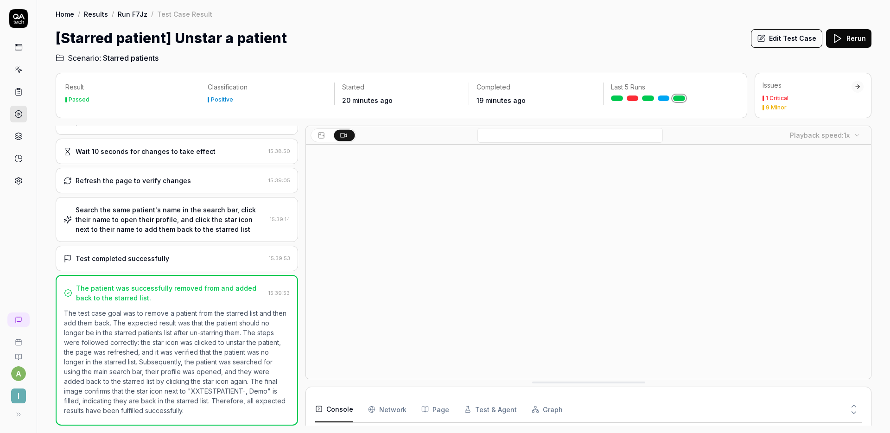
scroll to position [170, 0]
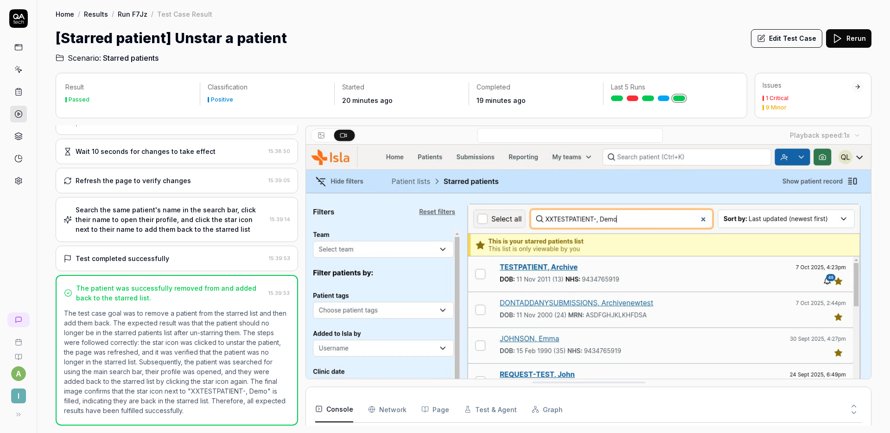
click at [407, 25] on div "Home / Results / Run F7Jz / Test Case Result Home / Results / Run F7Jz / Test C…" at bounding box center [463, 32] width 853 height 64
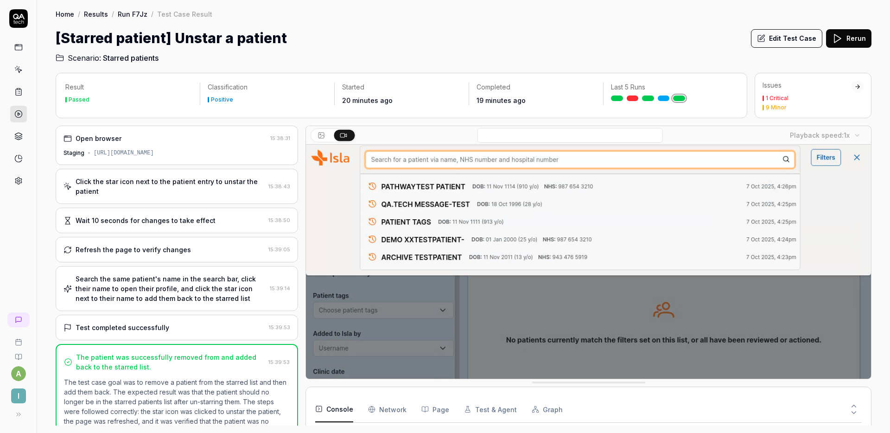
scroll to position [69, 0]
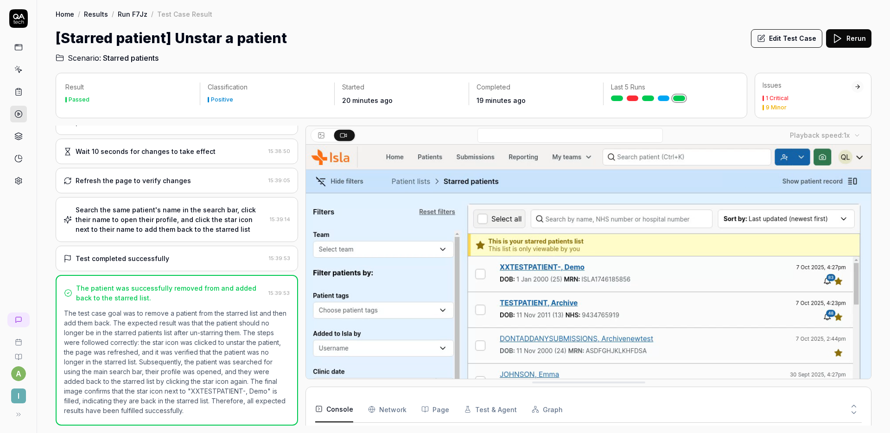
click at [448, 56] on h2 "Scenario: Starred patients" at bounding box center [464, 56] width 816 height 15
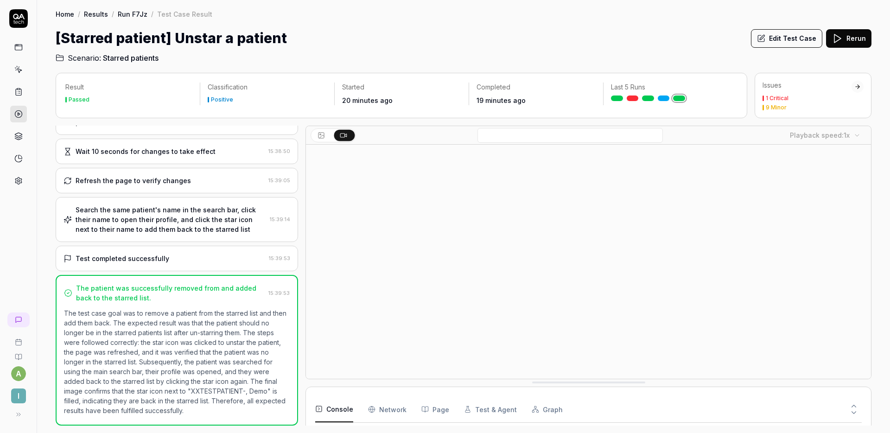
scroll to position [0, 0]
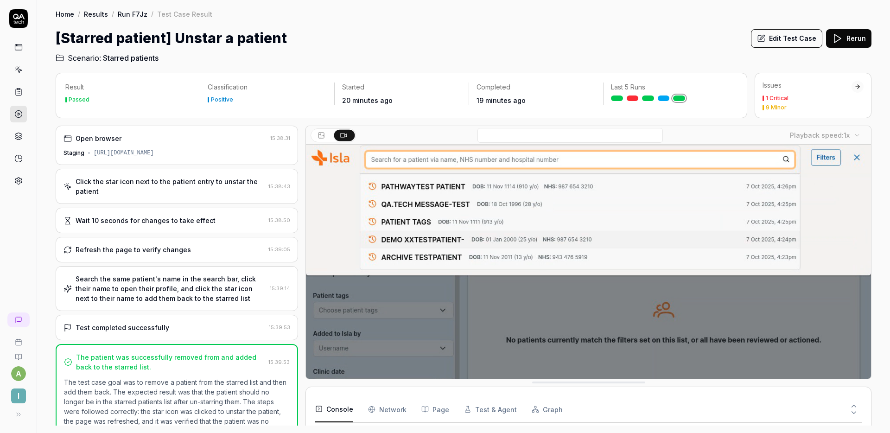
click at [170, 174] on div "Click the star icon next to the patient entry to unstar the patient 15:38:43" at bounding box center [177, 186] width 243 height 35
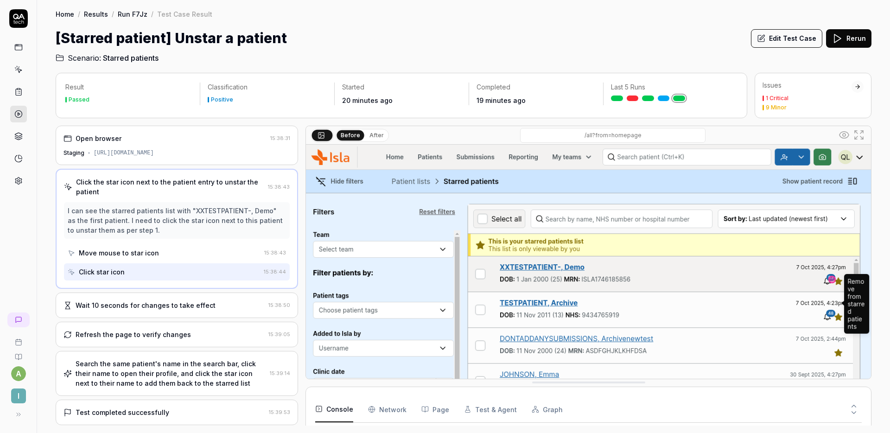
scroll to position [38, 0]
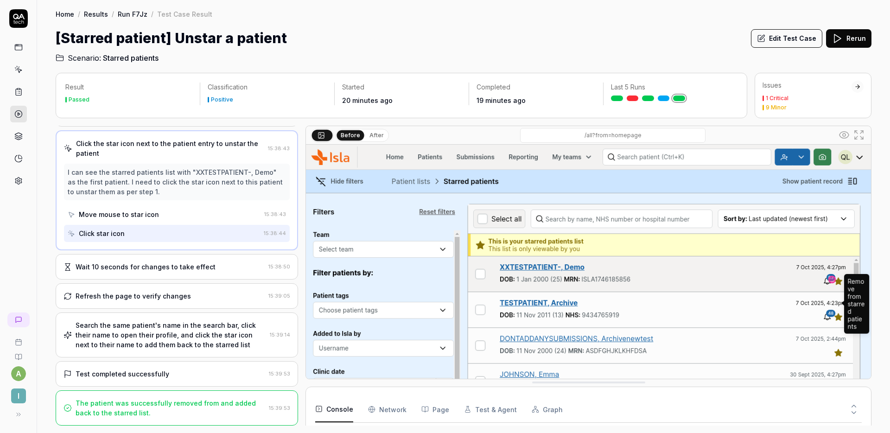
click at [179, 397] on div "The patient was successfully removed from and added back to the starred list. 1…" at bounding box center [177, 408] width 243 height 35
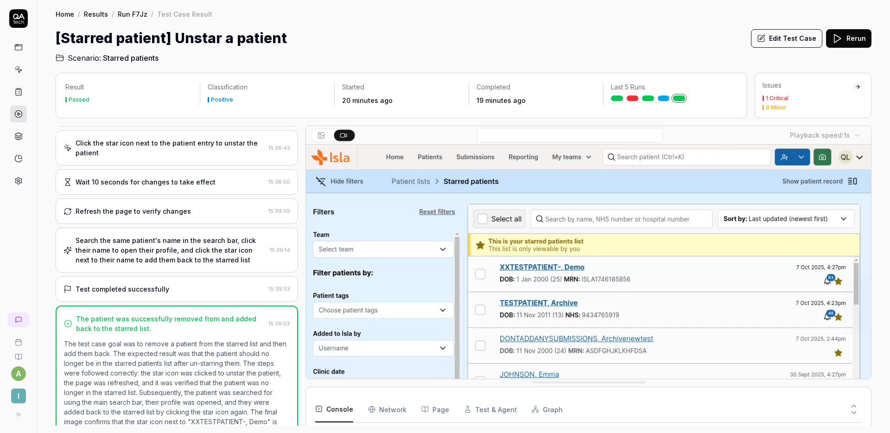
scroll to position [69, 0]
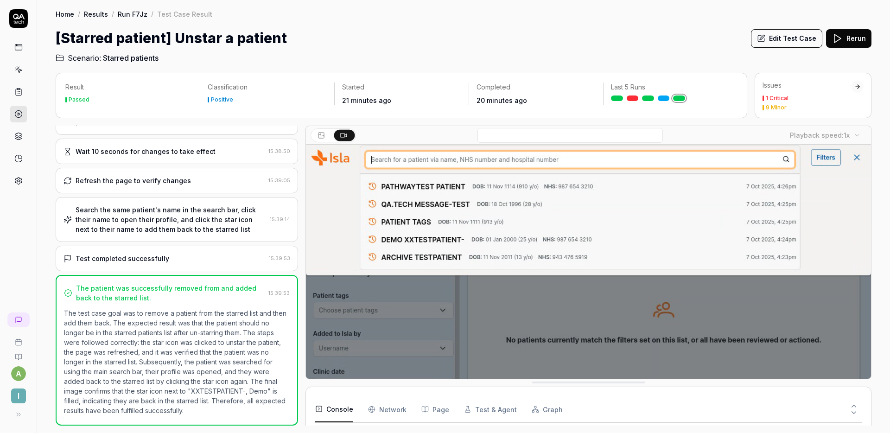
click at [438, 31] on div "[Starred patient] Unstar a patient Edit Test Case Rerun" at bounding box center [464, 38] width 816 height 21
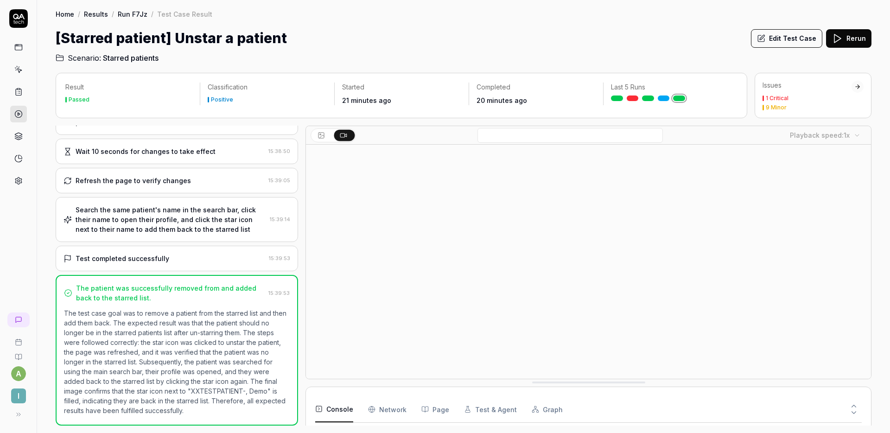
click at [418, 31] on div "[Starred patient] Unstar a patient Edit Test Case Rerun" at bounding box center [464, 38] width 816 height 21
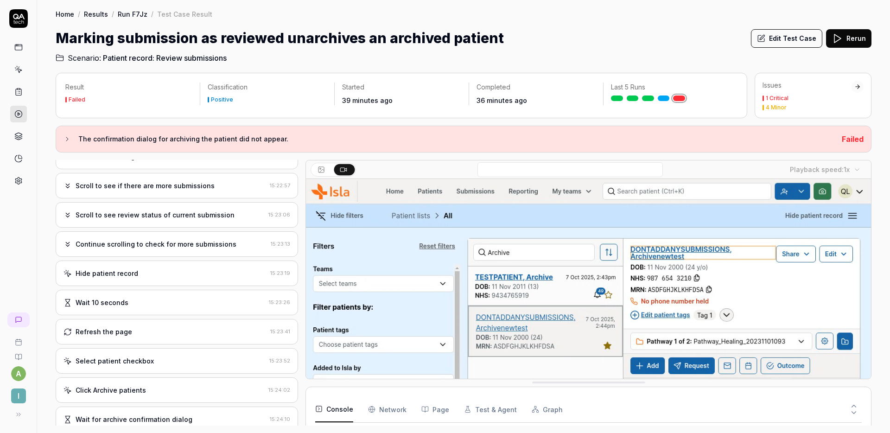
click at [166, 237] on div "Continue scrolling to check for more submissions 15:23:13" at bounding box center [177, 244] width 243 height 26
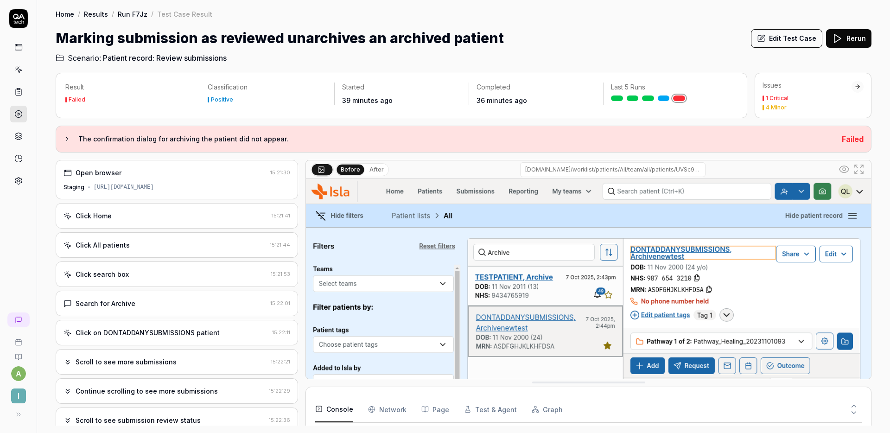
click at [163, 299] on div "Search for Archive" at bounding box center [165, 304] width 203 height 10
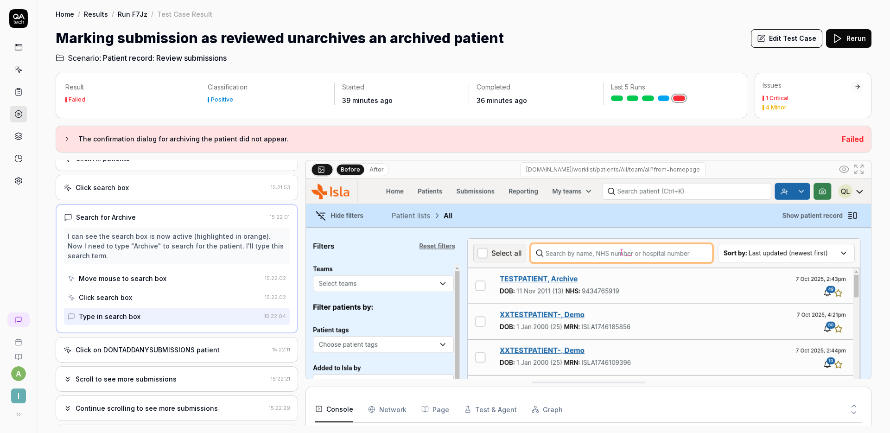
click at [155, 341] on div "Click on DONTADDANYSUBMISSIONS patient 15:22:11" at bounding box center [177, 350] width 243 height 26
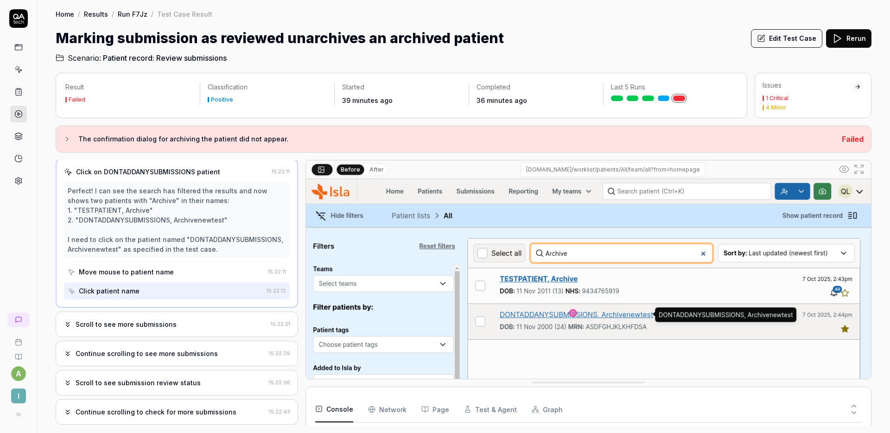
scroll to position [168, 0]
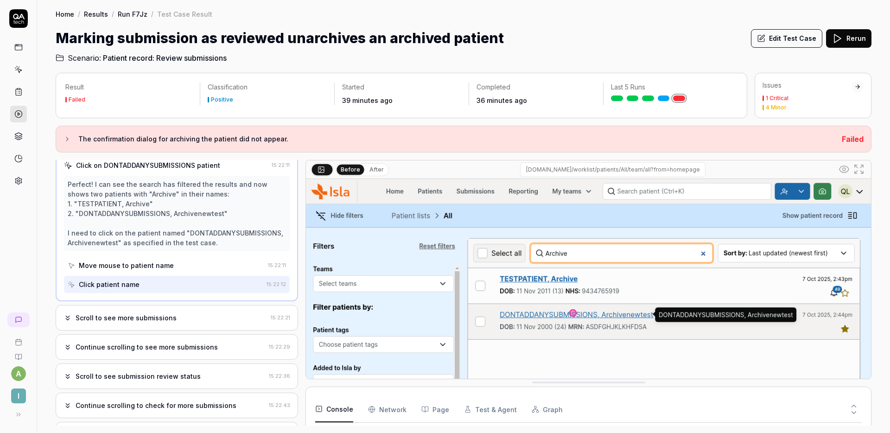
click at [178, 311] on div "Scroll to see more submissions 15:22:21" at bounding box center [177, 318] width 243 height 26
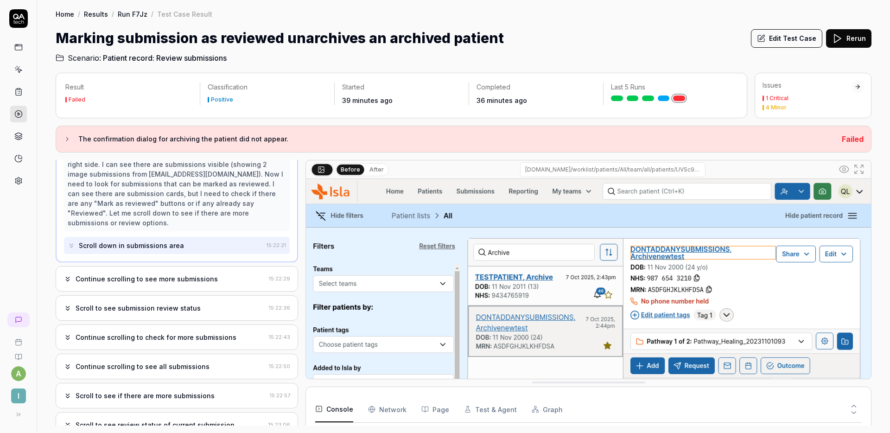
scroll to position [238, 0]
click at [188, 273] on div "Continue scrolling to see more submissions" at bounding box center [147, 278] width 142 height 10
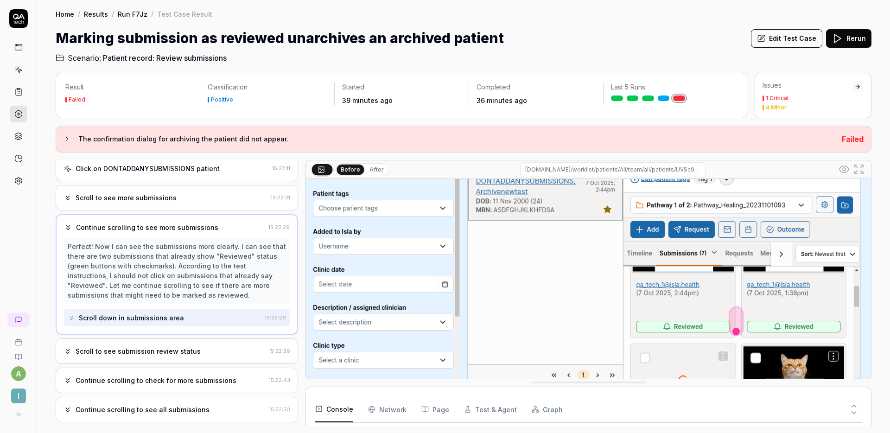
scroll to position [149, 0]
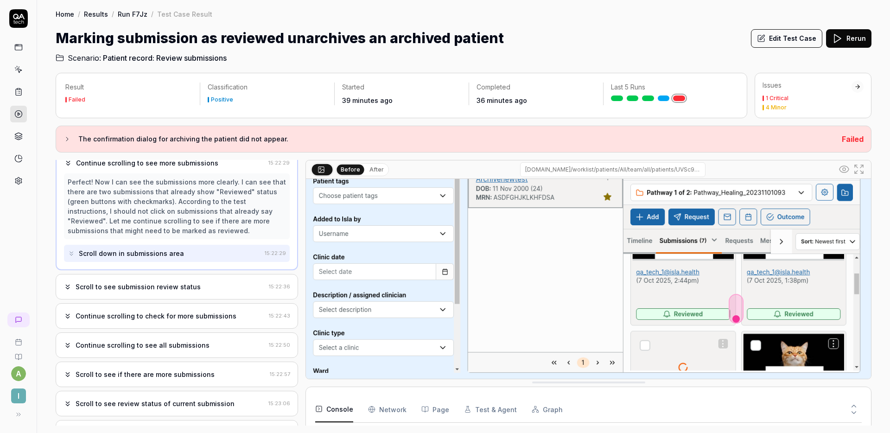
click at [167, 275] on div "Scroll to see submission review status 15:22:36" at bounding box center [177, 287] width 243 height 26
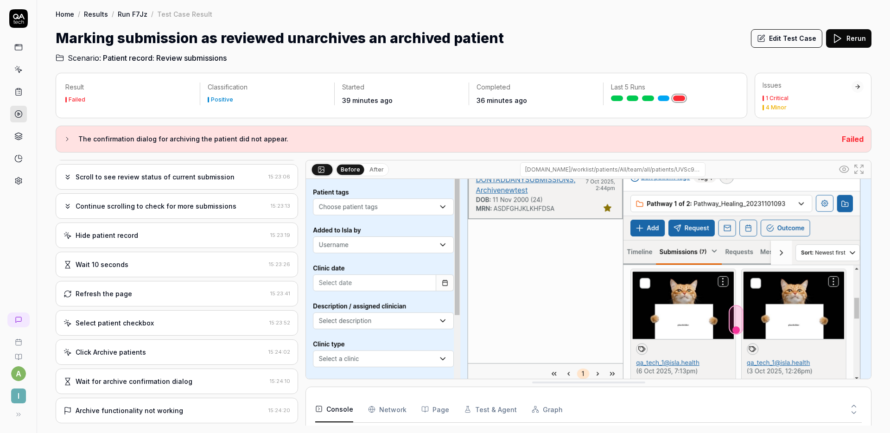
scroll to position [482, 0]
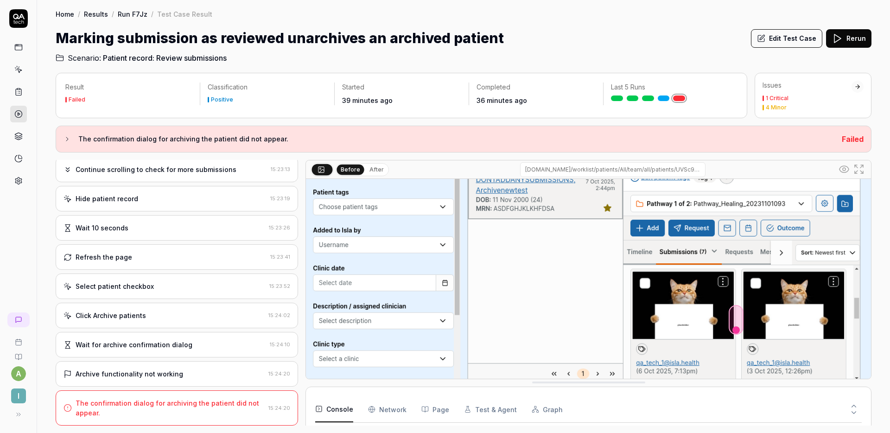
click at [160, 293] on div "Select patient checkbox 15:23:52" at bounding box center [177, 287] width 243 height 26
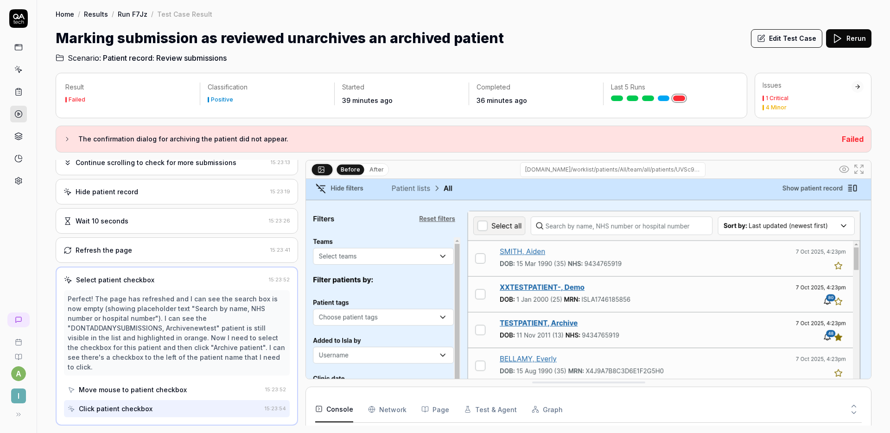
scroll to position [49, 0]
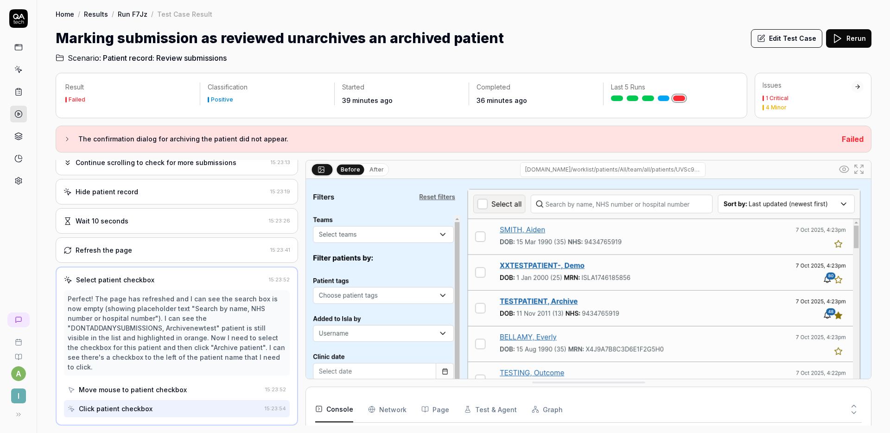
click at [173, 246] on div "Refresh the page" at bounding box center [165, 250] width 203 height 10
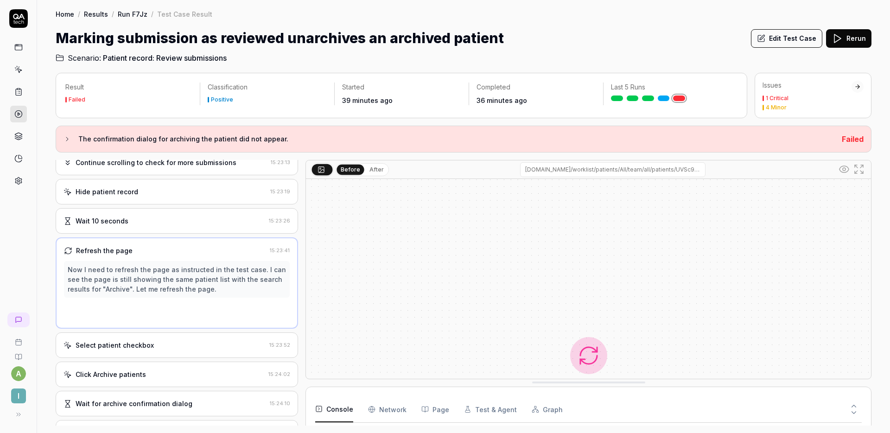
scroll to position [307, 0]
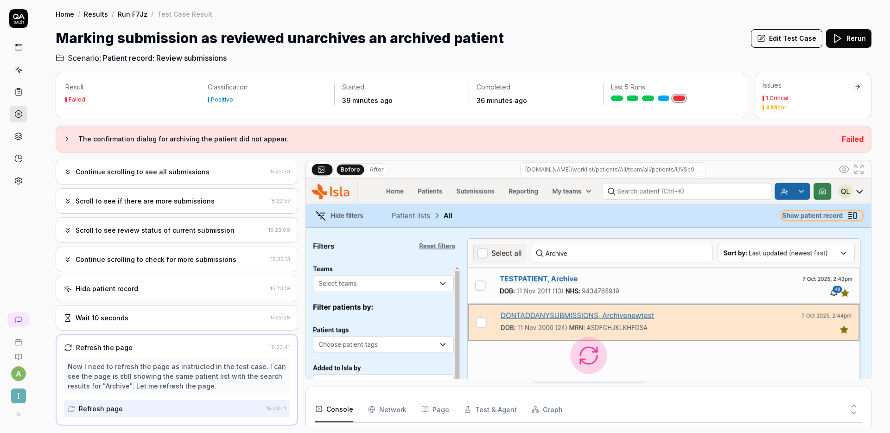
click at [174, 292] on div "Hide patient record" at bounding box center [165, 289] width 203 height 10
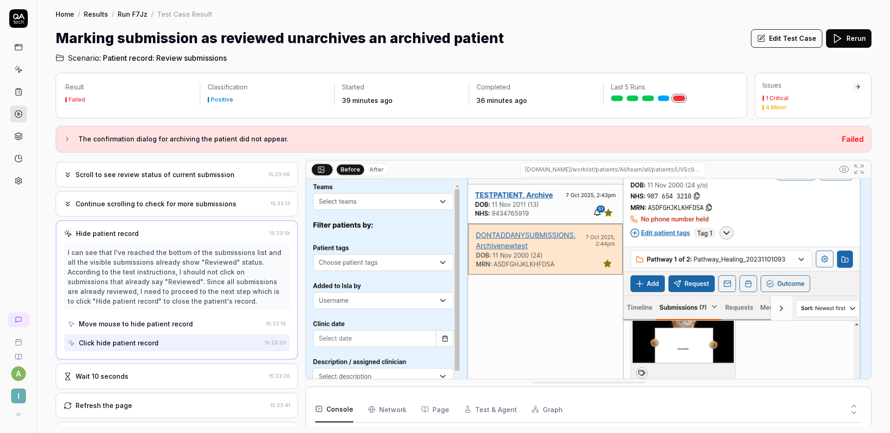
scroll to position [85, 0]
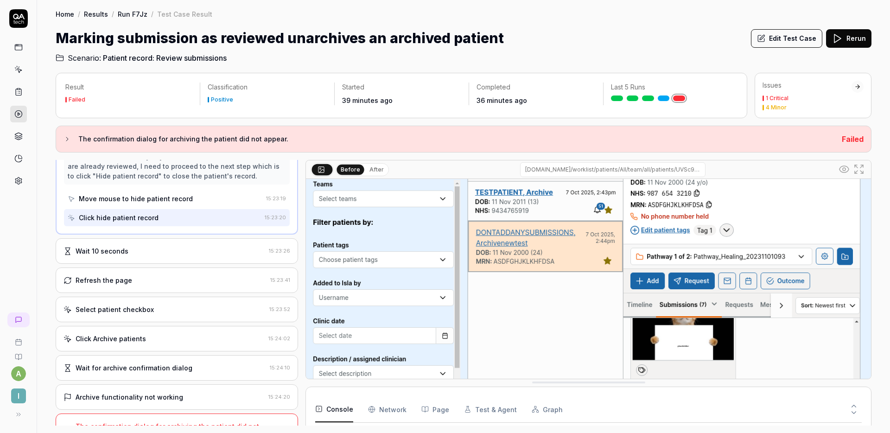
click at [133, 254] on div "Wait 10 seconds" at bounding box center [165, 251] width 202 height 10
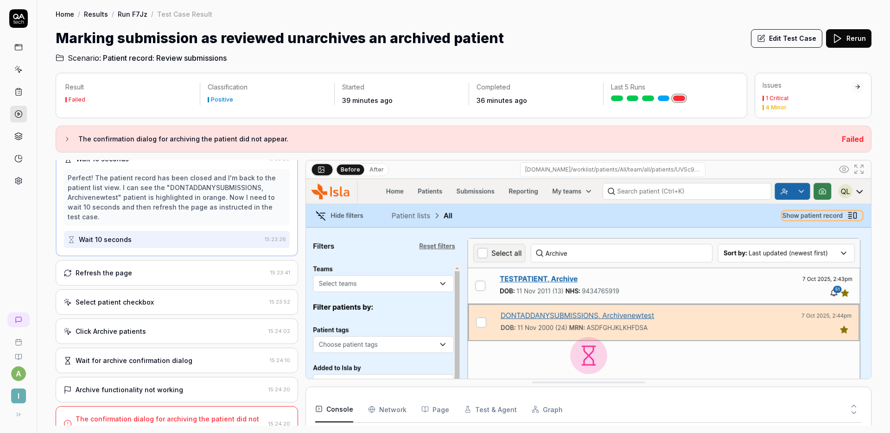
scroll to position [473, 0]
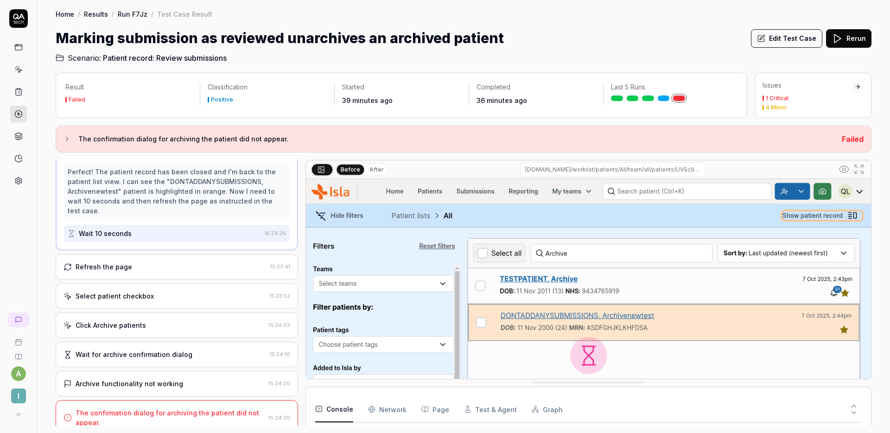
click at [185, 254] on div "Refresh the page 15:23:41" at bounding box center [177, 267] width 243 height 26
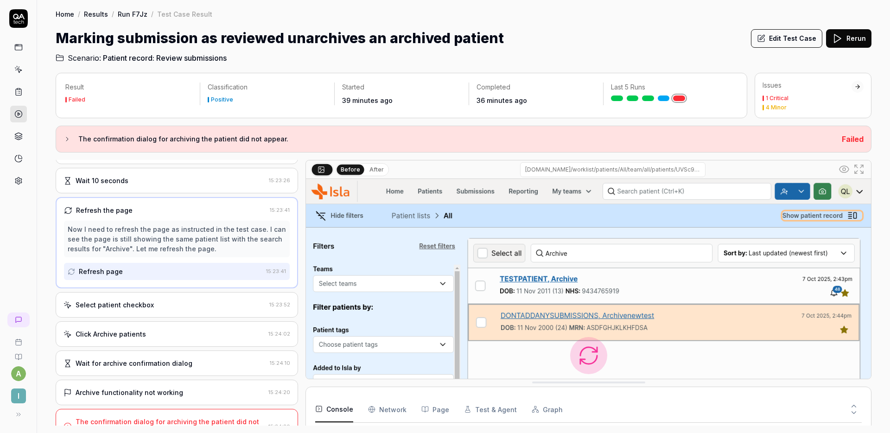
scroll to position [463, 0]
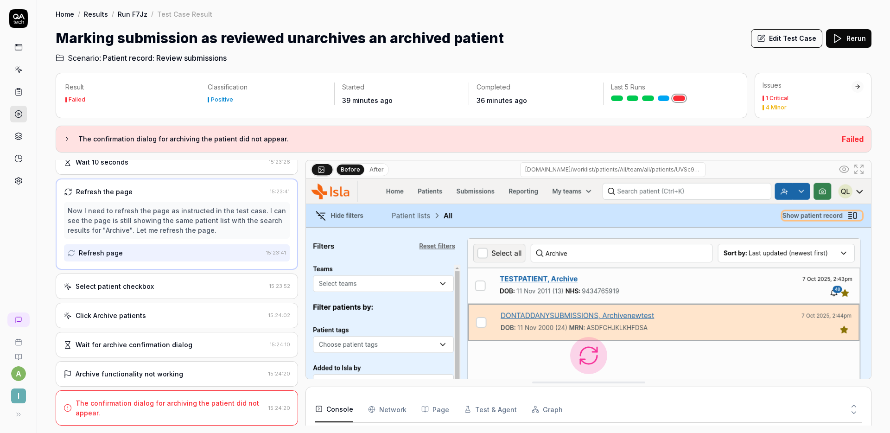
click at [548, 37] on div "Marking submission as reviewed unarchives an archived patient Edit Test Case Re…" at bounding box center [464, 38] width 816 height 21
click at [168, 286] on div "Select patient checkbox" at bounding box center [165, 287] width 202 height 10
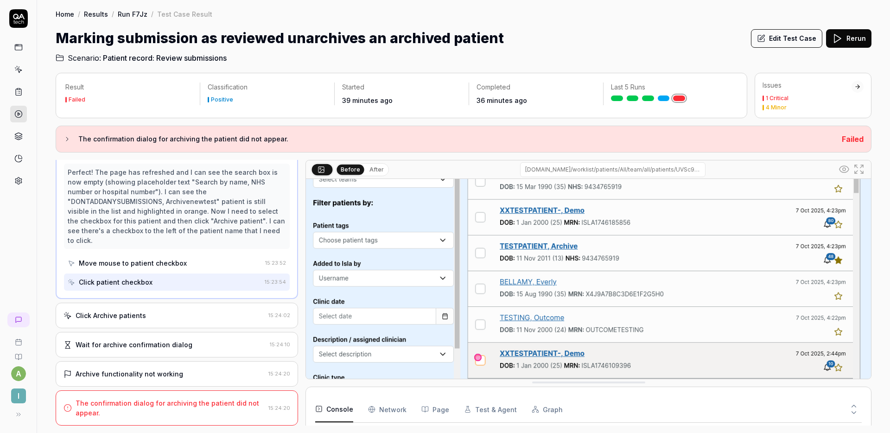
scroll to position [105, 0]
click at [173, 309] on div "Click Archive patients 15:24:02" at bounding box center [177, 316] width 243 height 26
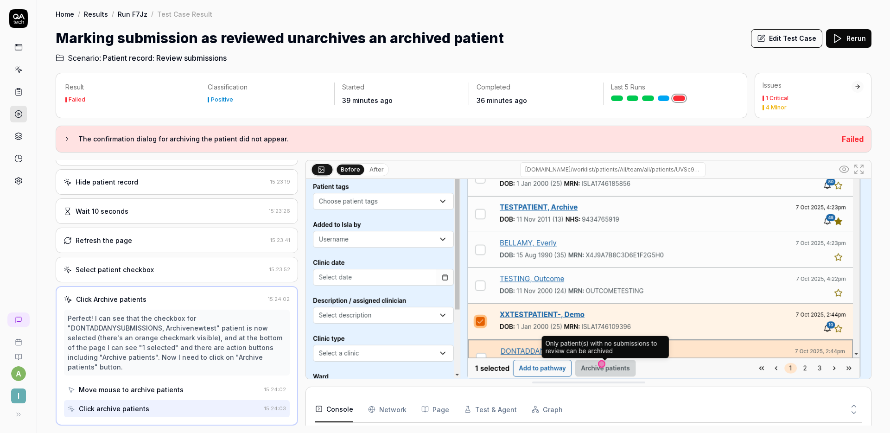
scroll to position [147, 0]
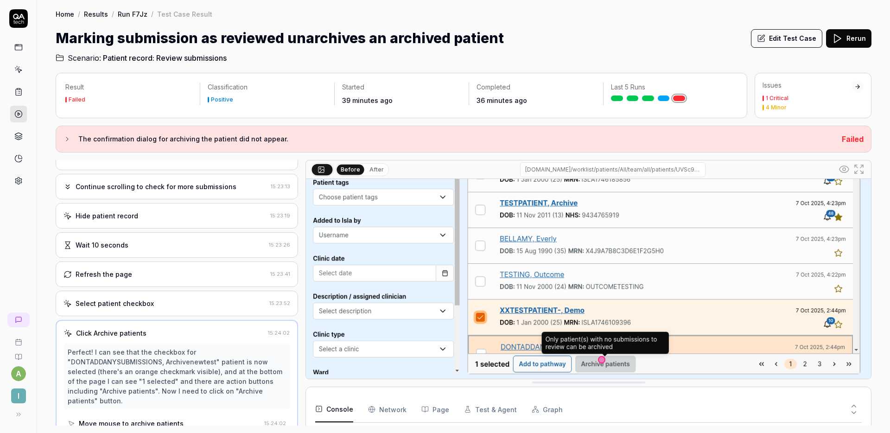
click at [178, 300] on div "Select patient checkbox" at bounding box center [165, 304] width 202 height 10
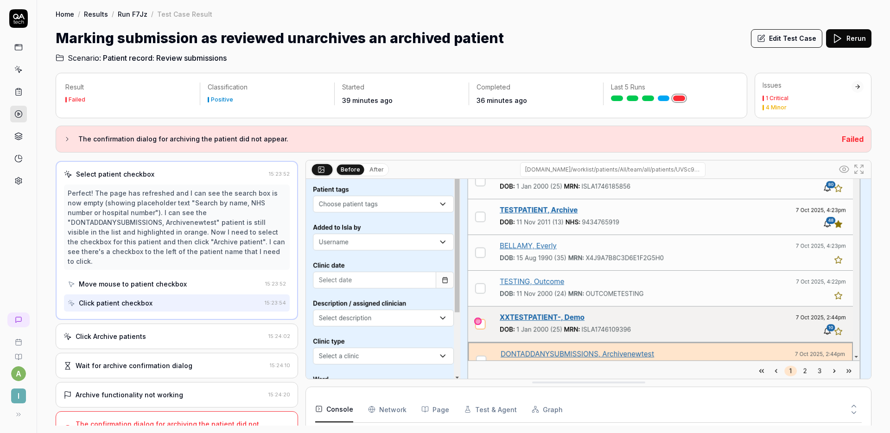
scroll to position [514, 0]
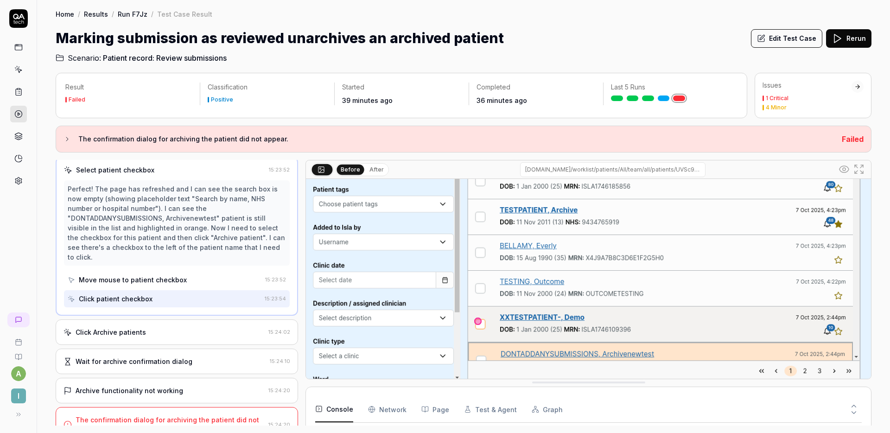
click at [778, 34] on button "Edit Test Case" at bounding box center [786, 38] width 71 height 19
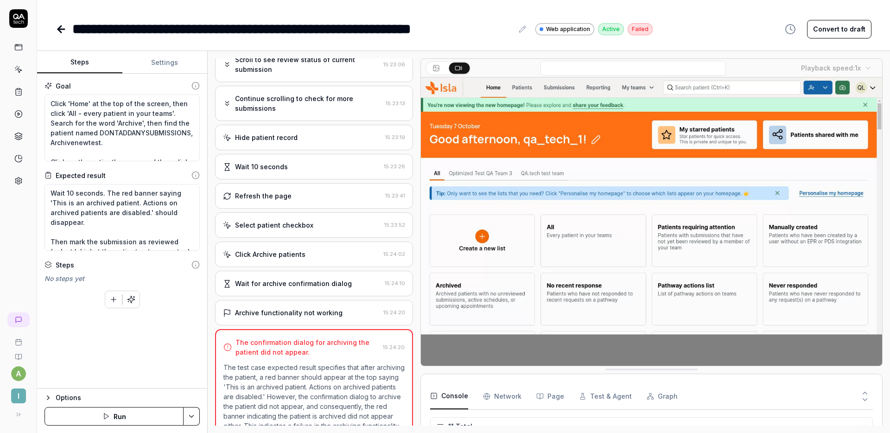
scroll to position [421, 0]
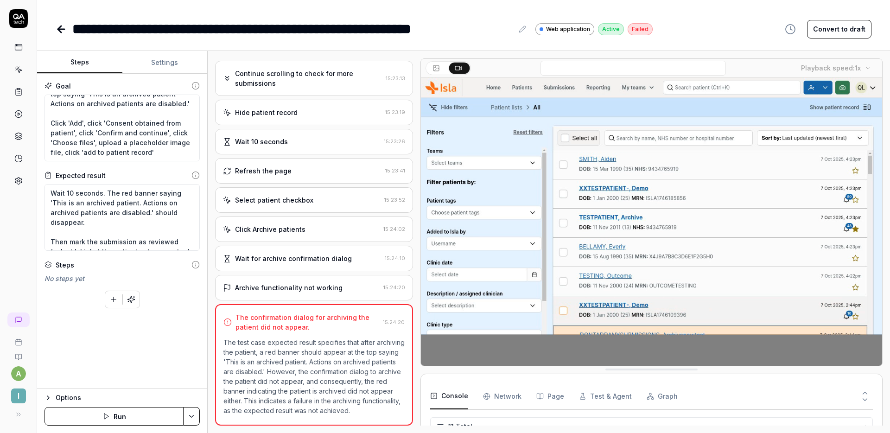
click at [122, 415] on button "Run" at bounding box center [114, 416] width 139 height 19
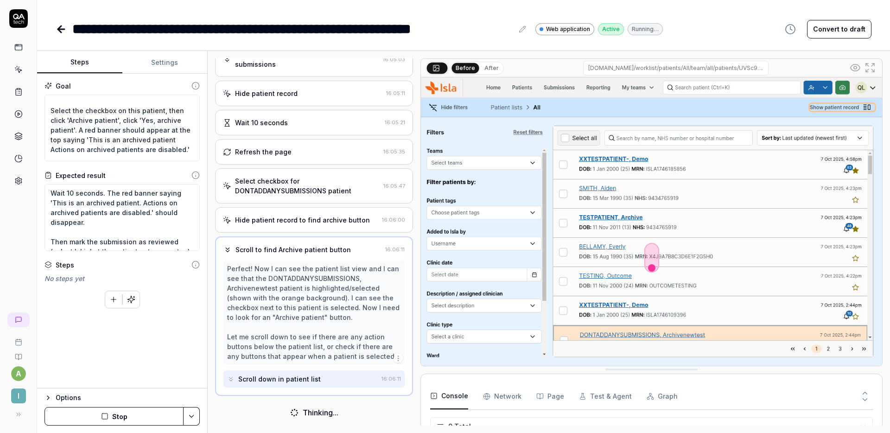
scroll to position [171, 0]
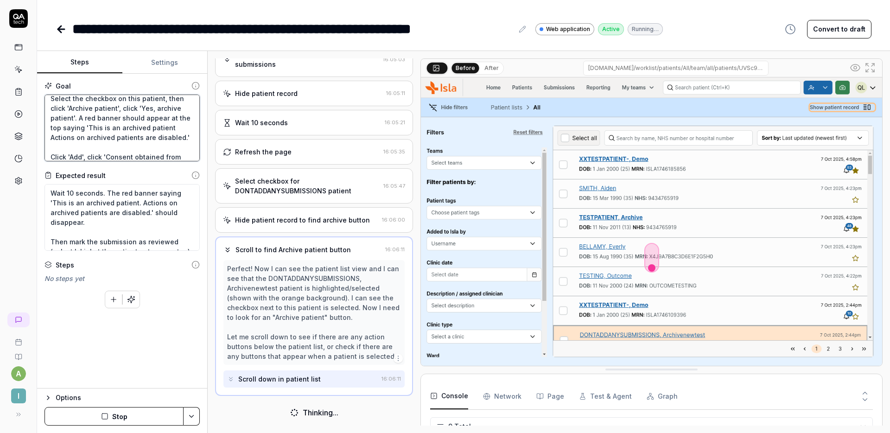
click at [186, 147] on textarea "Click 'Home' at the top of the screen, then click 'All - every patient in your …" at bounding box center [122, 128] width 155 height 67
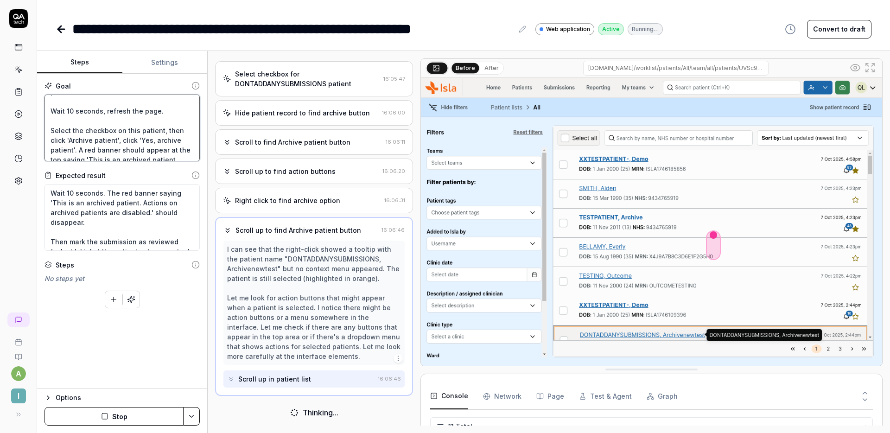
scroll to position [141, 0]
click at [50, 138] on textarea "Click 'Home' at the top of the screen, then click 'All - every patient in your …" at bounding box center [122, 128] width 155 height 67
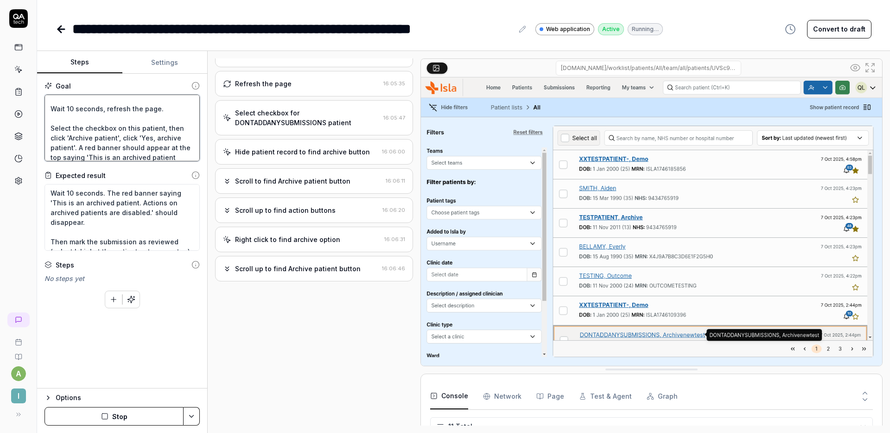
scroll to position [692, 0]
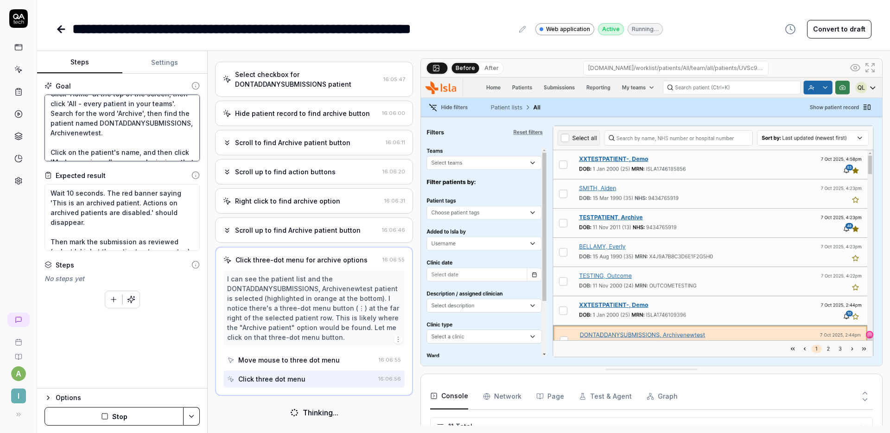
drag, startPoint x: 141, startPoint y: 134, endPoint x: 91, endPoint y: 134, distance: 49.6
click at [91, 134] on textarea "Click 'Home' at the top of the screen, then click 'All - every patient in your …" at bounding box center [122, 128] width 155 height 67
click at [100, 139] on textarea "Click 'Home' at the top of the screen, then click 'All - every patient in your …" at bounding box center [122, 128] width 155 height 67
drag, startPoint x: 112, startPoint y: 145, endPoint x: 173, endPoint y: 123, distance: 64.8
click at [173, 123] on textarea "Click 'Home' at the top of the screen, then click 'All - every patient in your …" at bounding box center [122, 128] width 155 height 67
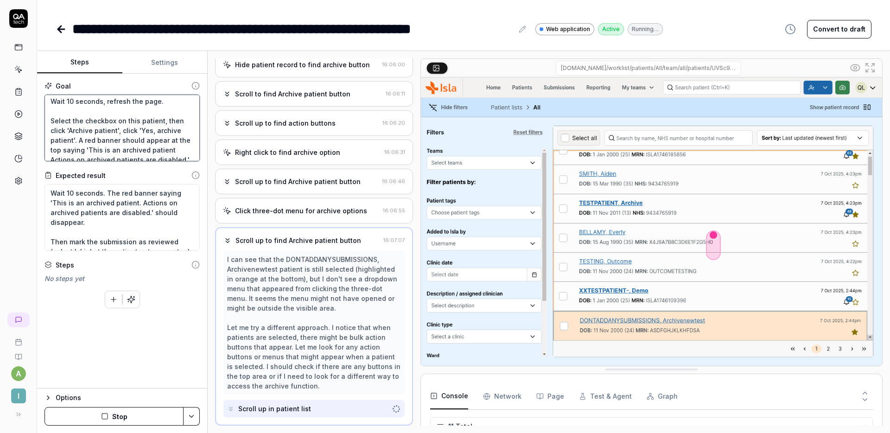
click at [171, 114] on textarea "Click 'Home' at the top of the screen, then click 'All - every patient in your …" at bounding box center [122, 128] width 155 height 67
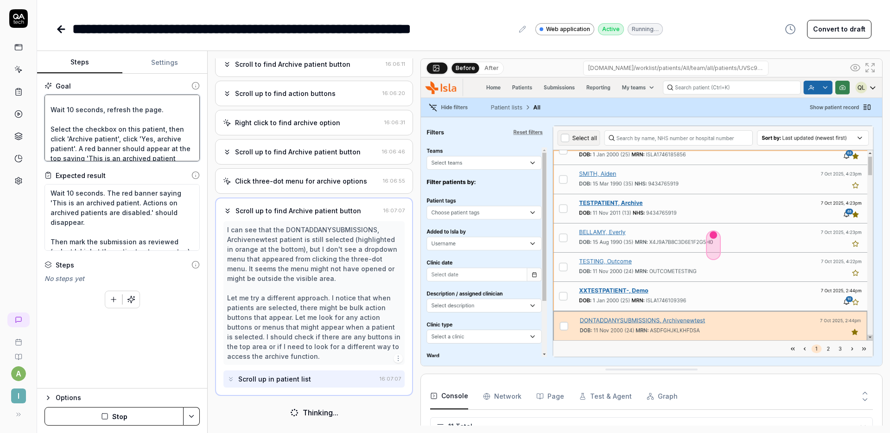
type textarea "*"
type textarea "Click 'Home' at the top of the screen, then click 'All - every patient in your …"
type textarea "*"
type textarea "Click 'Home' at the top of the screen, then click 'All - every patient in your …"
type textarea "*"
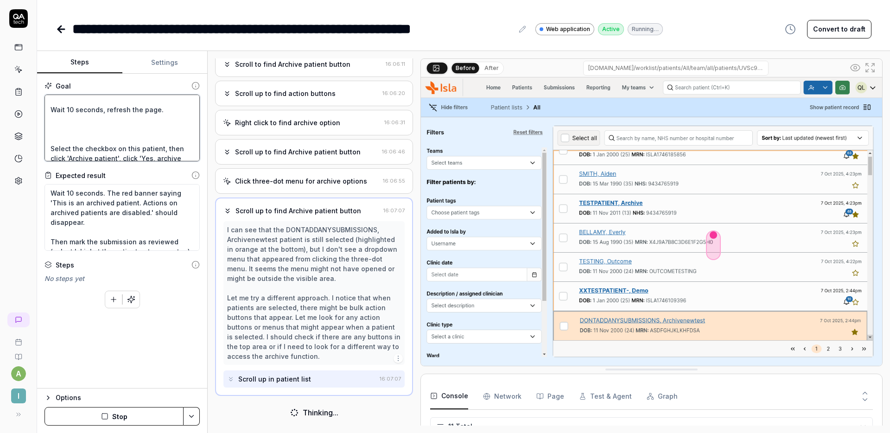
type textarea "Click 'Home' at the top of the screen, then click 'All - every patient in your …"
type textarea "*"
type textarea "Click 'Home' at the top of the screen, then click 'All - every patient in your …"
type textarea "*"
type textarea "Click 'Home' at the top of the screen, then click 'All - every patient in your …"
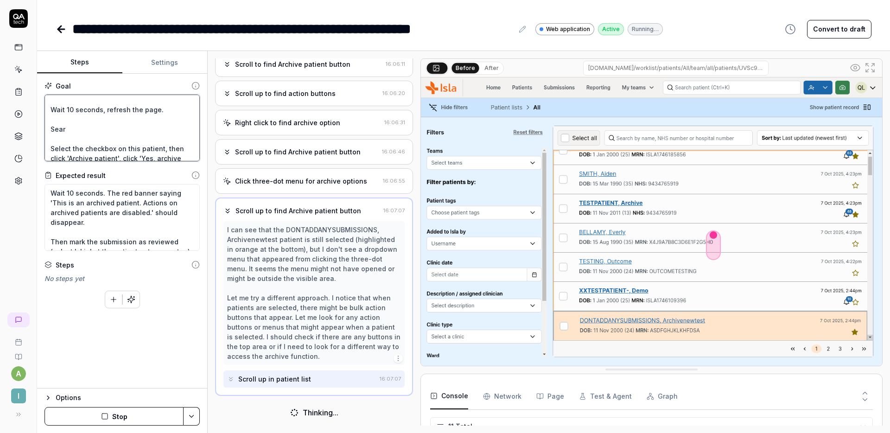
type textarea "*"
type textarea "Click 'Home' at the top of the screen, then click 'All - every patient in your …"
type textarea "*"
type textarea "Click 'Home' at the top of the screen, then click 'All - every patient in your …"
type textarea "*"
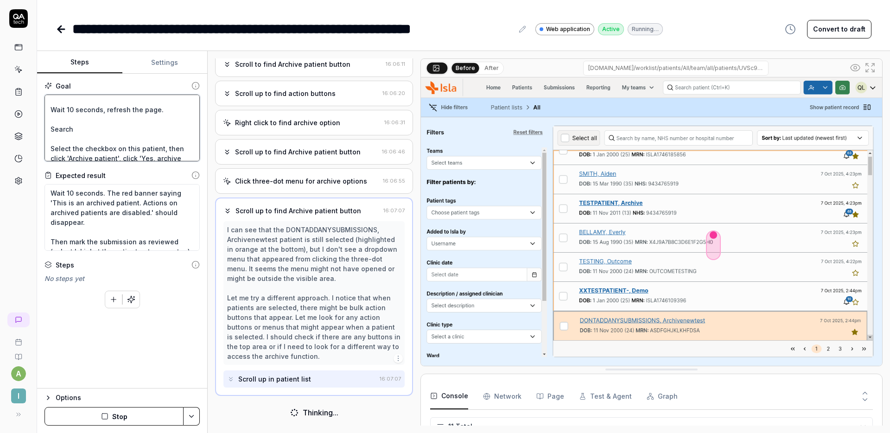
type textarea "Click 'Home' at the top of the screen, then click 'All - every patient in your …"
type textarea "*"
type textarea "Click 'Home' at the top of the screen, then click 'All - every patient in your …"
type textarea "*"
type textarea "Click 'Home' at the top of the screen, then click 'All - every patient in your …"
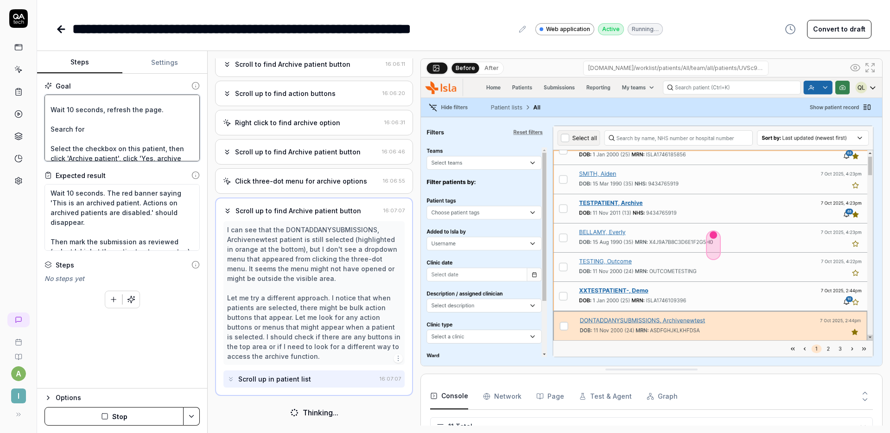
type textarea "*"
type textarea "Click 'Home' at the top of the screen, then click 'All - every patient in your …"
paste textarea "the patient named DONTADDANYSUBMISSIONS, Archivenewtest."
type textarea "*"
type textarea "Click 'Home' at the top of the screen, then click 'All - every patient in your …"
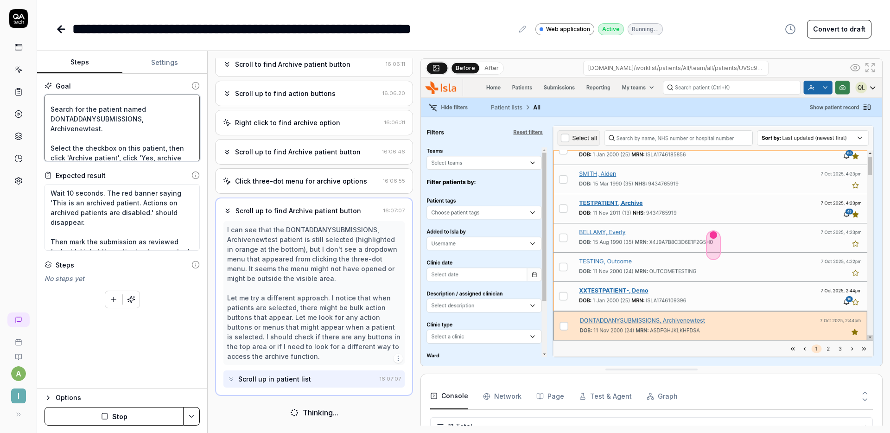
click at [72, 117] on textarea "Click 'Home' at the top of the screen, then click 'All - every patient in your …" at bounding box center [122, 128] width 155 height 67
type textarea "*"
type textarea "Click 'Home' at the top of the screen, then click 'All - every patient in your …"
type textarea "*"
type textarea "Click 'Home' at the top of the screen, then click 'All - every patient in your …"
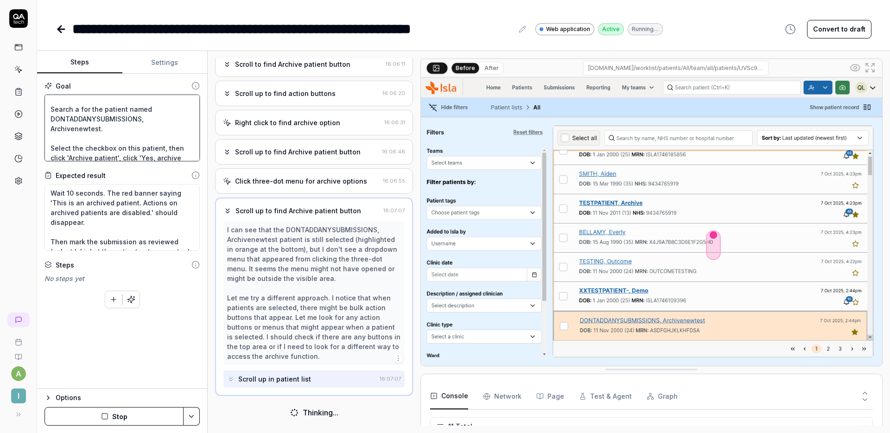
type textarea "*"
type textarea "Click 'Home' at the top of the screen, then click 'All - every patient in your …"
type textarea "*"
type textarea "Click 'Home' at the top of the screen, then click 'All - every patient in your …"
type textarea "*"
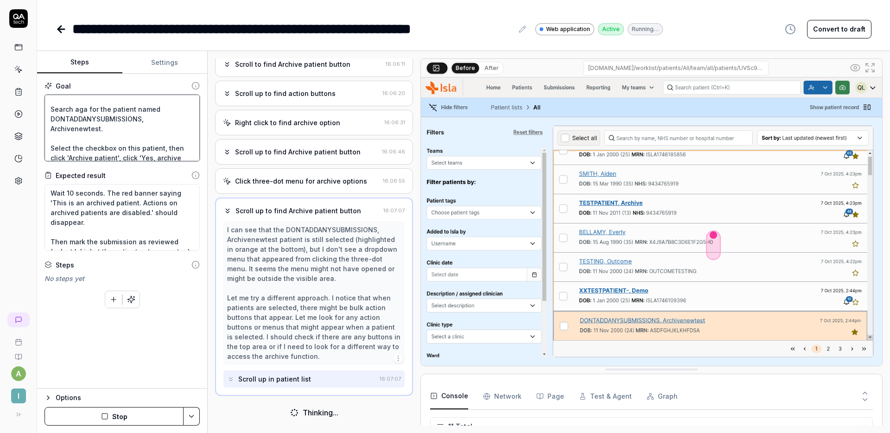
type textarea "Click 'Home' at the top of the screen, then click 'All - every patient in your …"
type textarea "*"
type textarea "Click 'Home' at the top of the screen, then click 'All - every patient in your …"
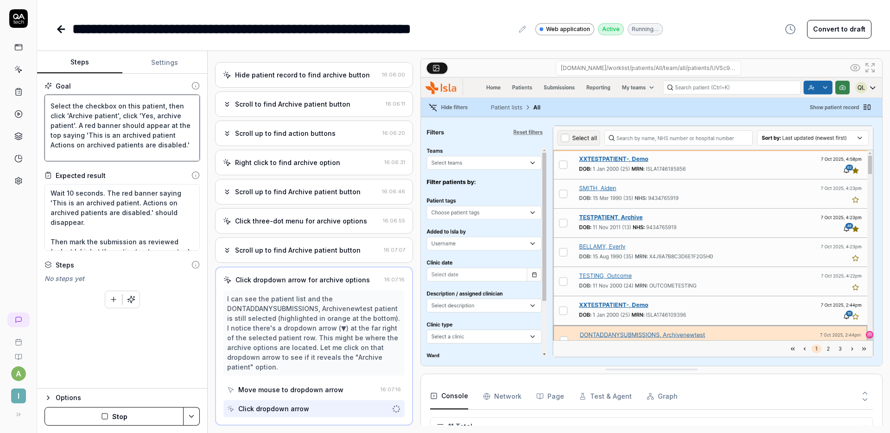
type textarea "*"
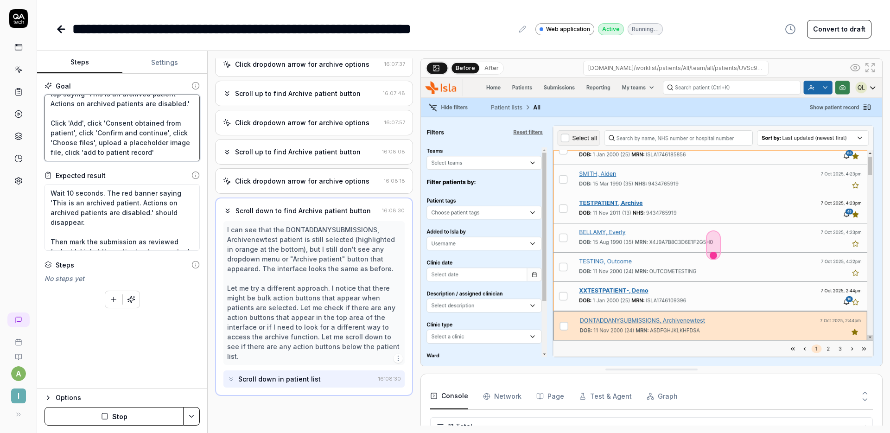
scroll to position [1044, 0]
type textarea "Click 'Home' at the top of the screen, then click 'All - every patient in your …"
click at [111, 407] on button "Stop" at bounding box center [114, 416] width 139 height 19
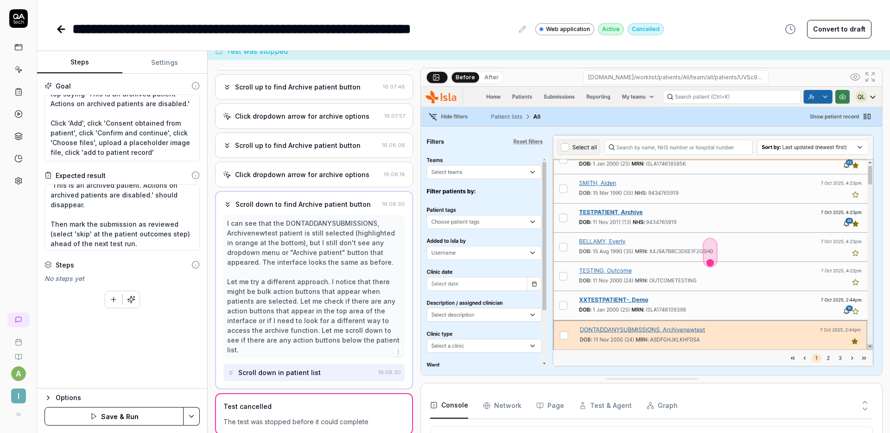
scroll to position [19, 0]
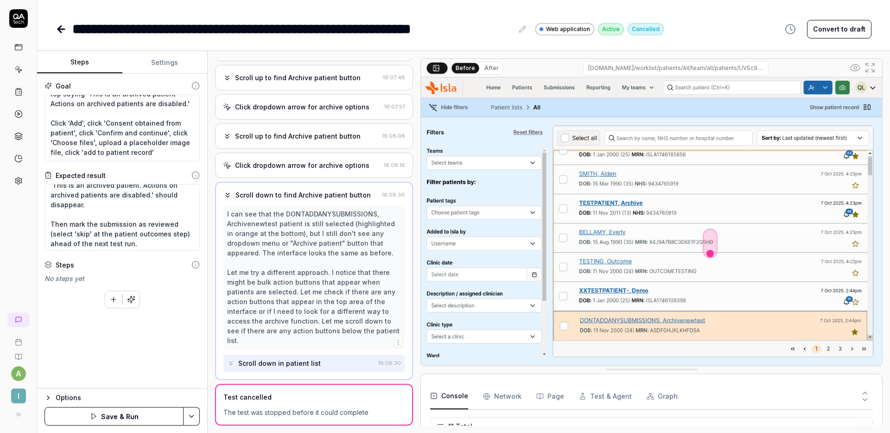
click at [77, 357] on div "Goal Click 'Home' at the top of the screen, then click 'All - every patient in …" at bounding box center [122, 231] width 170 height 315
click at [846, 33] on button "Convert to draft" at bounding box center [839, 29] width 64 height 19
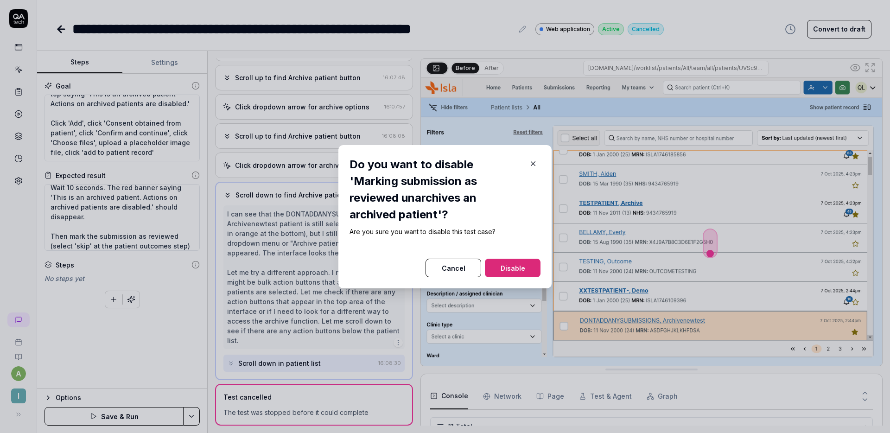
click at [511, 265] on button "Disable" at bounding box center [513, 268] width 56 height 19
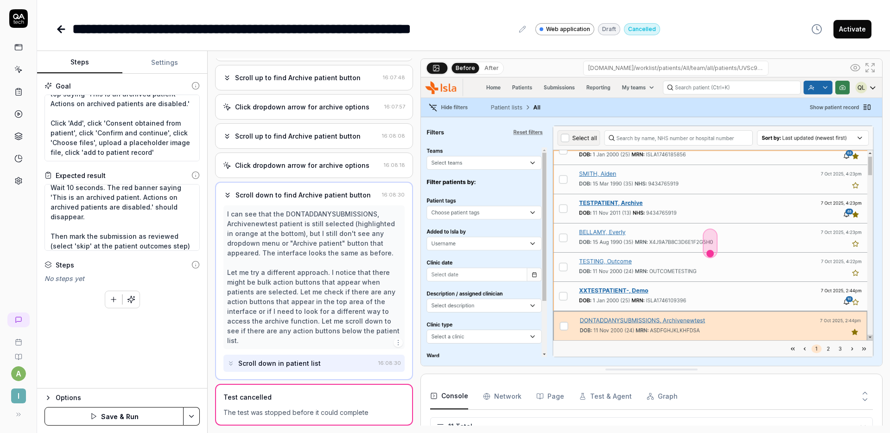
type textarea "*"
click at [20, 69] on icon at bounding box center [18, 69] width 8 height 8
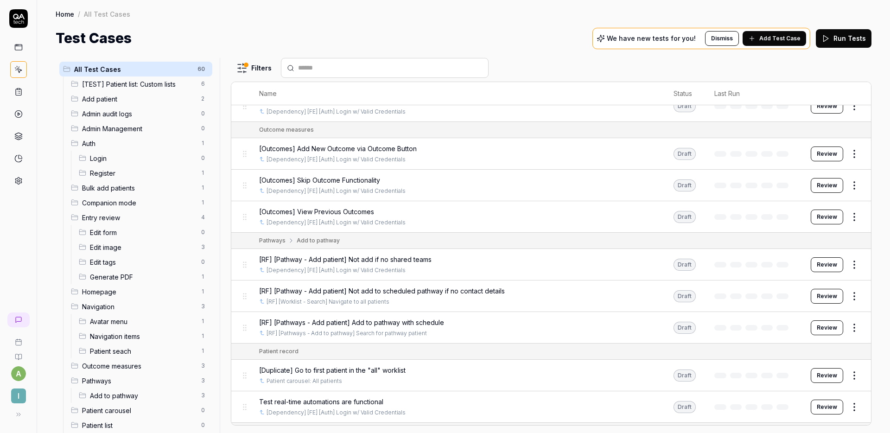
scroll to position [595, 0]
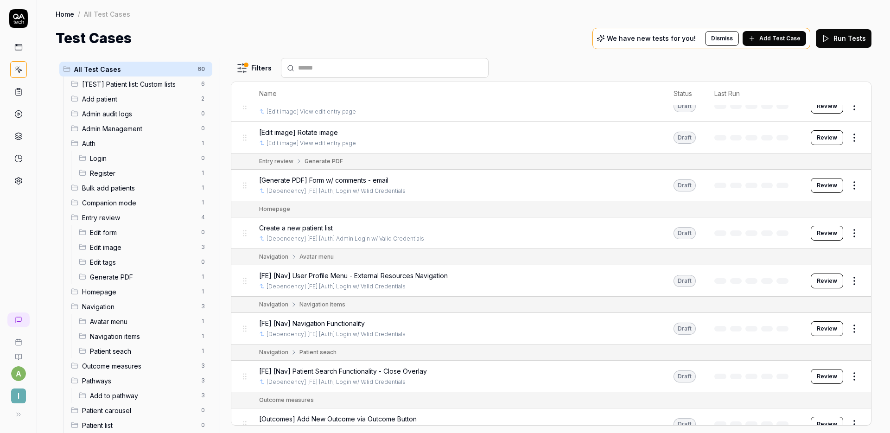
click at [148, 105] on div "Add patient 2" at bounding box center [139, 98] width 145 height 15
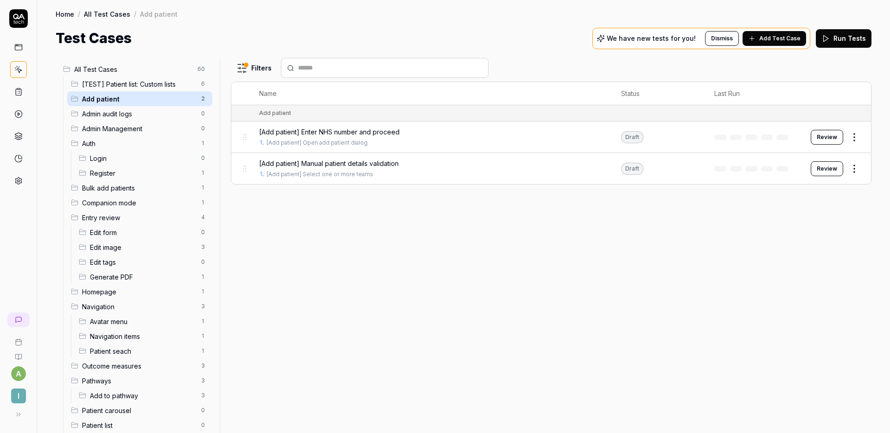
click at [143, 118] on span "Admin audit logs" at bounding box center [139, 114] width 114 height 10
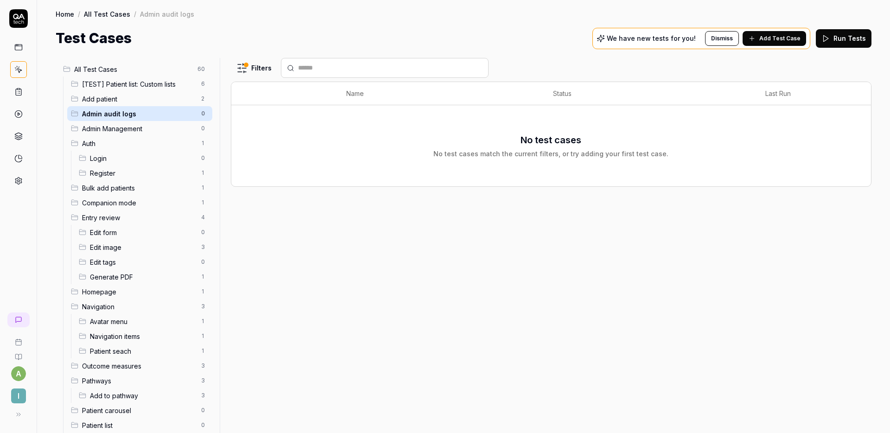
click at [138, 154] on span "Login" at bounding box center [143, 159] width 106 height 10
click at [138, 198] on span "Companion mode" at bounding box center [139, 203] width 114 height 10
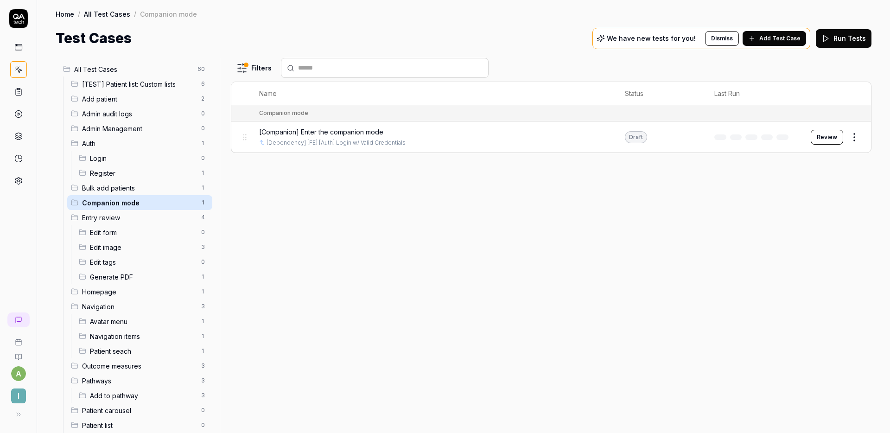
click at [136, 220] on span "Entry review" at bounding box center [139, 218] width 114 height 10
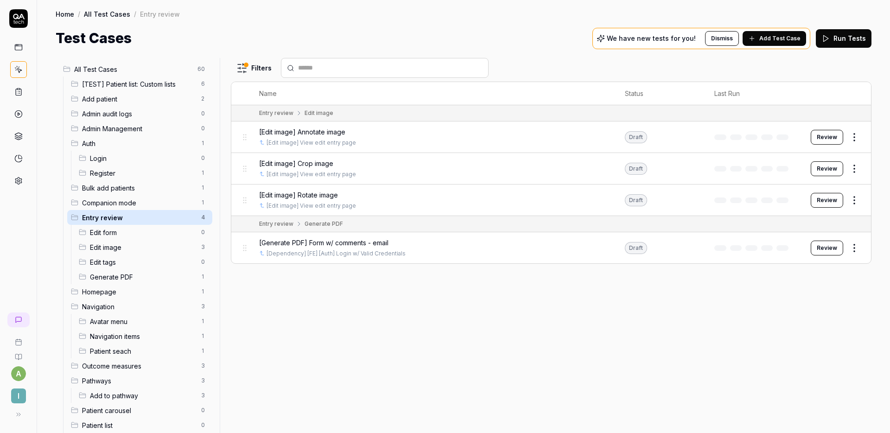
click at [135, 271] on div "Generate PDF 1" at bounding box center [143, 276] width 137 height 15
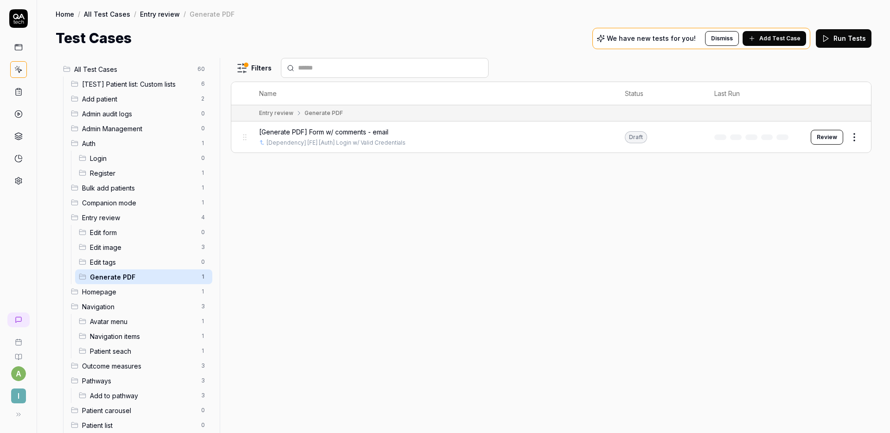
click at [148, 68] on span "All Test Cases" at bounding box center [133, 69] width 118 height 10
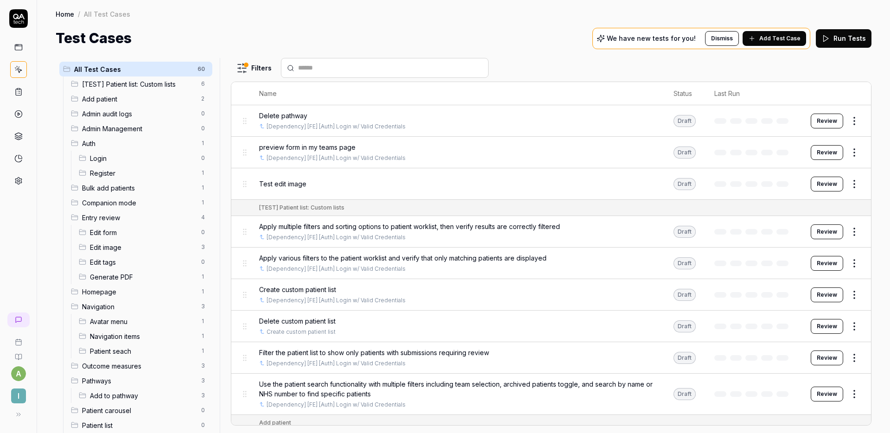
click at [845, 40] on button "Run Tests" at bounding box center [844, 38] width 56 height 19
click at [245, 69] on html "a I Home / All Test Cases Home / All Test Cases Test Cases We have new tests fo…" at bounding box center [445, 216] width 890 height 433
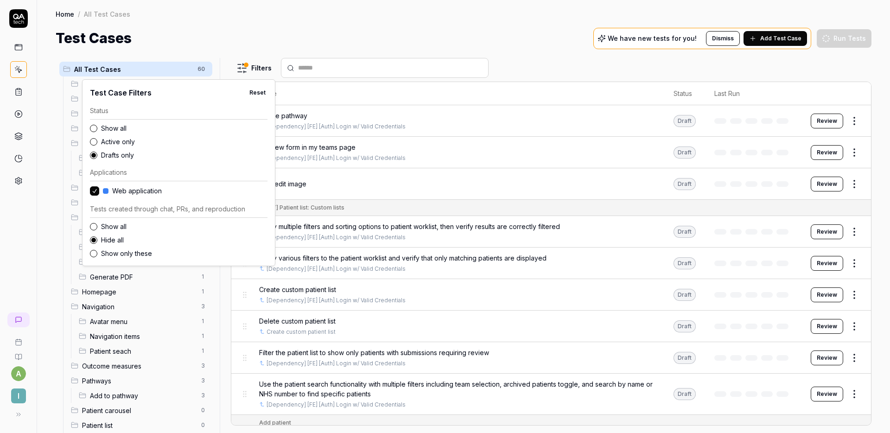
click at [93, 131] on button "Show all" at bounding box center [93, 128] width 7 height 7
click at [251, 6] on html "a I Home / All Test Cases Home / All Test Cases Test Cases We have new tests fo…" at bounding box center [445, 216] width 890 height 433
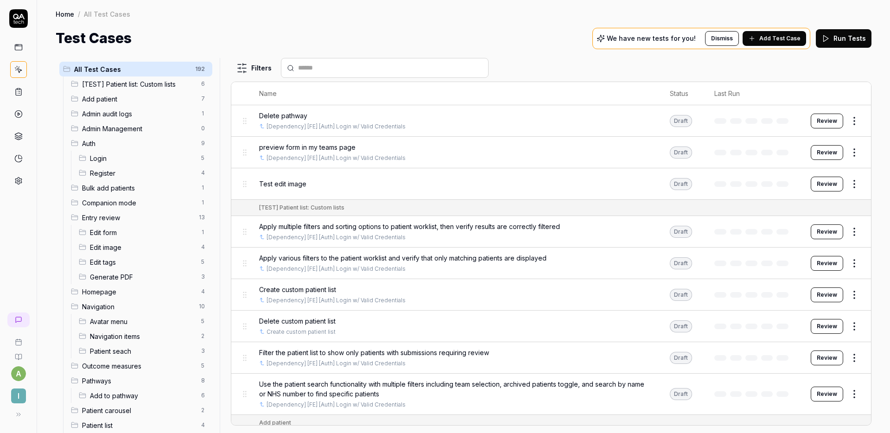
click at [144, 84] on span "[TEST] Patient list: Custom lists" at bounding box center [139, 84] width 114 height 10
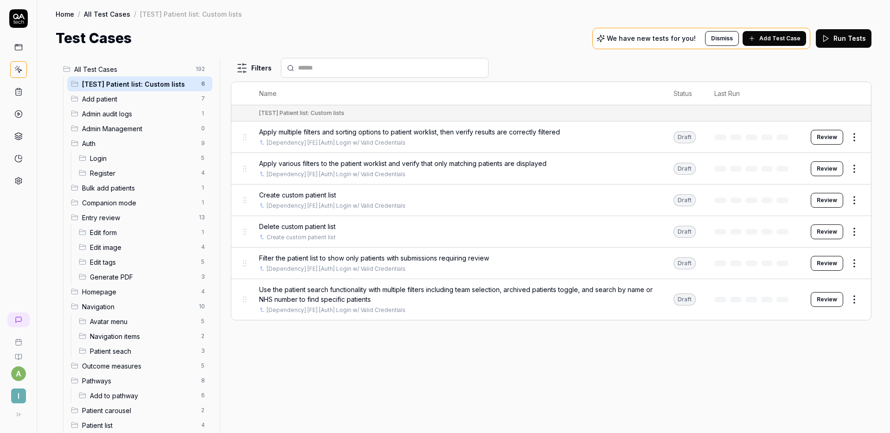
click at [144, 70] on span "All Test Cases" at bounding box center [132, 69] width 116 height 10
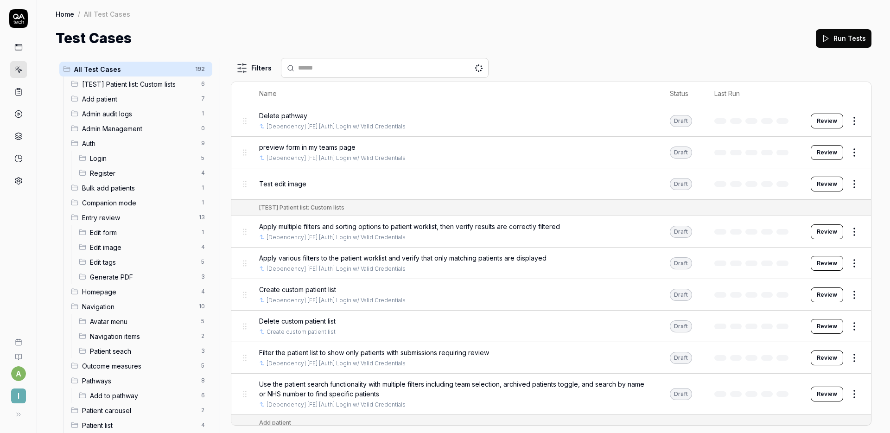
click at [246, 72] on html "a I Home / All Test Cases Home / All Test Cases Test Cases Run Tests All Test C…" at bounding box center [445, 216] width 890 height 433
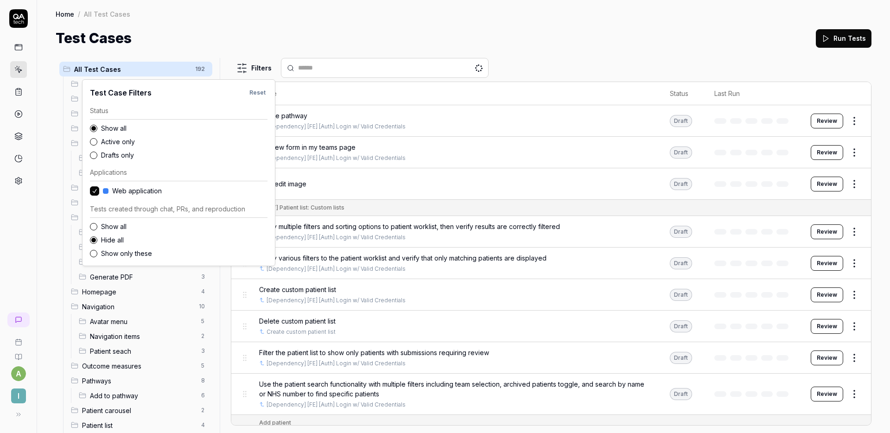
click at [345, 39] on html "a I Home / All Test Cases Home / All Test Cases Test Cases Run Tests All Test C…" at bounding box center [445, 216] width 890 height 433
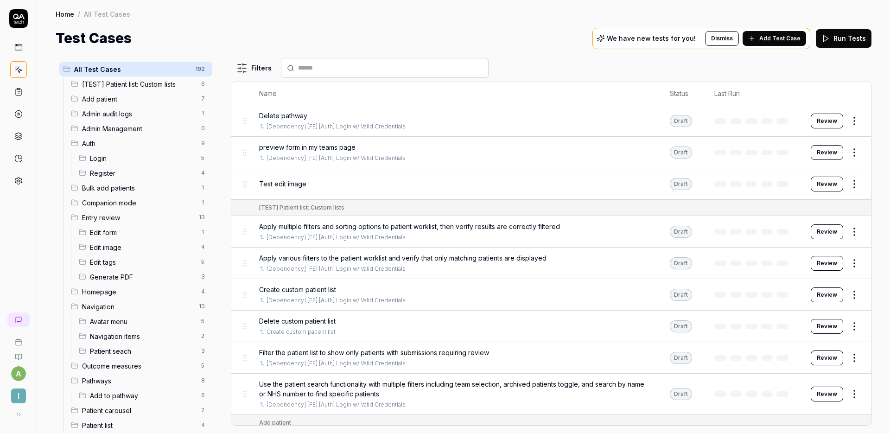
click at [22, 117] on icon at bounding box center [18, 114] width 8 height 8
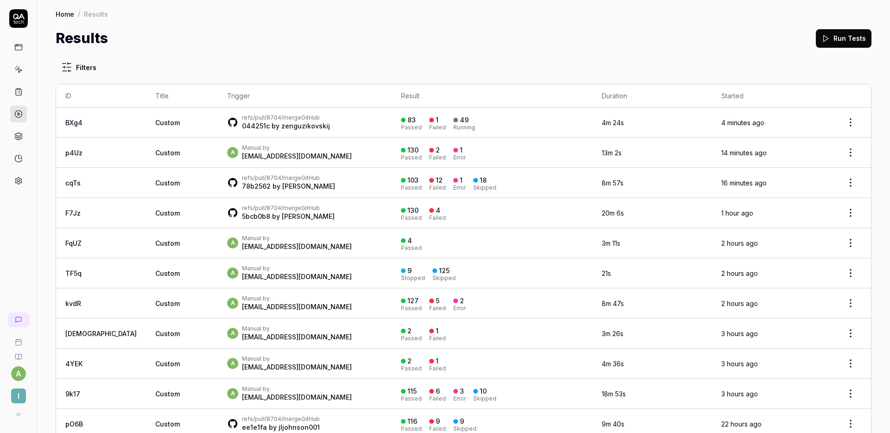
click at [439, 47] on div "Results Run Tests" at bounding box center [464, 38] width 816 height 21
click at [425, 41] on div "Results Run Tests" at bounding box center [464, 38] width 816 height 21
click at [416, 41] on div "Results Run Tests" at bounding box center [464, 38] width 816 height 21
click at [424, 38] on div "Results Run Tests" at bounding box center [464, 38] width 816 height 21
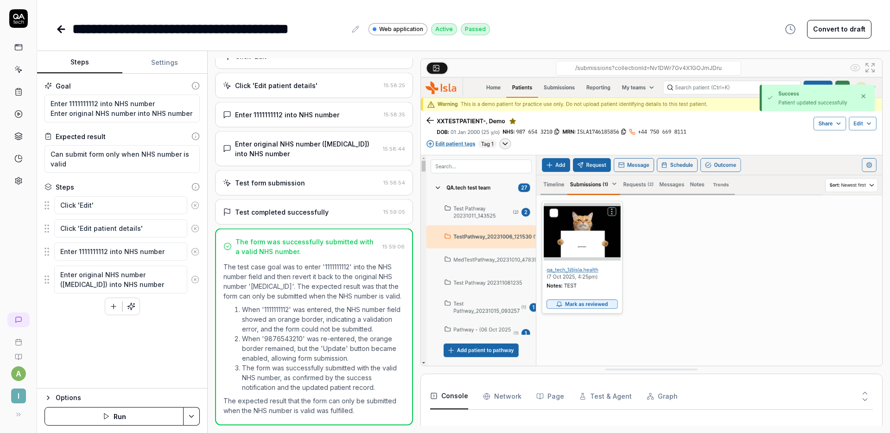
type textarea "*"
click at [20, 67] on icon at bounding box center [18, 69] width 8 height 8
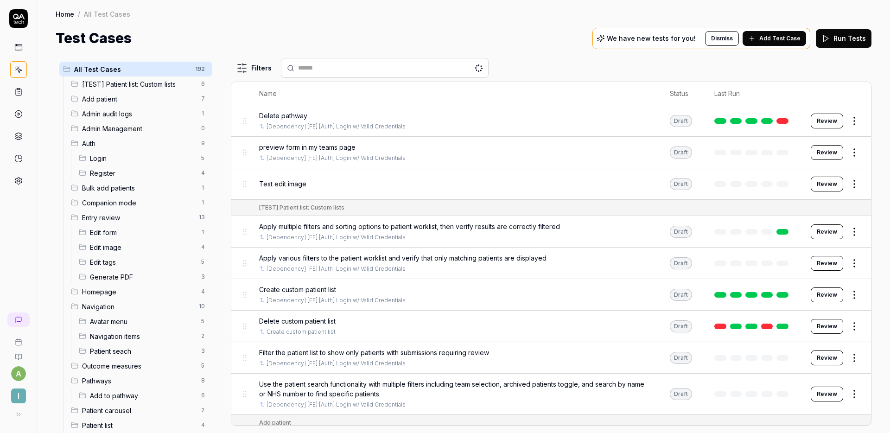
click at [19, 90] on icon at bounding box center [18, 92] width 8 height 8
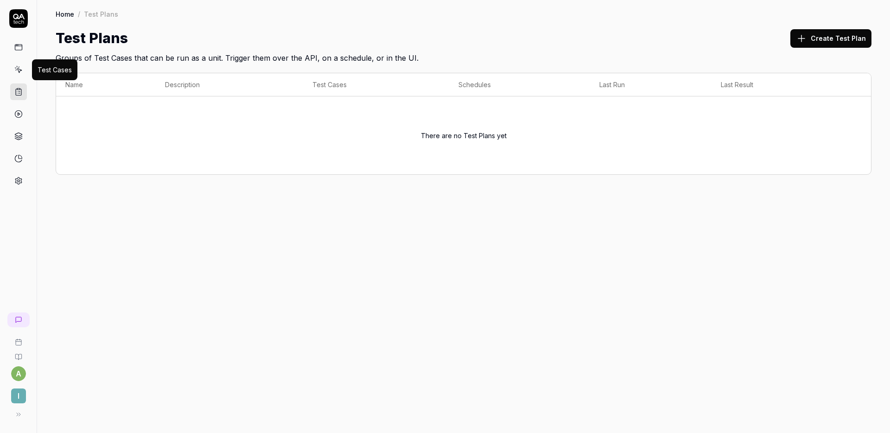
click at [20, 66] on icon at bounding box center [18, 69] width 8 height 8
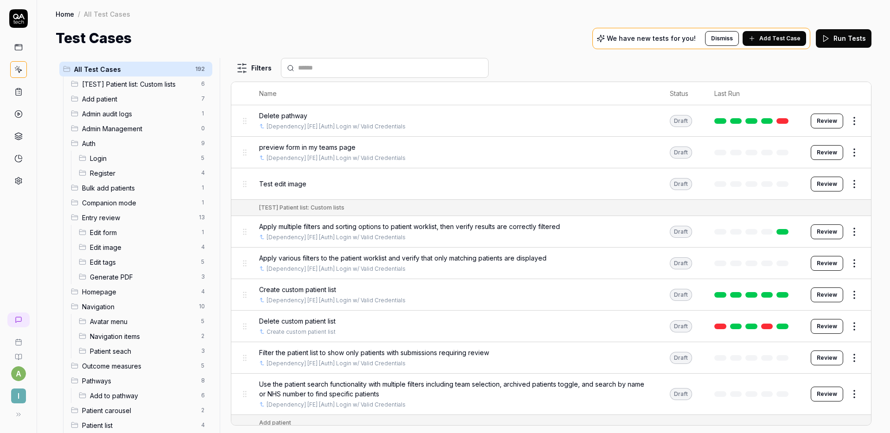
click at [21, 110] on icon at bounding box center [18, 114] width 8 height 8
click at [17, 111] on icon at bounding box center [18, 114] width 8 height 8
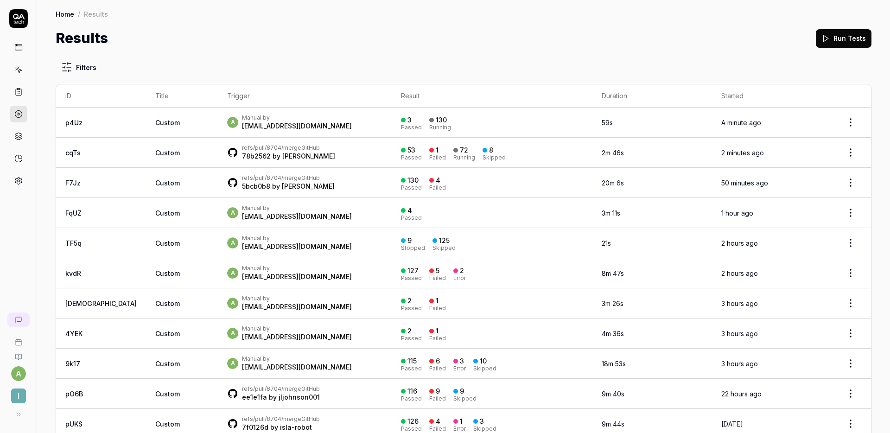
click at [319, 45] on div "Results Run Tests" at bounding box center [464, 38] width 816 height 21
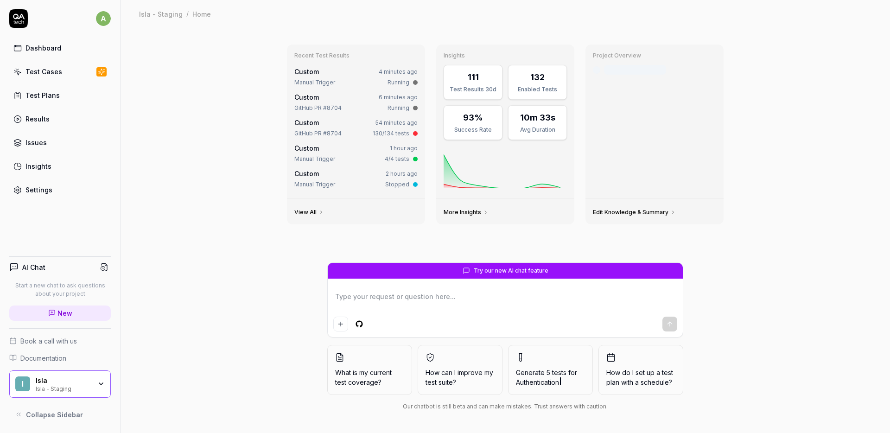
type textarea "*"
click at [19, 118] on icon at bounding box center [17, 119] width 8 height 8
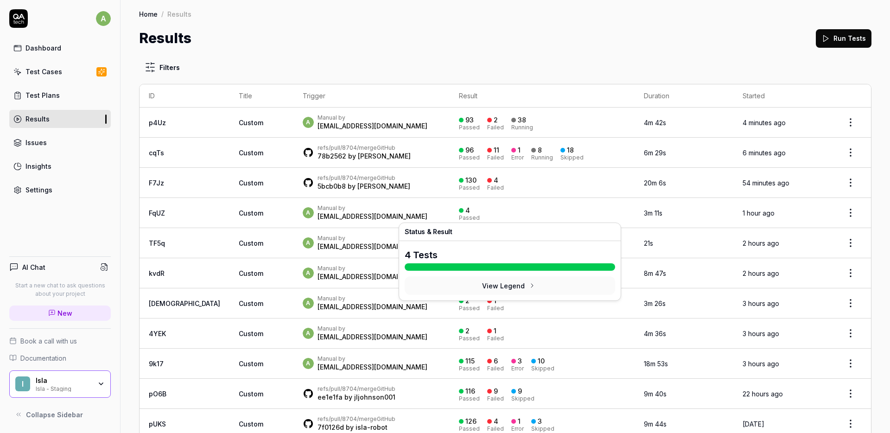
click at [507, 213] on div "4 Passed" at bounding box center [542, 212] width 167 height 15
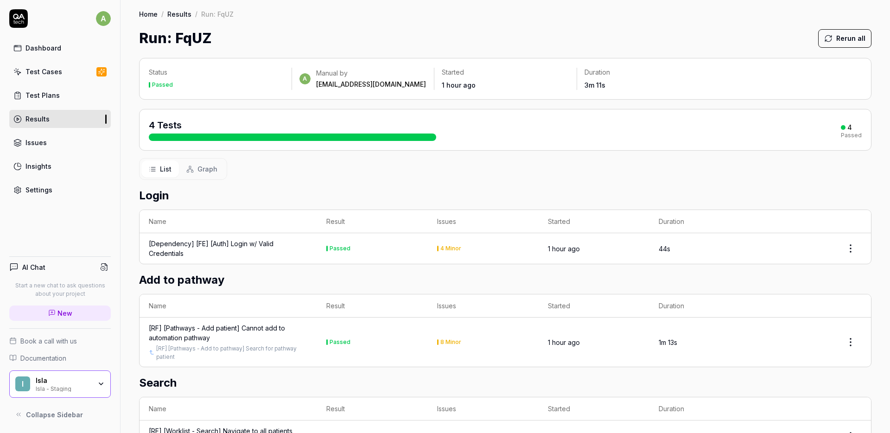
click at [26, 117] on div "Results" at bounding box center [38, 119] width 24 height 10
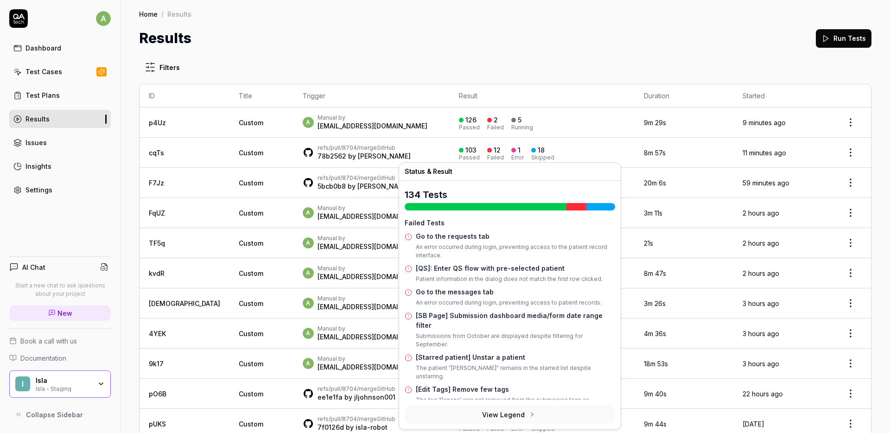
click at [530, 148] on div "103 Passed 12 Failed 1 Error 18 Skipped" at bounding box center [542, 152] width 167 height 15
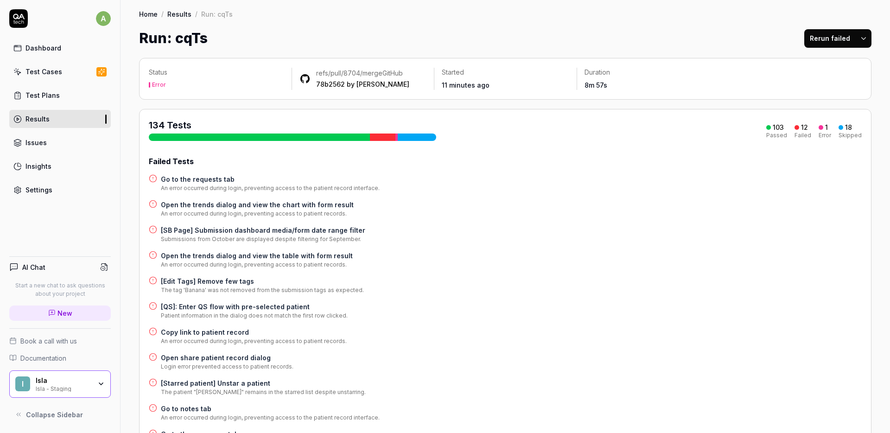
click at [32, 115] on div "Results" at bounding box center [38, 119] width 24 height 10
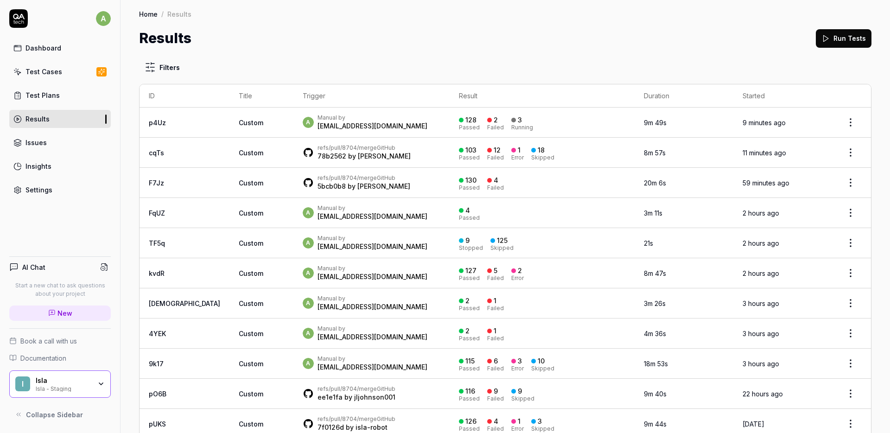
click at [479, 33] on div "Results Run Tests" at bounding box center [505, 38] width 733 height 21
click at [166, 69] on html "a Dashboard Test Cases Test Plans Results Issues Insights Settings AI Chat Star…" at bounding box center [445, 216] width 890 height 433
click at [347, 16] on html "a Dashboard Test Cases Test Plans Results Issues Insights Settings AI Chat Star…" at bounding box center [445, 216] width 890 height 433
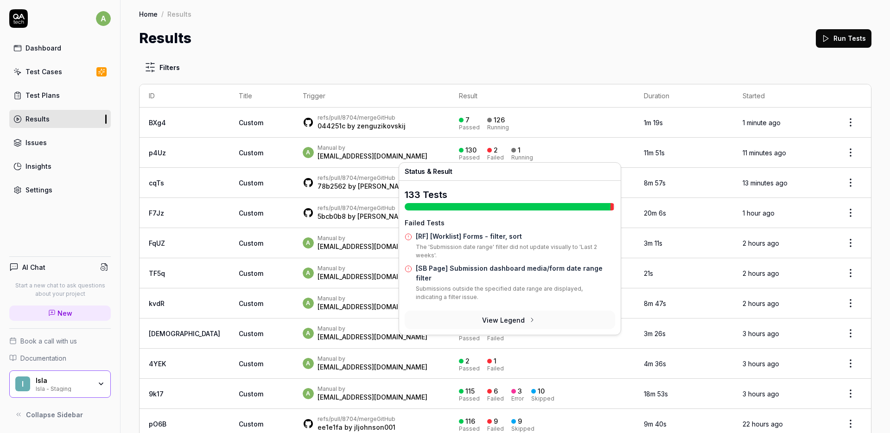
click at [528, 153] on div "130 Passed 2 Failed 1 Running" at bounding box center [542, 152] width 167 height 15
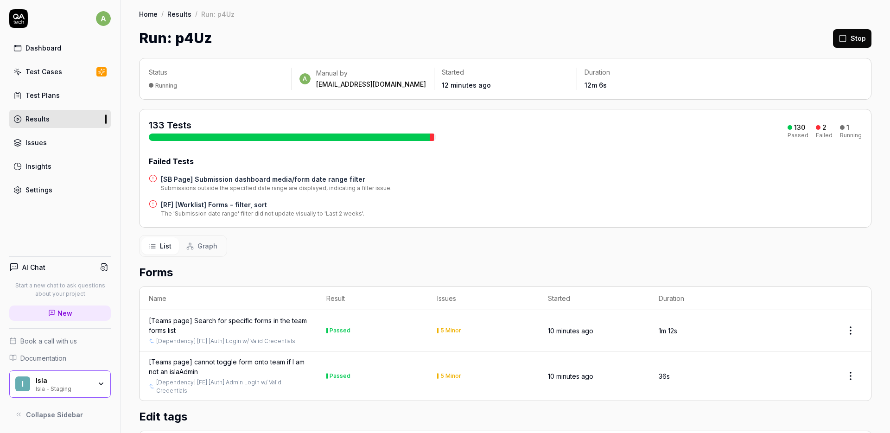
click at [355, 168] on div "Failed Tests [SB Page] Submission dashboard media/form date range filter Submis…" at bounding box center [505, 187] width 713 height 62
click at [313, 179] on h4 "[SB Page] Submission dashboard media/form date range filter" at bounding box center [276, 179] width 231 height 10
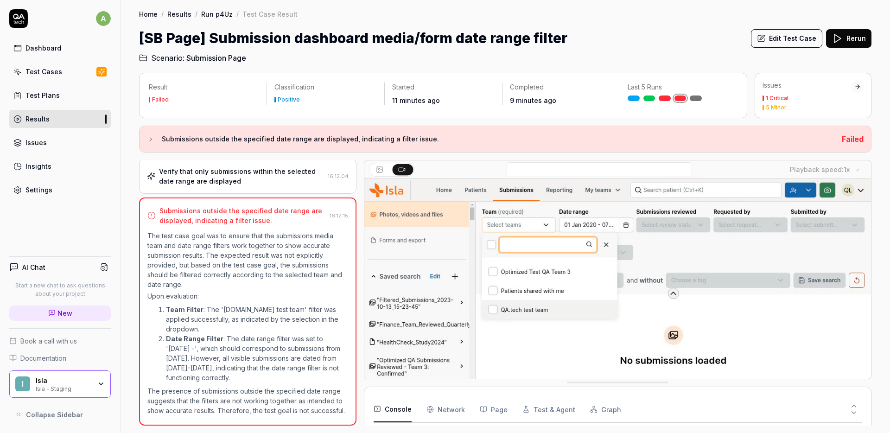
scroll to position [179, 0]
